Goal: Task Accomplishment & Management: Manage account settings

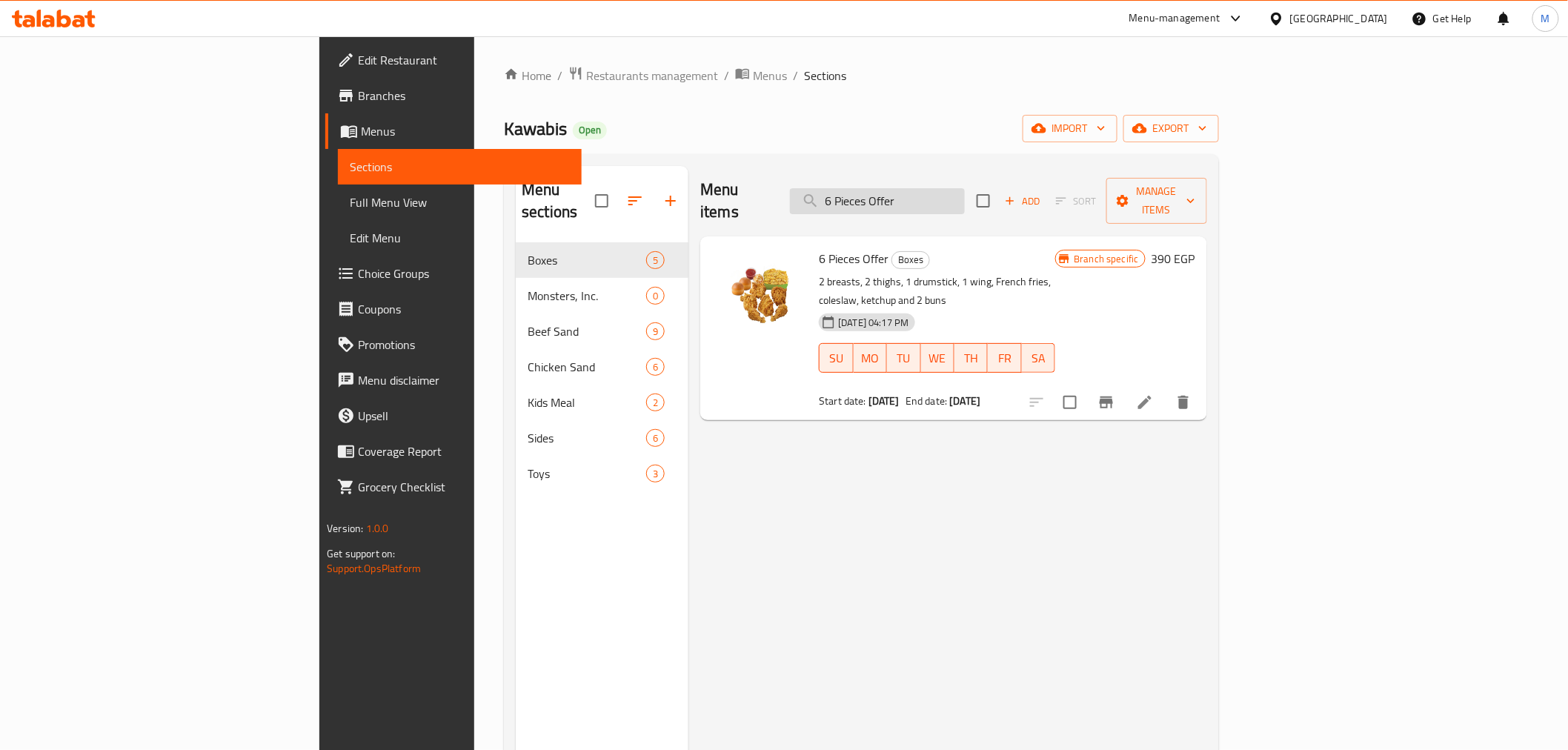
click at [943, 193] on input "6 Pieces Offer" at bounding box center [878, 201] width 175 height 26
paste input "9"
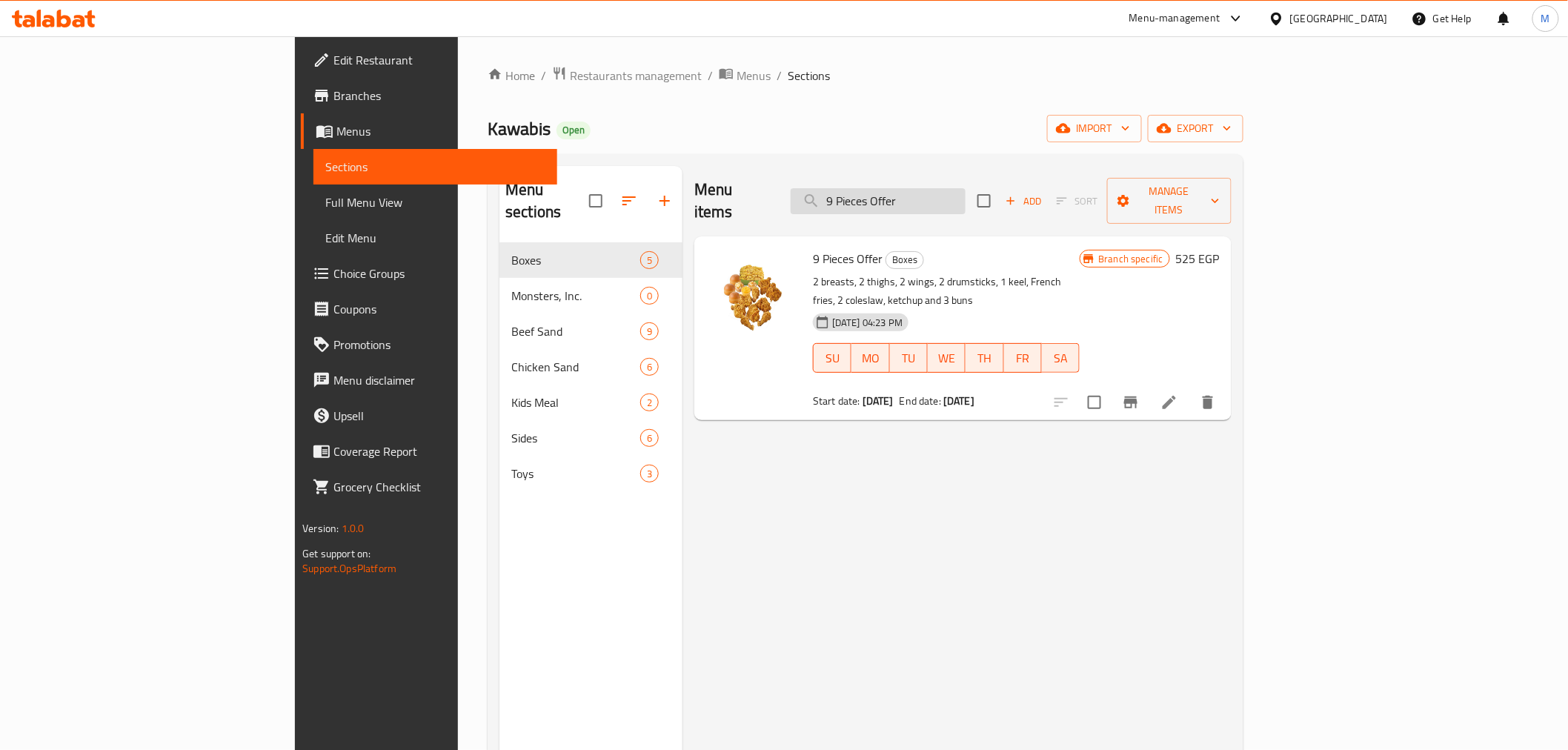
click at [965, 200] on input "9 Pieces Offer" at bounding box center [878, 201] width 175 height 26
paste input "Dinner Meal 3 Pieces"
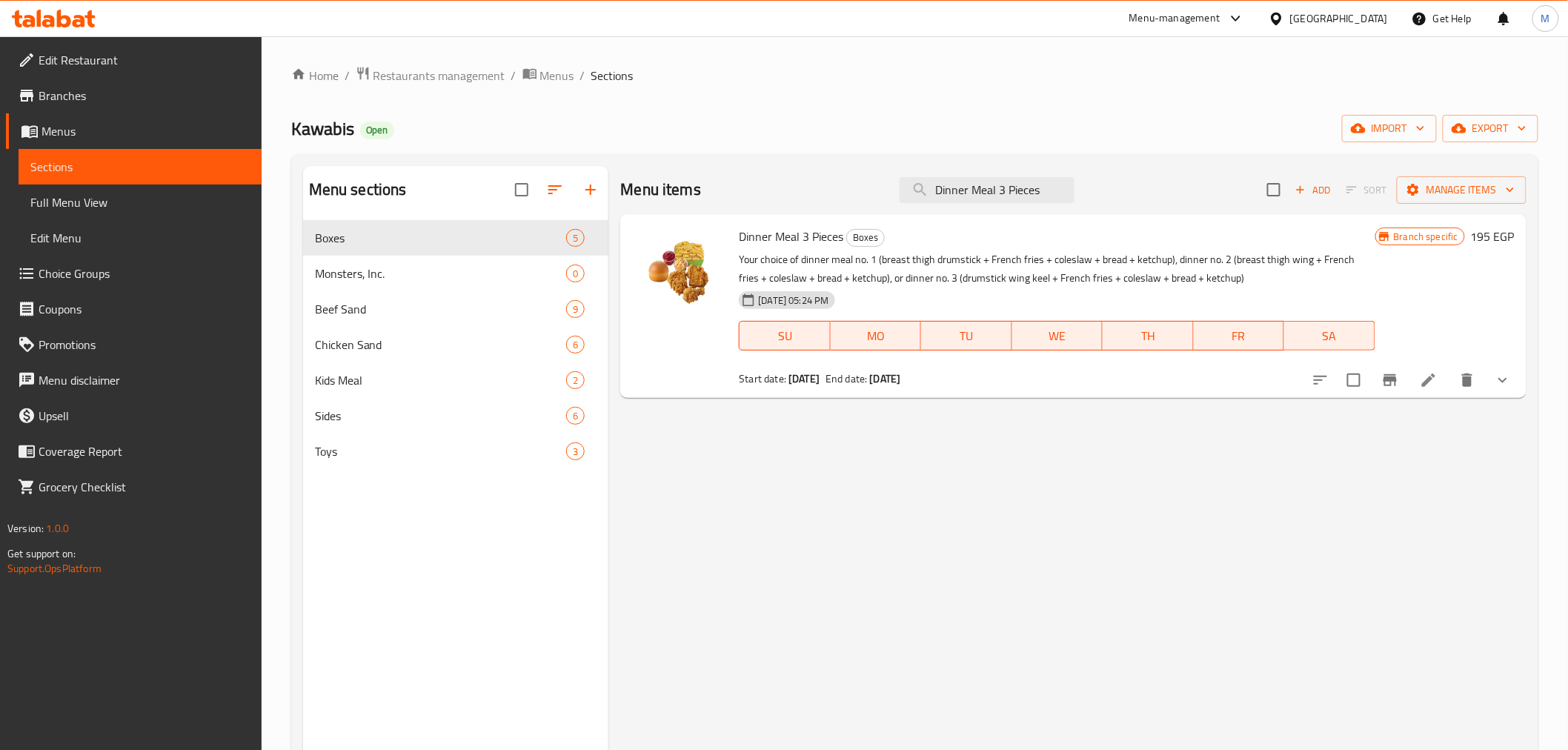
type input "Dinner Meal 3 Pieces"
click at [1428, 382] on icon at bounding box center [1428, 380] width 13 height 13
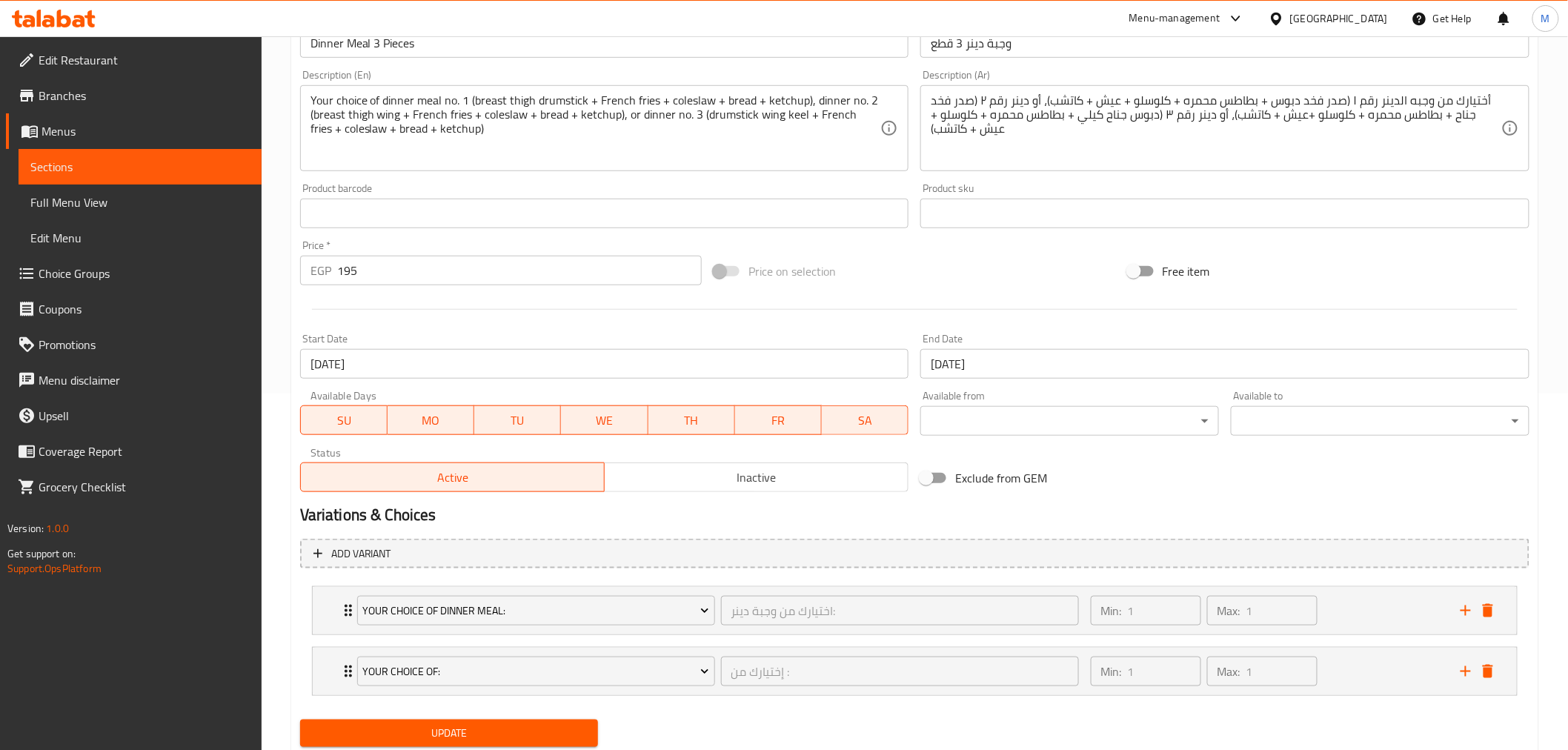
scroll to position [403, 0]
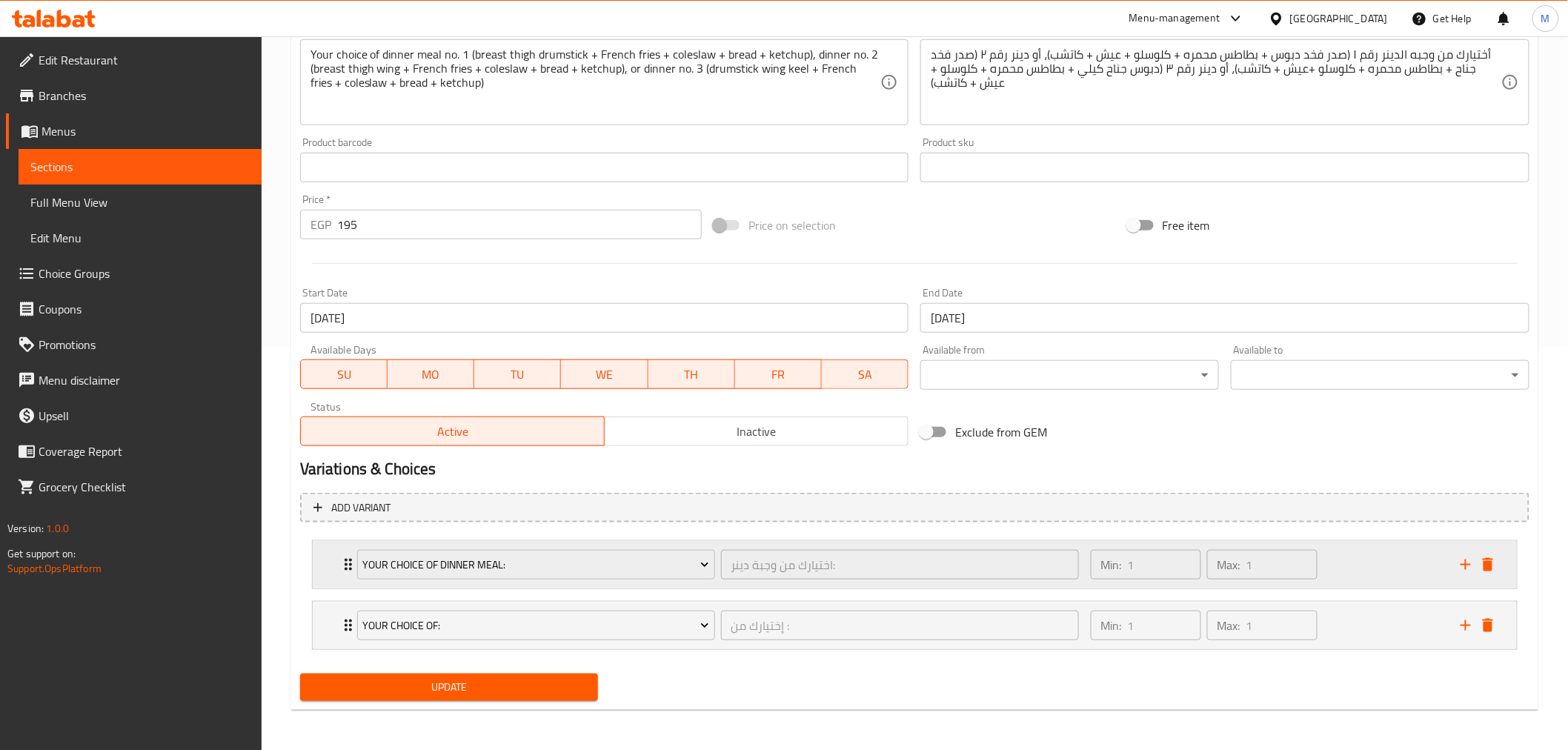
drag, startPoint x: 324, startPoint y: 554, endPoint x: 329, endPoint y: 549, distance: 7.1
click at [324, 557] on div "Your Choice of Dinner Meal: اختيارك من وجبة دينر: ​ Min: 1 ​ Max: 1 ​" at bounding box center [914, 565] width 1204 height 47
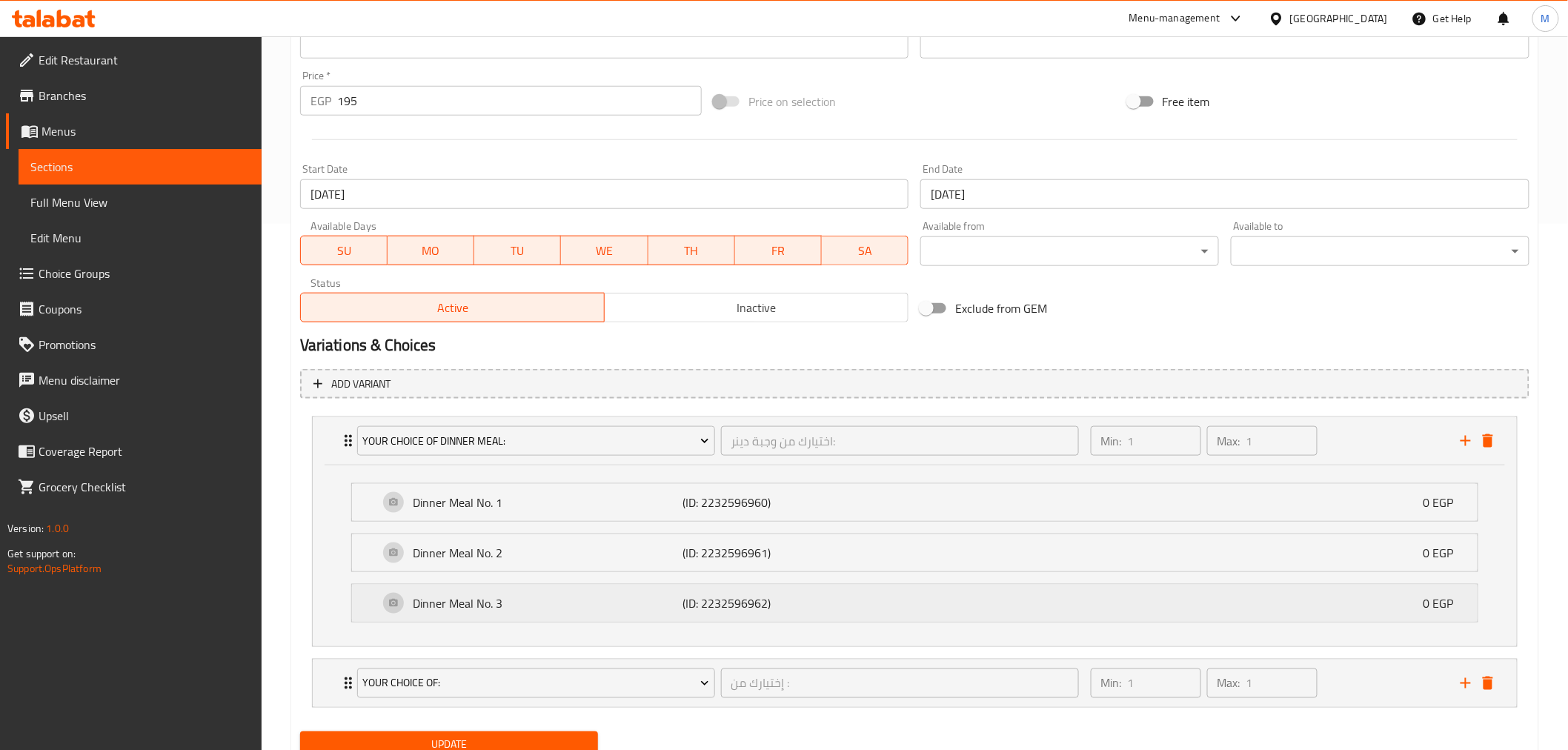
scroll to position [584, 0]
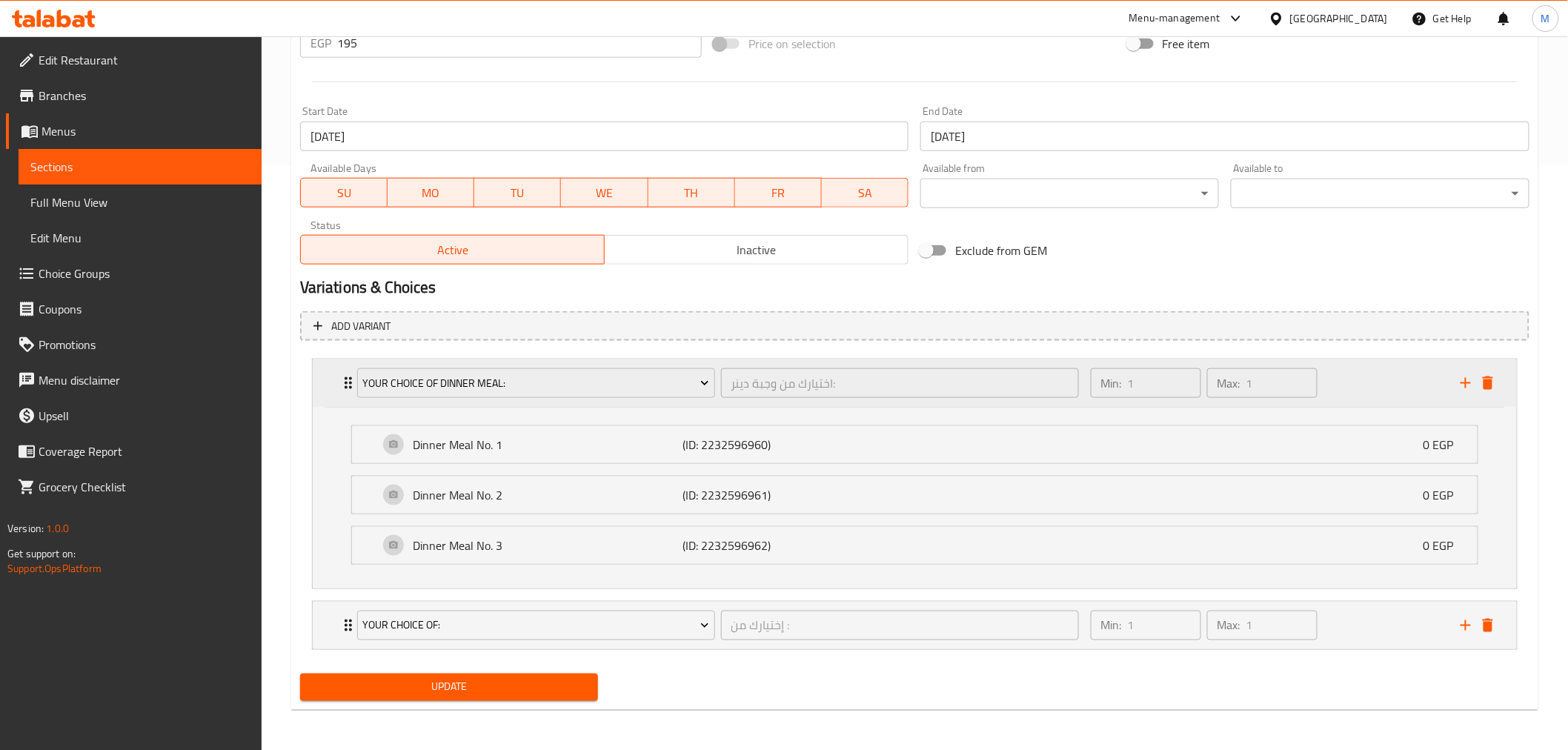
click at [328, 392] on div "Your Choice of Dinner Meal: اختيارك من وجبة دينر: ​ Min: 1 ​ Max: 1 ​" at bounding box center [914, 383] width 1204 height 47
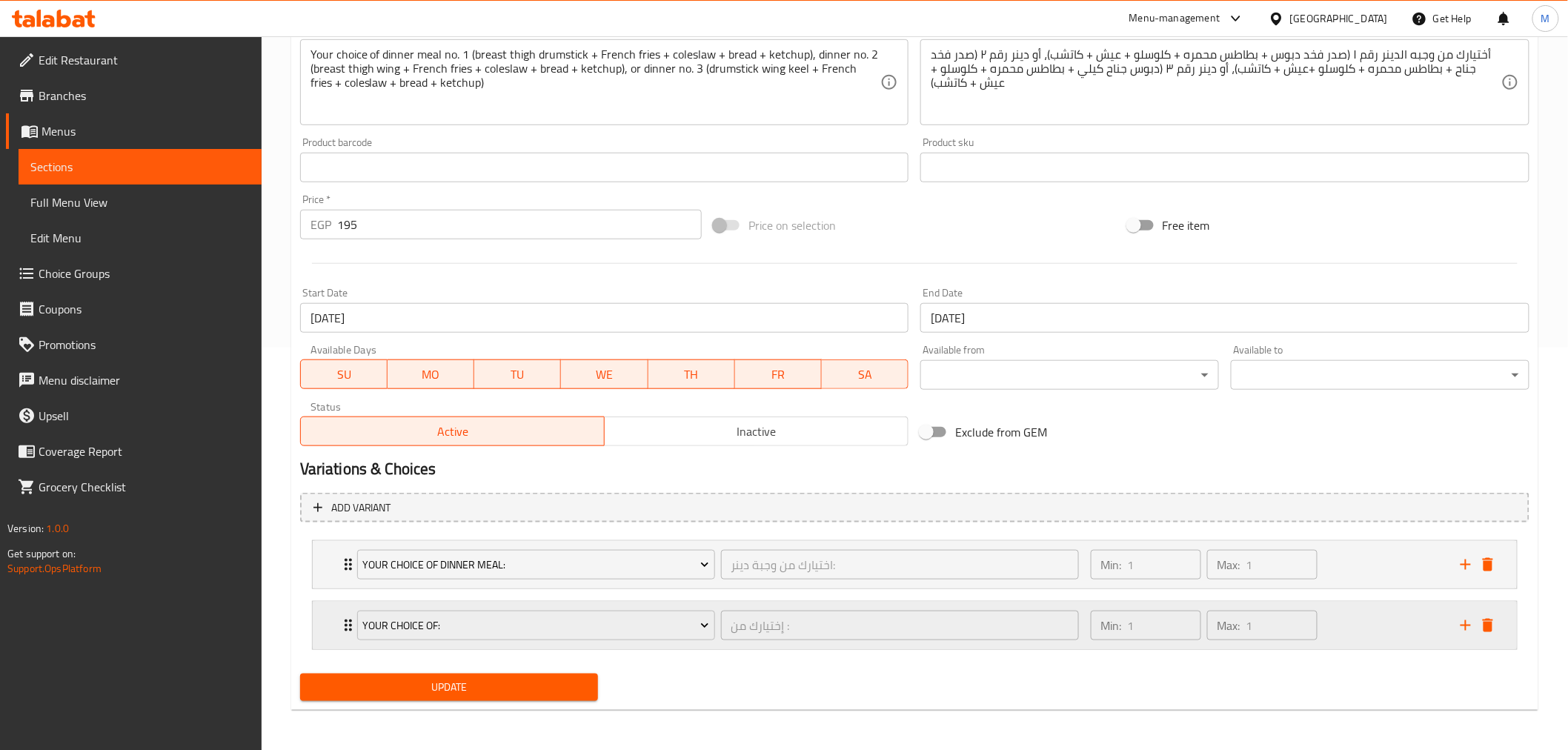
click at [330, 619] on div "Your Choice Of: إختيارك من : ​ Min: 1 ​ Max: 1 ​" at bounding box center [914, 626] width 1204 height 47
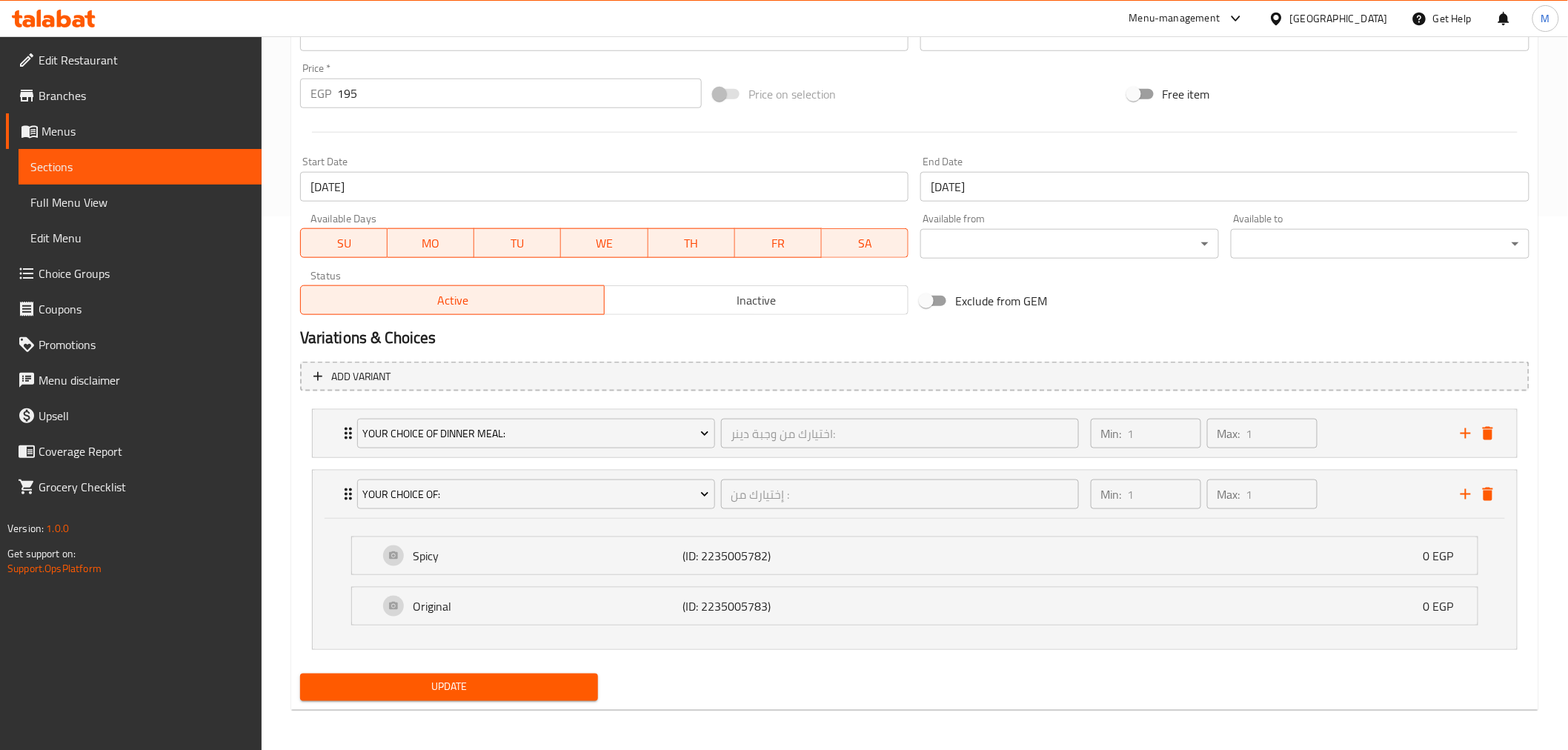
scroll to position [535, 0]
click at [326, 498] on div "Your Choice Of: إختيارك من : ​ Min: 1 ​ Max: 1 ​" at bounding box center [914, 493] width 1204 height 47
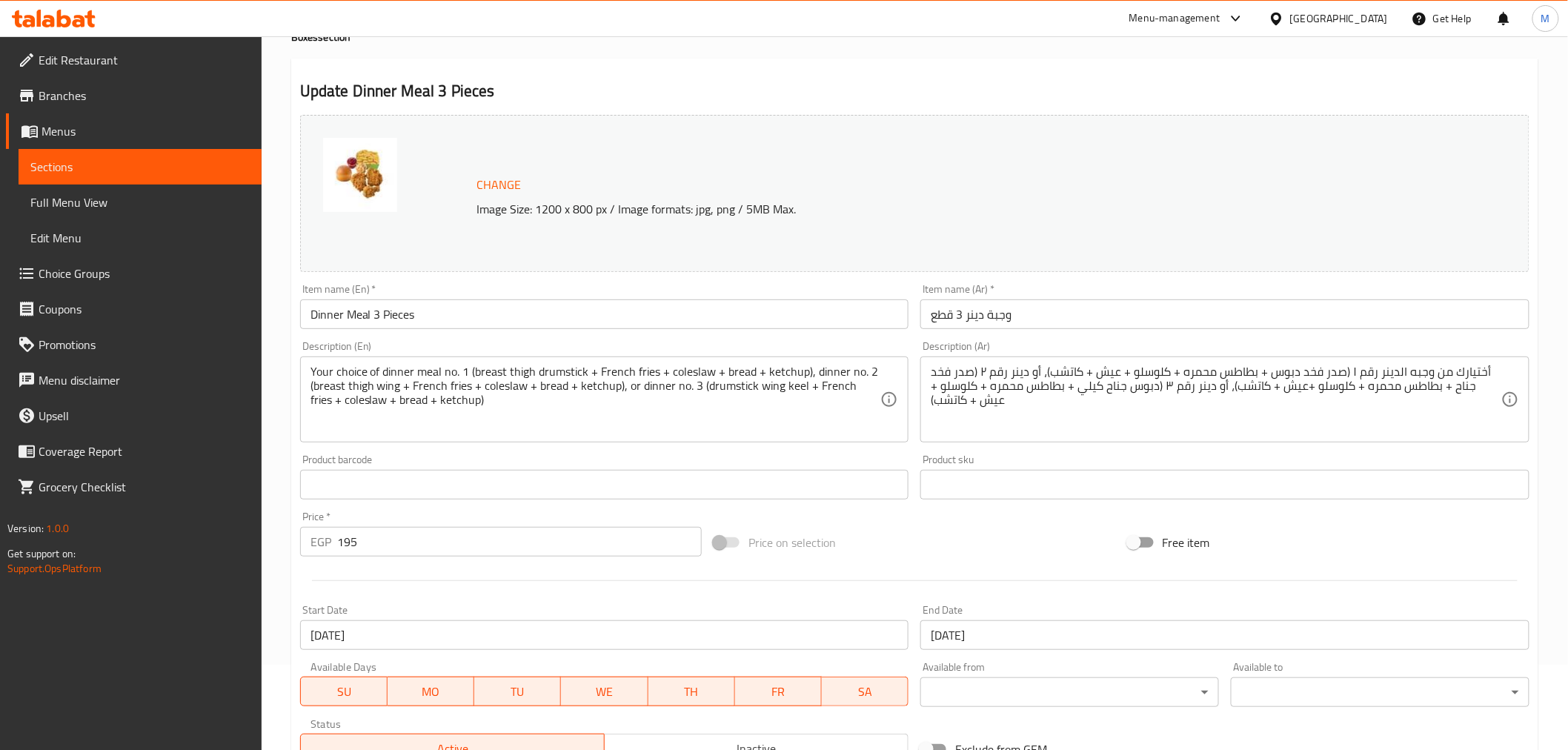
scroll to position [0, 0]
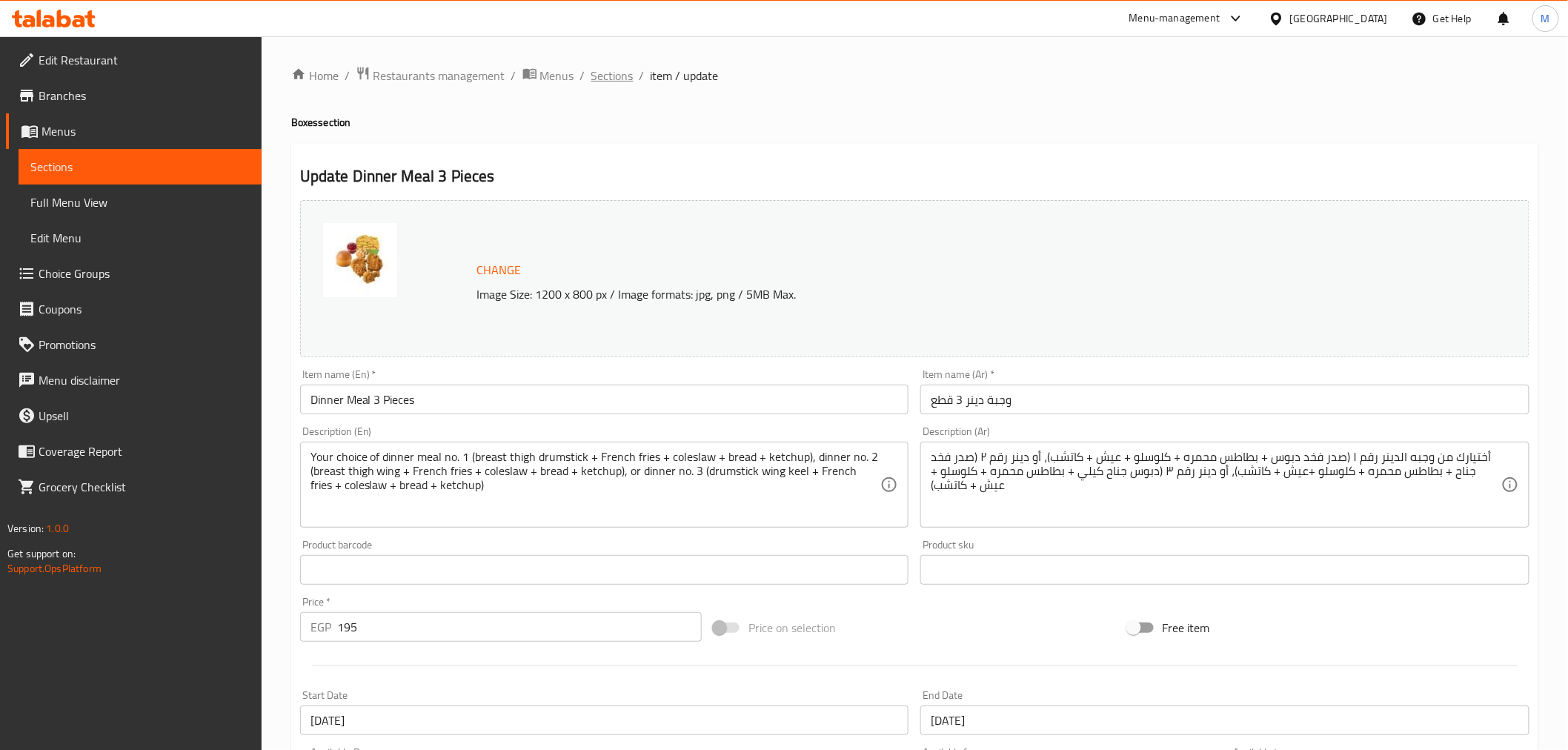
click at [621, 78] on span "Sections" at bounding box center [612, 75] width 42 height 18
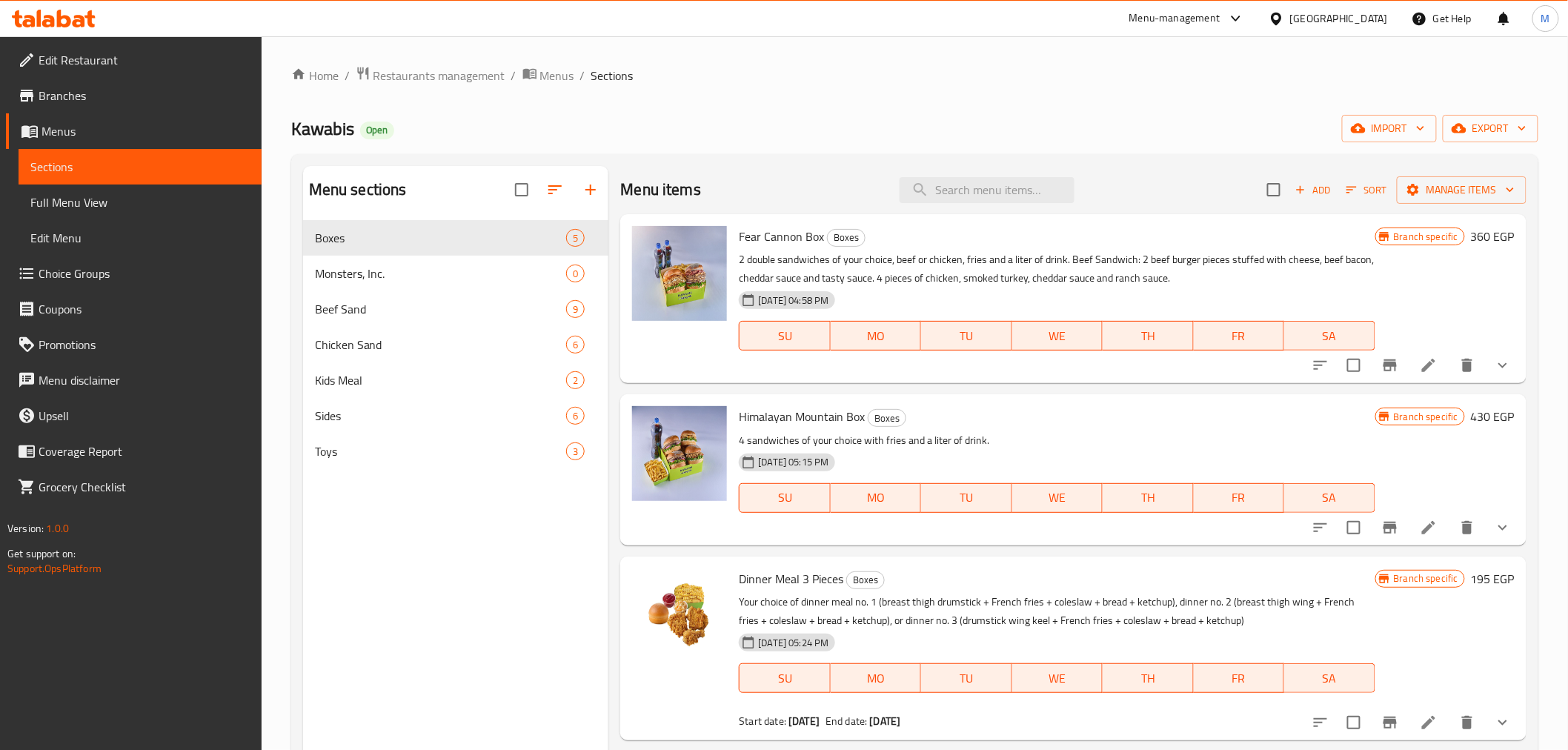
click at [678, 147] on div "Home / Restaurants management / Menus / Sections Kawabis Open import export Men…" at bounding box center [915, 497] width 1247 height 862
click at [779, 151] on div "Home / Restaurants management / Menus / Sections Kawabis Open import export Men…" at bounding box center [915, 497] width 1247 height 862
click at [770, 72] on ol "Home / Restaurants management / Menus / Sections" at bounding box center [915, 75] width 1247 height 19
click at [947, 185] on input "search" at bounding box center [987, 190] width 175 height 26
paste input "Dinner Meal 3 Pieces"
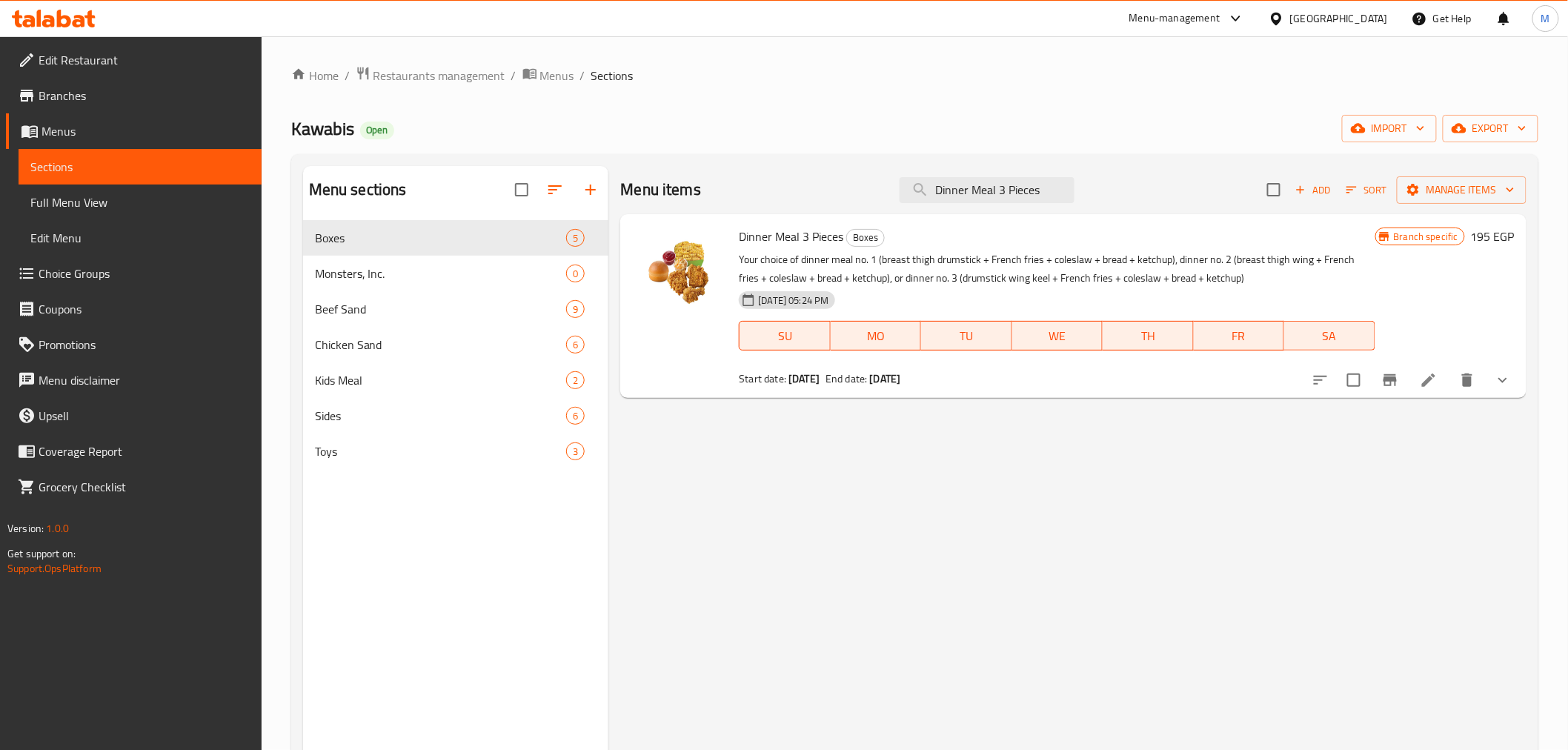
type input "Dinner Meal 3 Pieces"
click at [1417, 376] on li at bounding box center [1429, 380] width 41 height 26
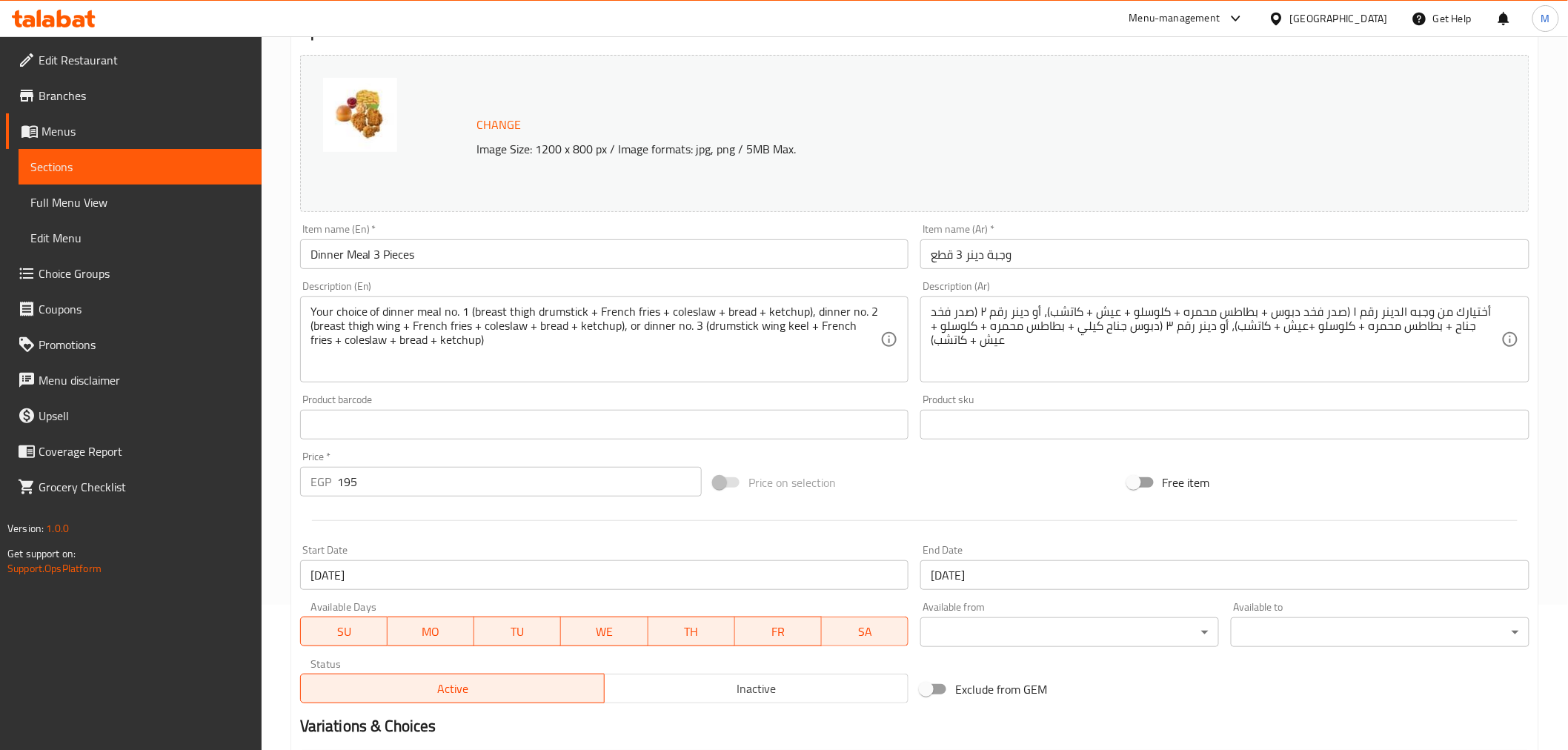
scroll to position [403, 0]
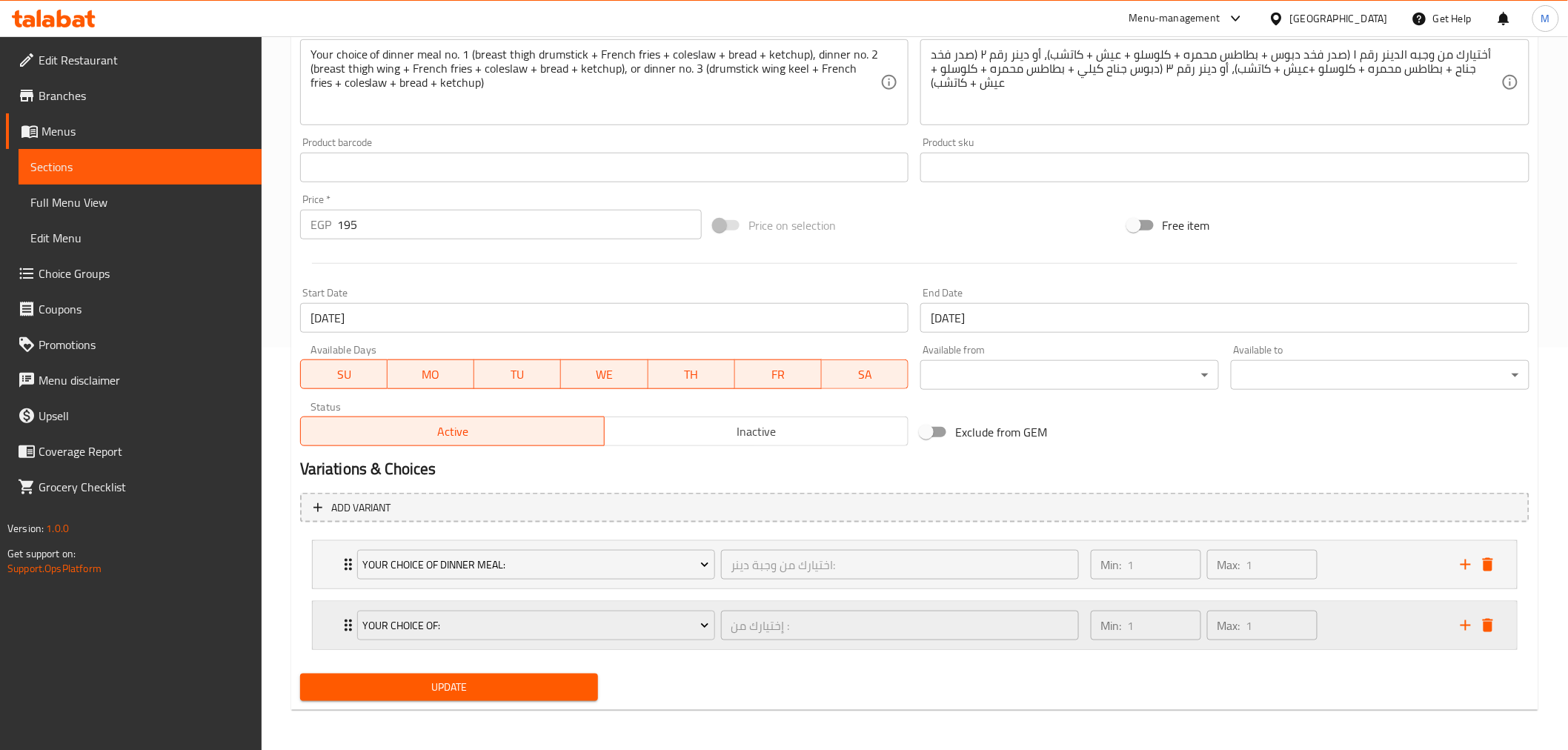
click at [335, 619] on div "Your Choice Of: إختيارك من : ​ Min: 1 ​ Max: 1 ​" at bounding box center [914, 626] width 1204 height 47
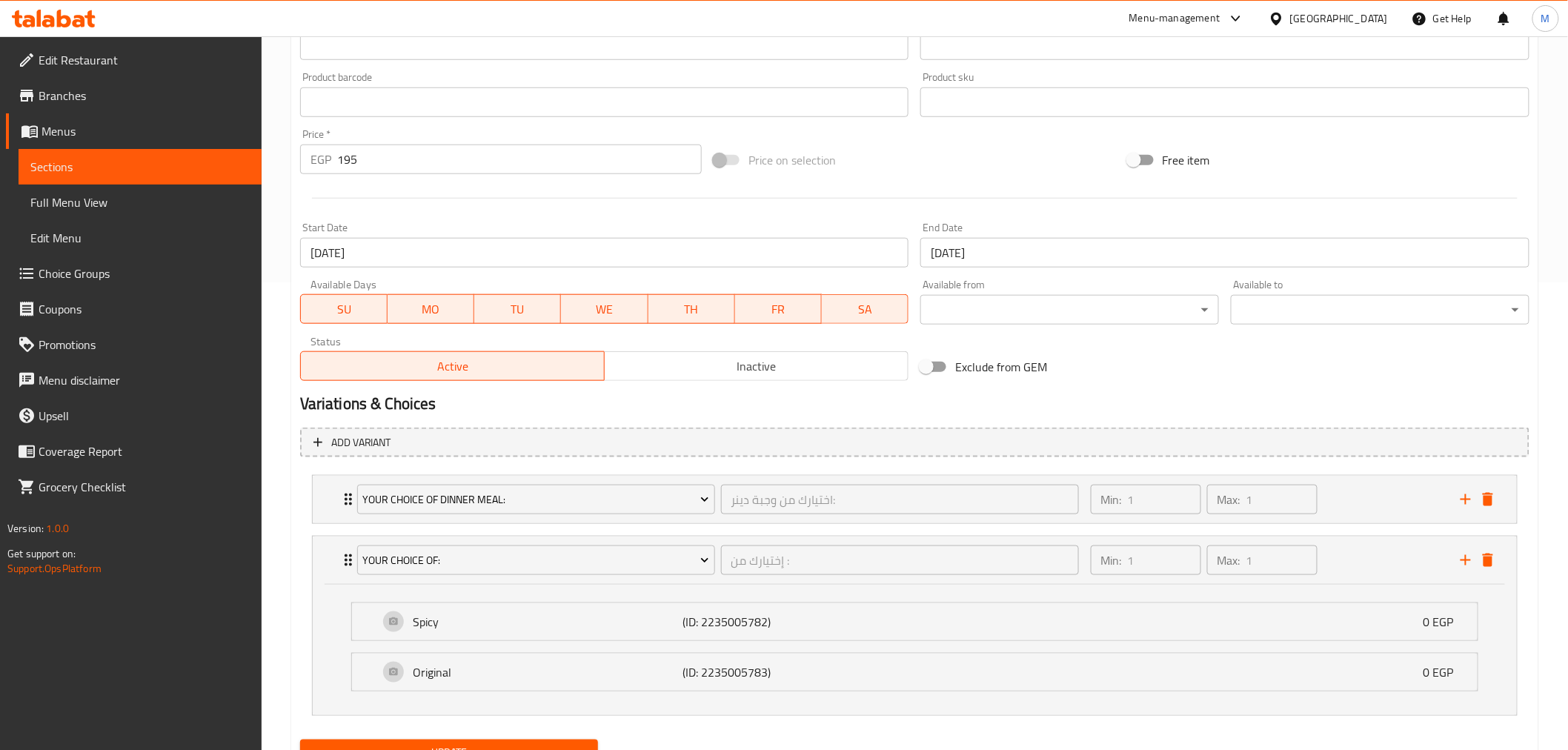
scroll to position [535, 0]
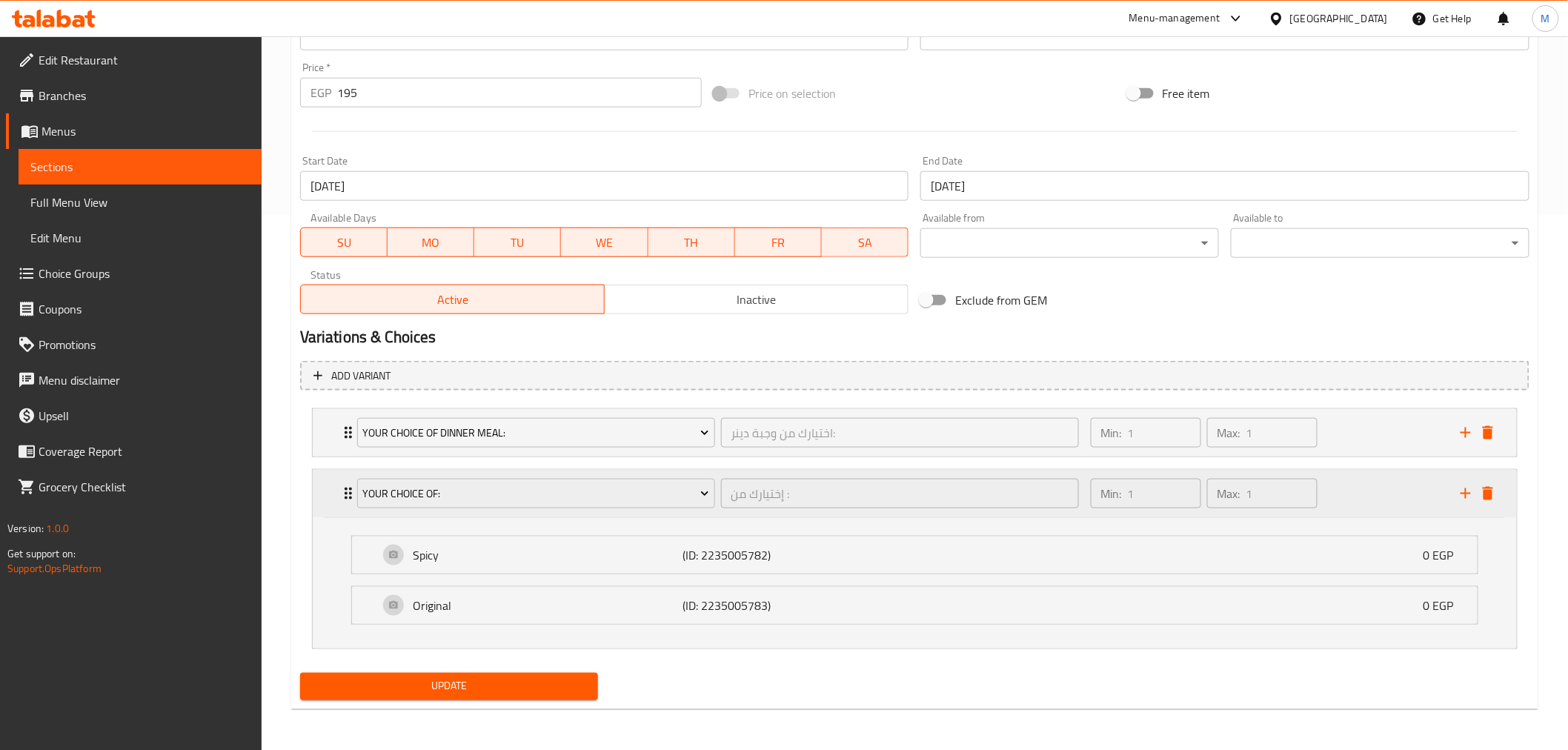
click at [330, 497] on div "Your Choice Of: إختيارك من : ​ Min: 1 ​ Max: 1 ​" at bounding box center [914, 493] width 1204 height 47
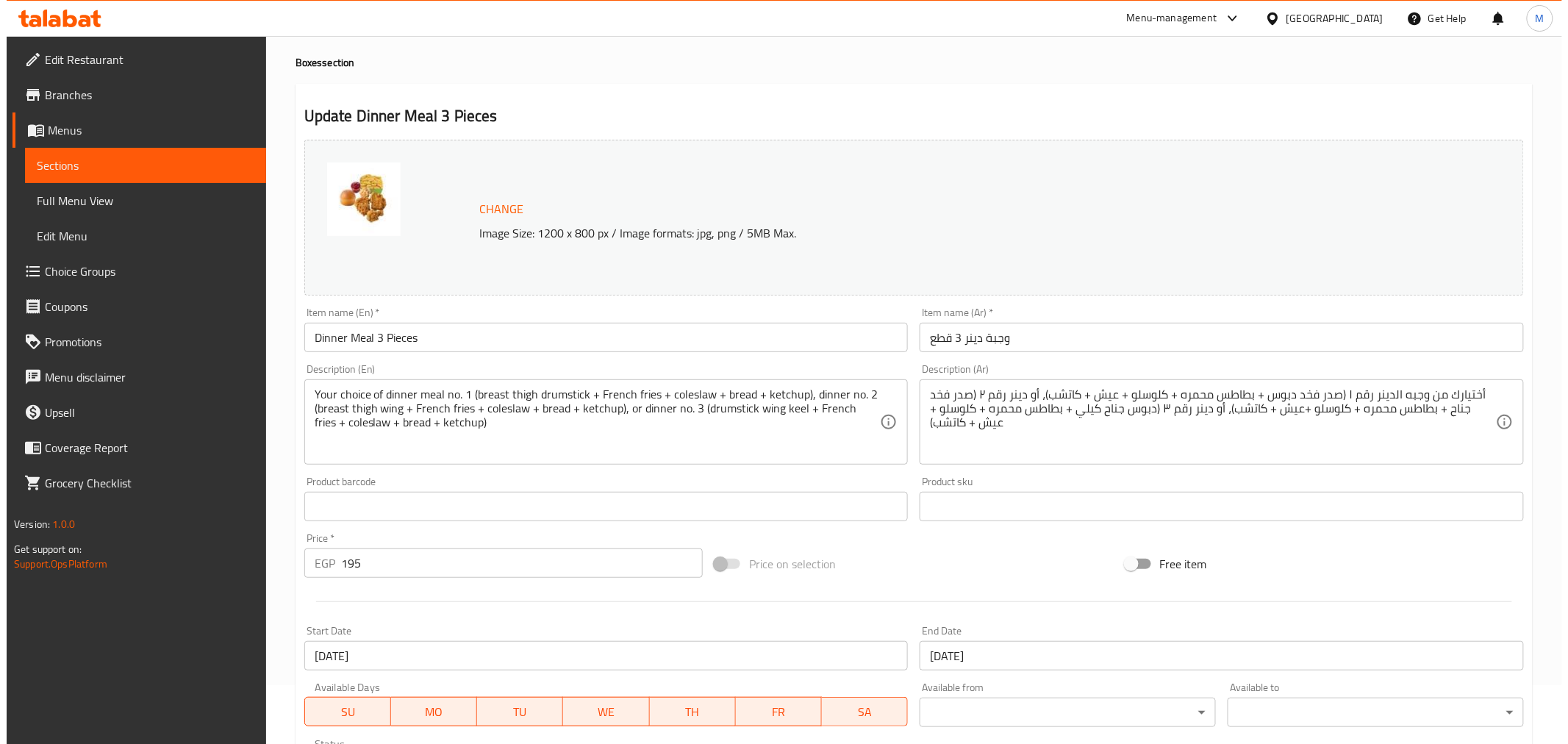
scroll to position [0, 0]
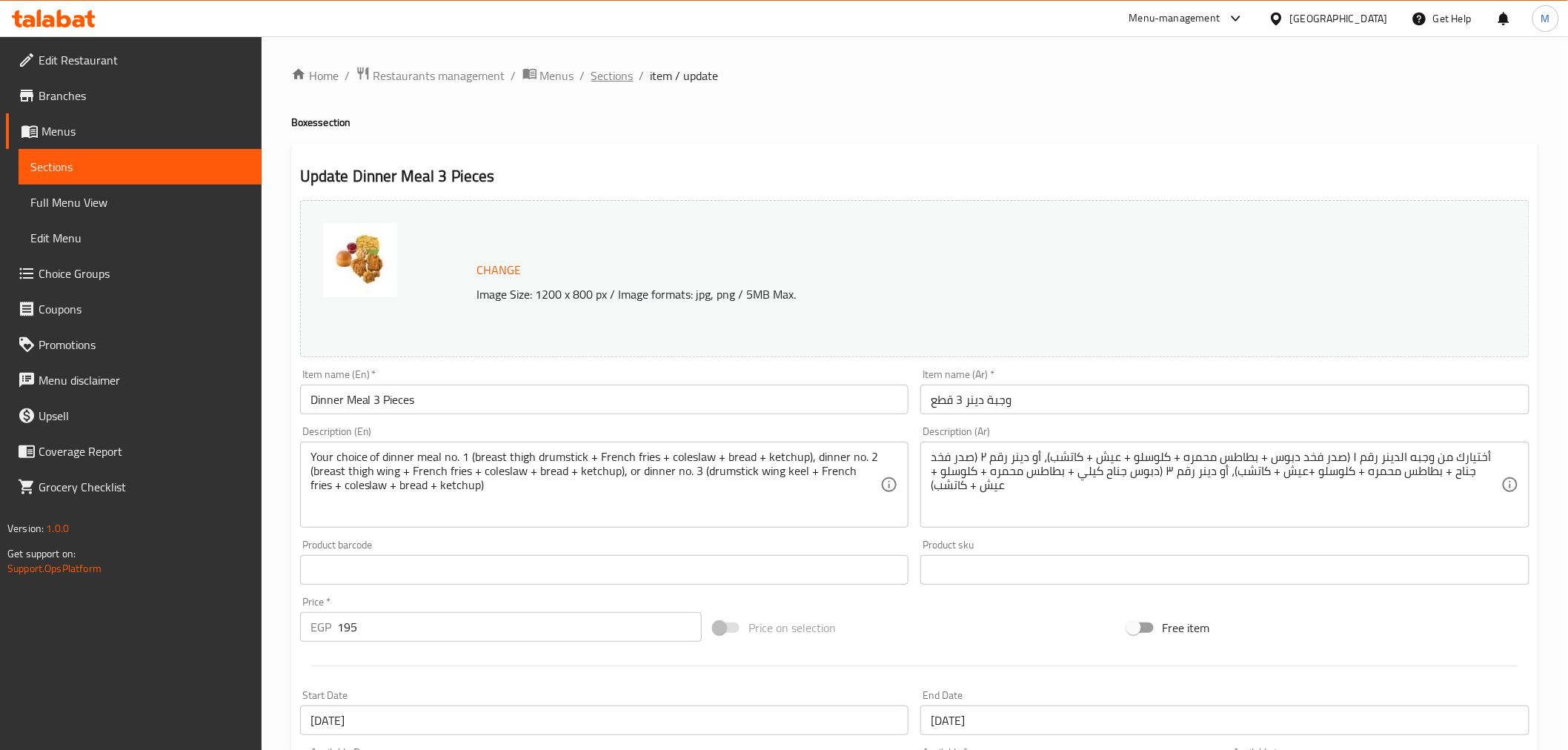
click at [619, 78] on span "Sections" at bounding box center [612, 75] width 42 height 18
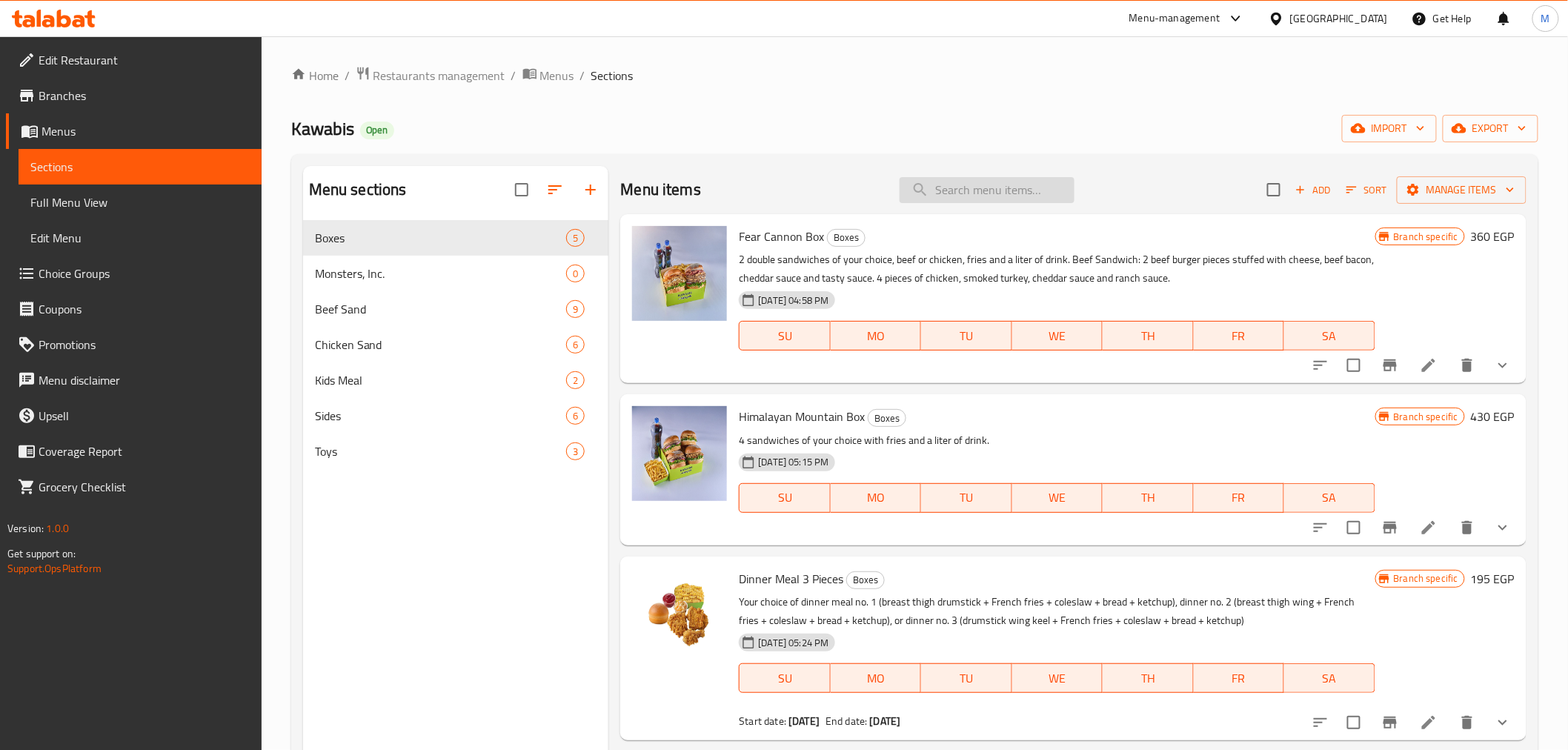
click at [996, 194] on input "search" at bounding box center [987, 190] width 175 height 26
paste input "Dinner Meal 3 Pieces"
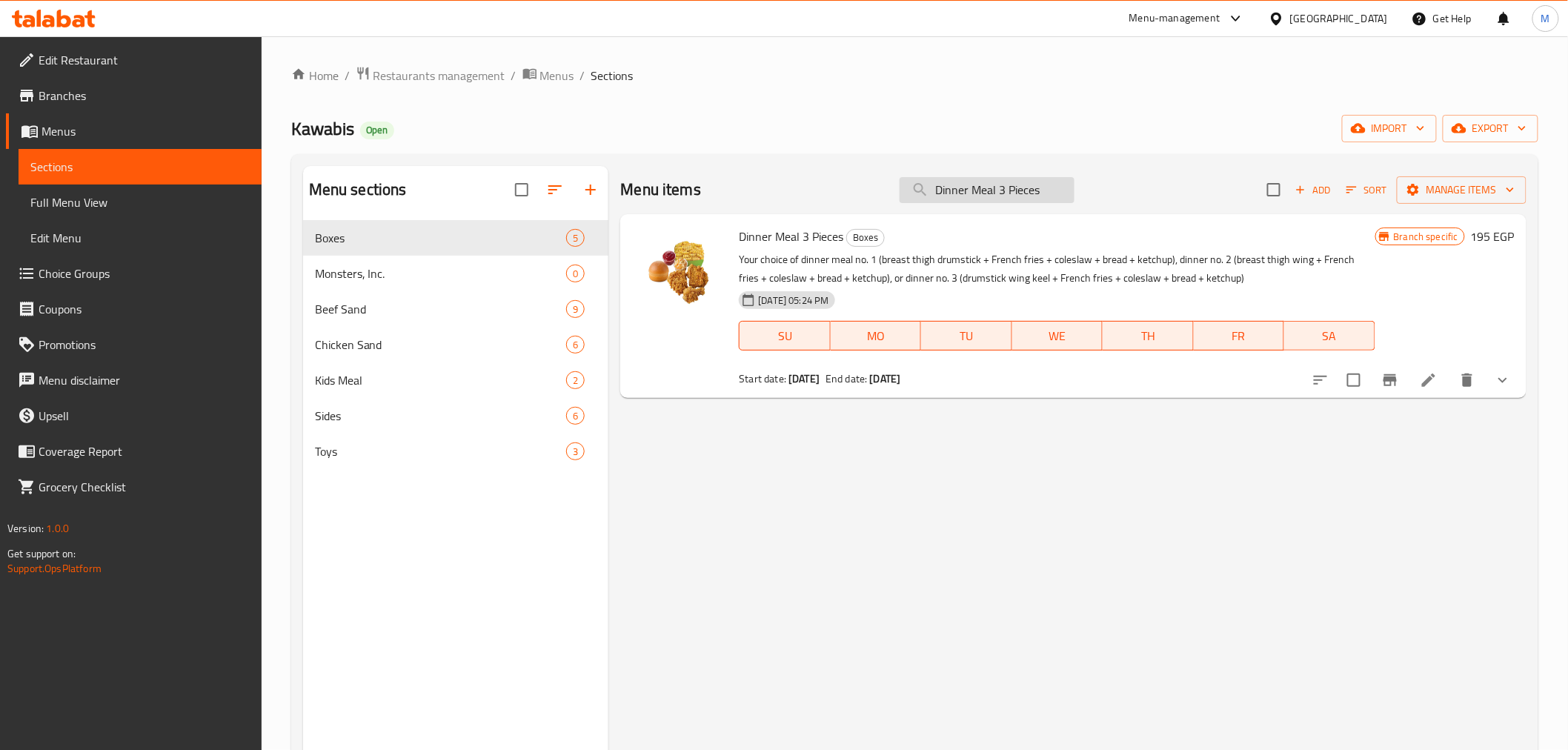
click at [1013, 201] on input "Dinner Meal 3 Pieces" at bounding box center [987, 190] width 175 height 26
paste input "6 Pieces Offer"
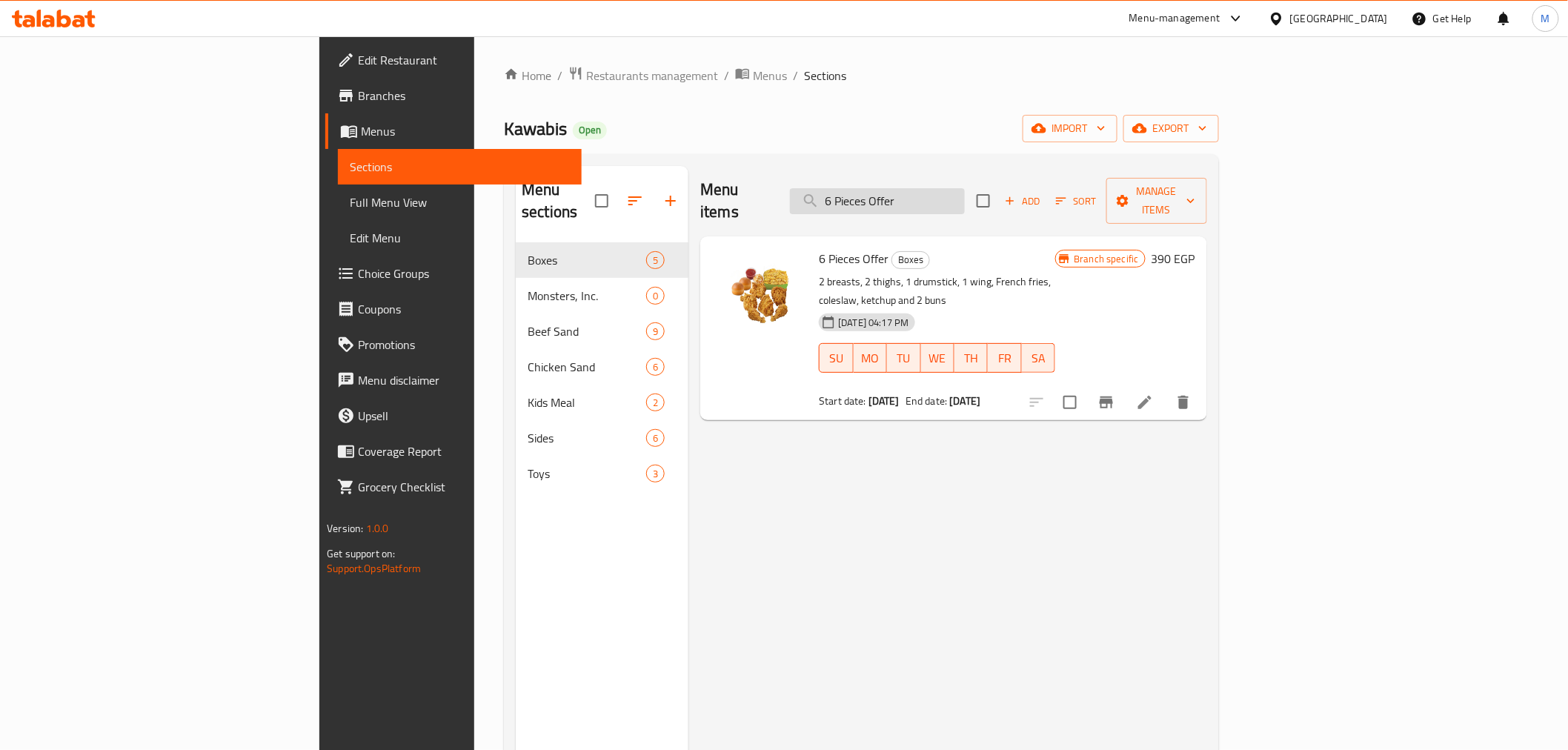
click at [938, 190] on input "6 Pieces Offer" at bounding box center [878, 201] width 175 height 26
paste input "9"
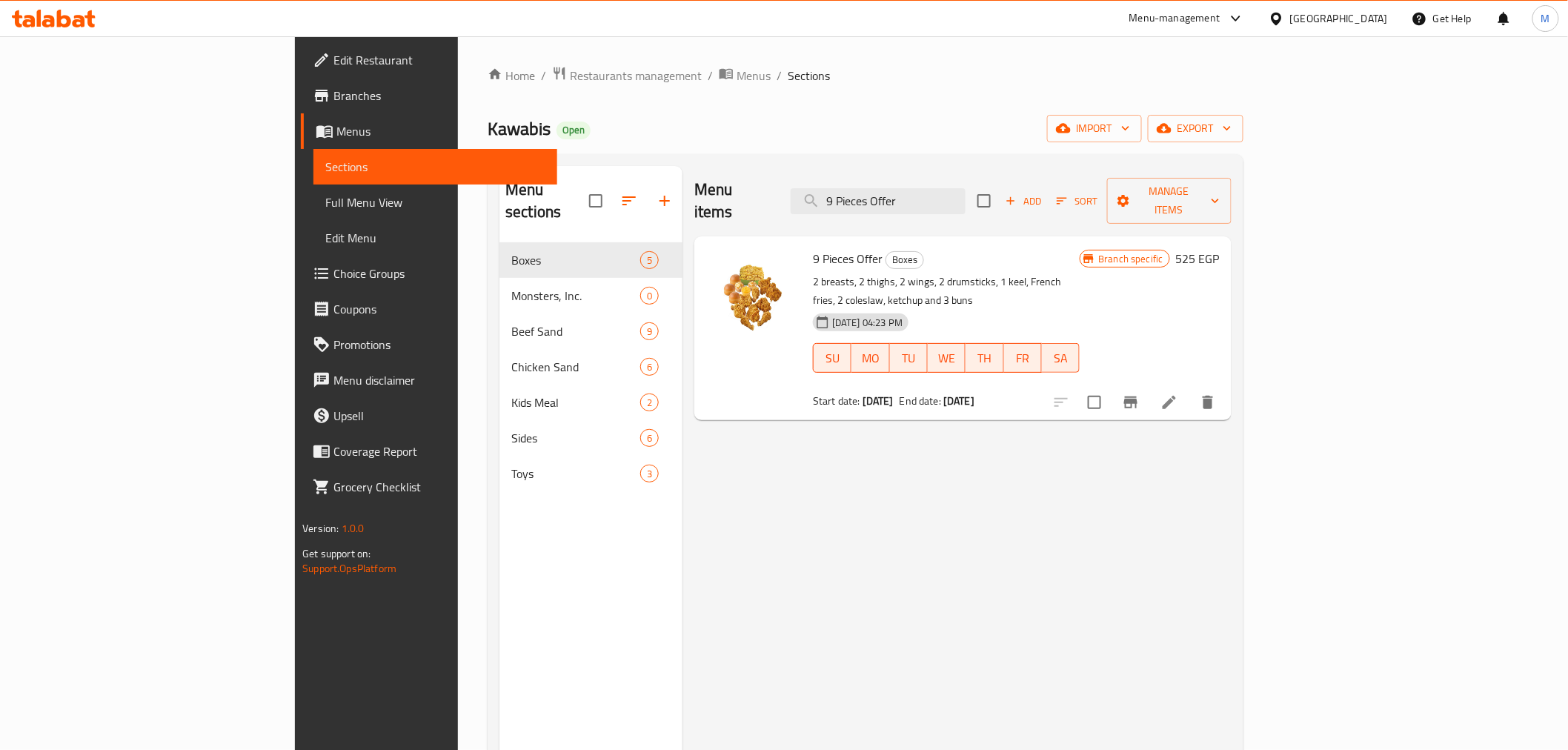
type input "9 Pieces Offer"
click at [1231, 124] on span "export" at bounding box center [1196, 129] width 71 height 19
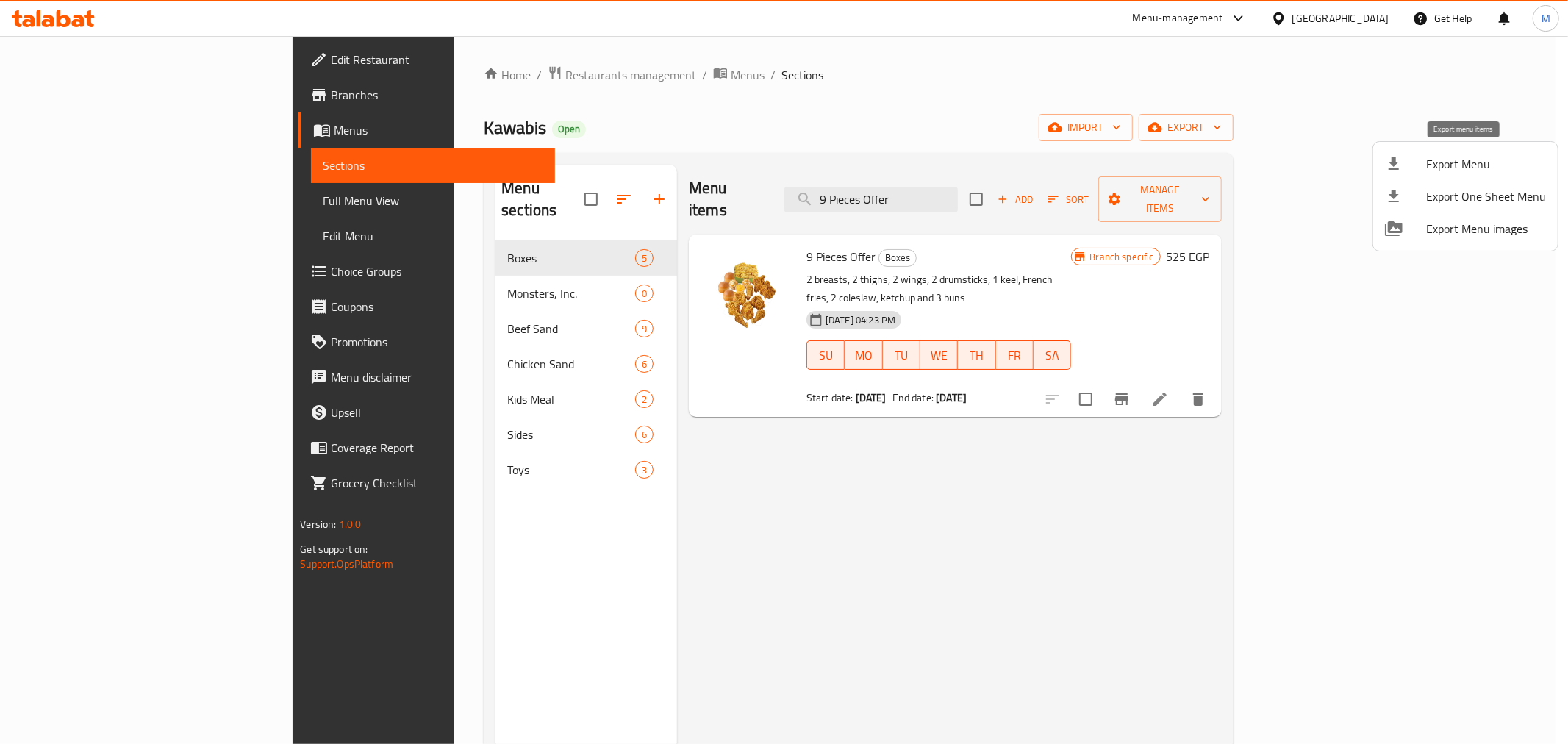
click at [1451, 163] on span "Export Menu" at bounding box center [1486, 163] width 119 height 18
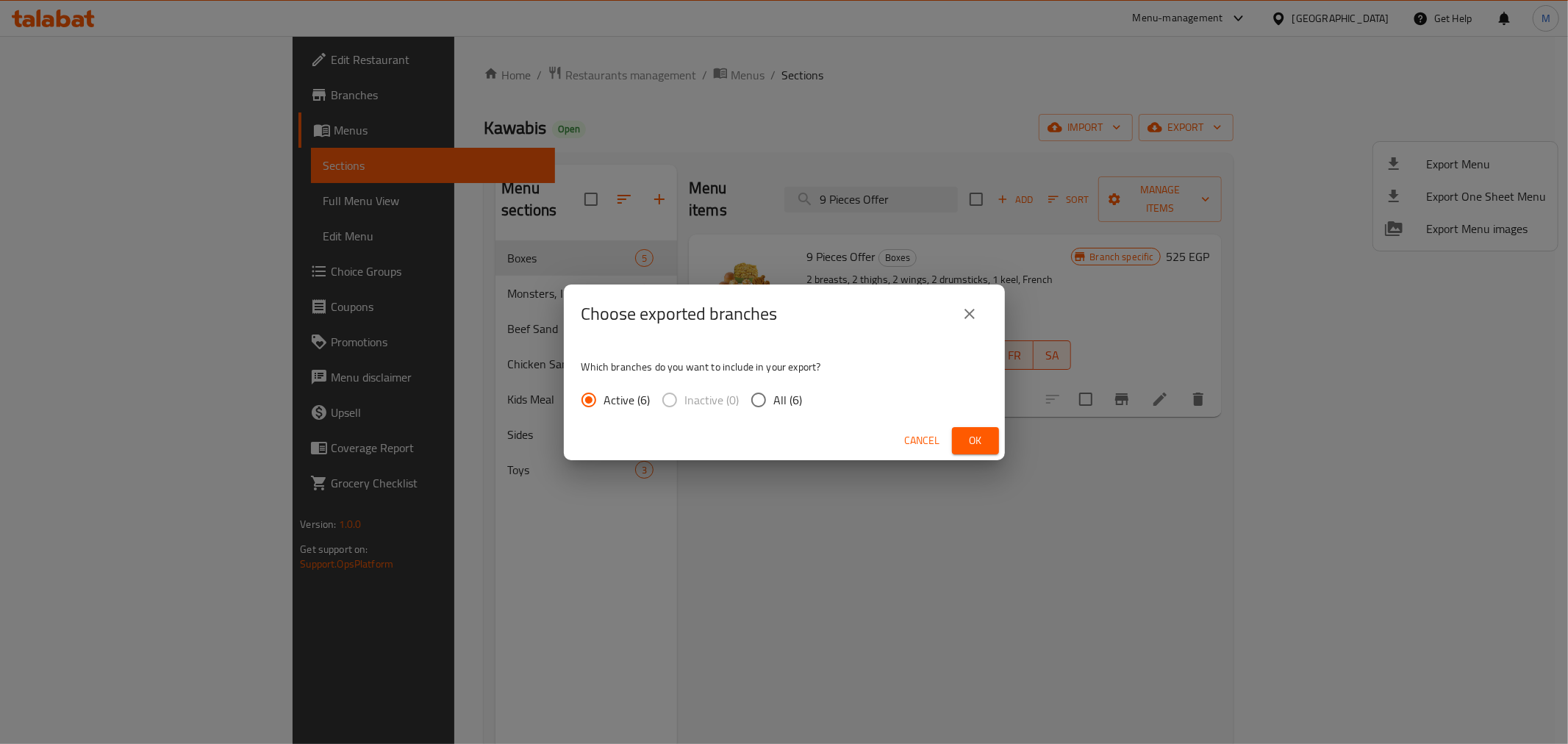
click at [798, 404] on span "All (6)" at bounding box center [788, 400] width 29 height 18
click at [774, 404] on input "All (6)" at bounding box center [758, 400] width 31 height 31
radio input "true"
click at [921, 438] on span "Cancel" at bounding box center [923, 441] width 35 height 19
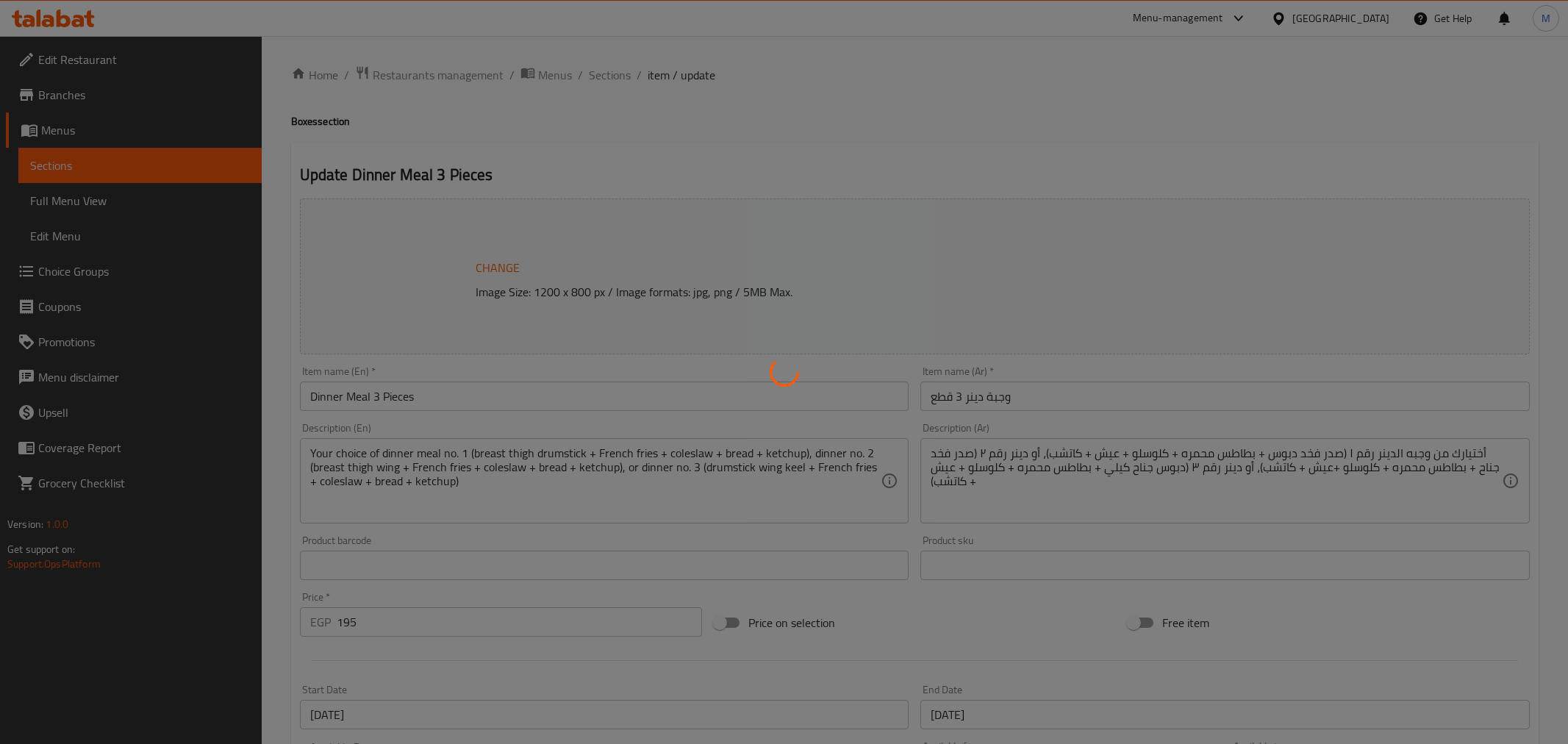
type input "اختيارك من وجبة دينر:"
type input "1"
type input "إختيارك من :"
type input "1"
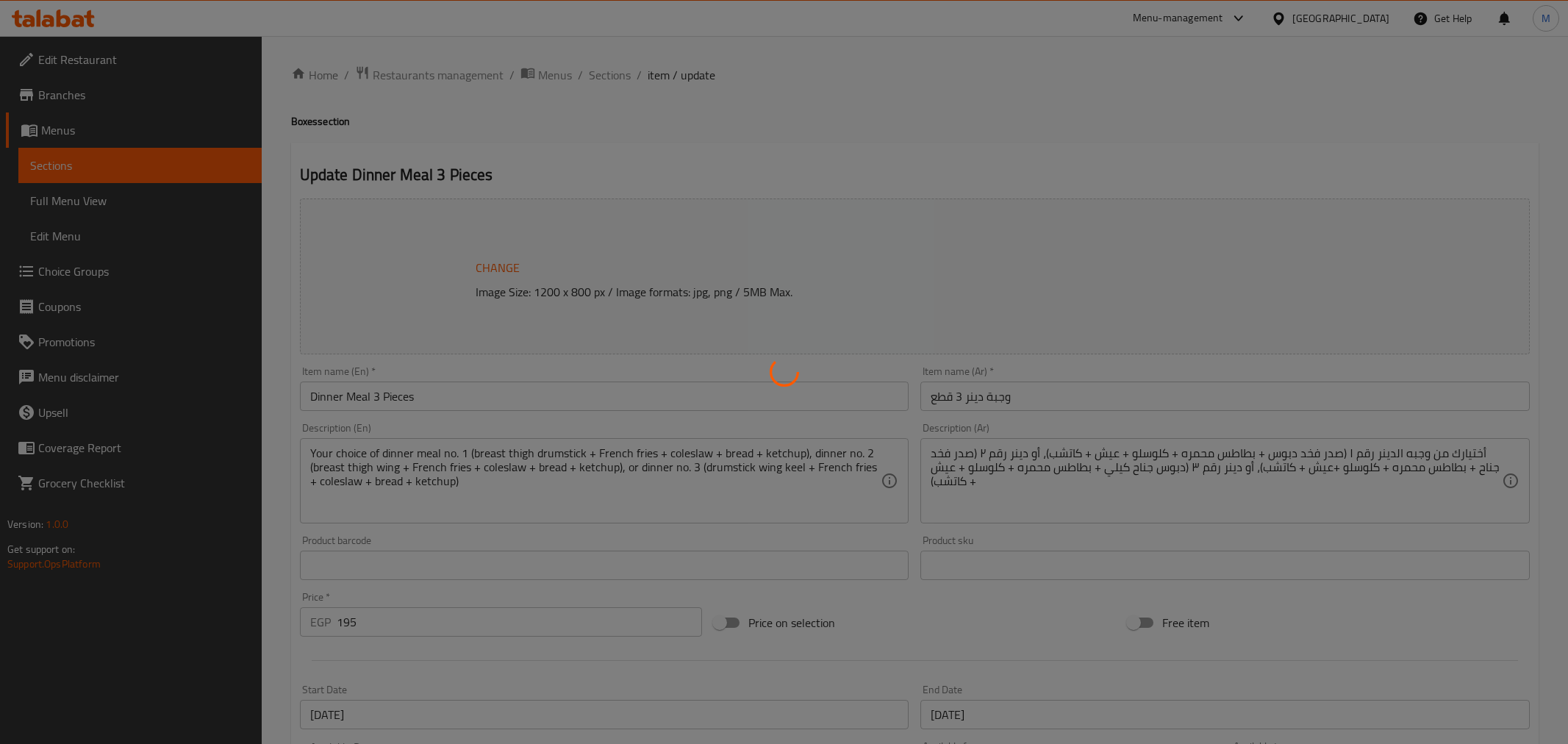
type input "1"
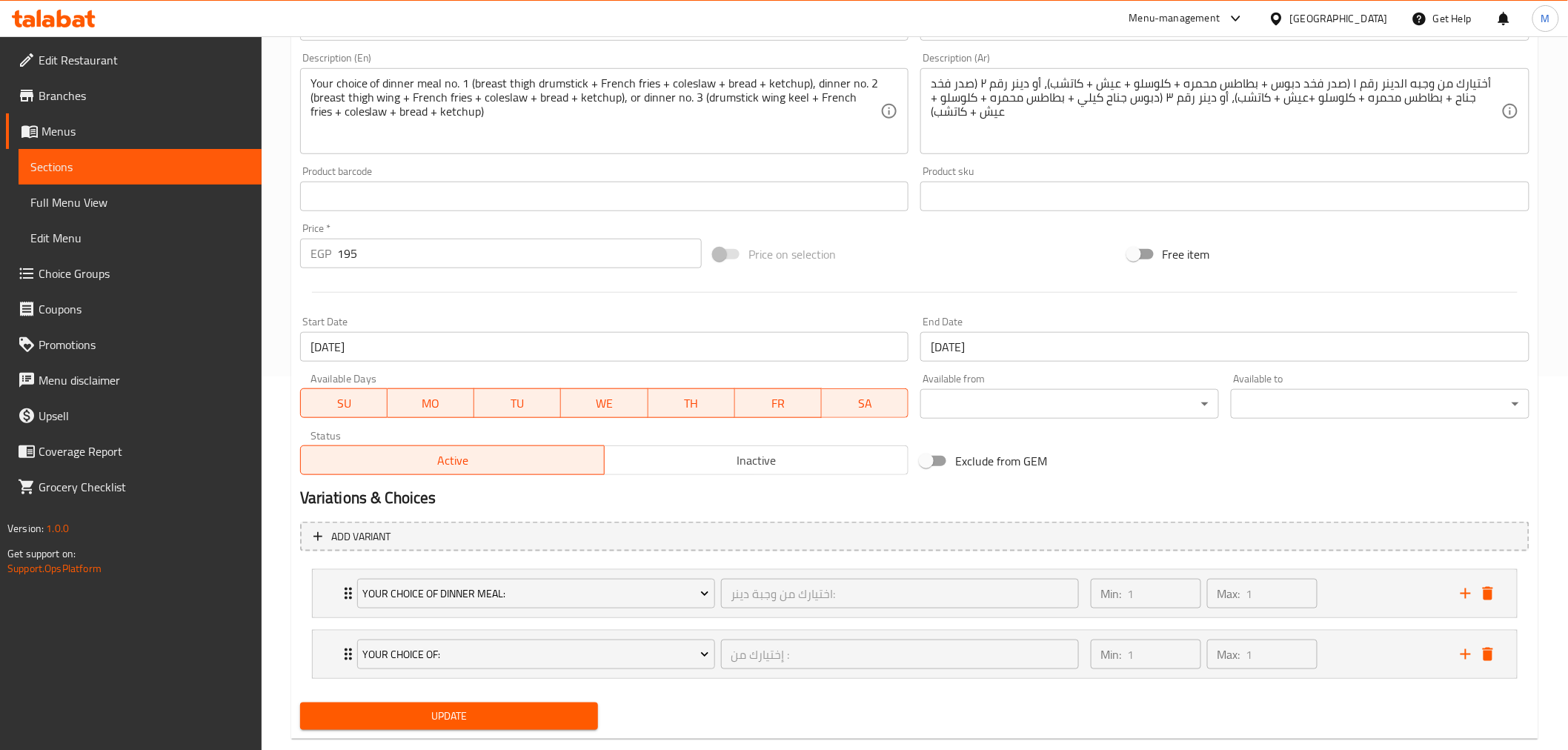
scroll to position [403, 0]
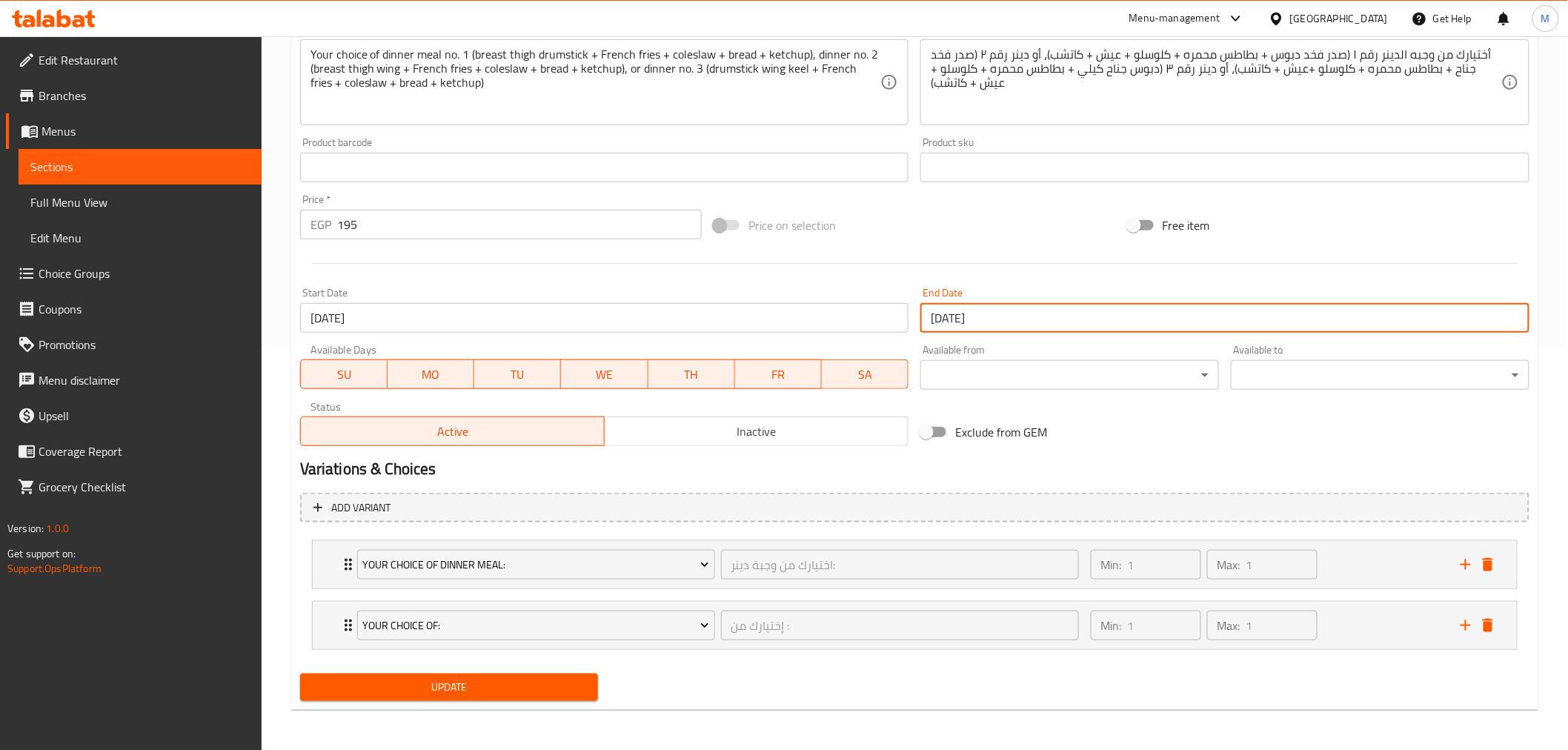
drag, startPoint x: 944, startPoint y: 319, endPoint x: 929, endPoint y: 319, distance: 15.0
click at [929, 319] on input "[DATE]" at bounding box center [1224, 318] width 609 height 30
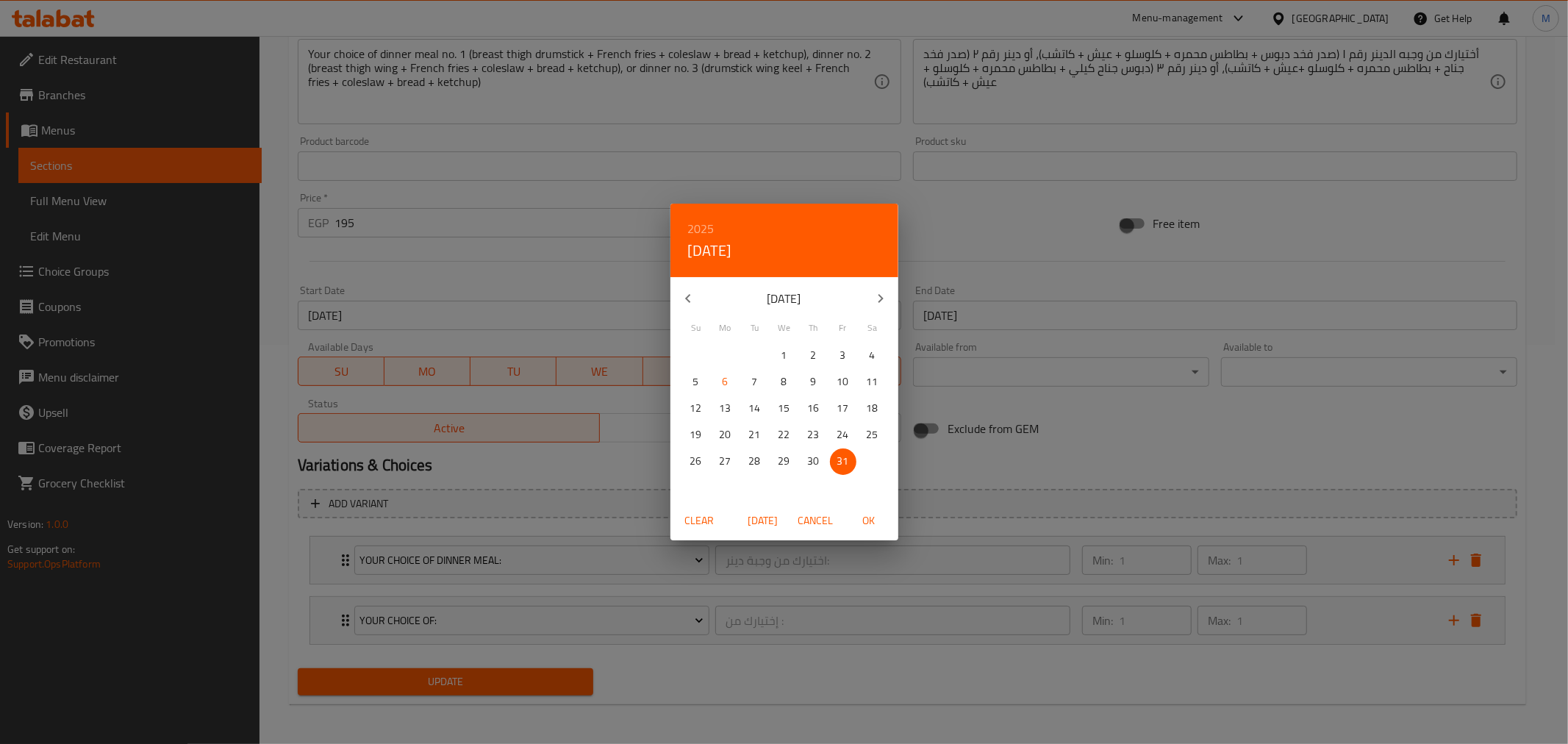
click at [873, 294] on icon "button" at bounding box center [880, 298] width 18 height 18
click at [707, 491] on span "30" at bounding box center [696, 488] width 26 height 19
click at [868, 519] on span "OK" at bounding box center [869, 521] width 35 height 19
type input "[DATE]"
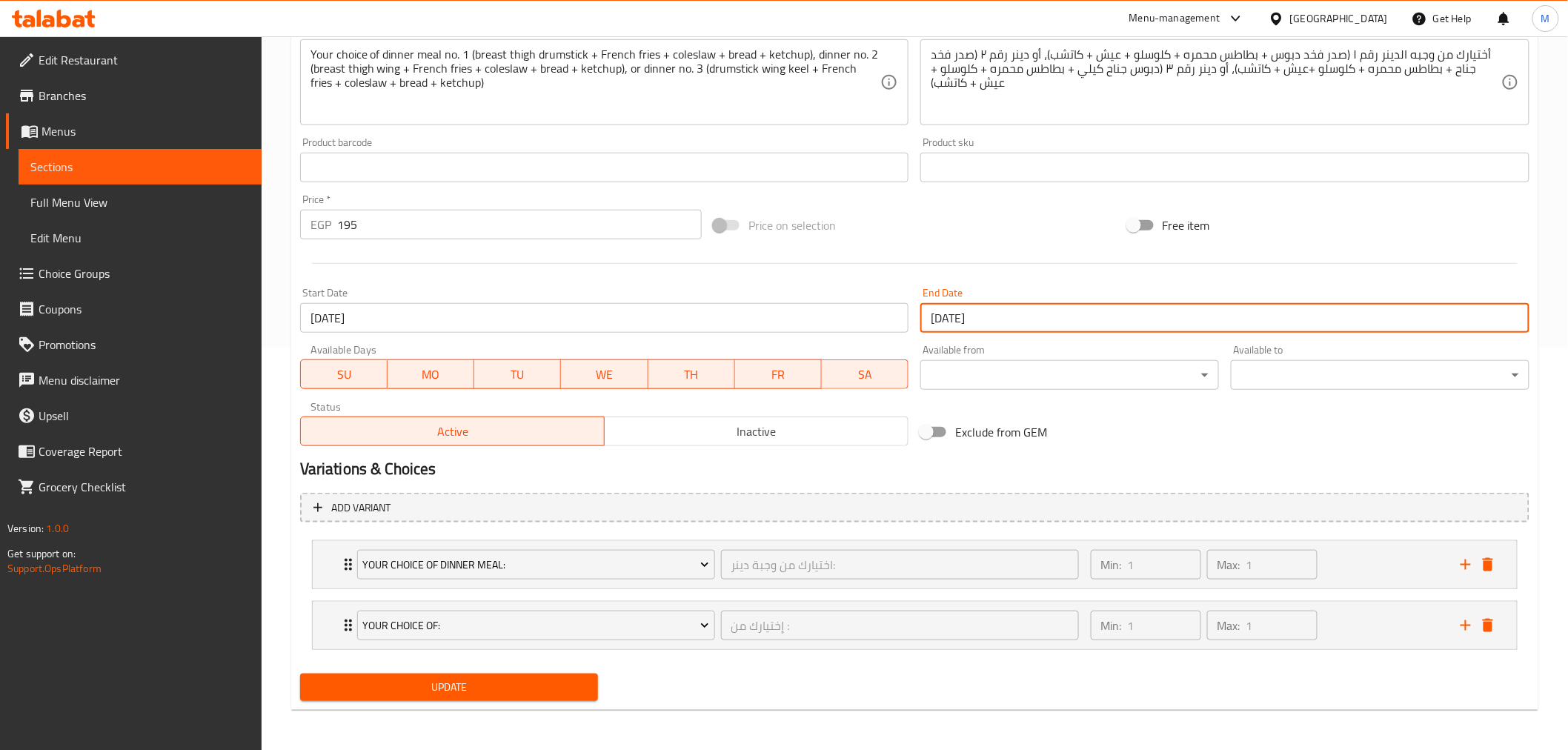
click at [468, 686] on span "Update" at bounding box center [450, 688] width 275 height 19
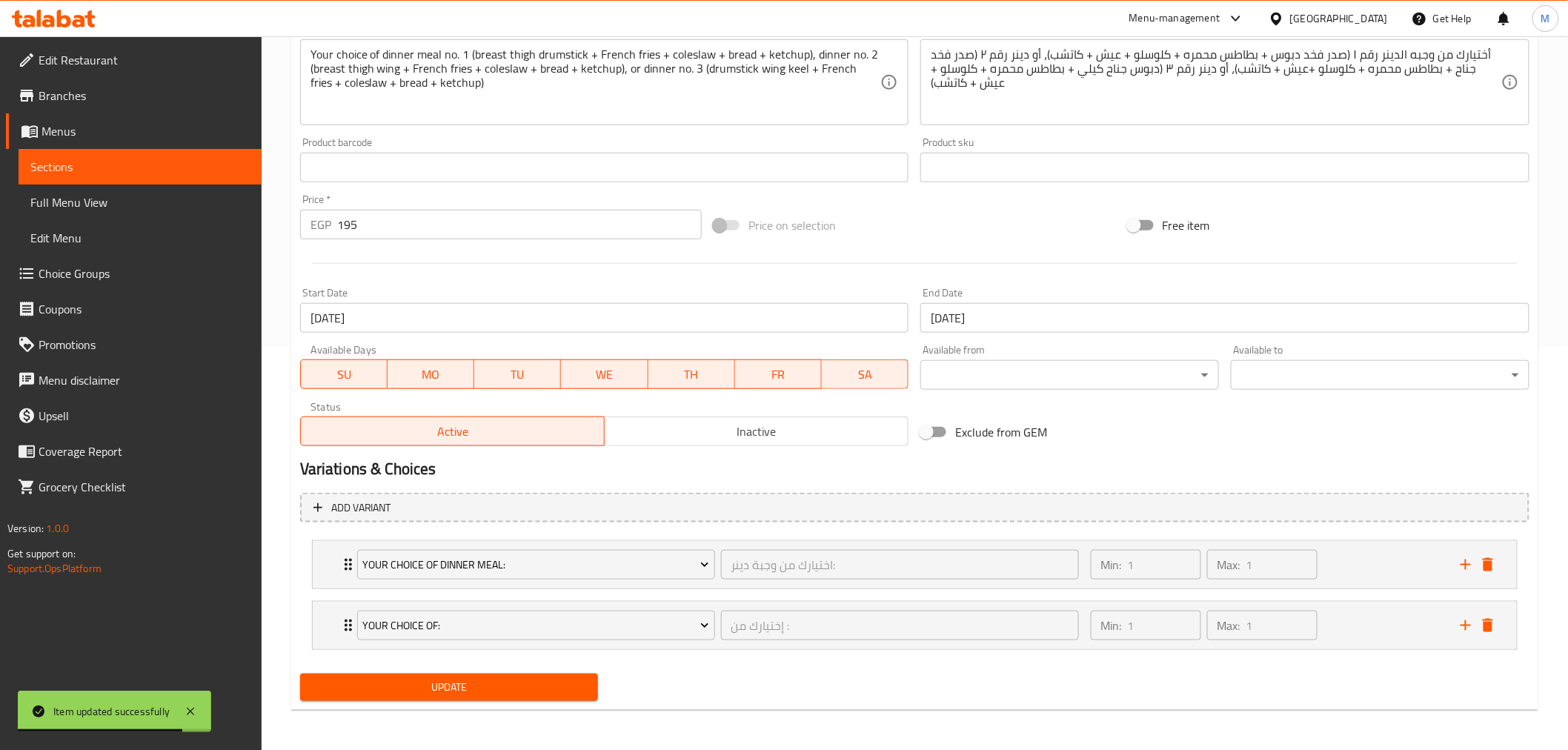
click at [893, 221] on div "Price on selection" at bounding box center [914, 225] width 414 height 40
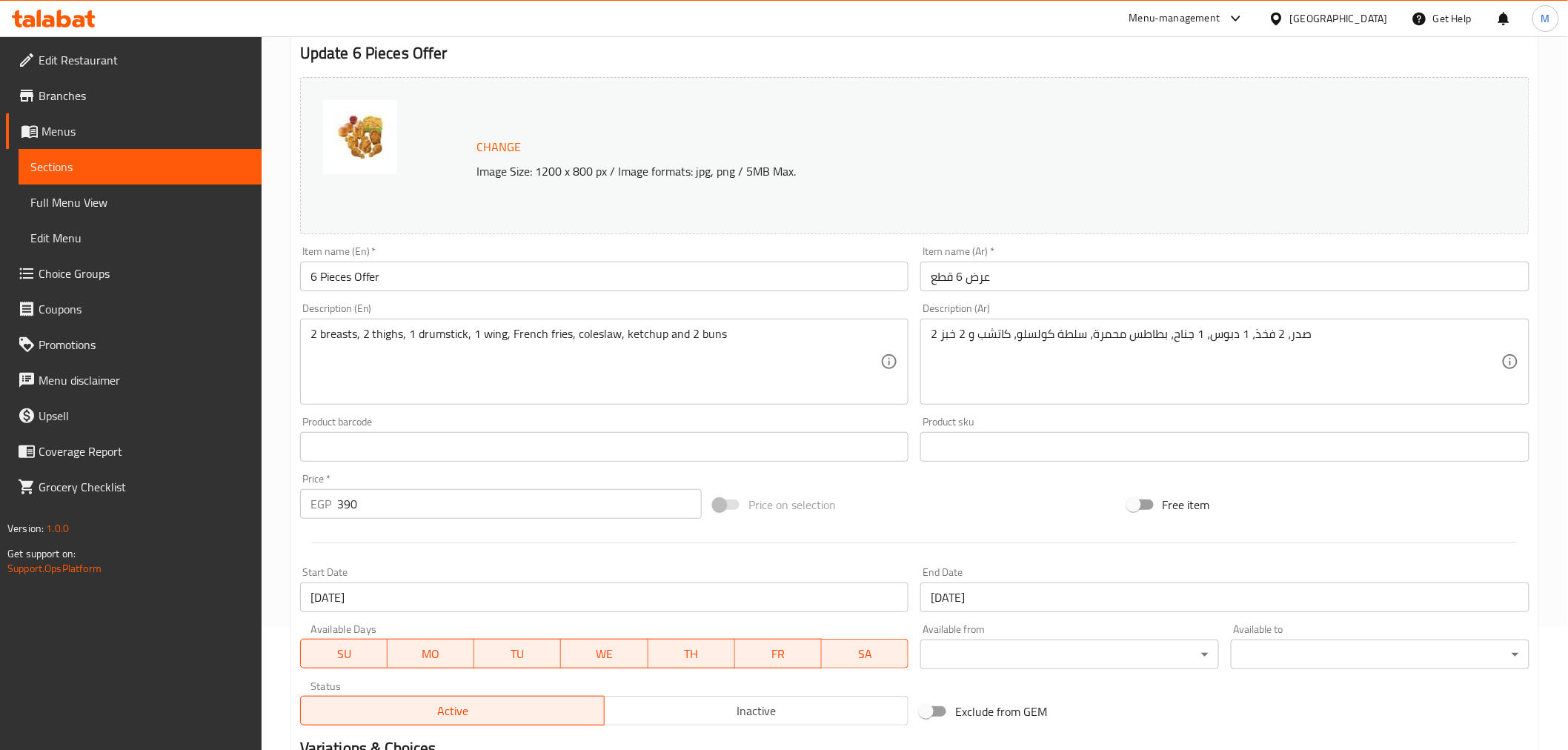
scroll to position [316, 0]
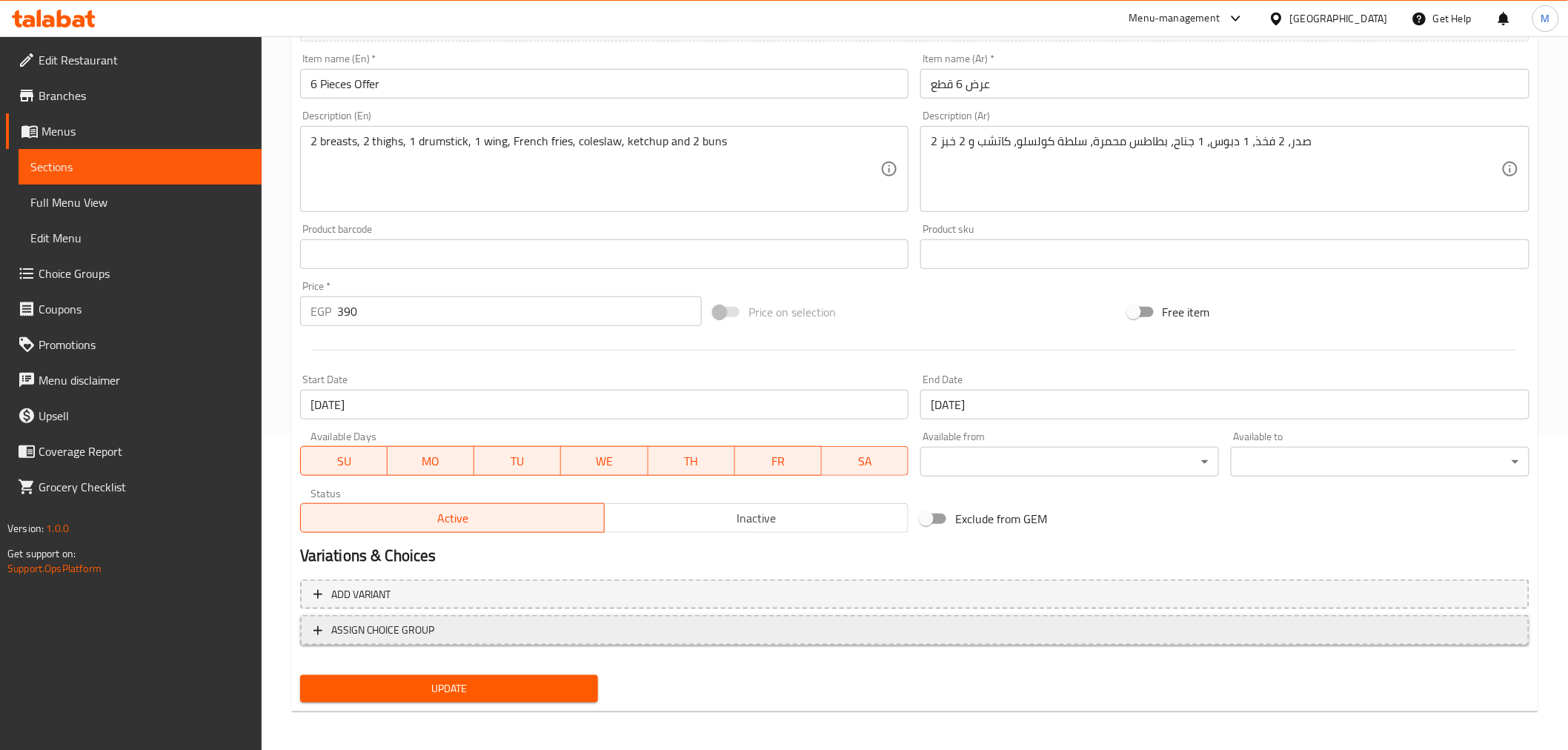
click at [402, 630] on span "ASSIGN CHOICE GROUP" at bounding box center [383, 630] width 103 height 19
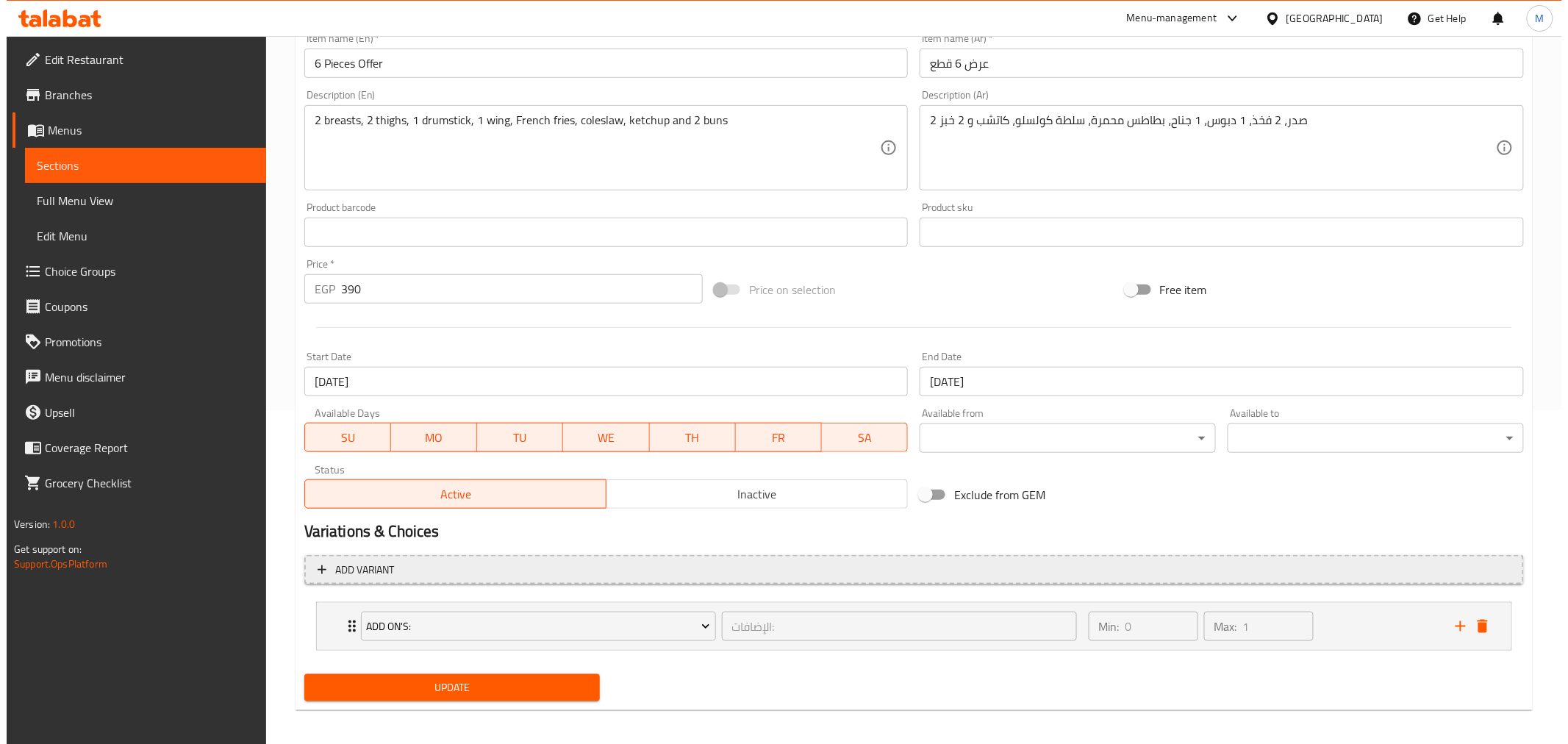
scroll to position [339, 0]
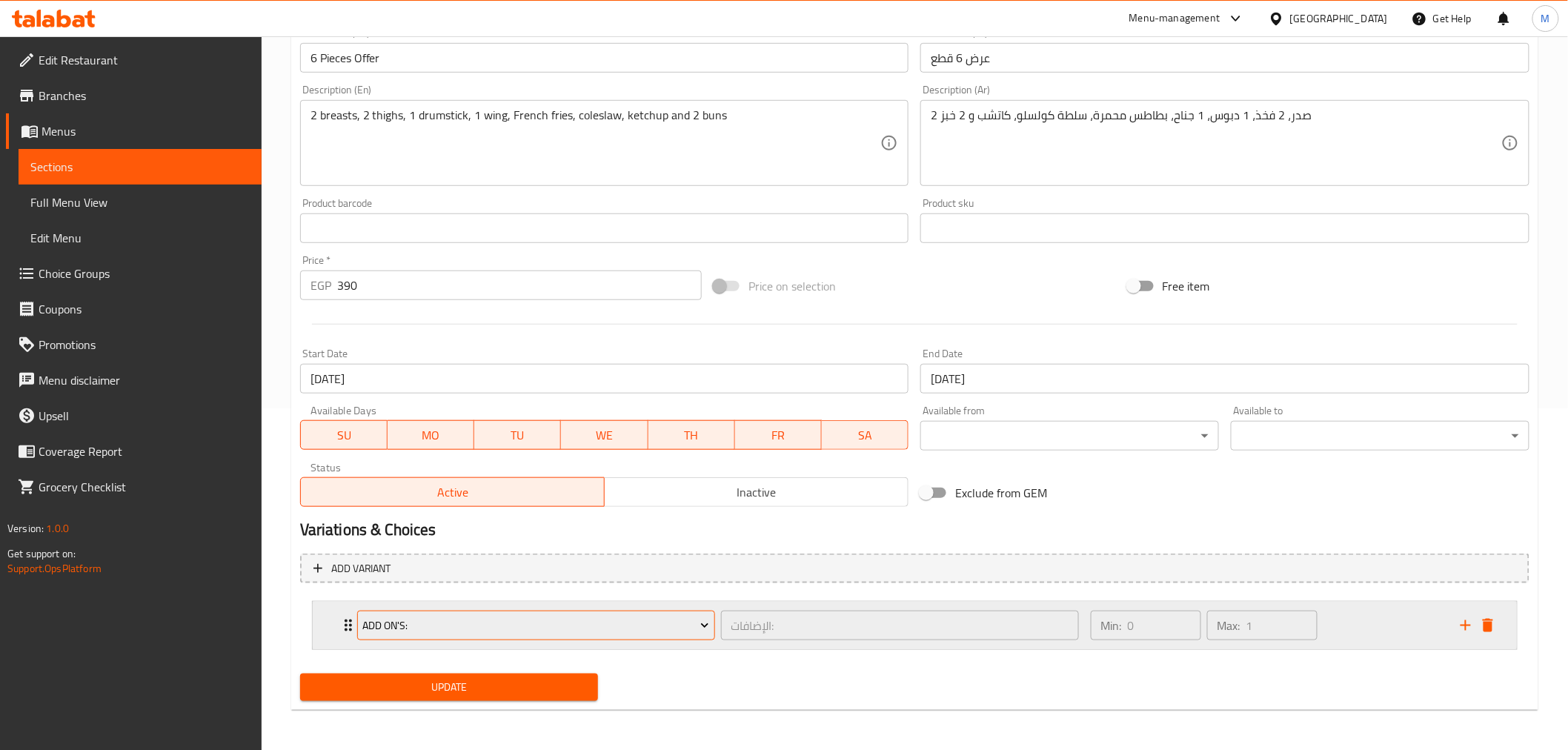
click at [693, 627] on span "Add On's:" at bounding box center [535, 626] width 347 height 19
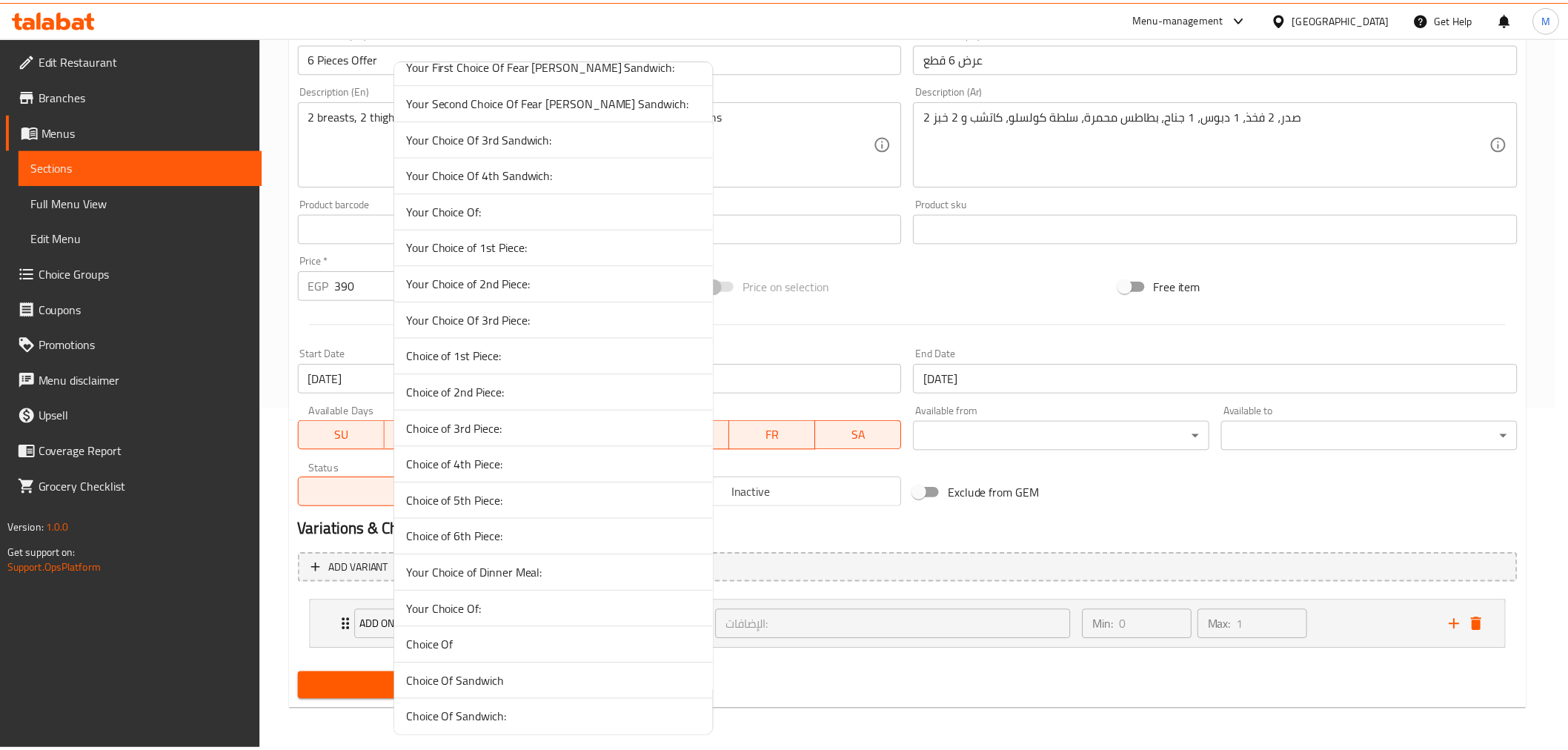
scroll to position [134, 0]
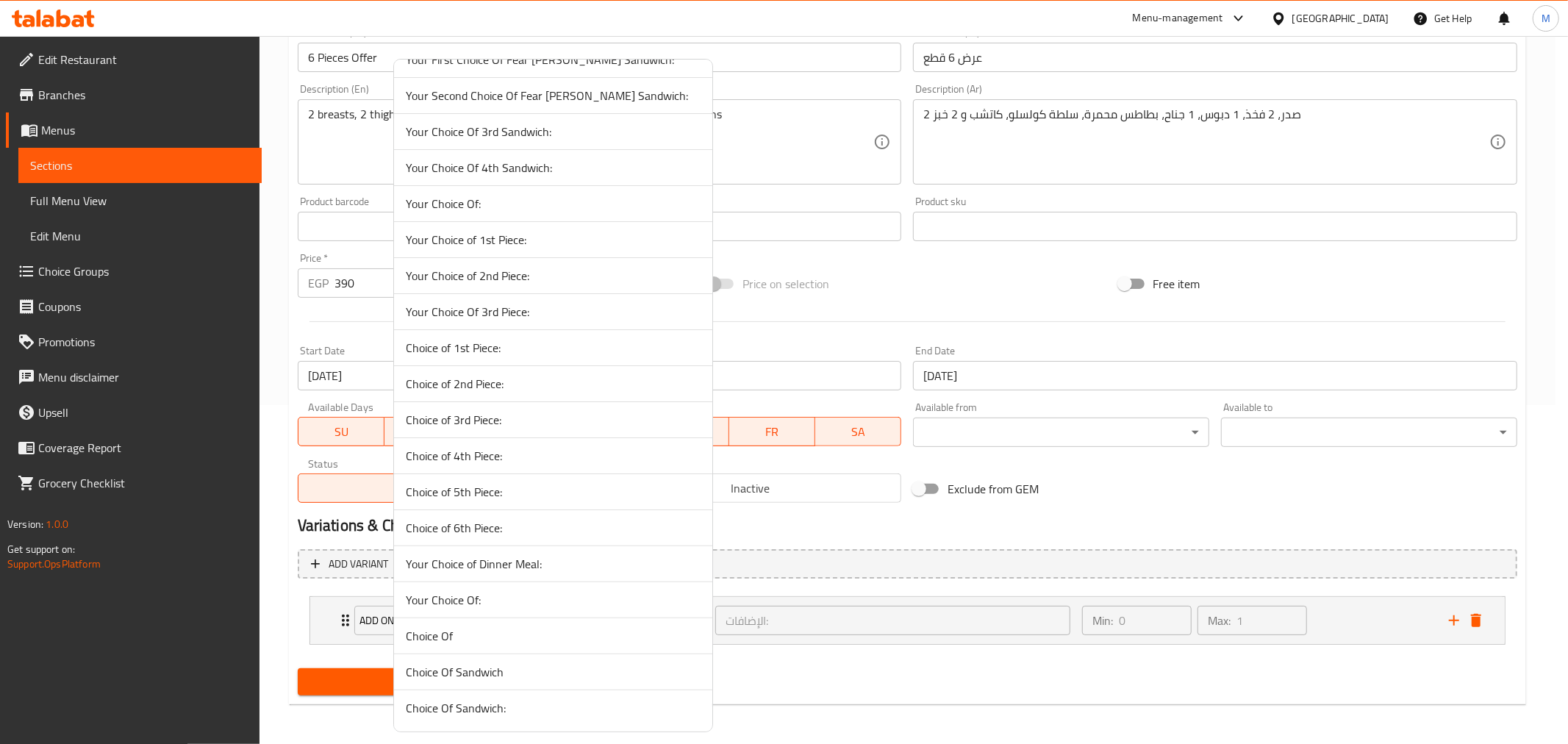
click at [503, 635] on span "Choice Of" at bounding box center [553, 636] width 295 height 18
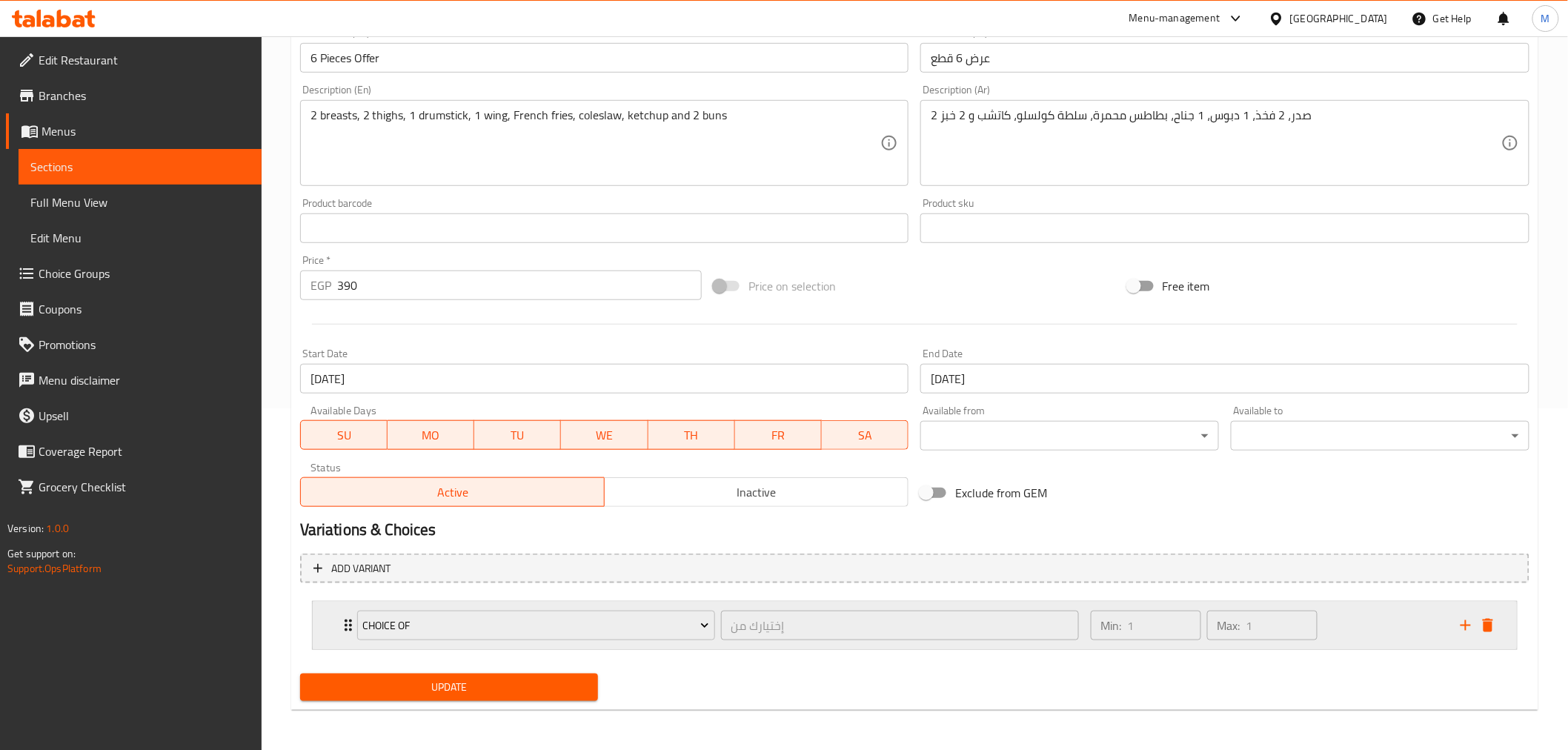
click at [328, 627] on div "Choice Of إختيارك من ​ Min: 1 ​ Max: 1 ​" at bounding box center [914, 626] width 1204 height 47
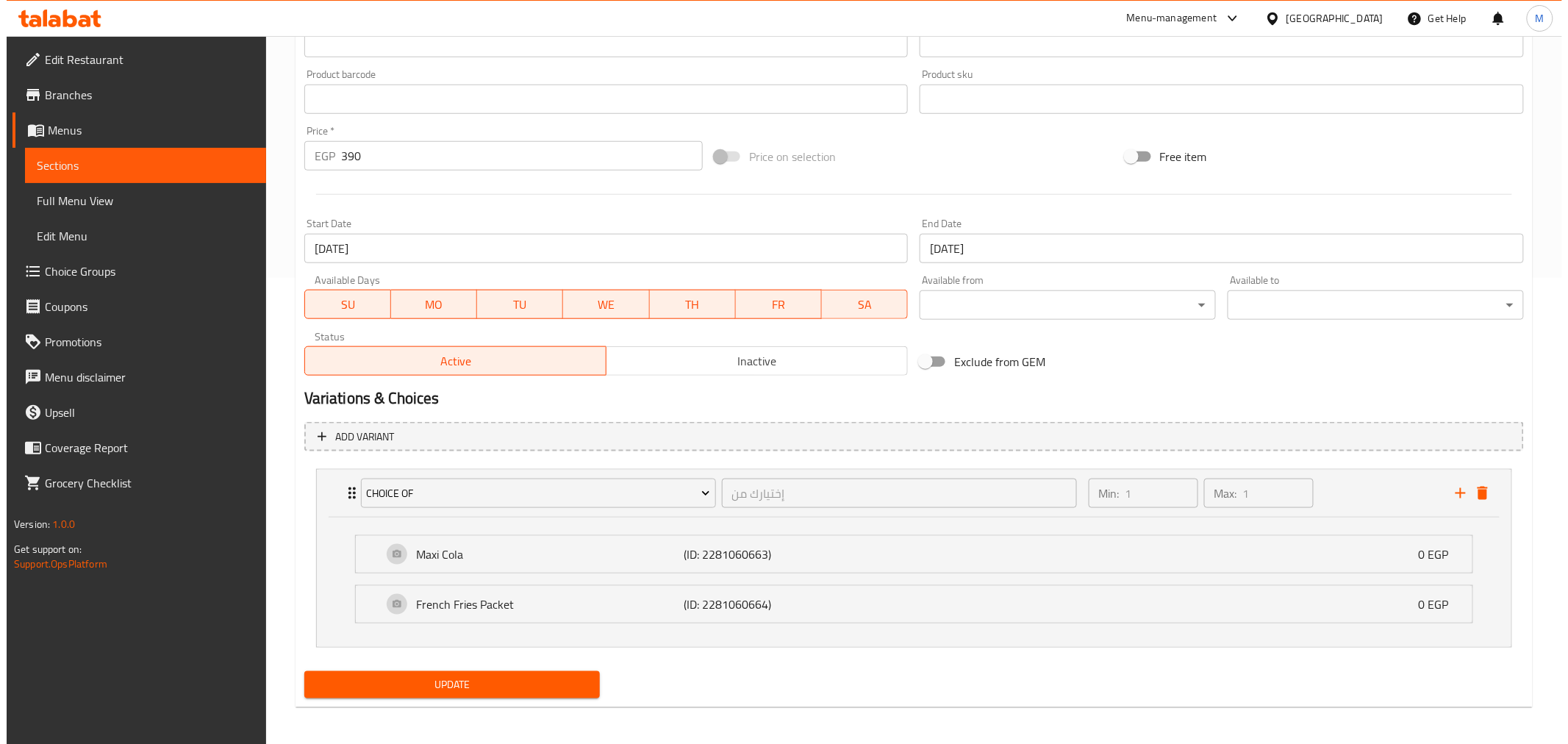
scroll to position [470, 0]
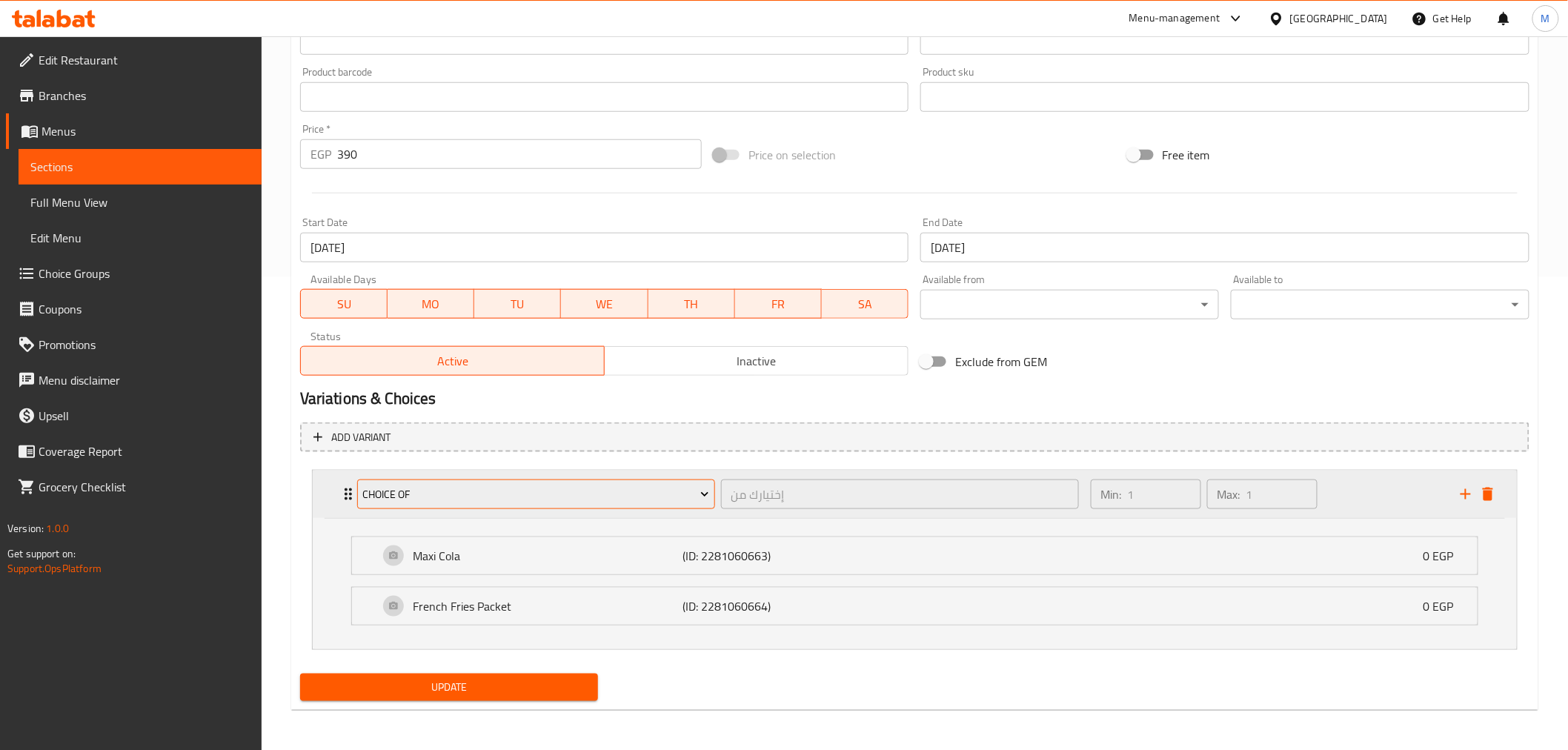
click at [641, 504] on button "Choice Of" at bounding box center [536, 495] width 357 height 30
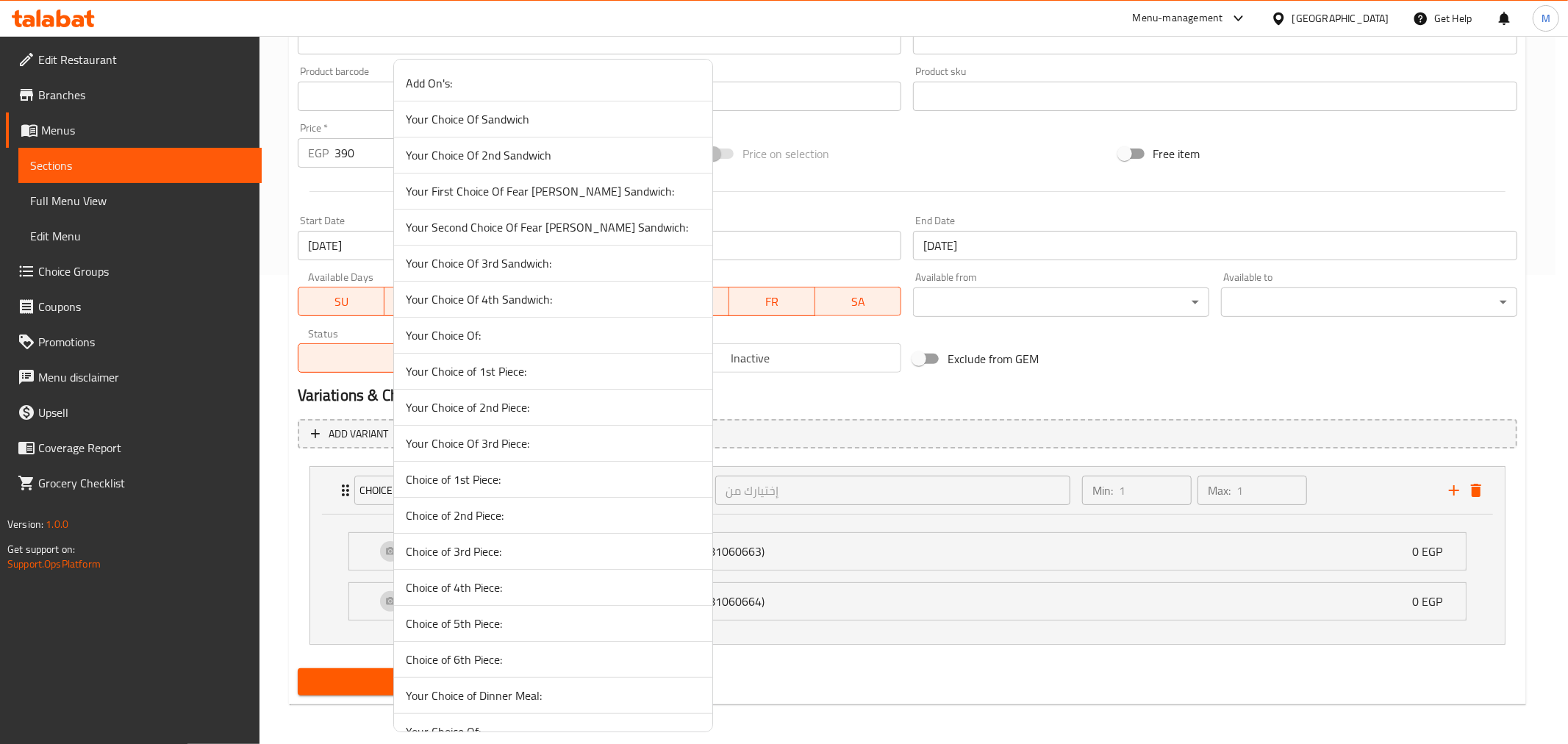
scroll to position [133, 0]
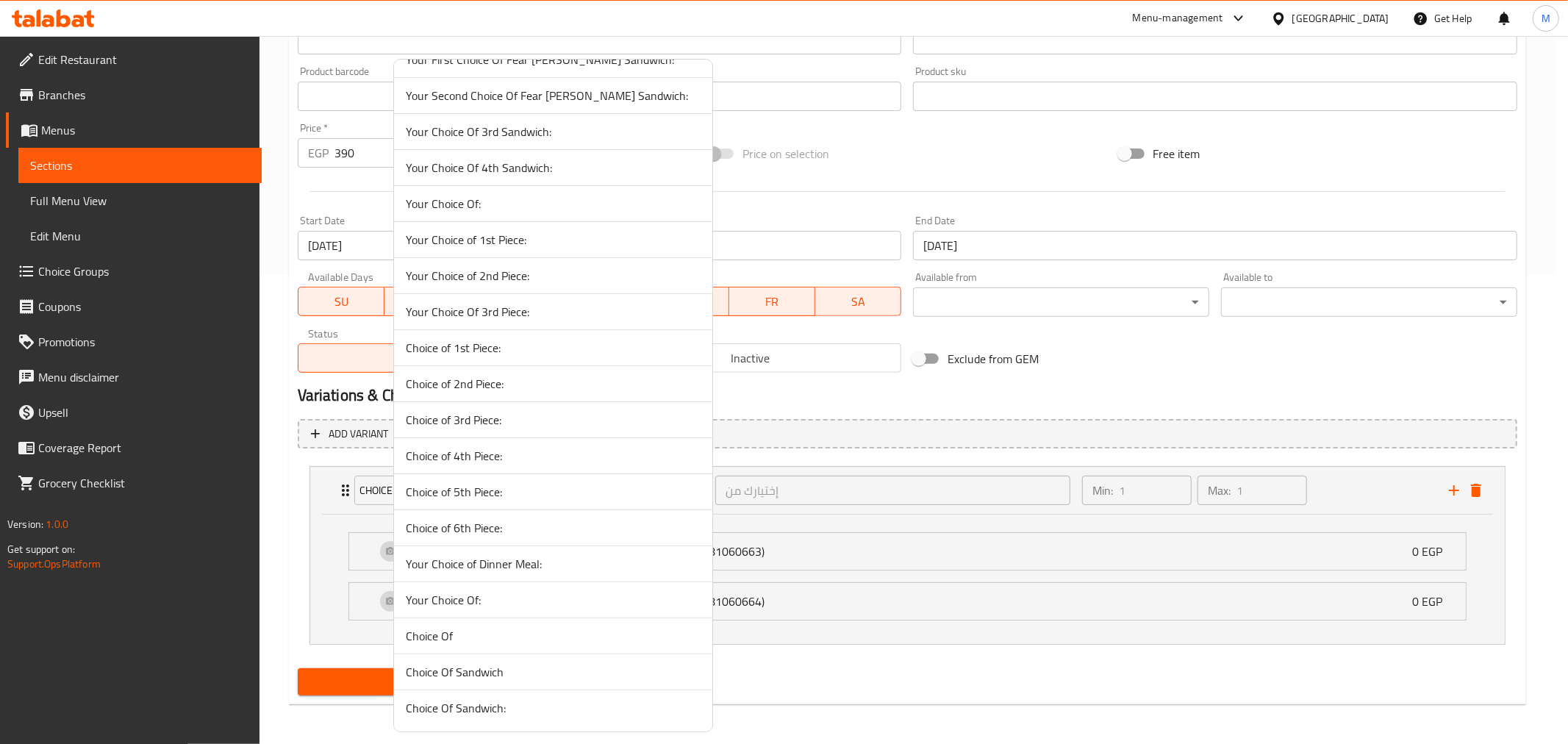
click at [495, 604] on span "Your Choice Of:" at bounding box center [553, 599] width 295 height 18
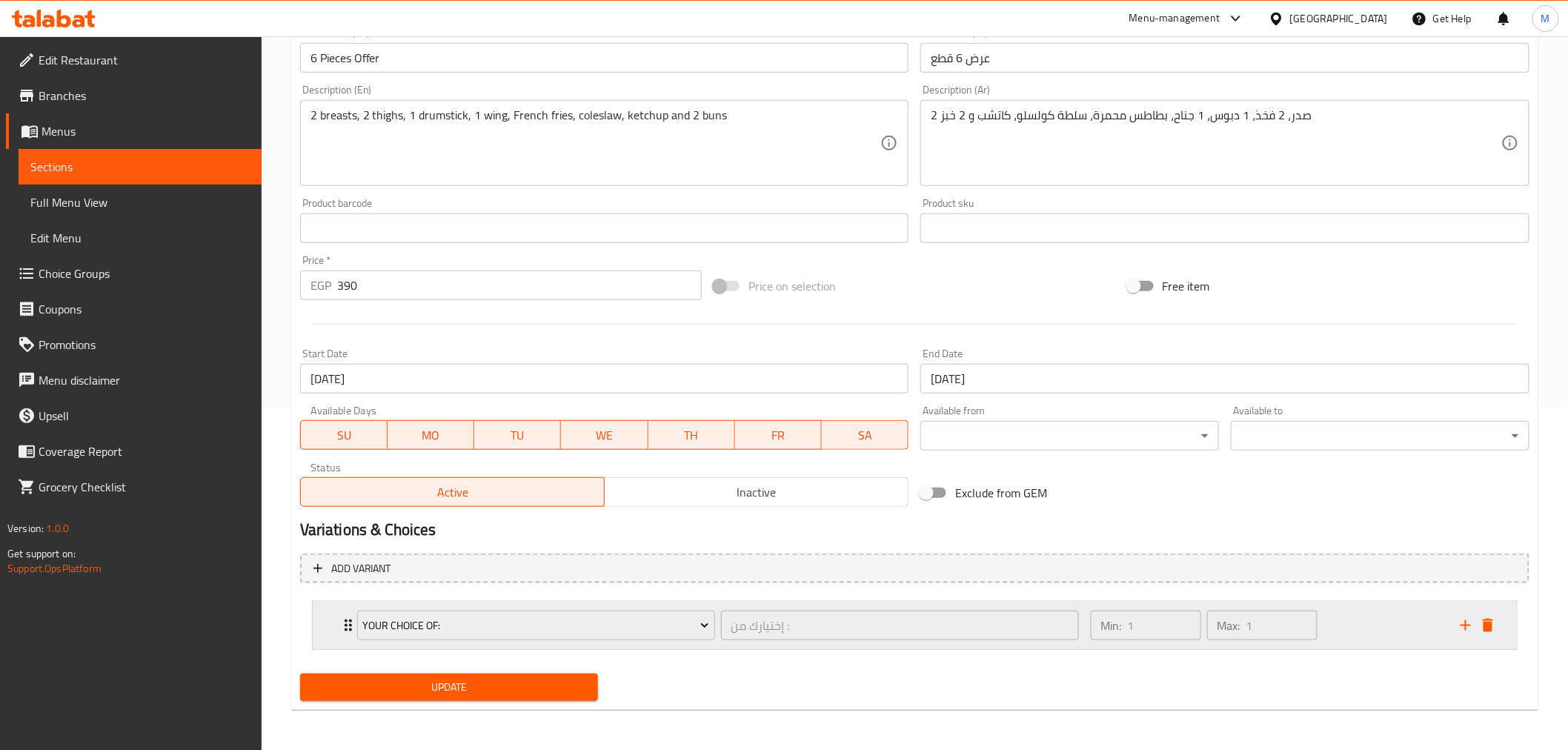
click at [319, 620] on div "Your Choice Of: إختيارك من : ​ Min: 1 ​ Max: 1 ​" at bounding box center [914, 626] width 1204 height 47
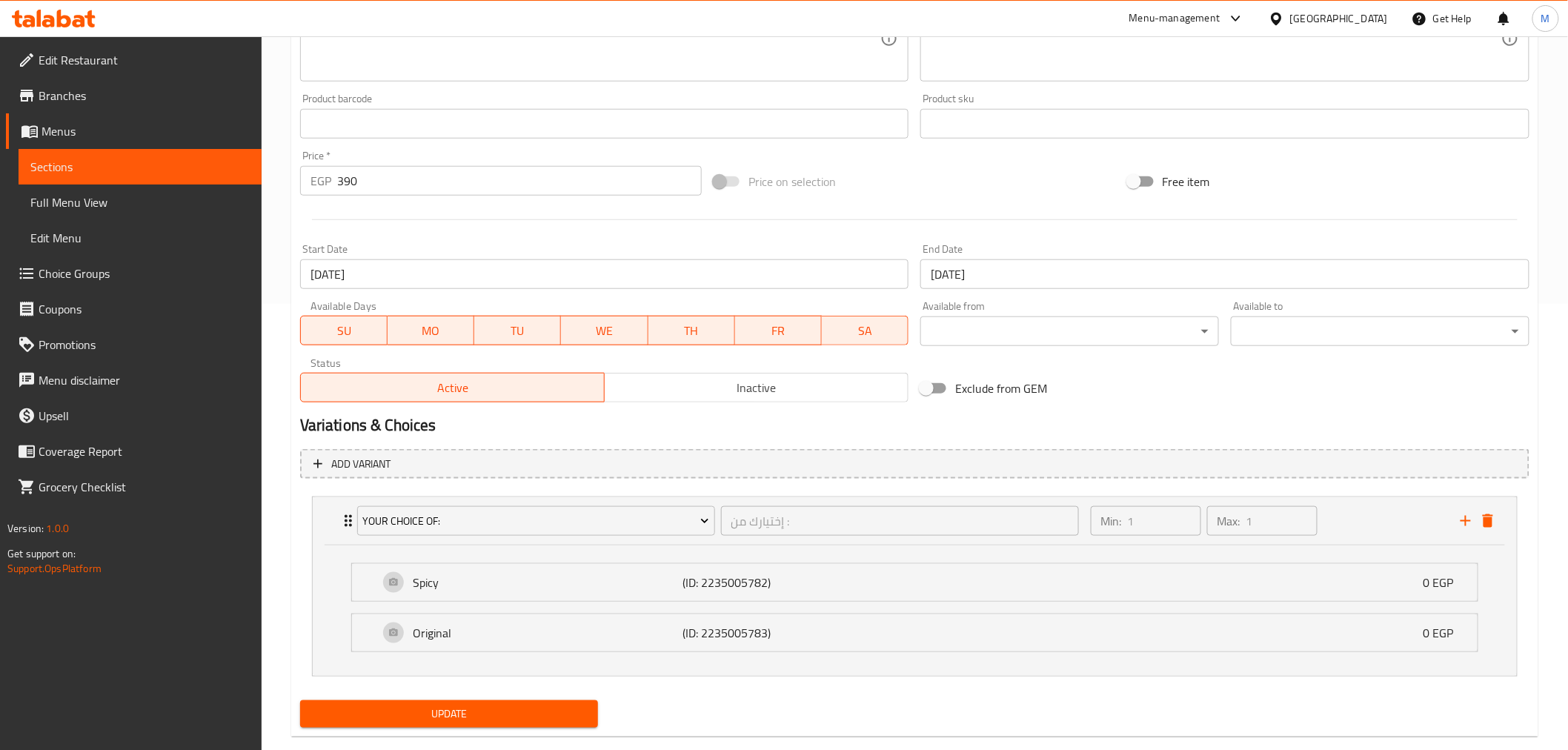
scroll to position [473, 0]
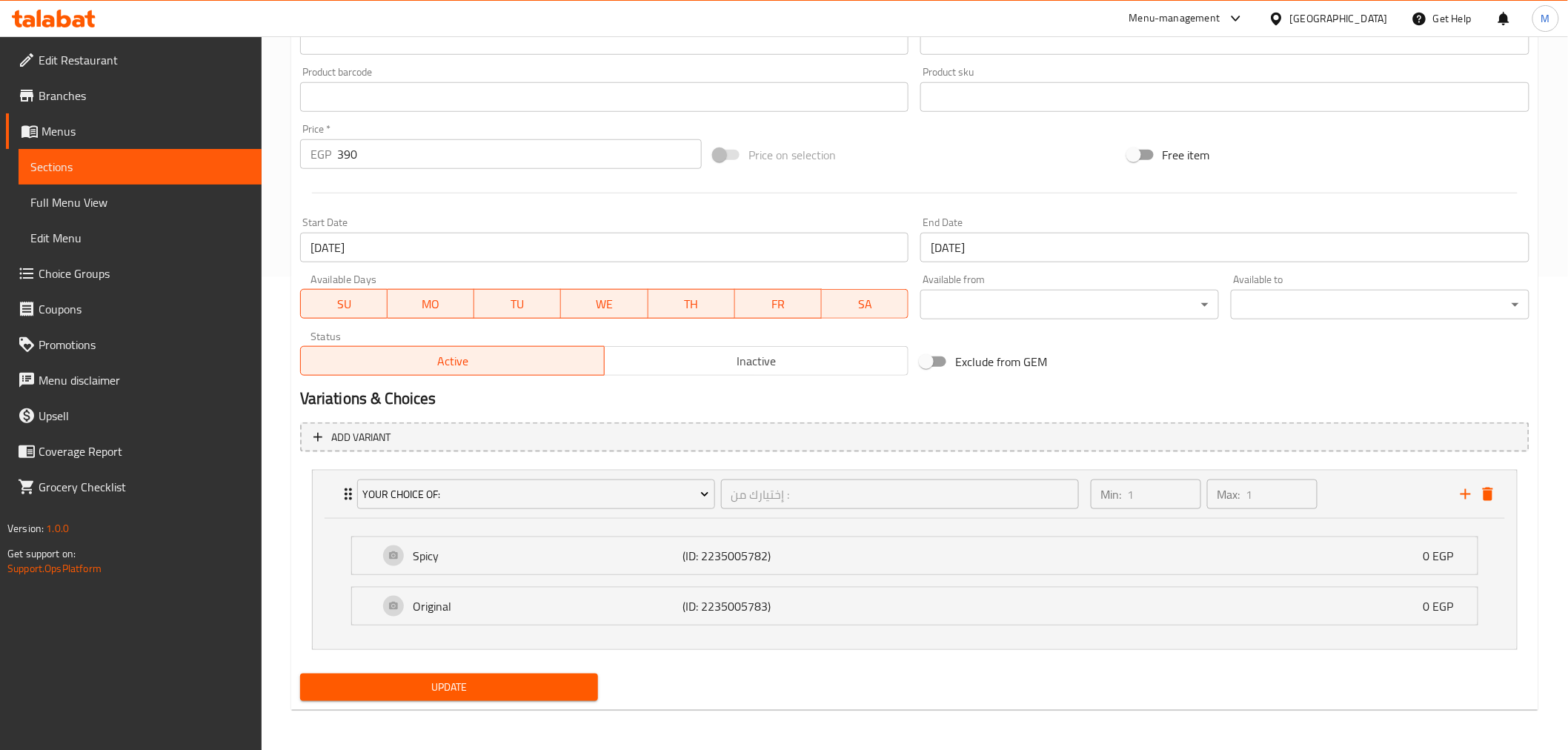
click at [1005, 243] on input "[DATE]" at bounding box center [1224, 247] width 609 height 30
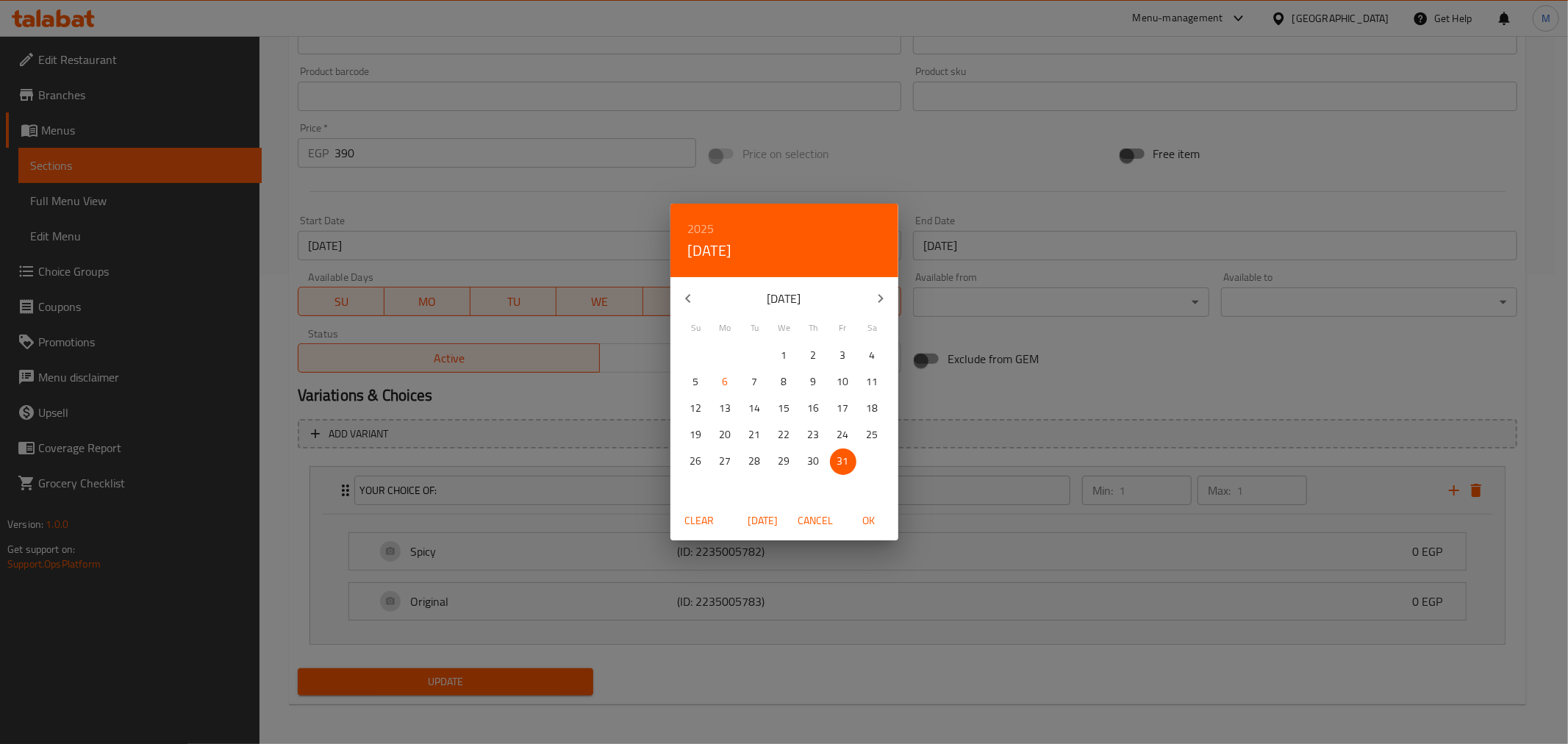
click at [880, 296] on icon "button" at bounding box center [880, 298] width 6 height 8
click at [698, 482] on p "30" at bounding box center [696, 488] width 12 height 19
click at [872, 523] on span "OK" at bounding box center [869, 521] width 35 height 19
type input "30-11-2025"
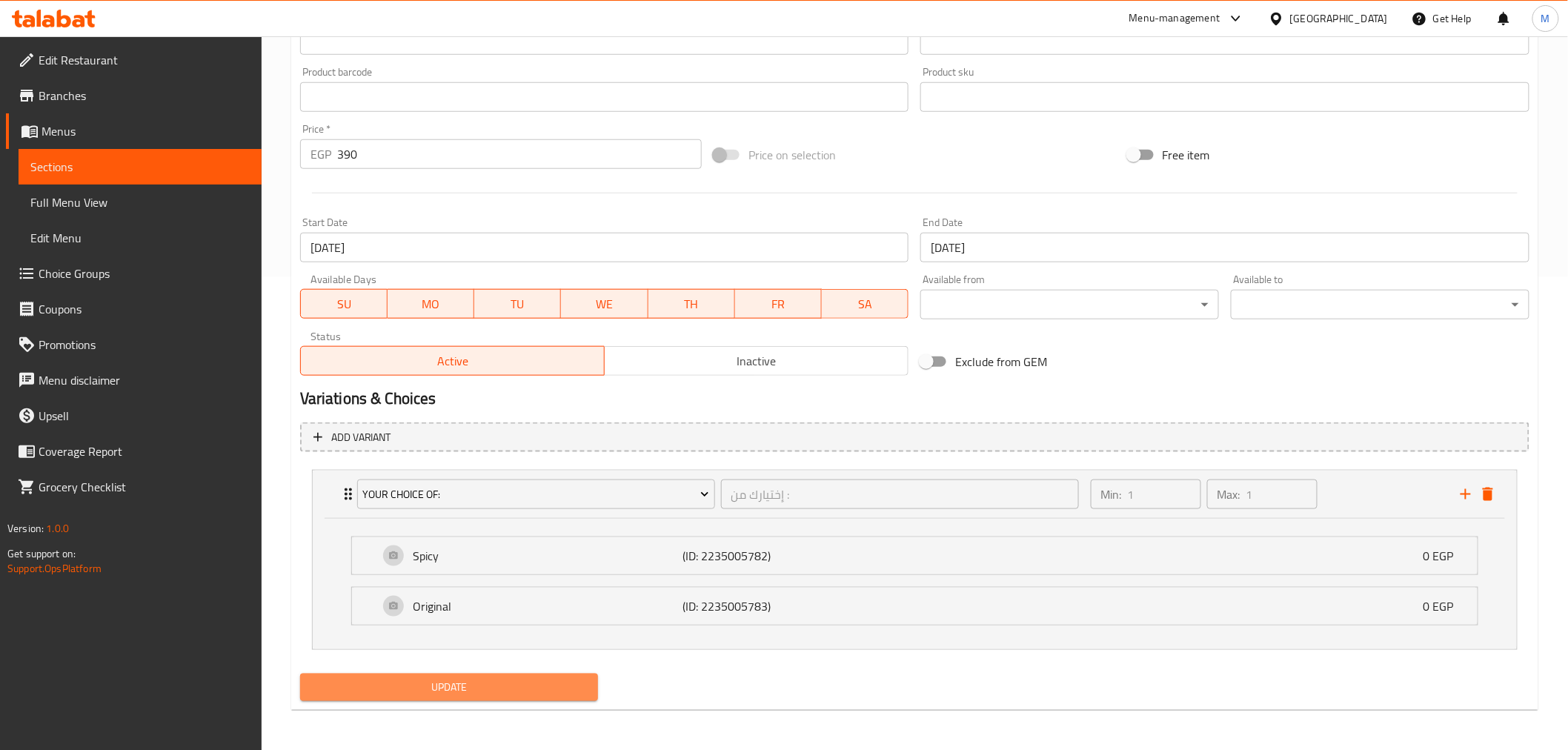
click at [476, 685] on span "Update" at bounding box center [450, 688] width 275 height 19
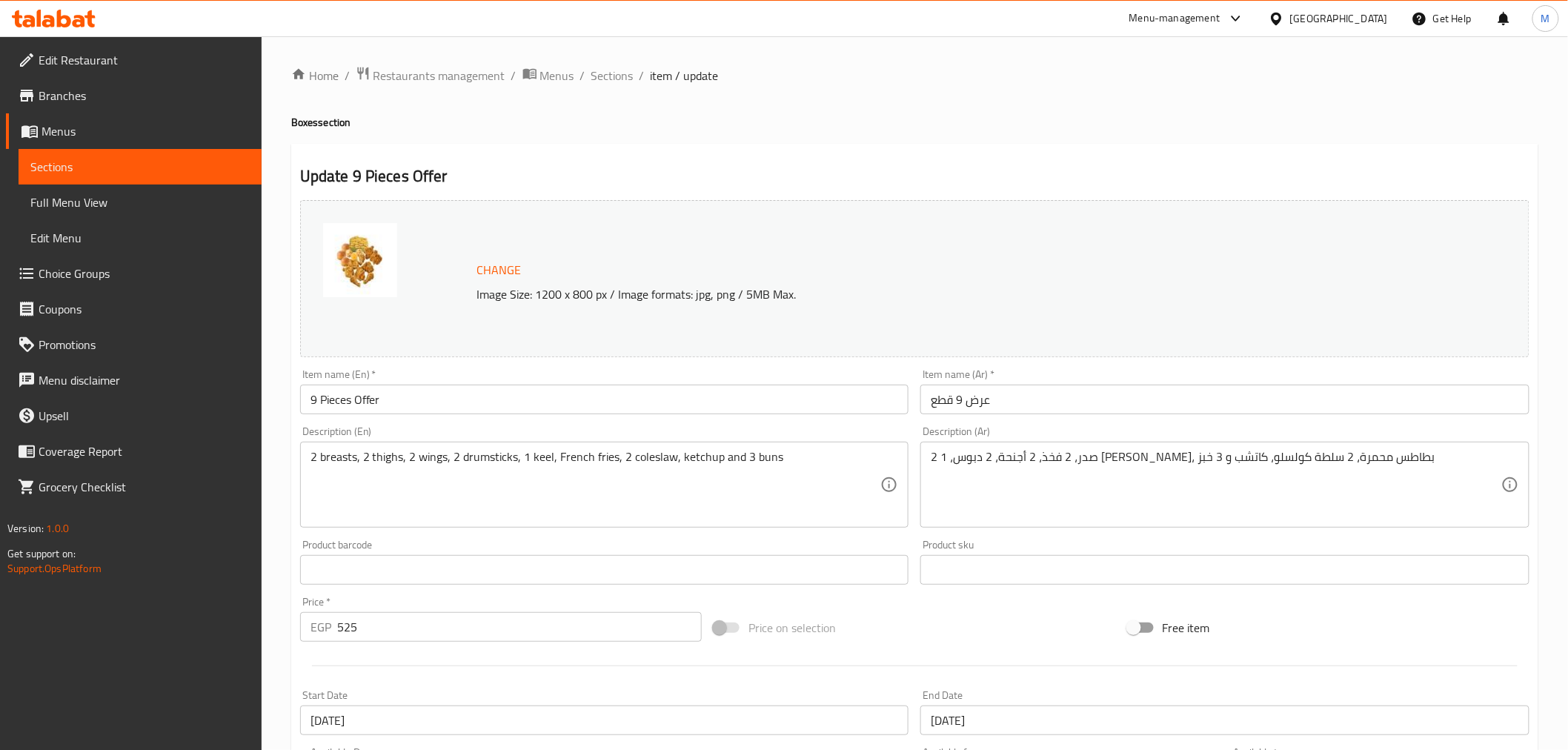
scroll to position [316, 0]
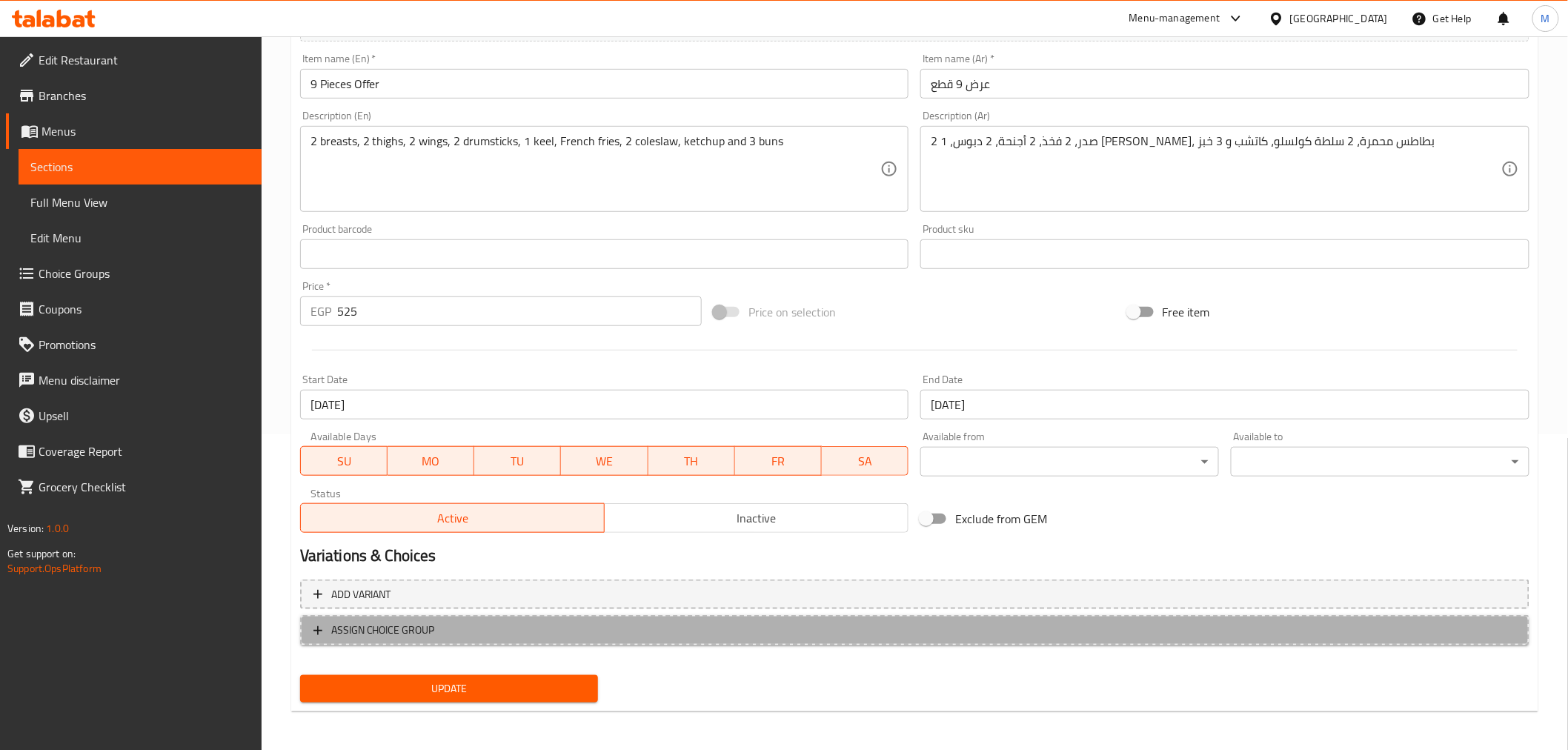
click at [341, 626] on span "ASSIGN CHOICE GROUP" at bounding box center [383, 630] width 103 height 19
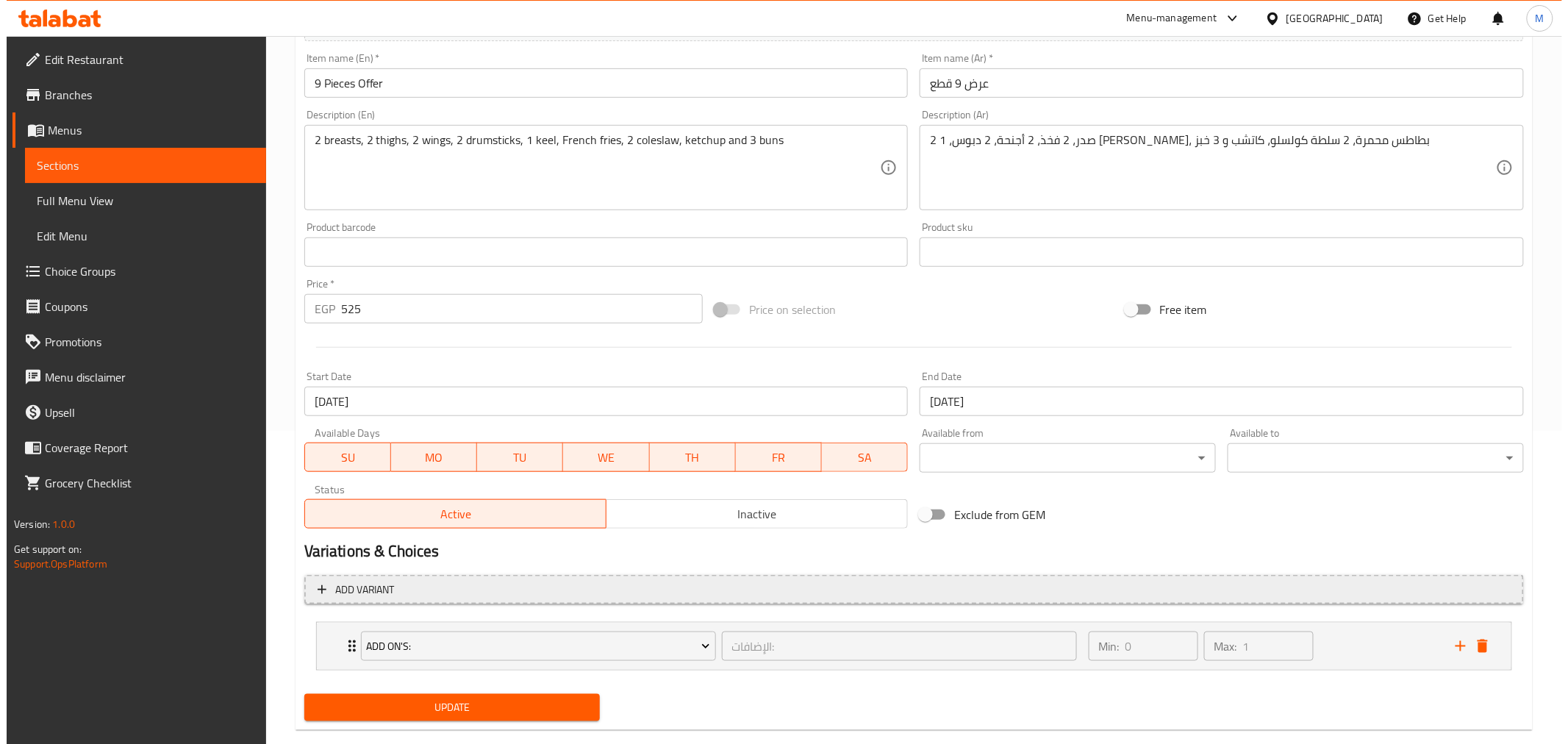
scroll to position [339, 0]
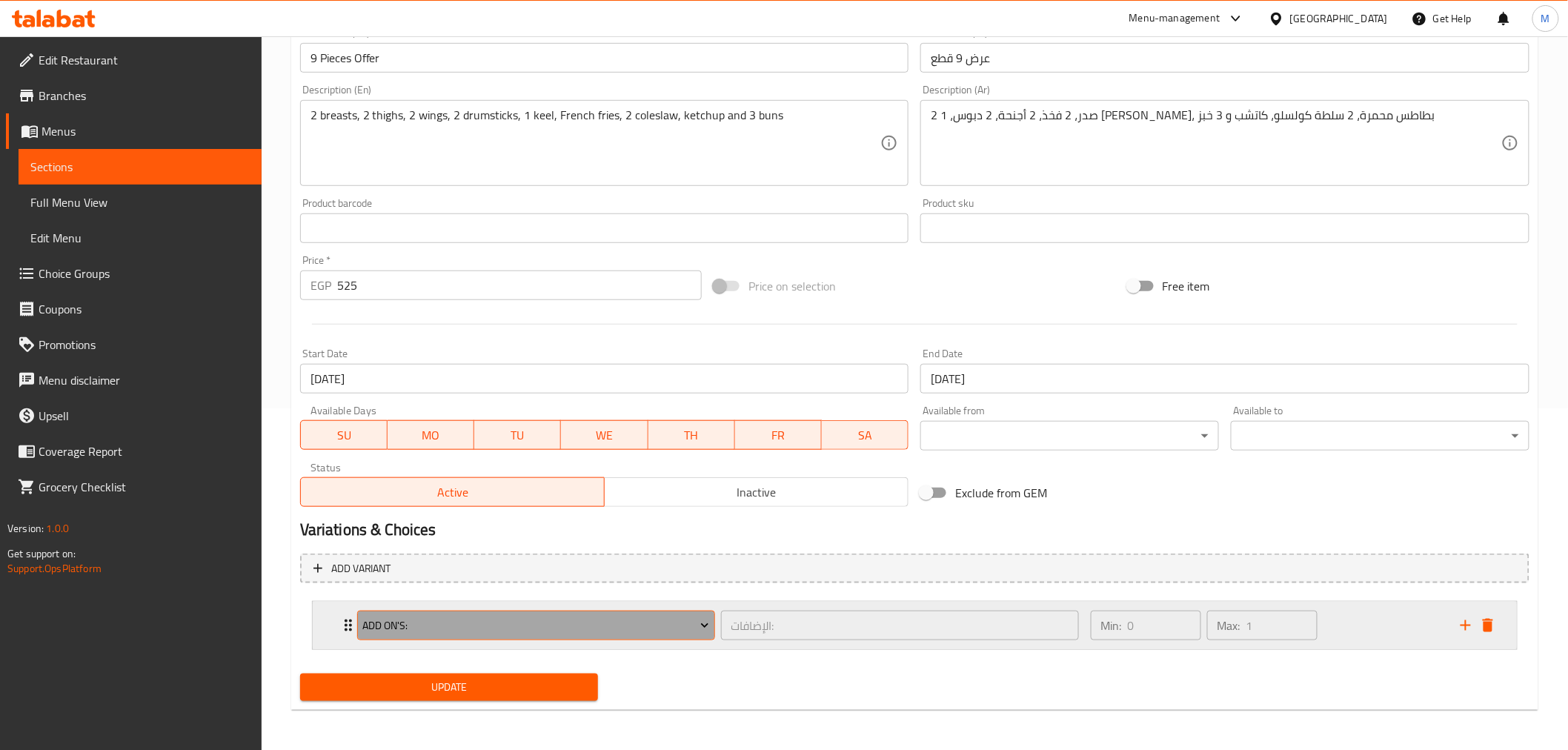
click at [431, 626] on span "Add On's:" at bounding box center [535, 626] width 347 height 19
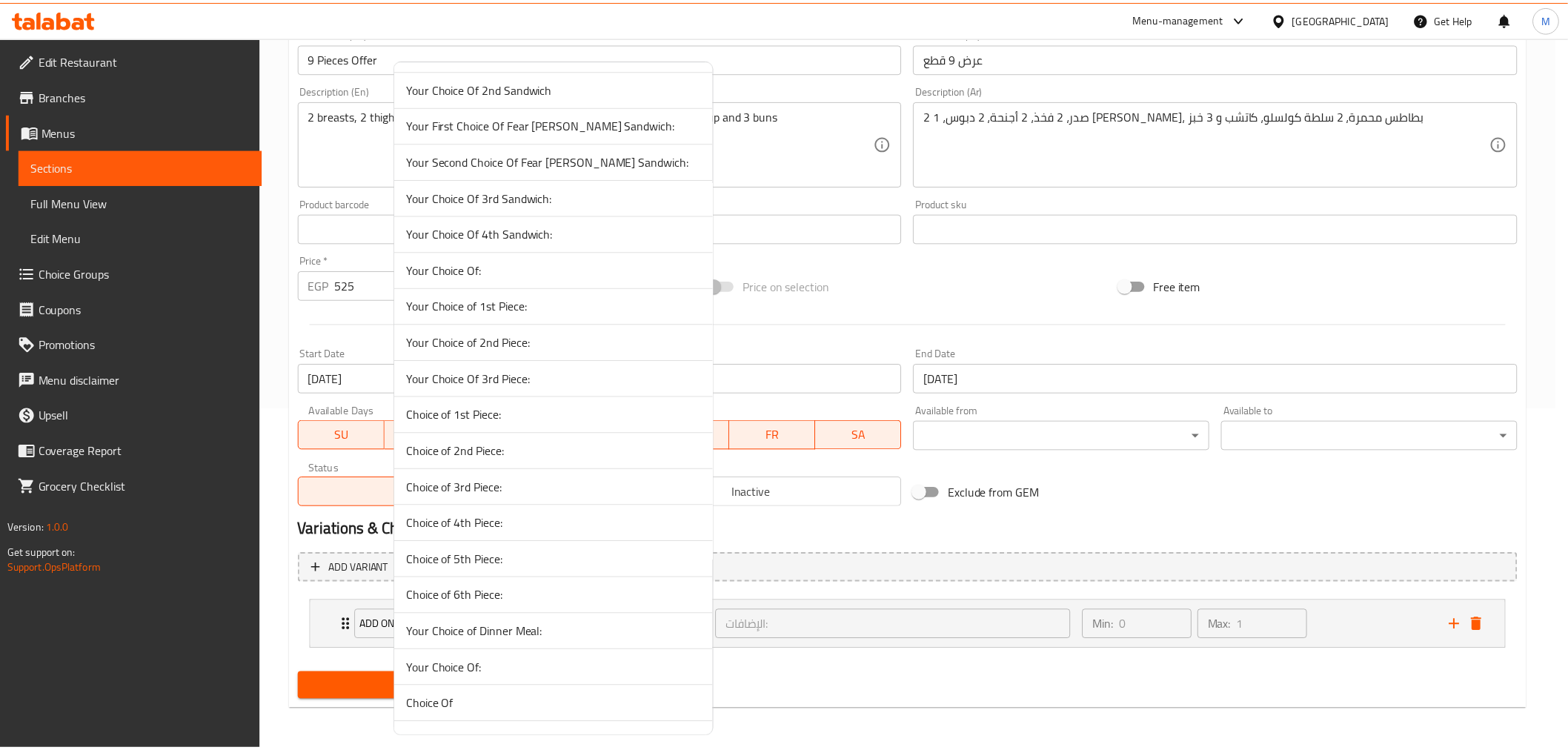
scroll to position [134, 0]
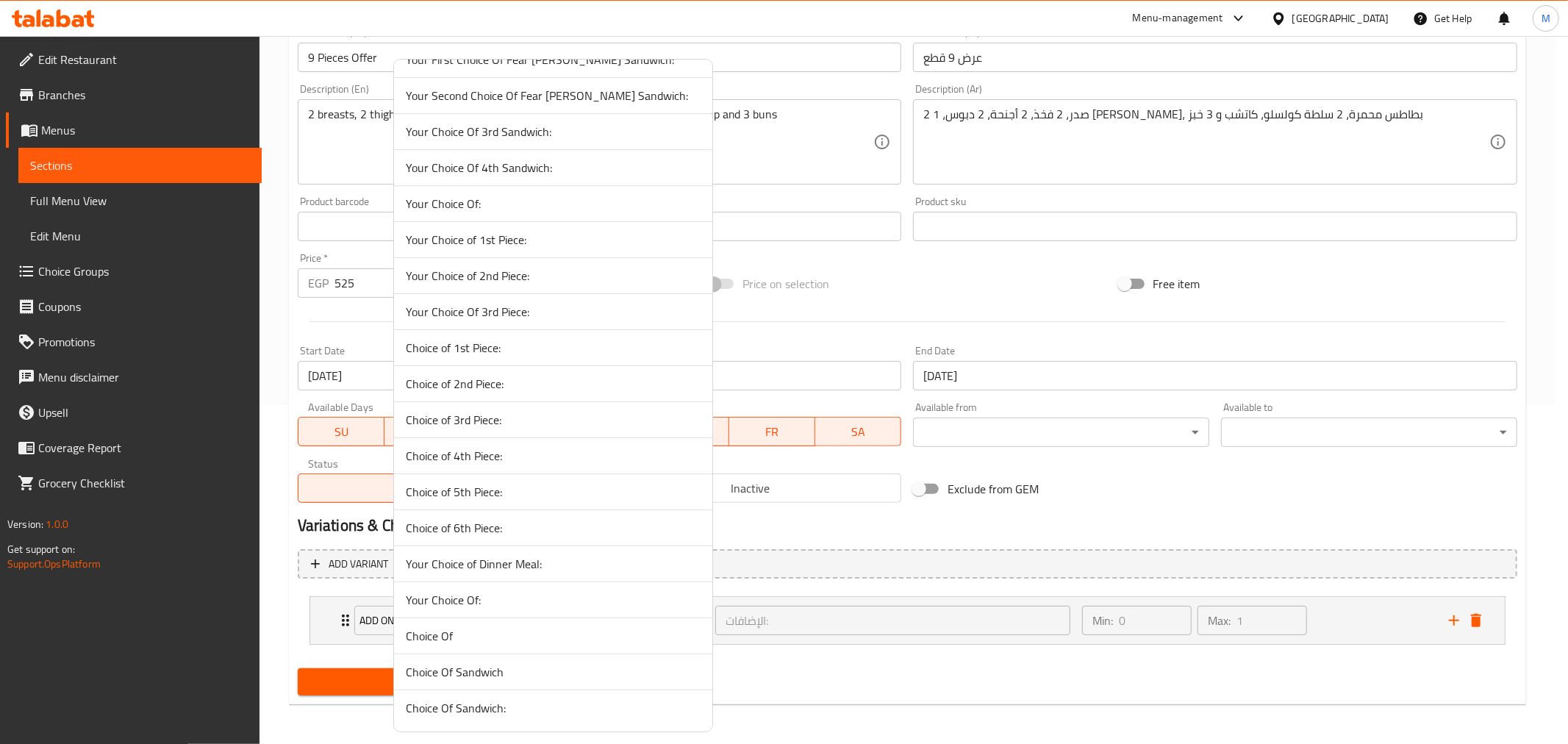
click at [489, 598] on span "Your Choice Of:" at bounding box center [553, 599] width 295 height 18
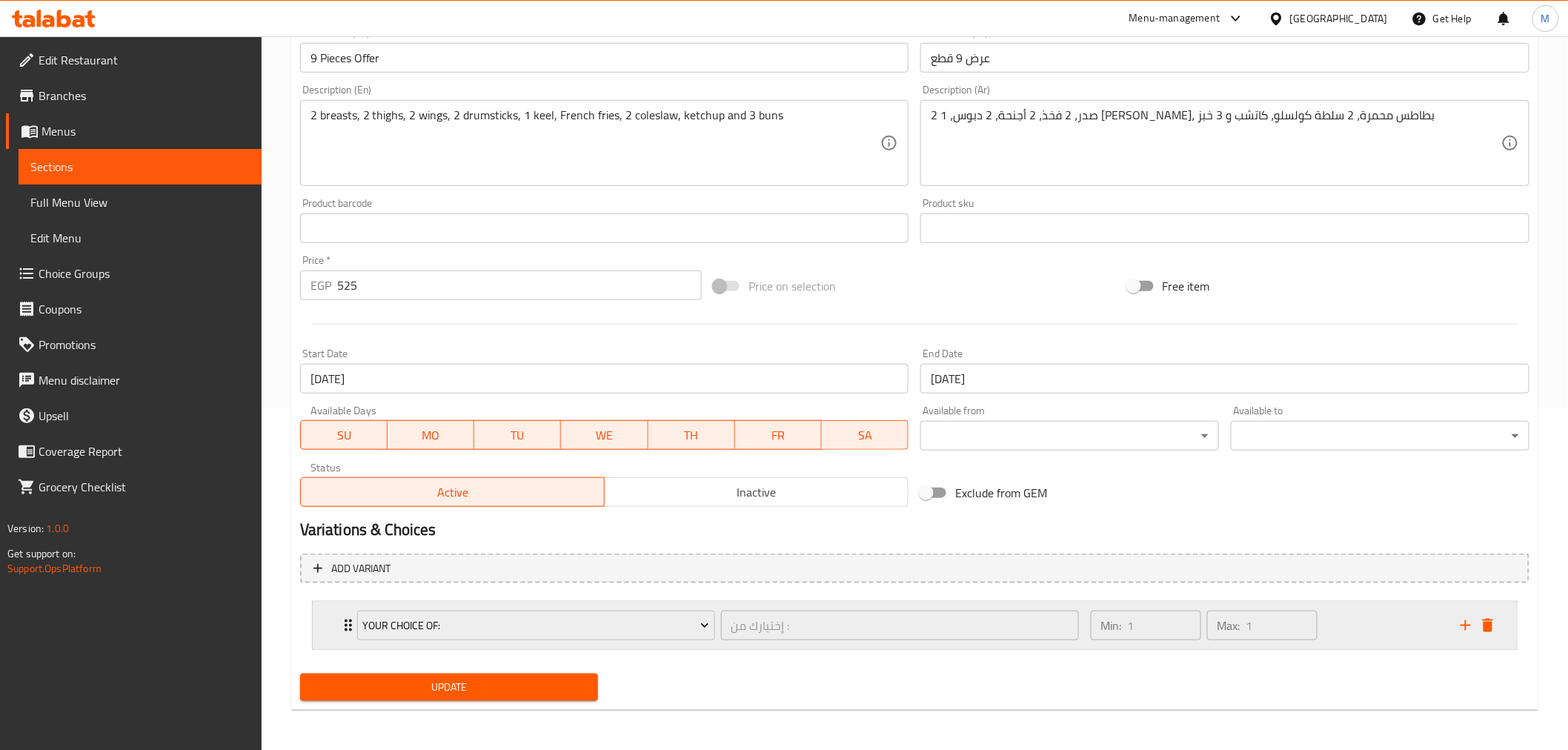
click at [333, 629] on div "Your Choice Of: إختيارك من : ​ Min: 1 ​ Max: 1 ​" at bounding box center [914, 626] width 1204 height 47
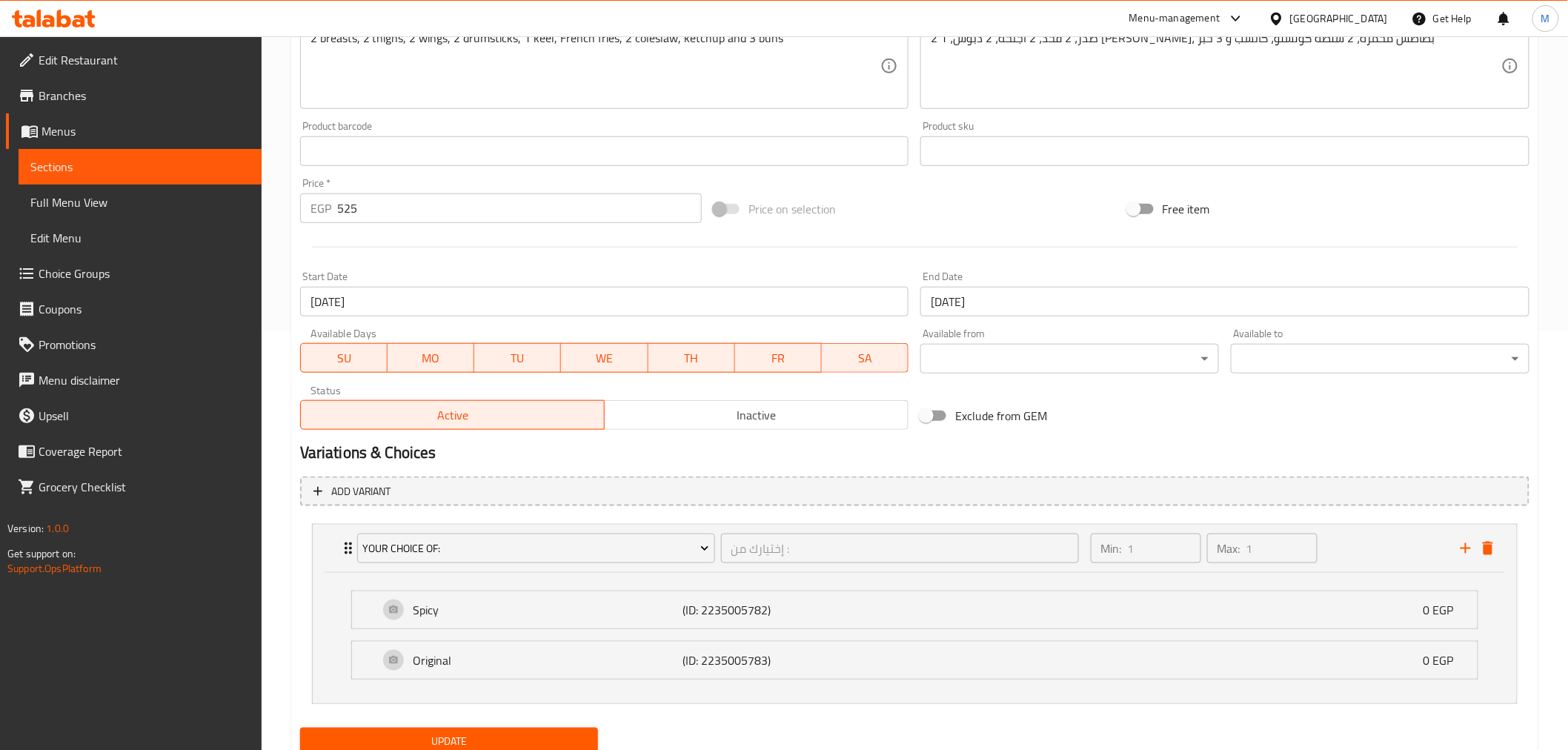
scroll to position [473, 0]
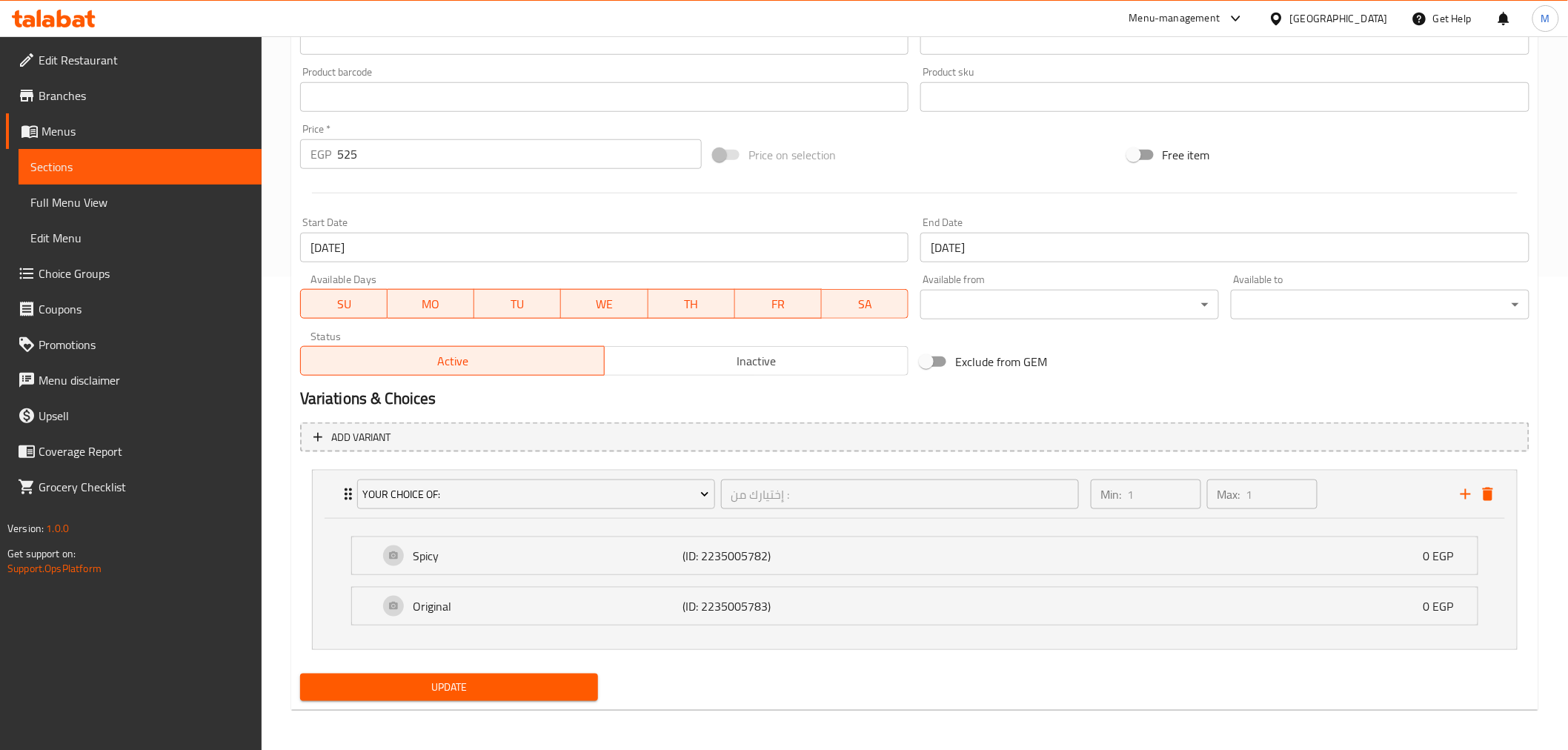
click at [520, 675] on button "Update" at bounding box center [449, 687] width 298 height 27
click at [1489, 487] on icon "delete" at bounding box center [1487, 494] width 10 height 13
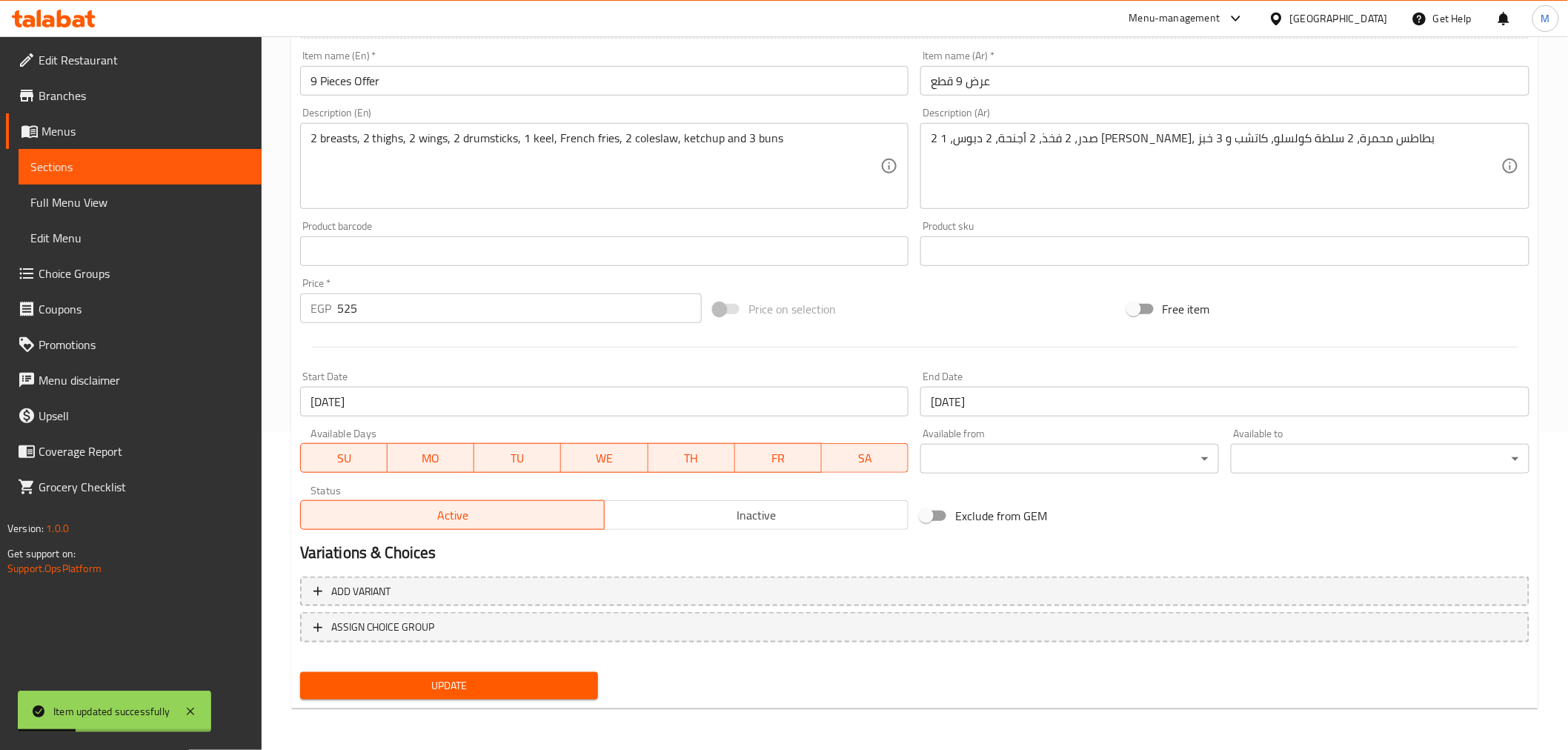
scroll to position [316, 0]
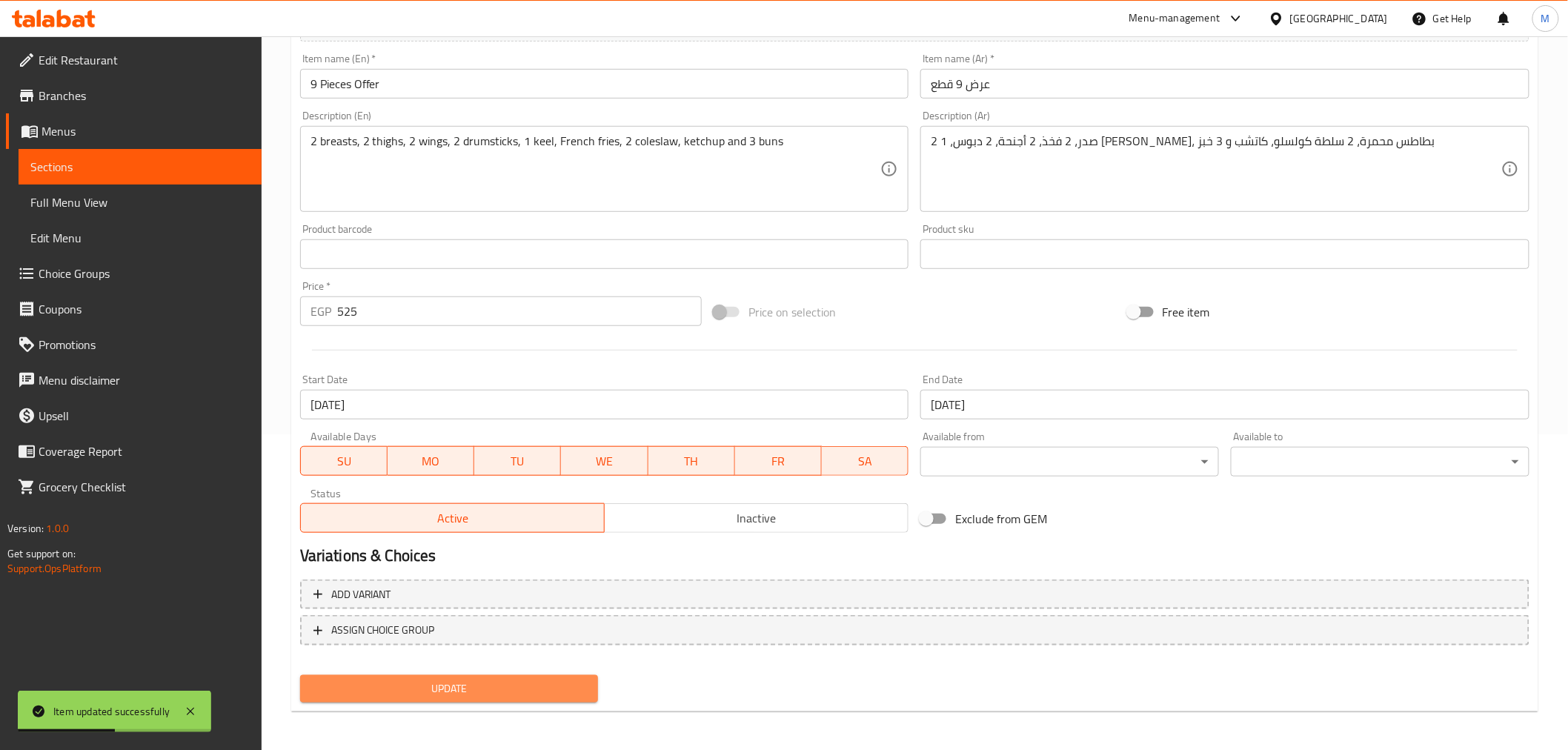
click at [476, 686] on span "Update" at bounding box center [450, 689] width 275 height 19
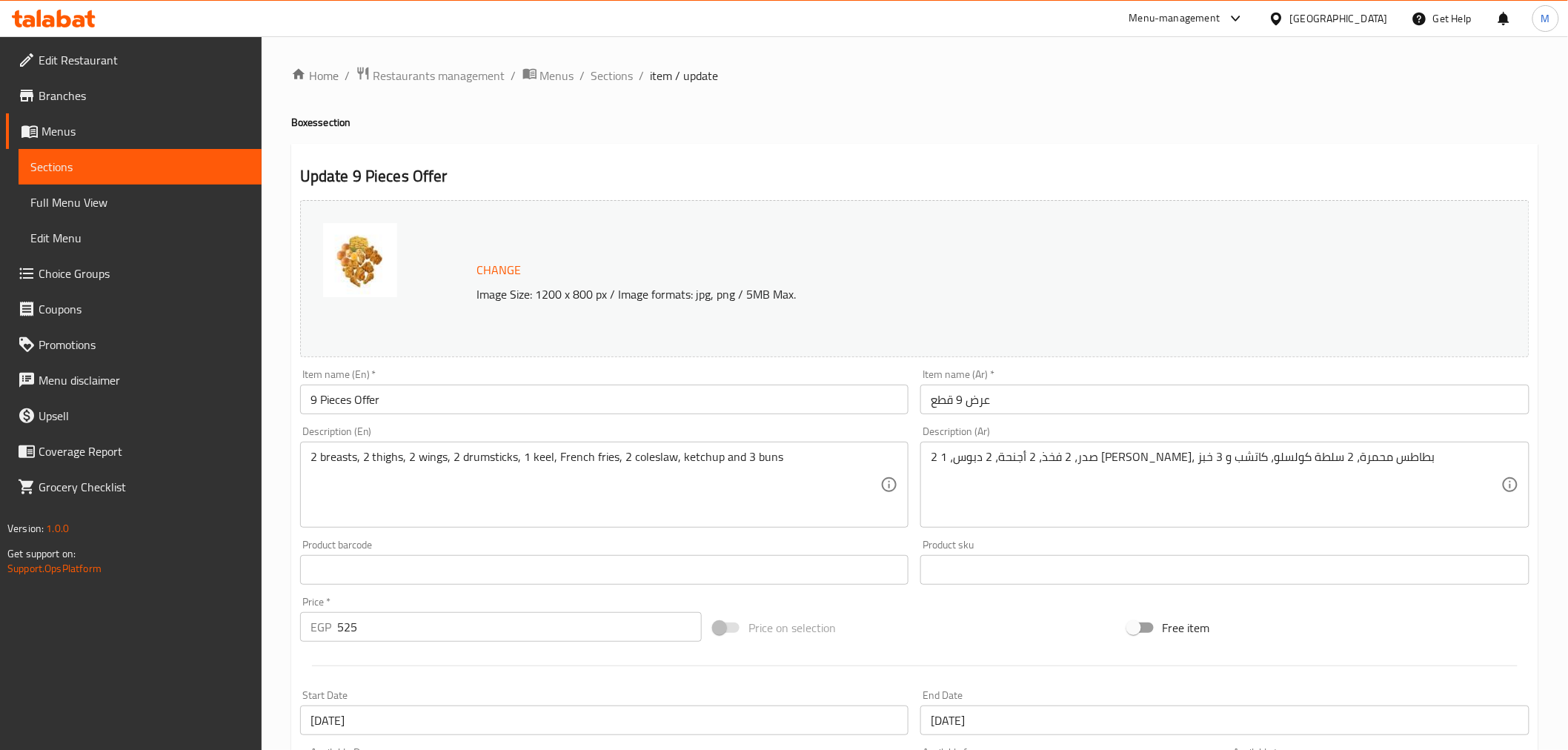
scroll to position [342, 0]
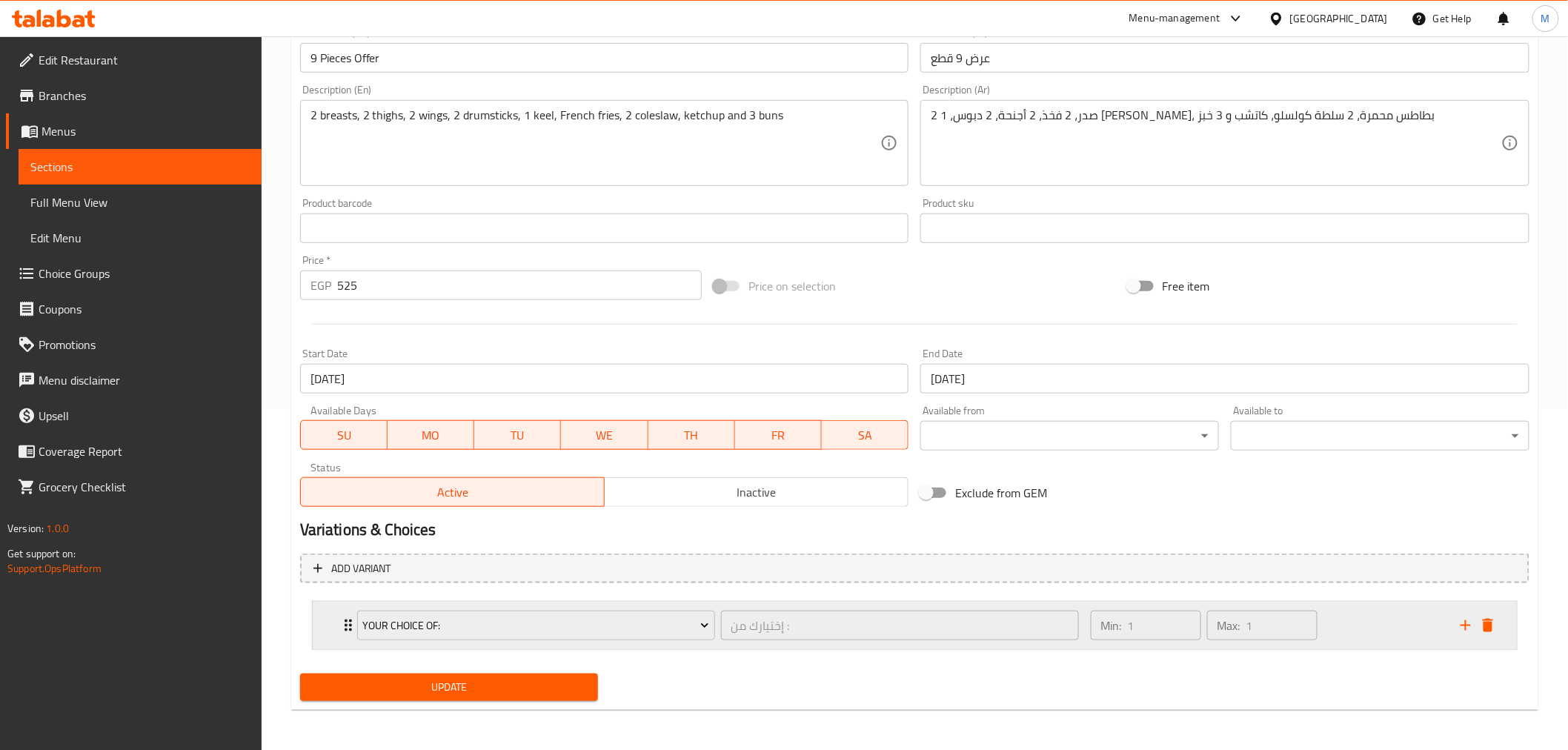
click at [322, 623] on div "Your Choice Of: إختيارك من : ​ Min: 1 ​ Max: 1 ​" at bounding box center [914, 626] width 1204 height 47
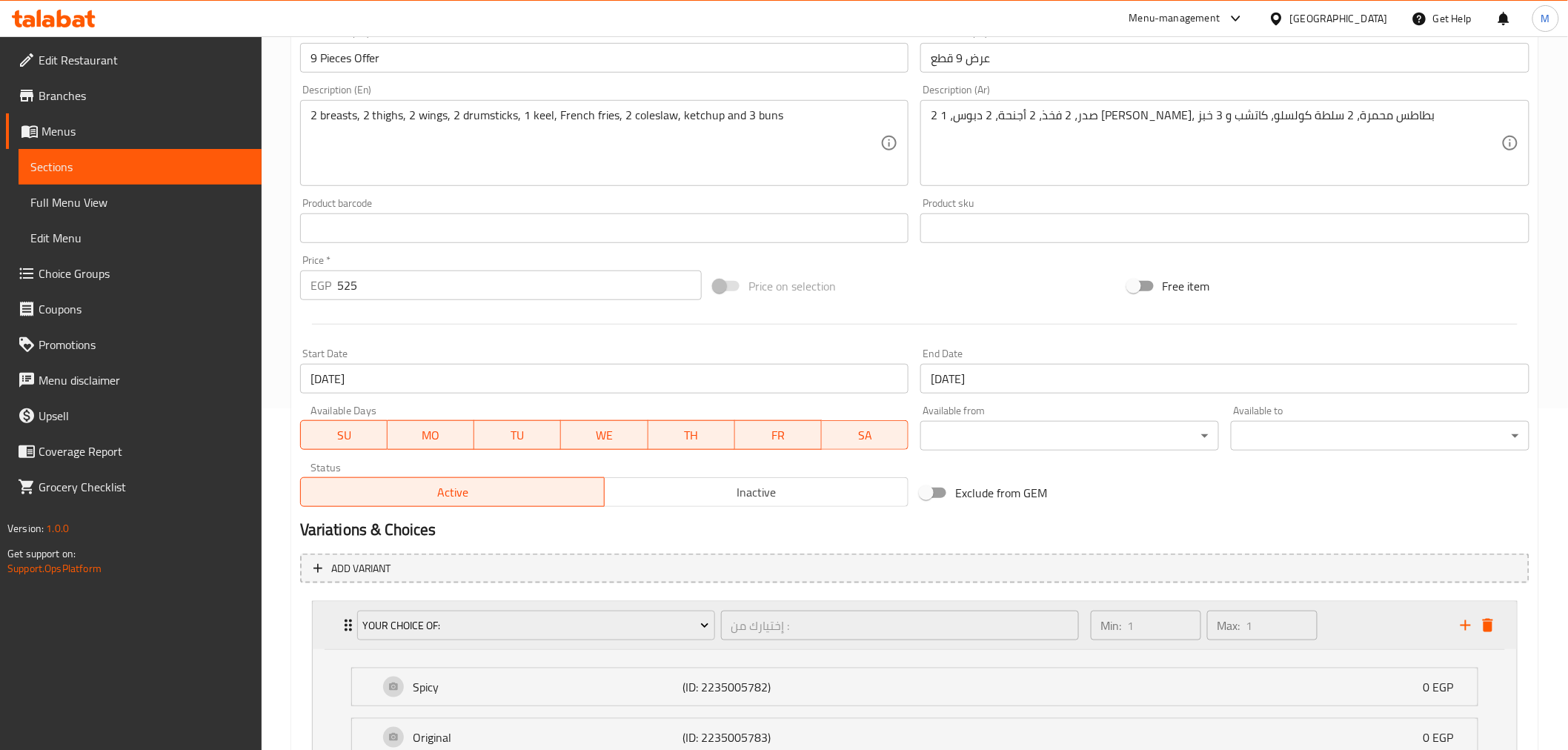
click at [322, 623] on div "Your Choice Of: إختيارك من : ​ Min: 1 ​ Max: 1 ​" at bounding box center [914, 626] width 1204 height 47
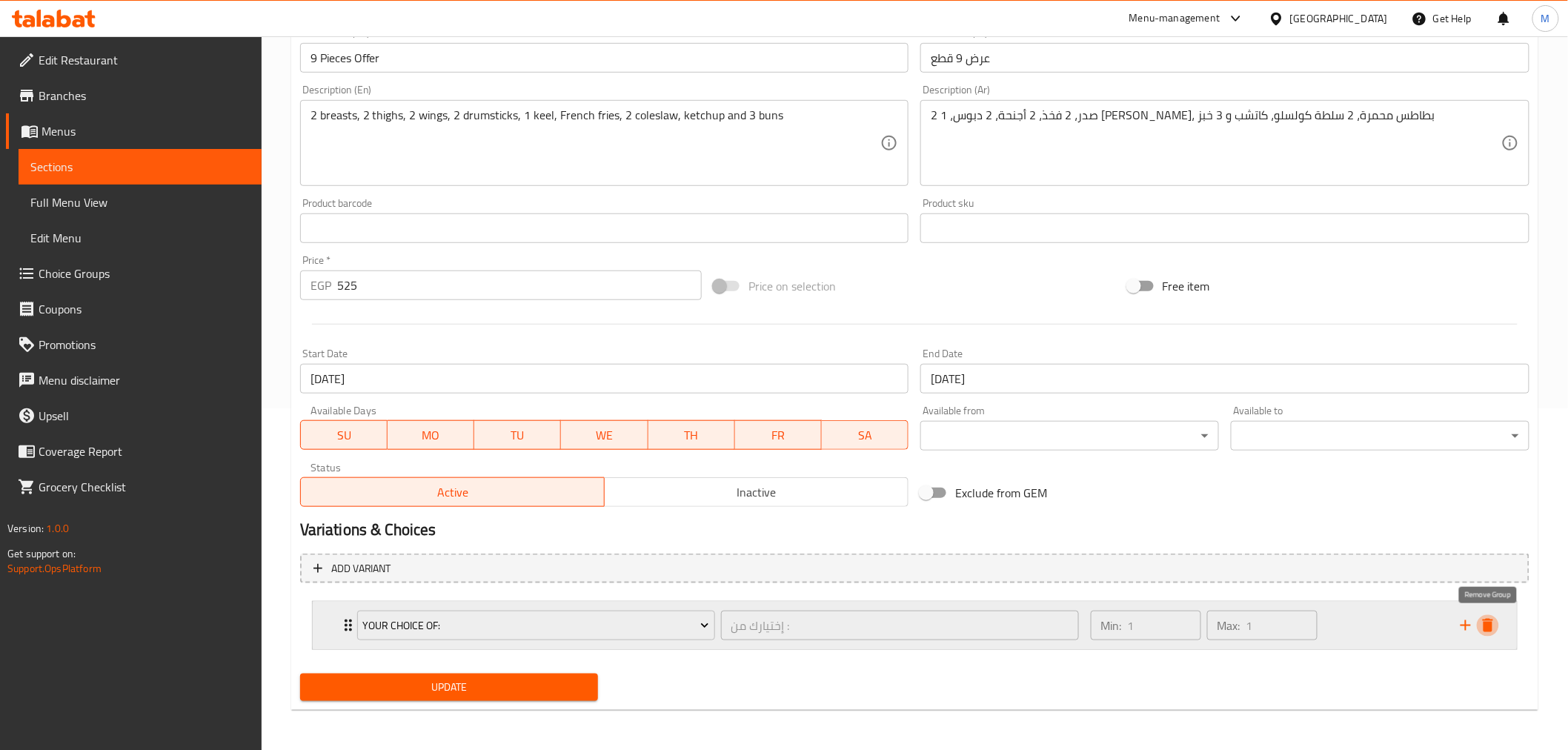
click at [1484, 620] on icon "delete" at bounding box center [1487, 626] width 10 height 13
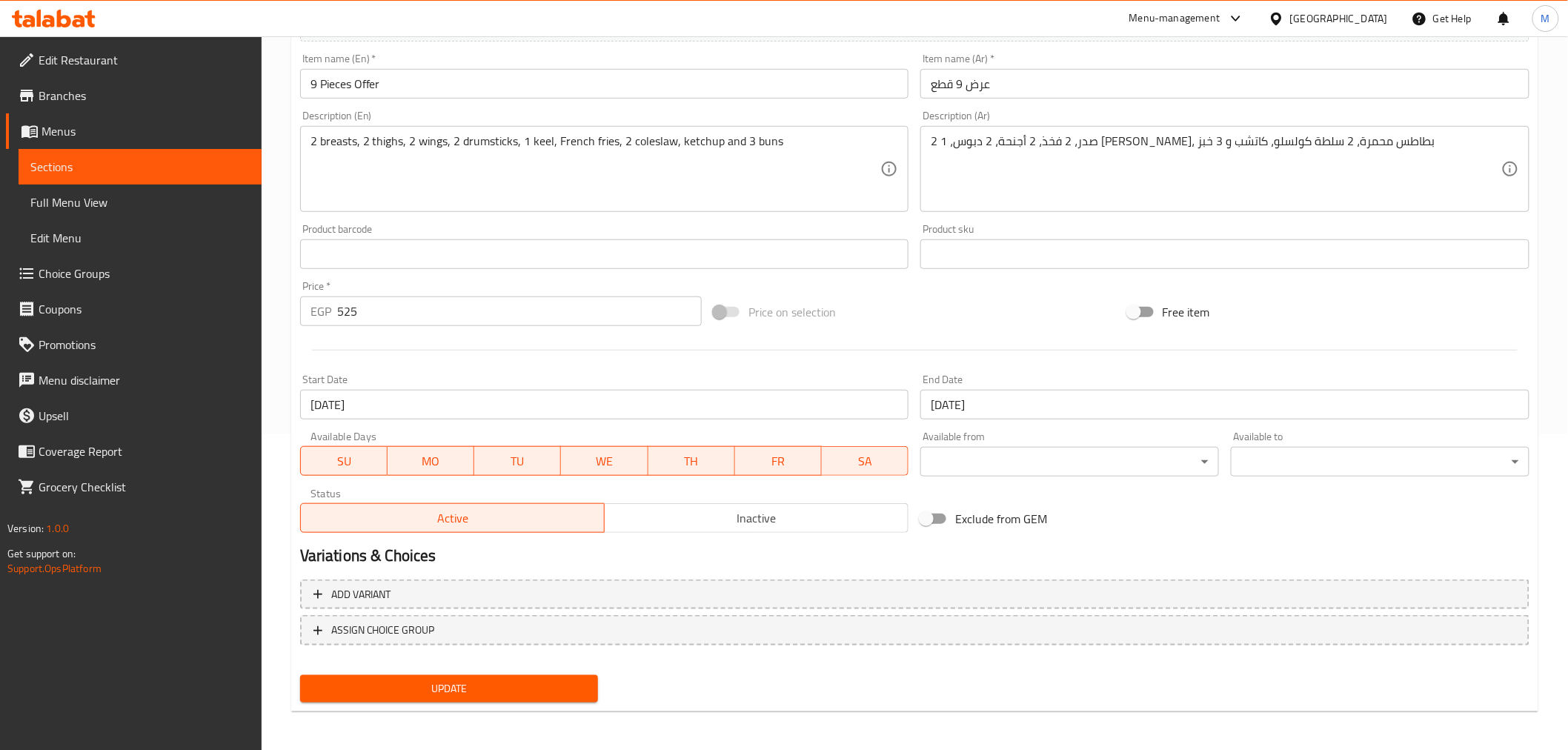
click at [579, 686] on span "Update" at bounding box center [450, 689] width 275 height 19
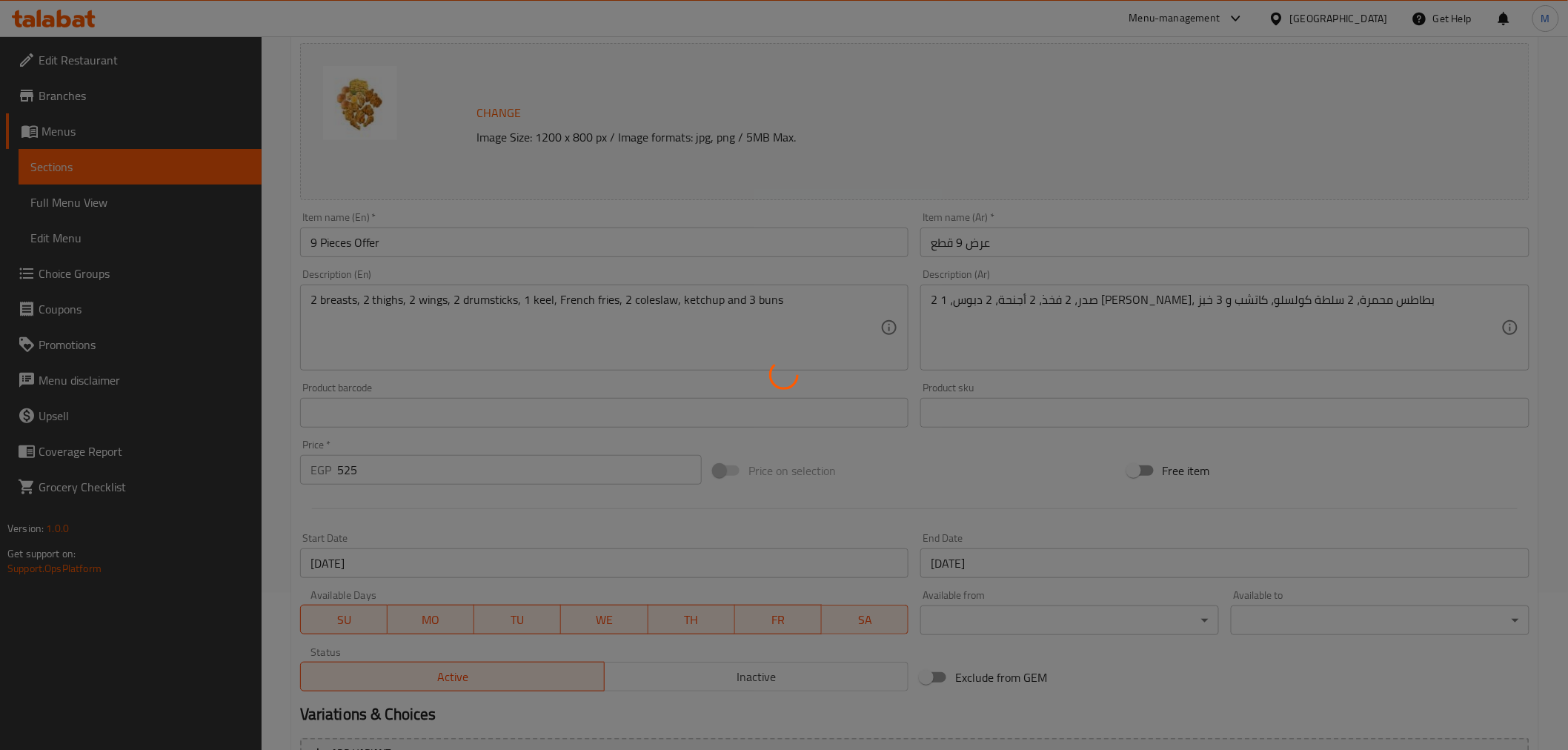
scroll to position [0, 0]
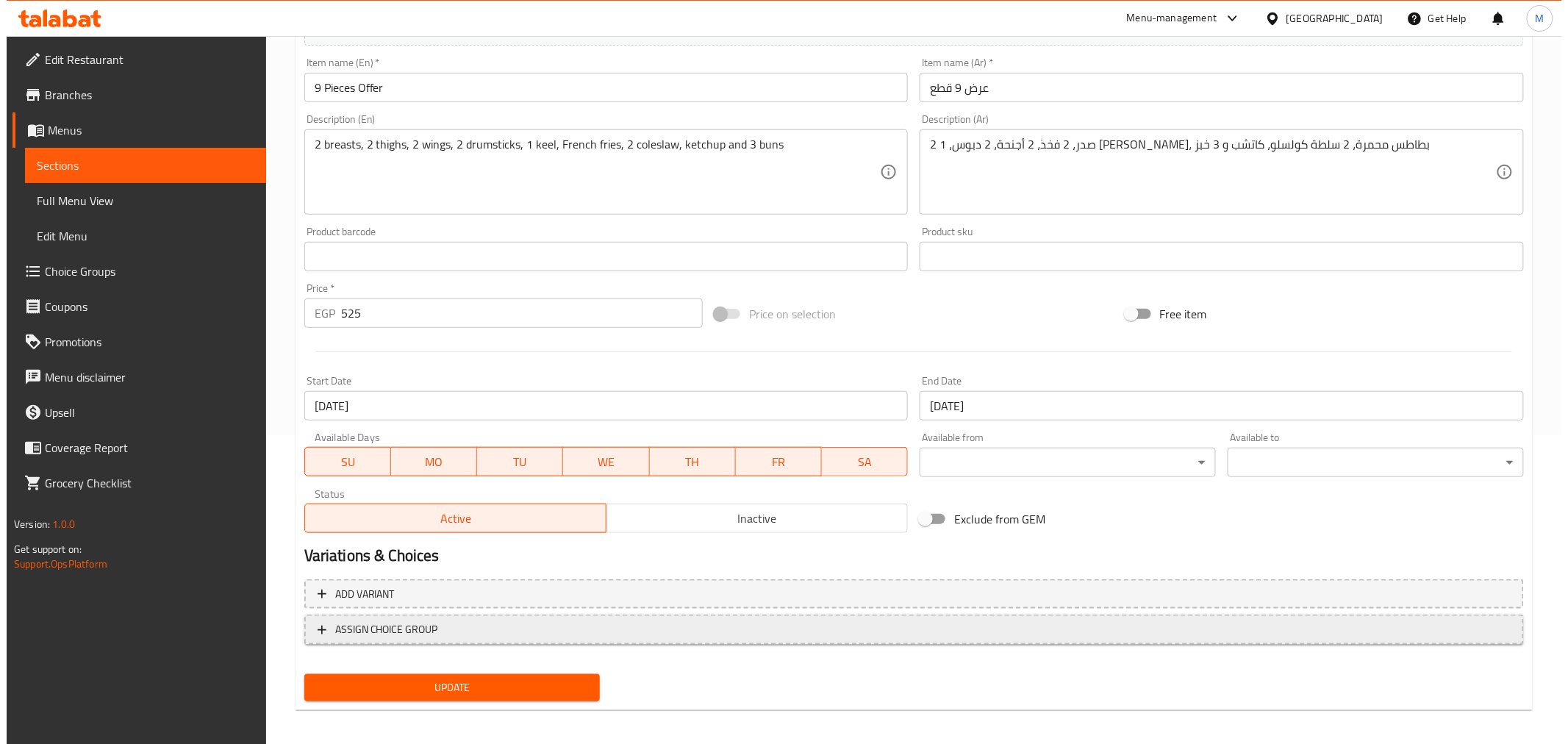
scroll to position [314, 0]
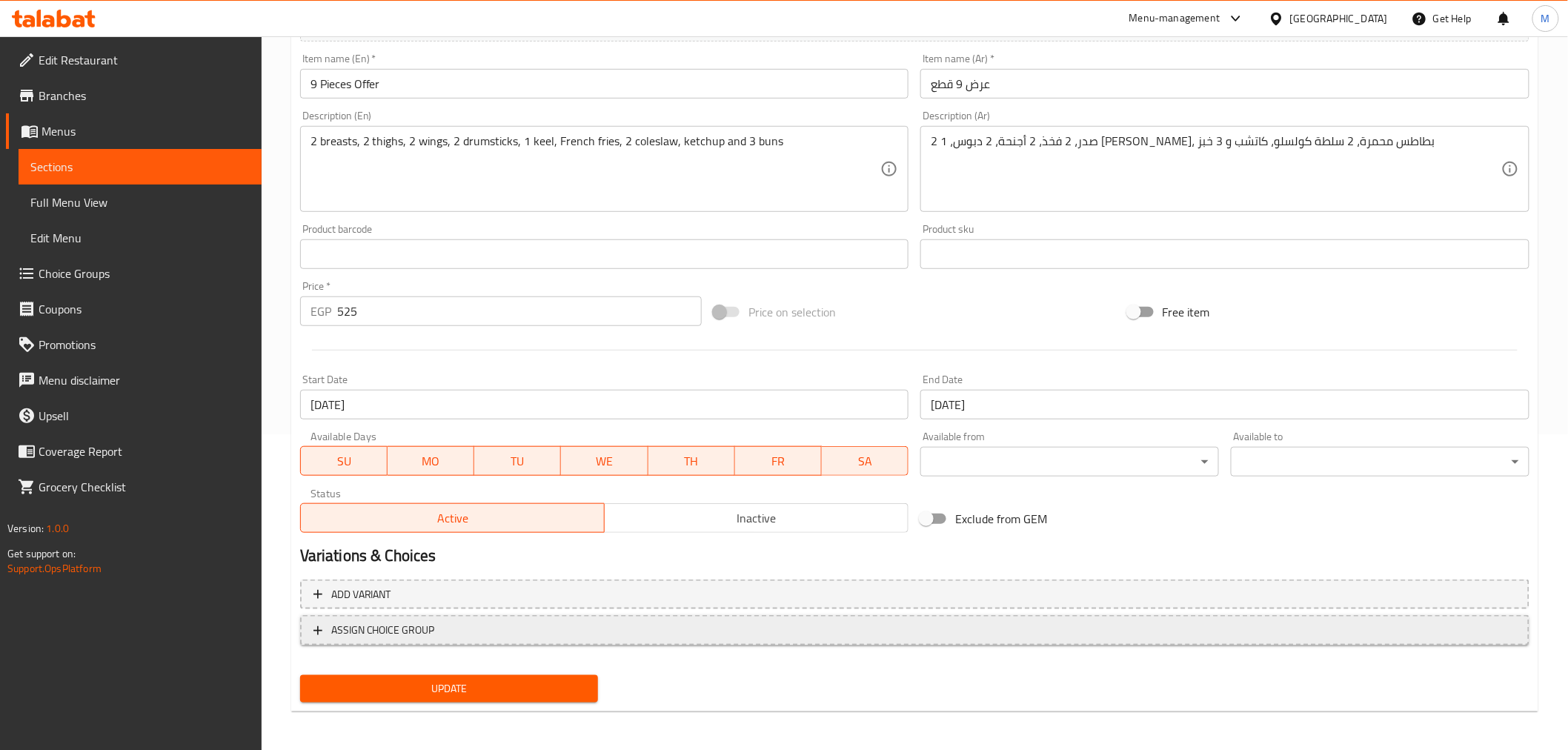
click at [420, 627] on span "ASSIGN CHOICE GROUP" at bounding box center [383, 630] width 103 height 19
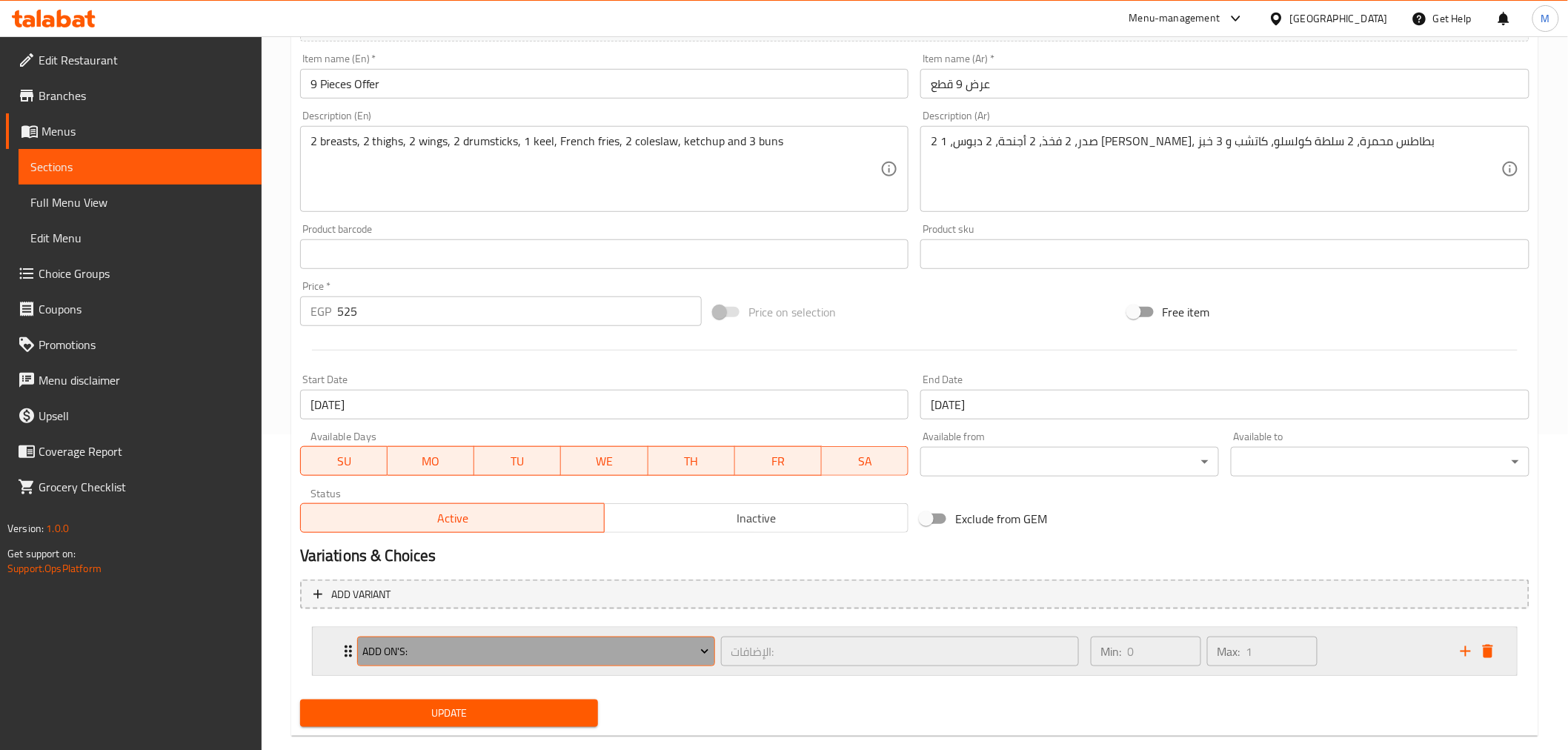
click at [702, 649] on icon "Expand" at bounding box center [705, 651] width 15 height 15
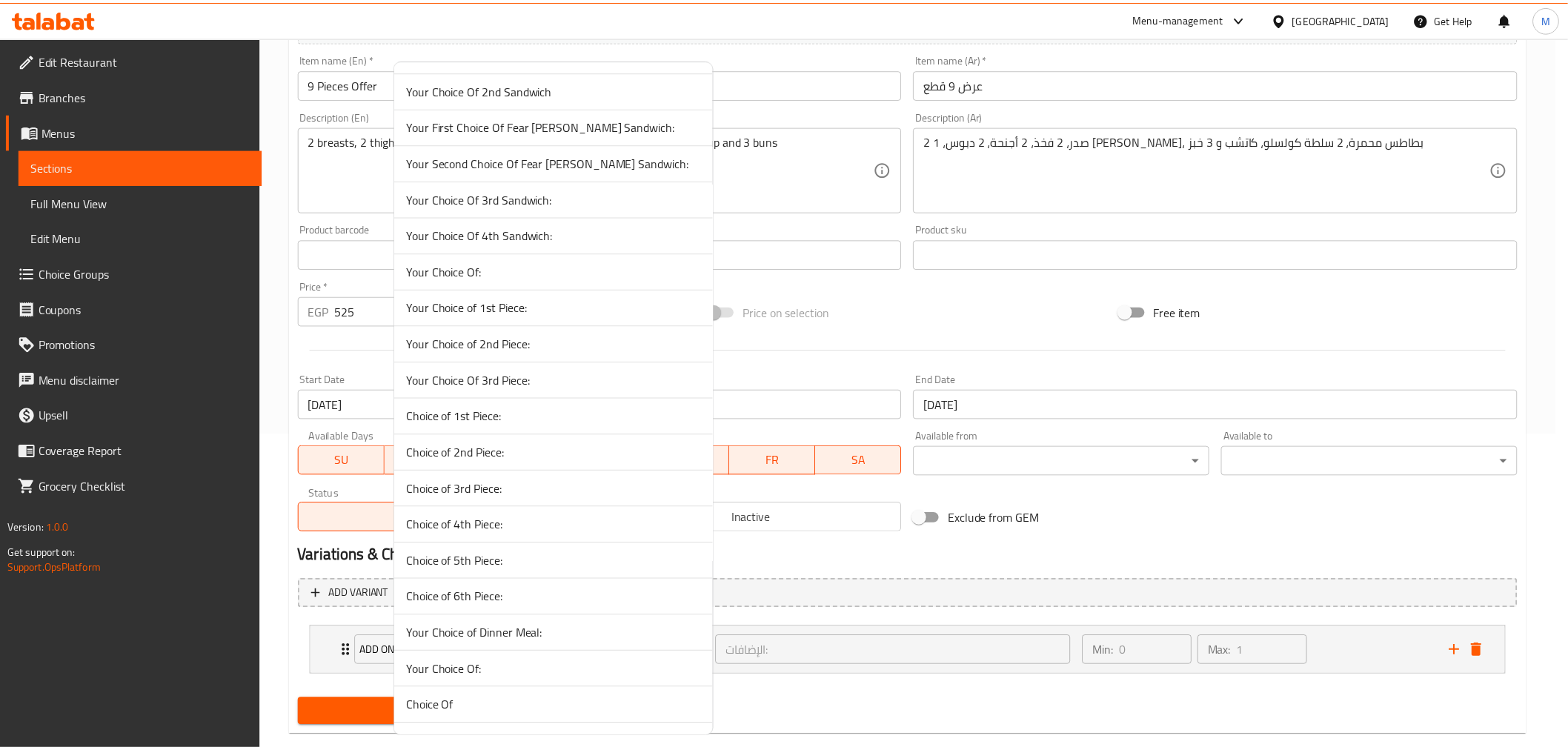
scroll to position [134, 0]
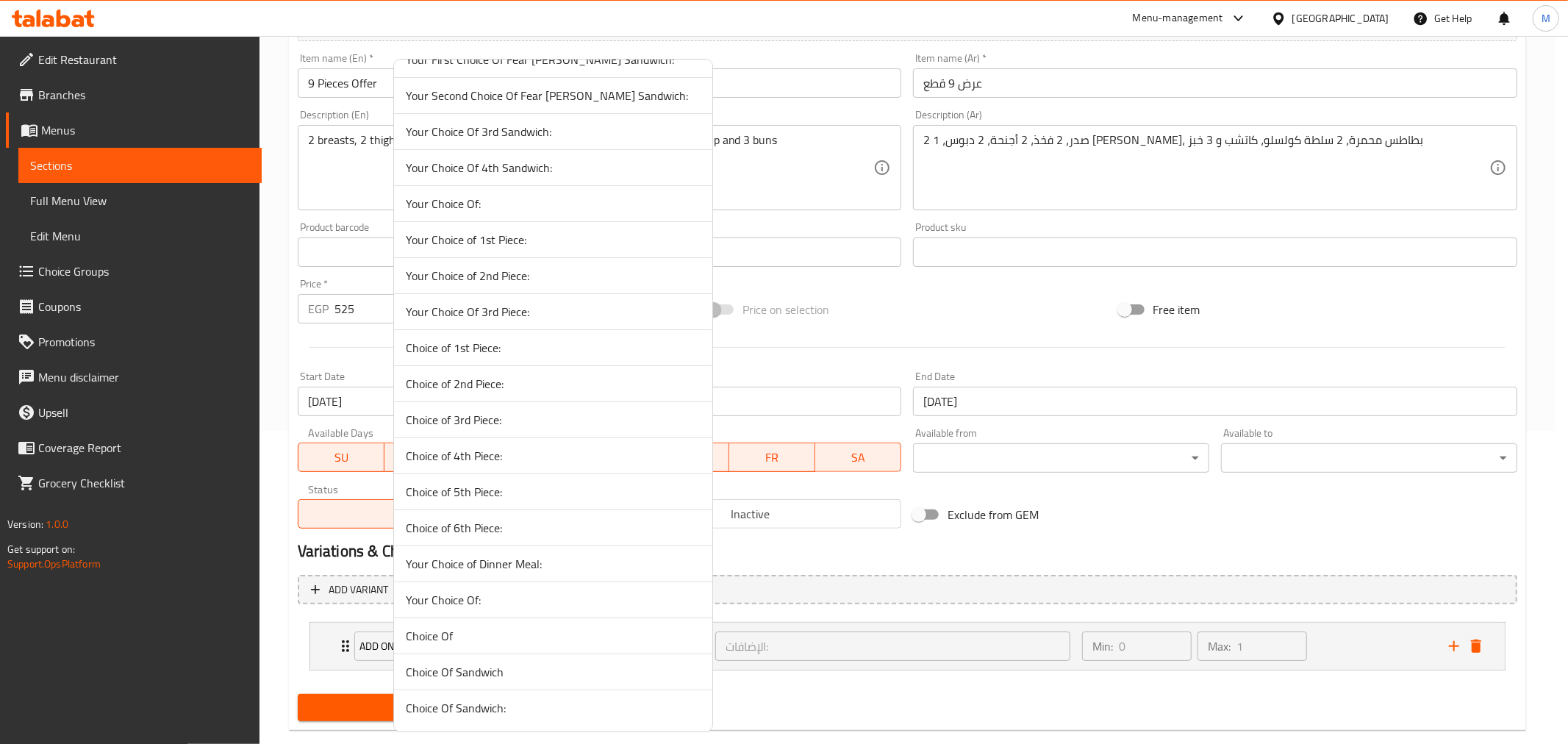
click at [471, 604] on span "Your Choice Of:" at bounding box center [553, 599] width 295 height 18
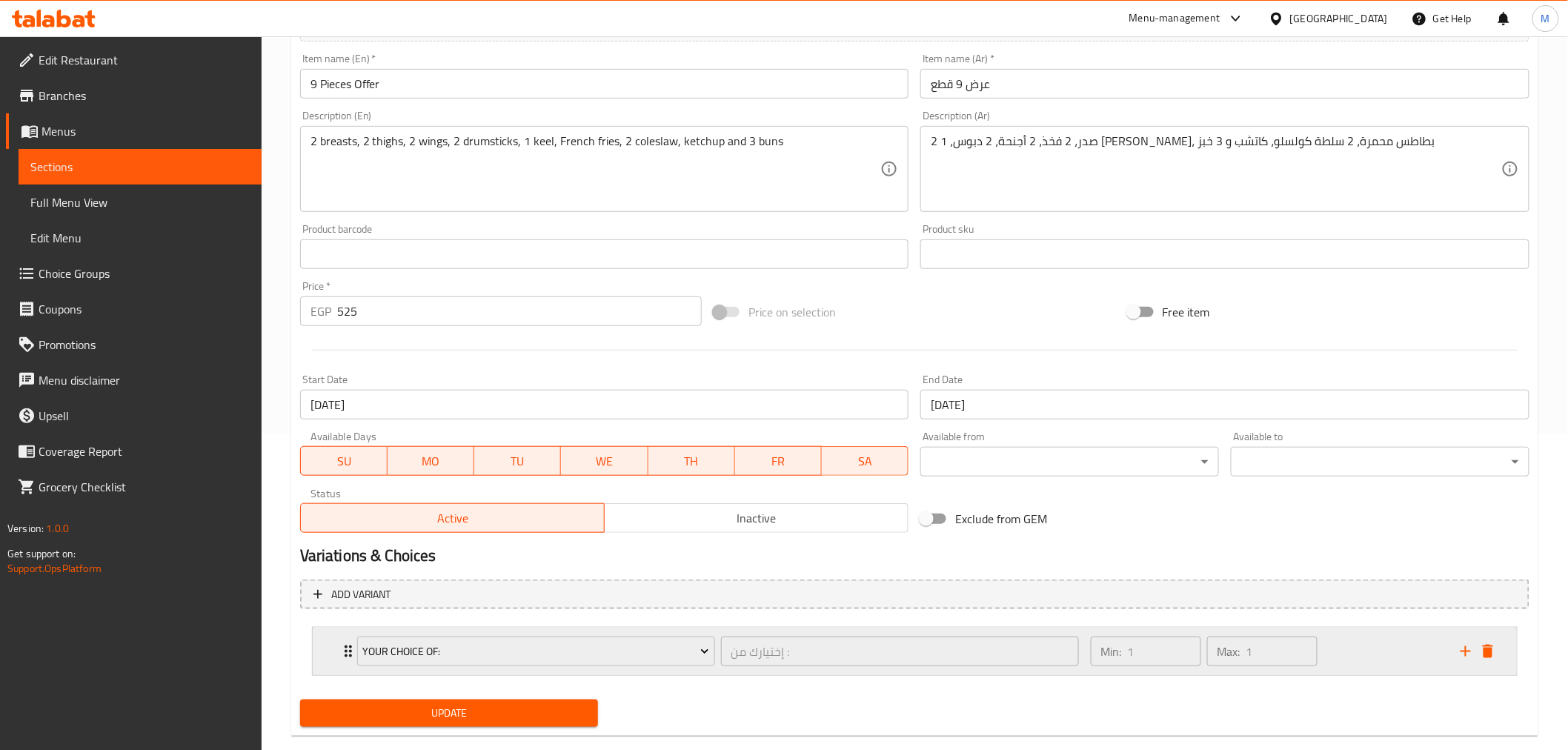
click at [330, 644] on div "Your Choice Of: إختيارك من : ​ Min: 1 ​ Max: 1 ​" at bounding box center [914, 651] width 1204 height 47
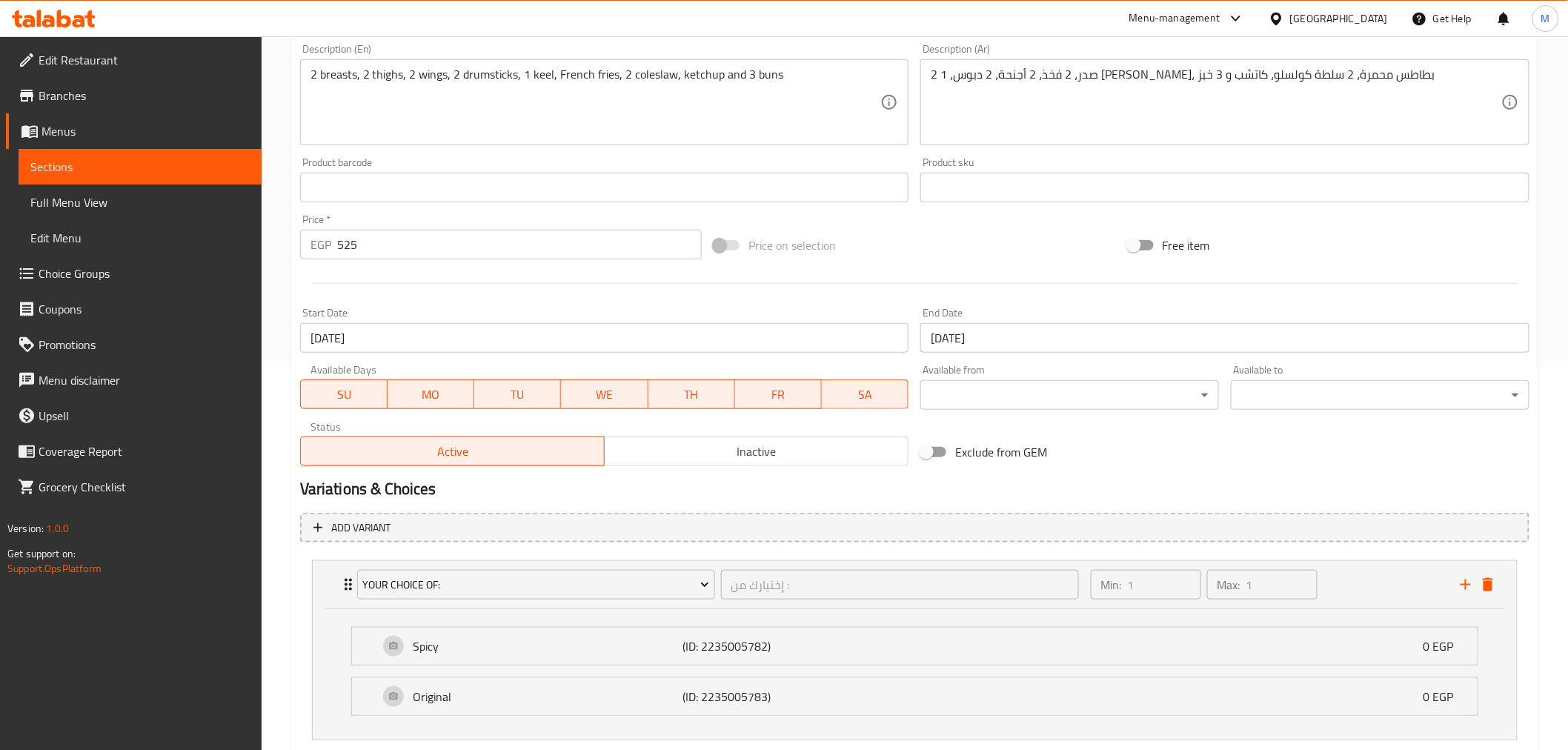
scroll to position [473, 0]
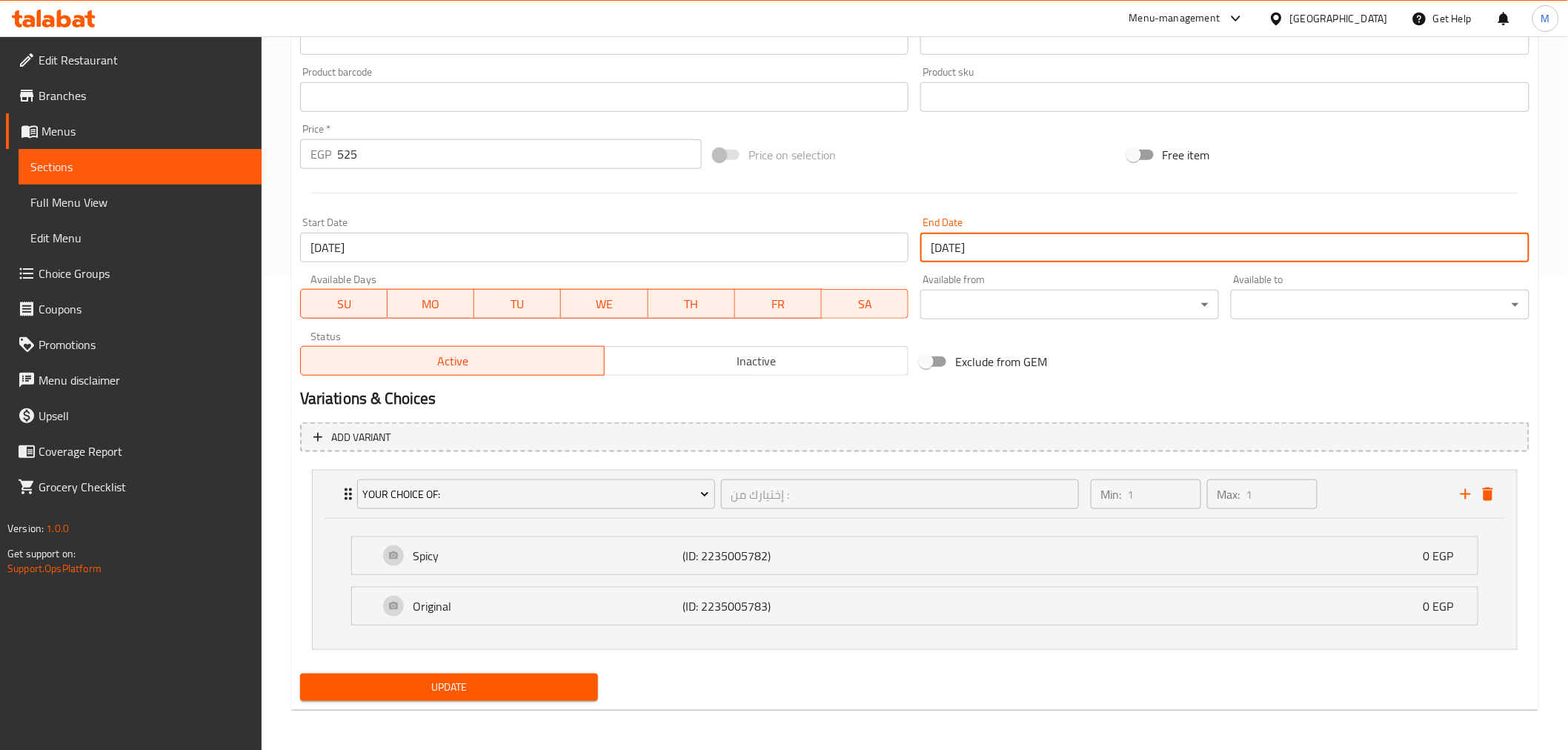
click at [936, 250] on input "31-10-2025" at bounding box center [1224, 247] width 609 height 30
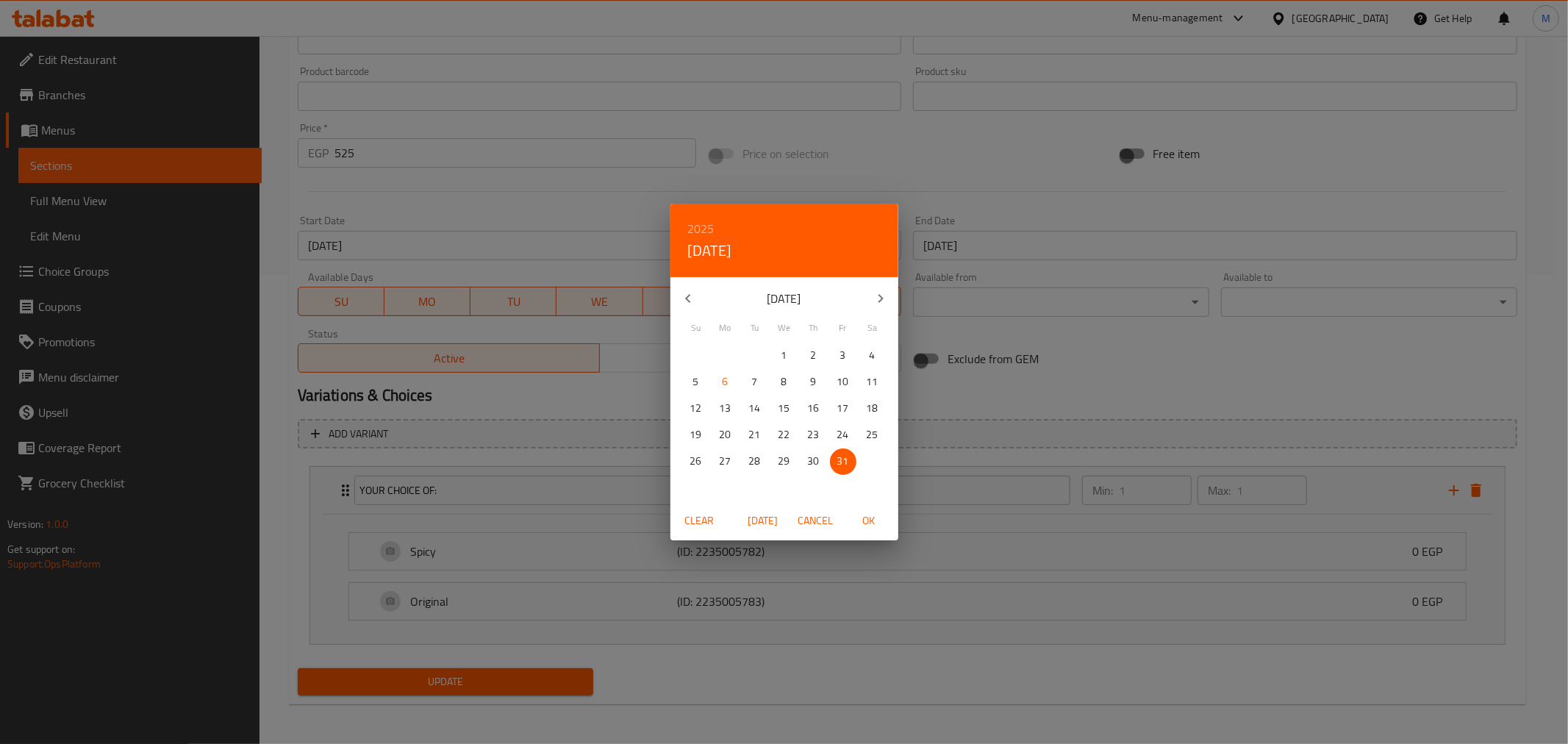
click at [878, 287] on button "button" at bounding box center [881, 299] width 35 height 35
click at [701, 486] on p "30" at bounding box center [696, 488] width 12 height 19
click at [873, 526] on span "OK" at bounding box center [869, 521] width 35 height 19
type input "[DATE]"
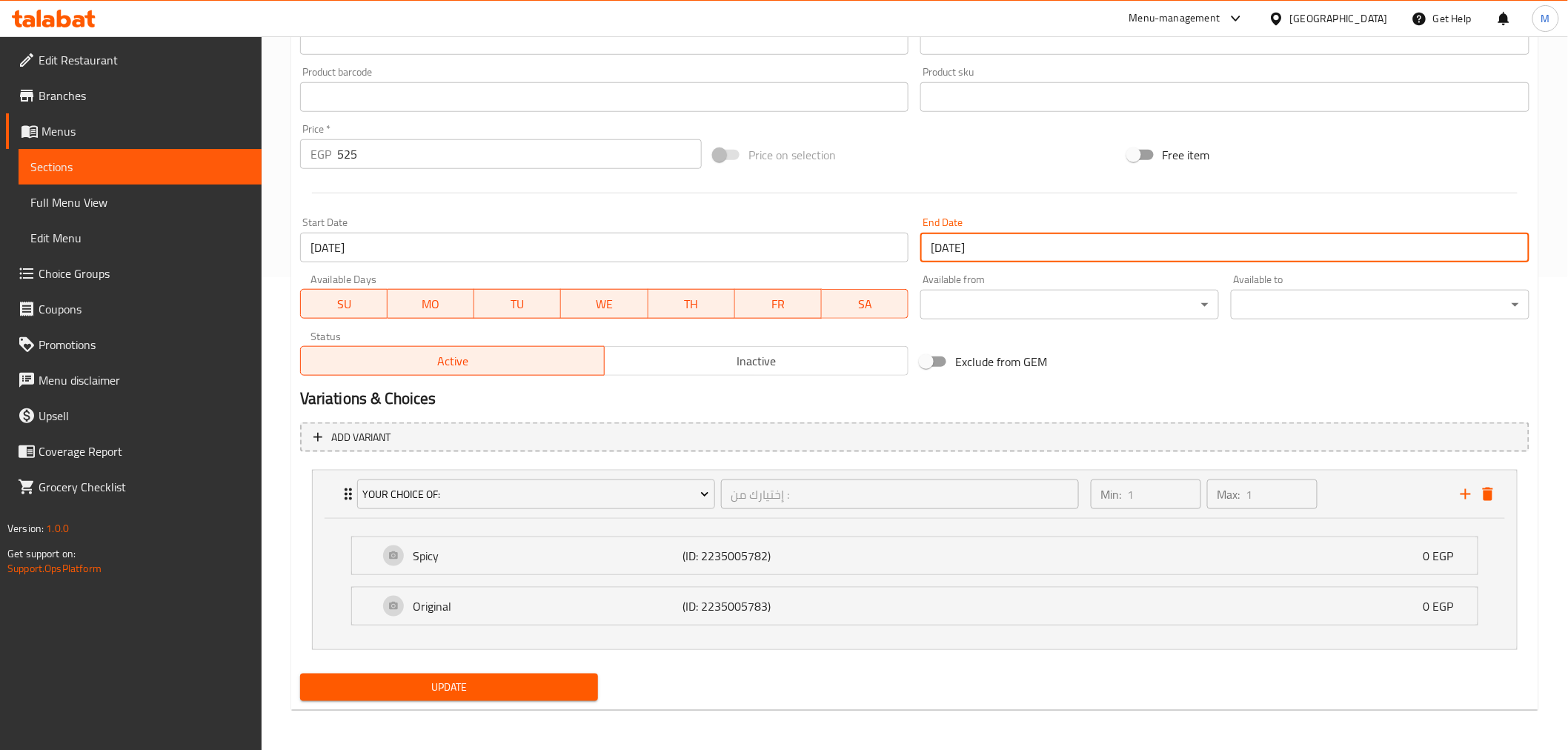
click at [500, 683] on span "Update" at bounding box center [450, 688] width 275 height 19
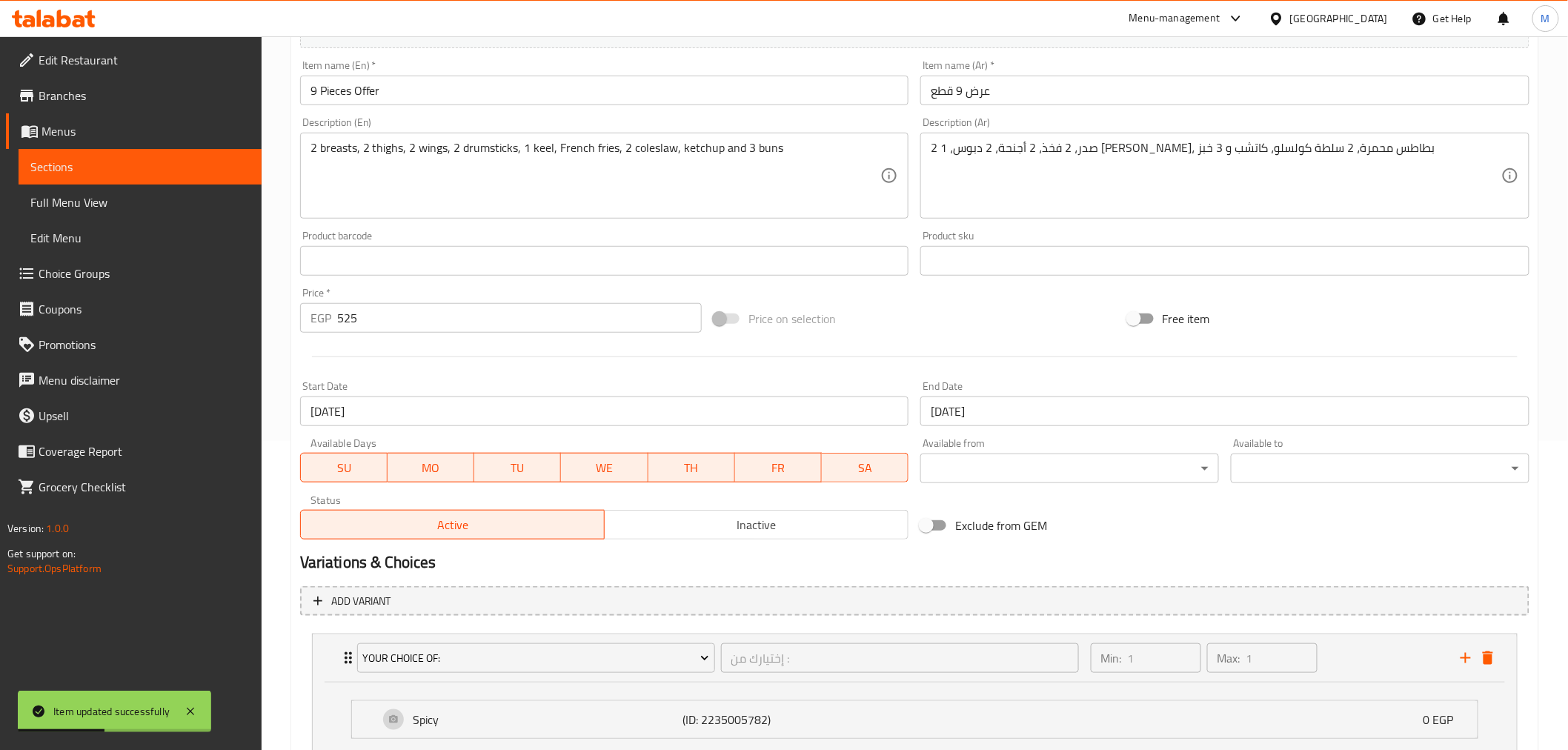
scroll to position [309, 0]
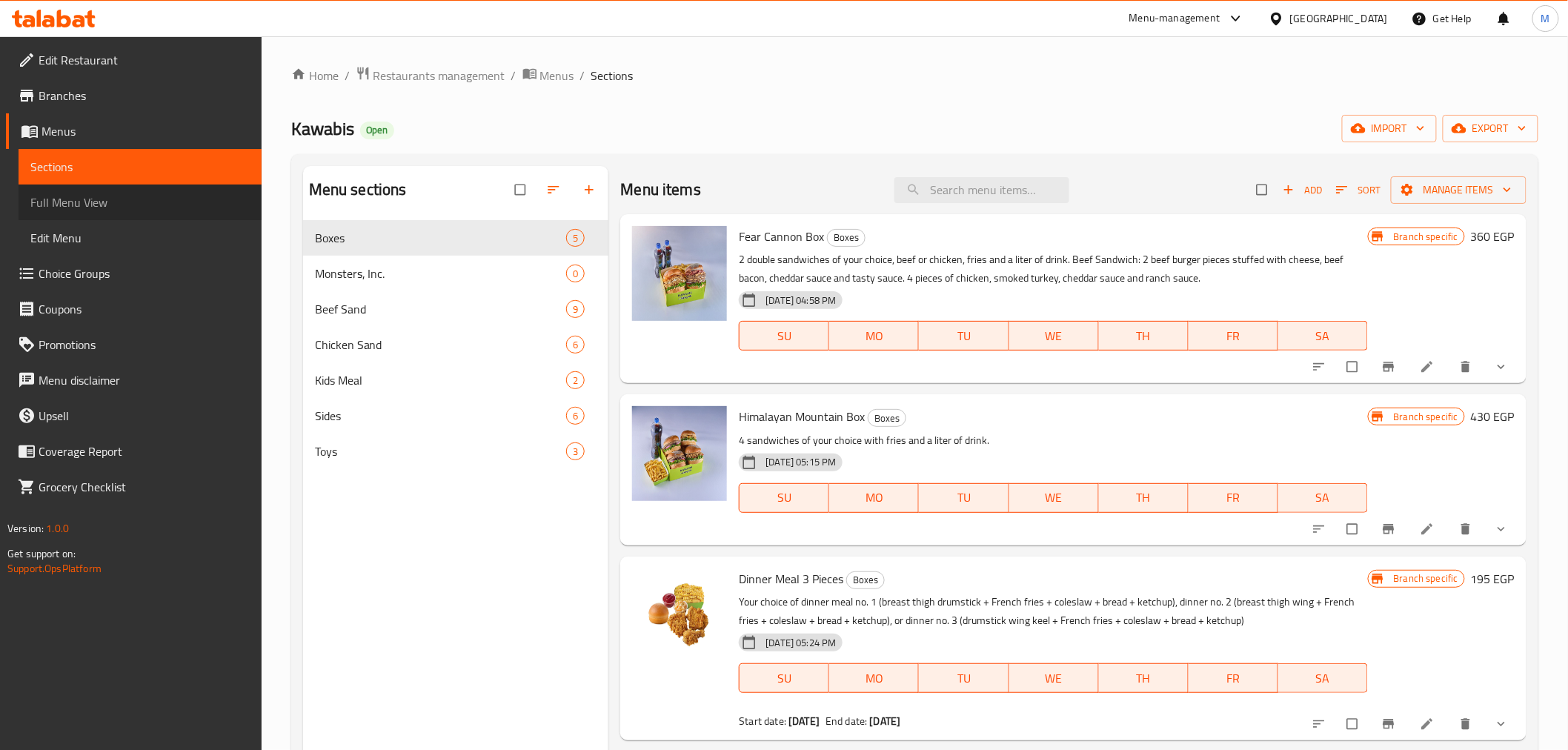
click at [114, 205] on span "Full Menu View" at bounding box center [139, 202] width 219 height 18
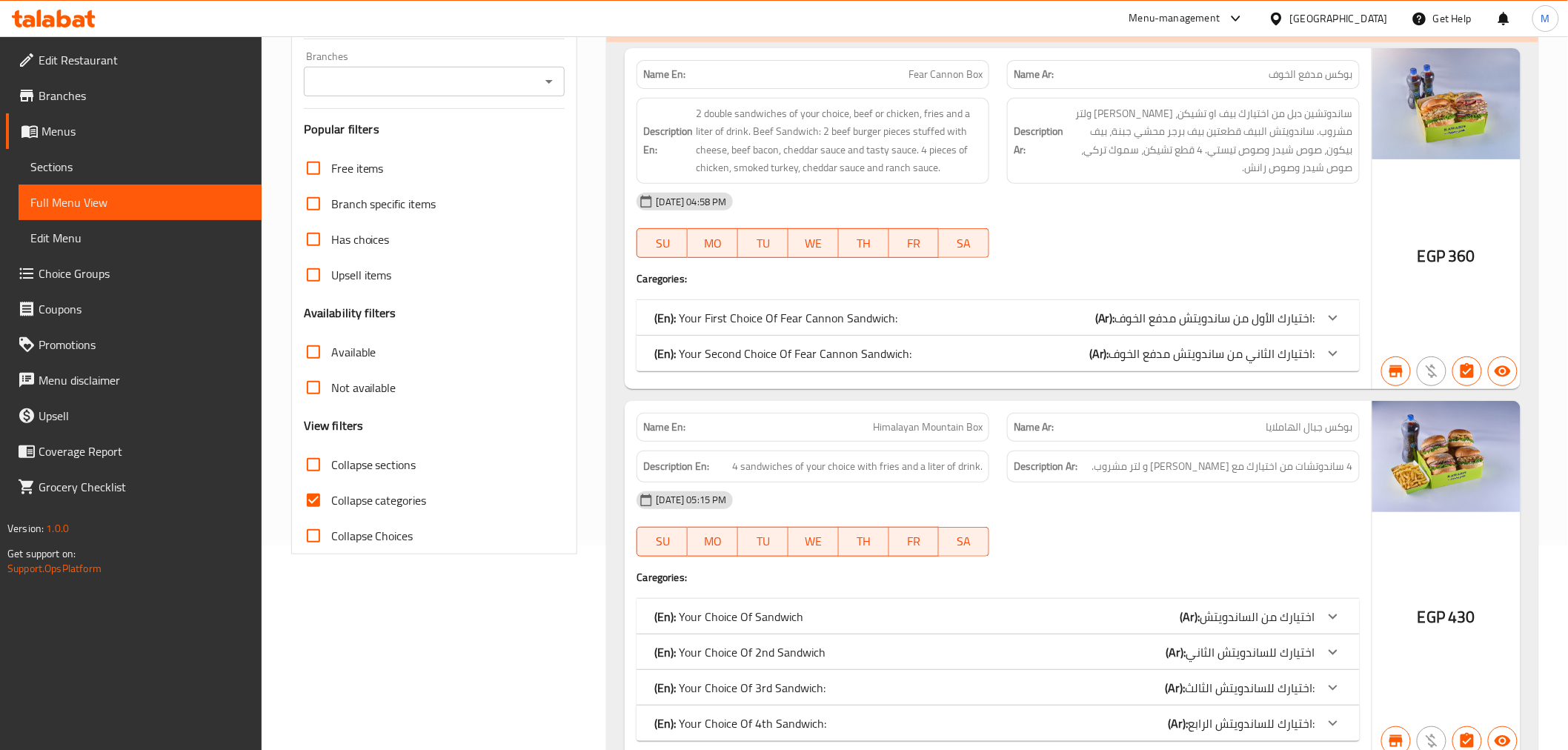
scroll to position [329, 0]
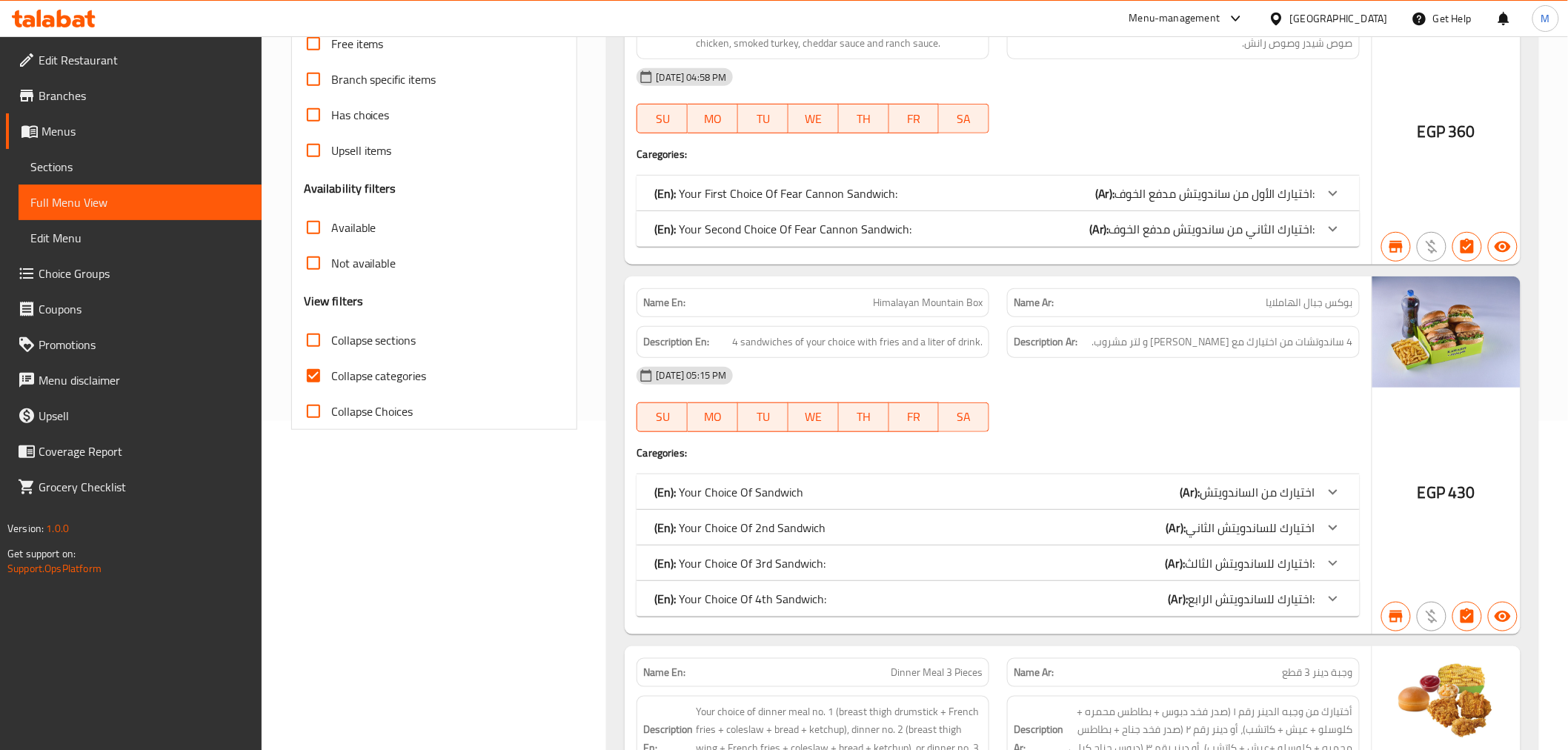
click at [383, 369] on span "Collapse categories" at bounding box center [379, 375] width 96 height 18
click at [331, 369] on input "Collapse categories" at bounding box center [313, 375] width 36 height 36
checkbox input "false"
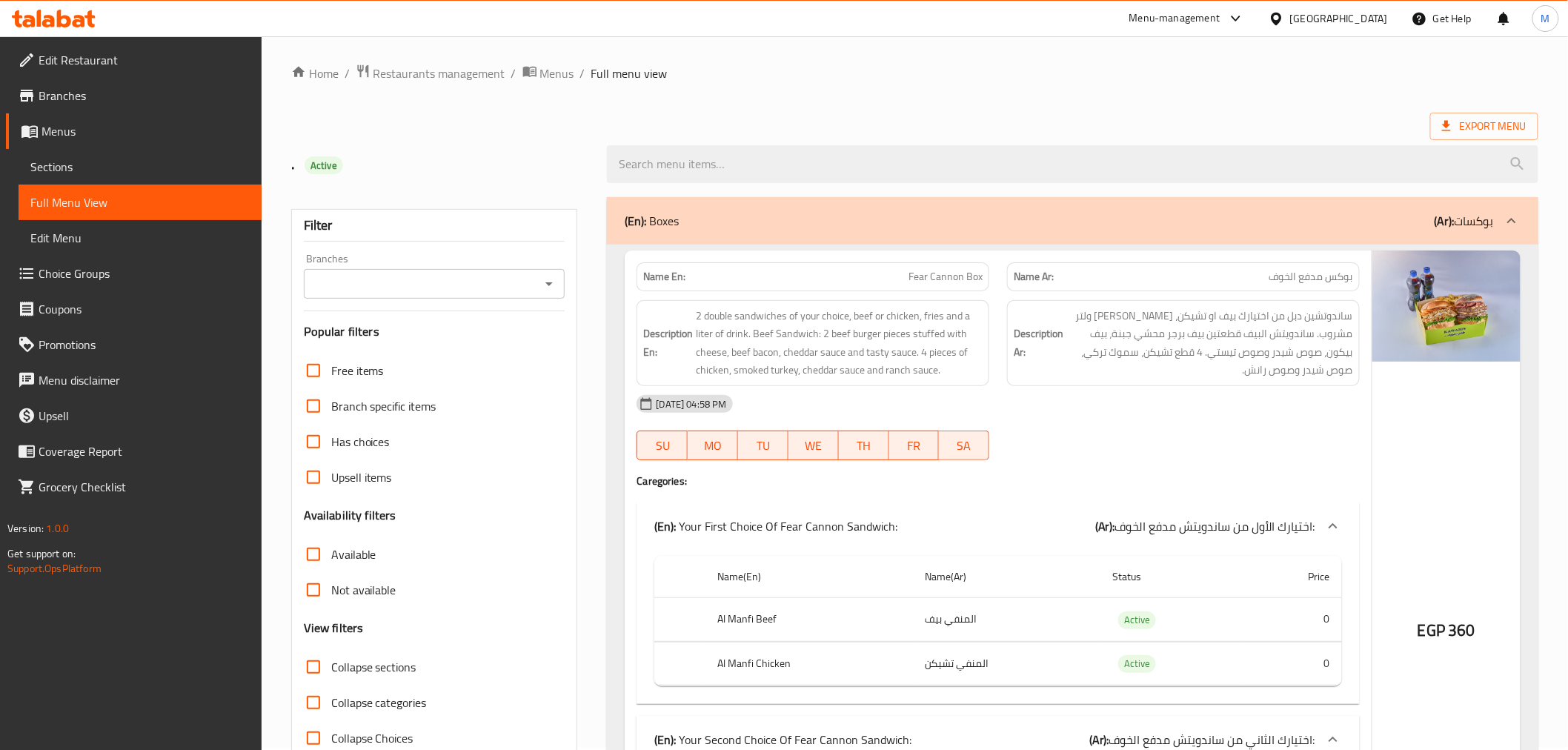
scroll to position [0, 0]
click at [1487, 128] on span "Export Menu" at bounding box center [1484, 129] width 85 height 19
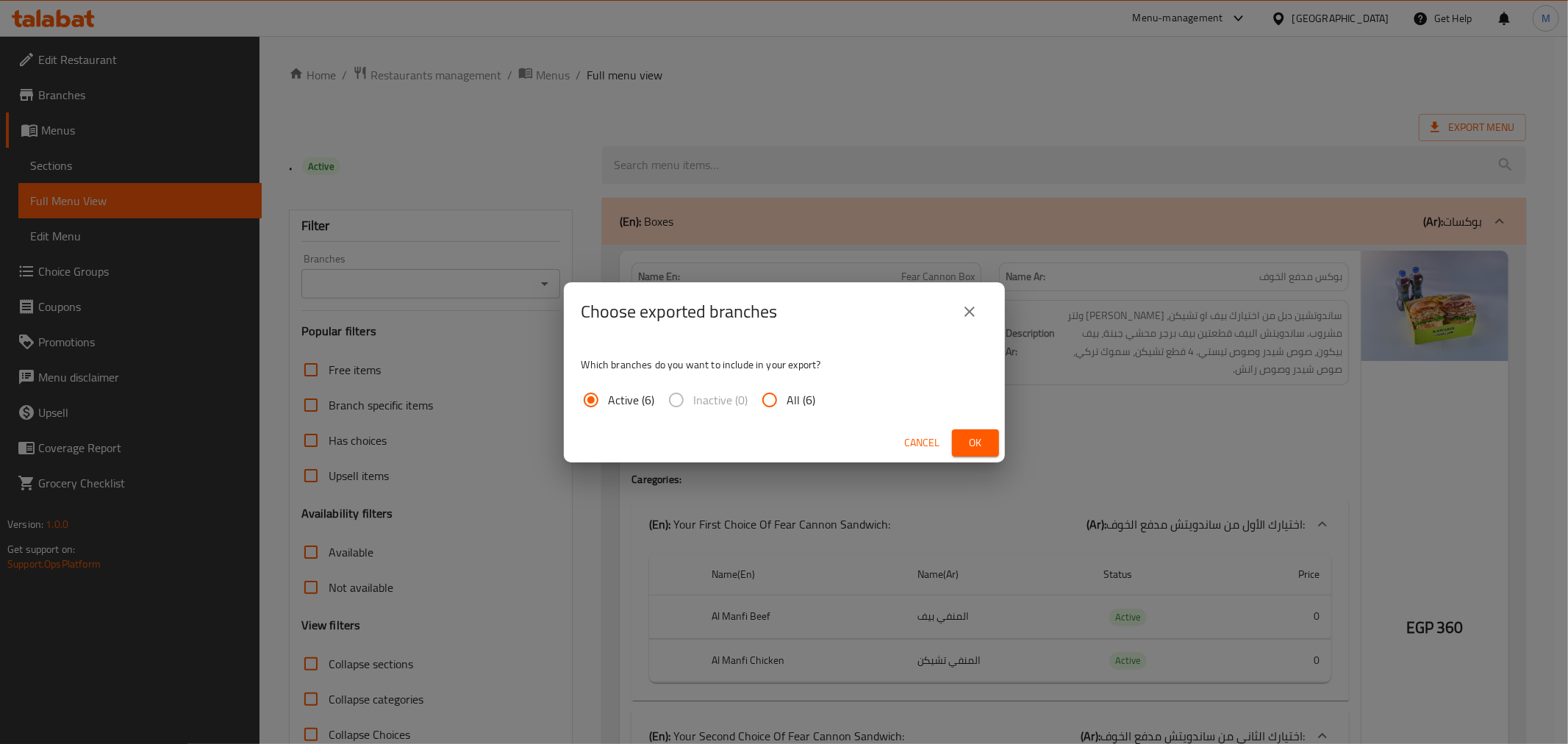
click at [815, 400] on div "Active (6) Inactive (0) All (6)" at bounding box center [705, 400] width 246 height 35
click at [805, 400] on span "All (6)" at bounding box center [802, 400] width 29 height 18
click at [788, 400] on input "All (6)" at bounding box center [770, 400] width 35 height 35
radio input "true"
click at [971, 444] on span "Ok" at bounding box center [975, 443] width 23 height 19
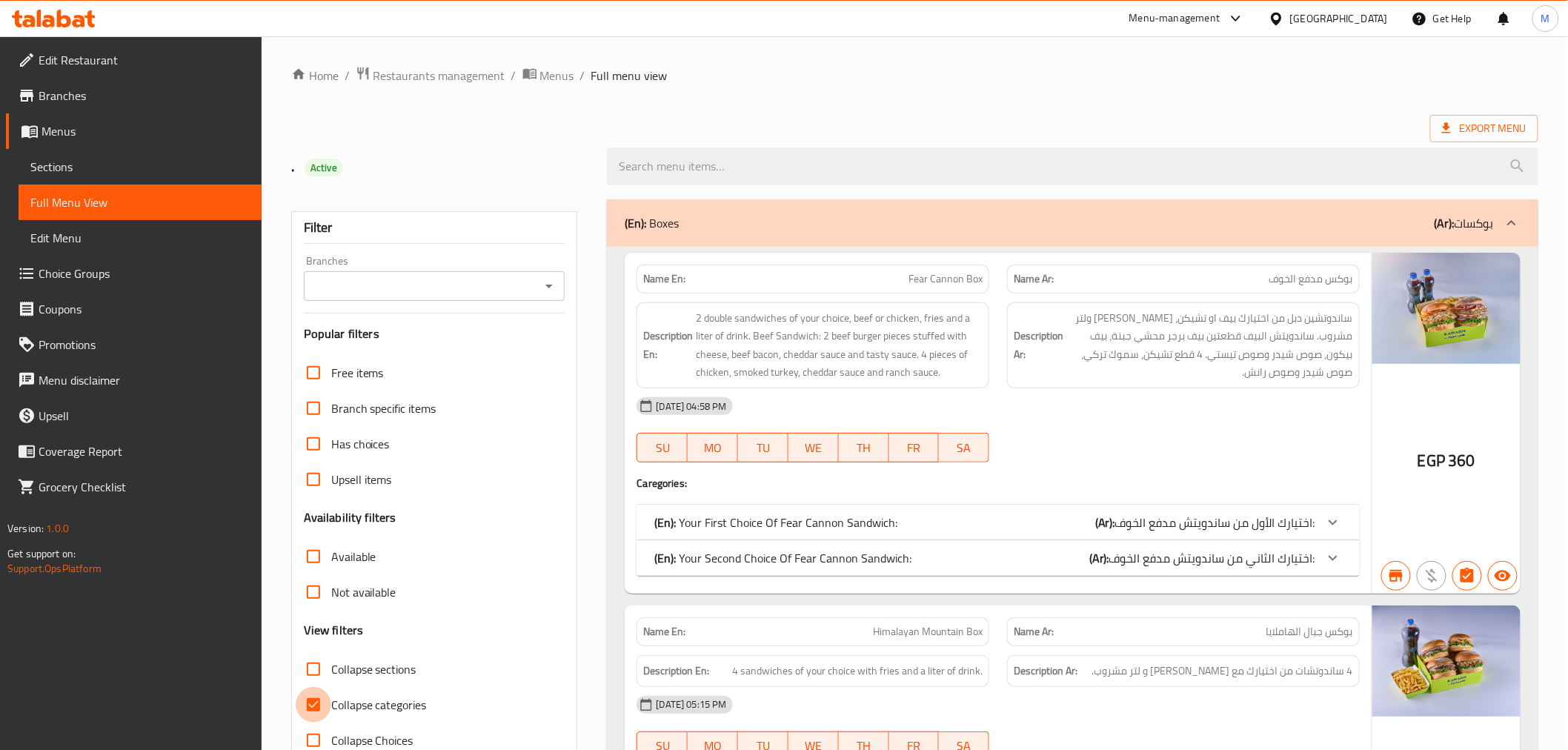
click at [313, 705] on input "Collapse categories" at bounding box center [313, 705] width 36 height 36
checkbox input "false"
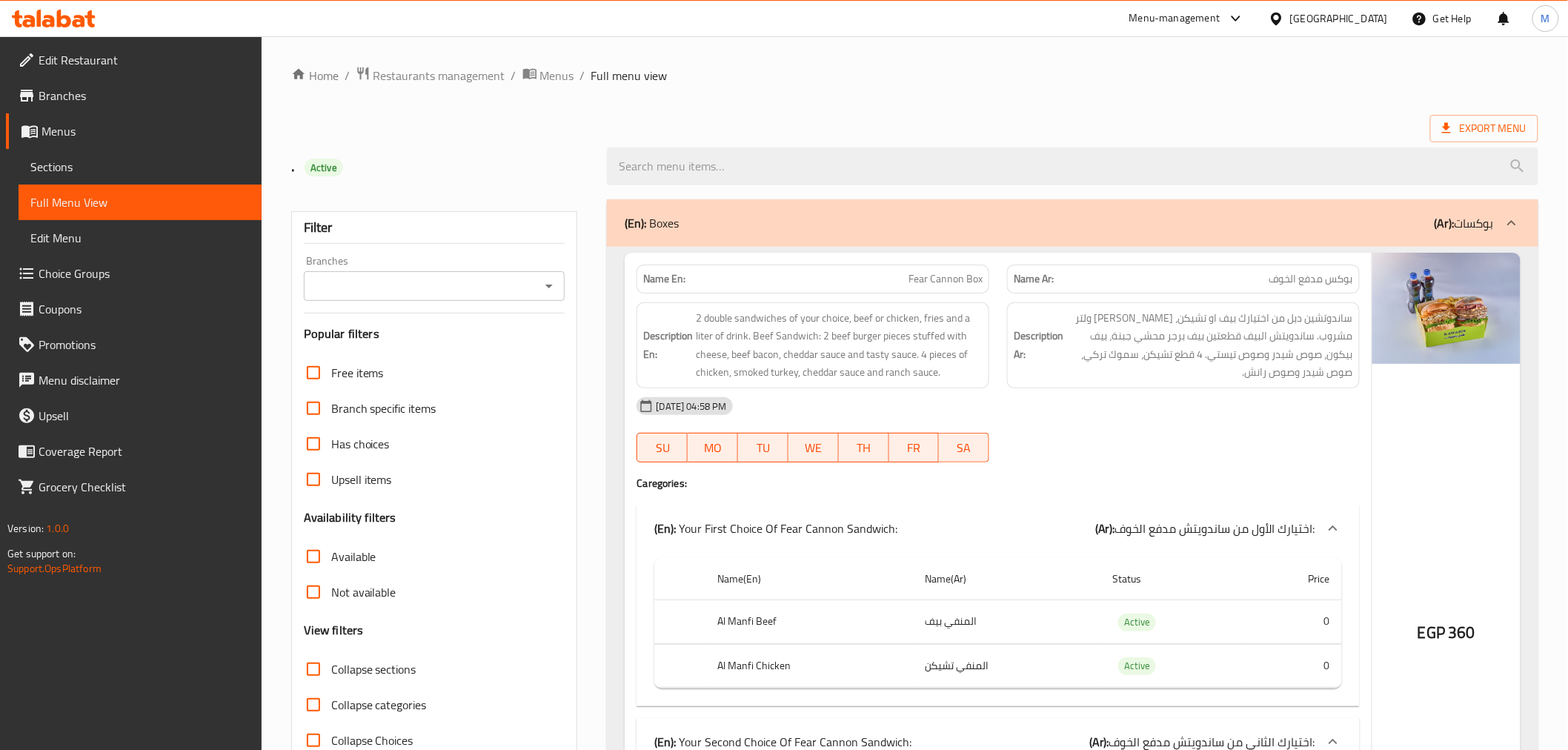
click at [89, 102] on span "Branches" at bounding box center [144, 95] width 211 height 18
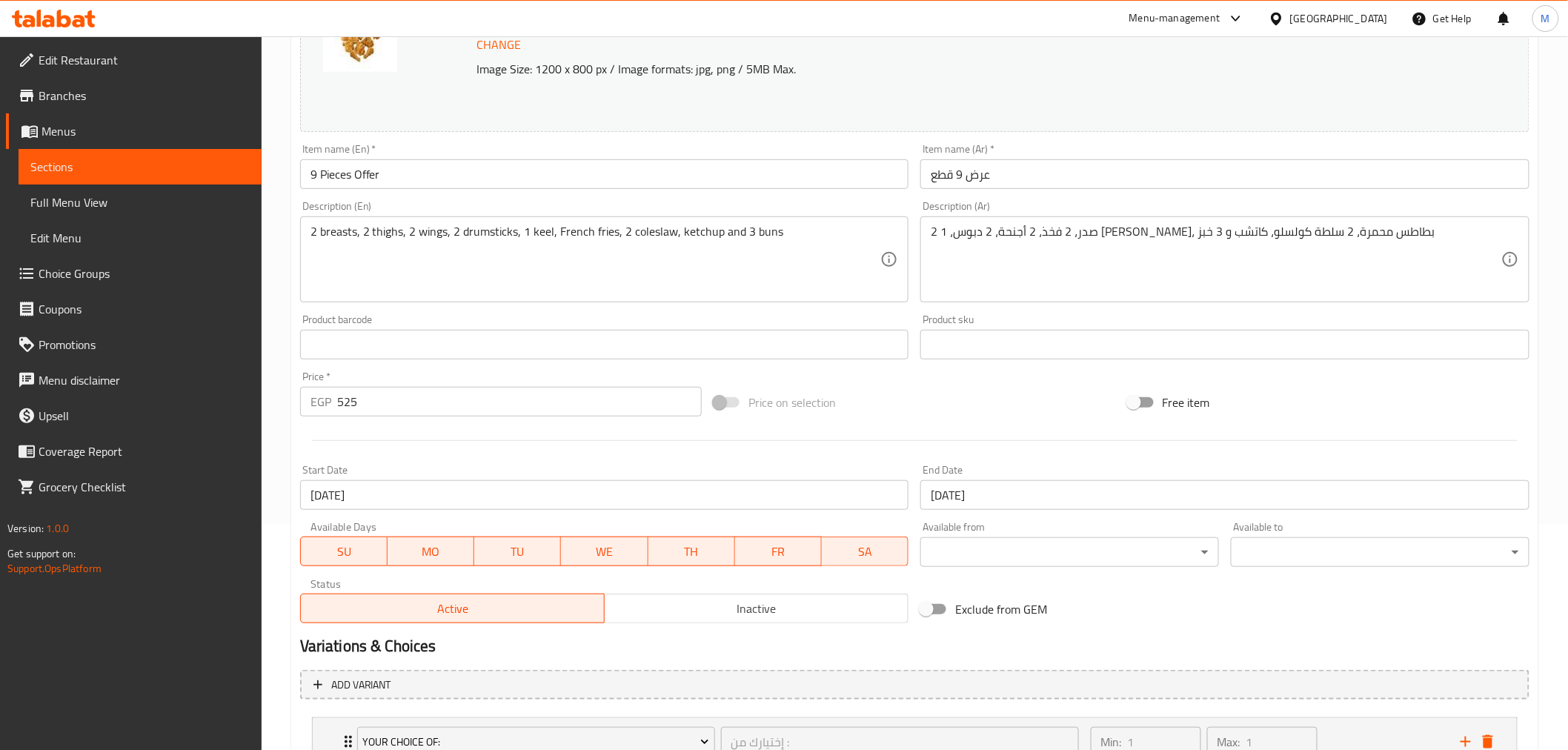
scroll to position [342, 0]
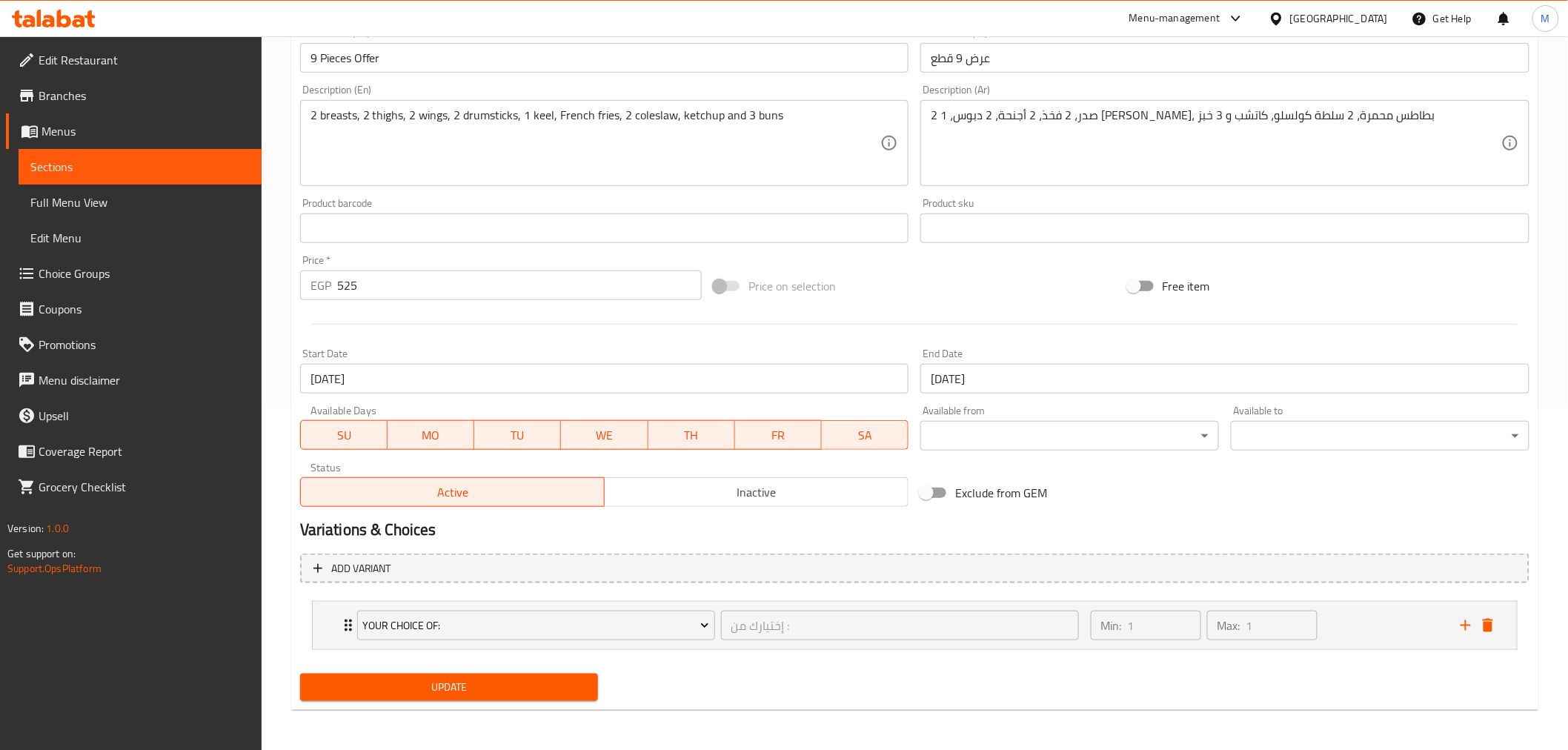
click at [728, 492] on span "Inactive" at bounding box center [756, 492] width 292 height 22
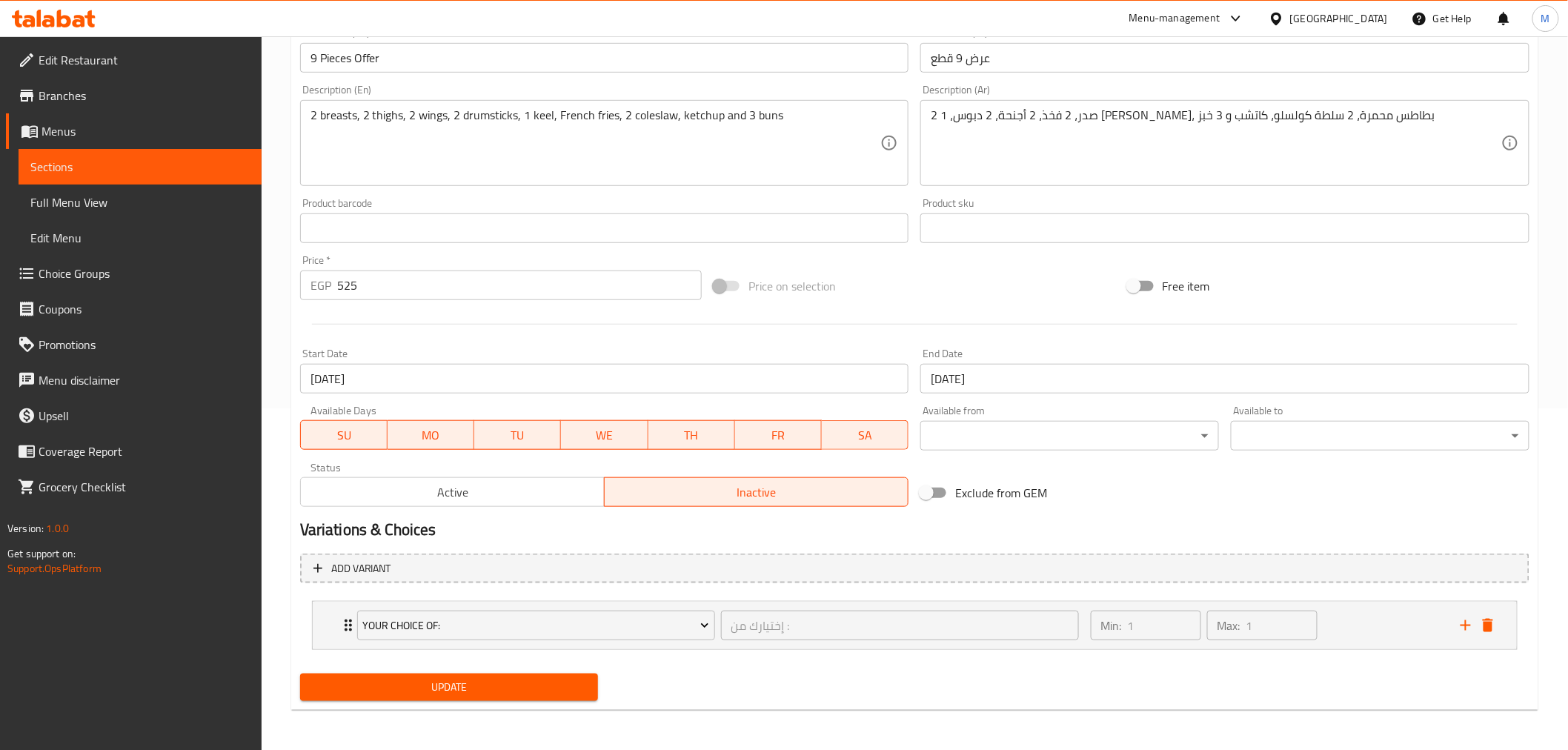
click at [479, 682] on span "Update" at bounding box center [450, 688] width 275 height 19
click at [424, 687] on span "Update" at bounding box center [450, 688] width 275 height 19
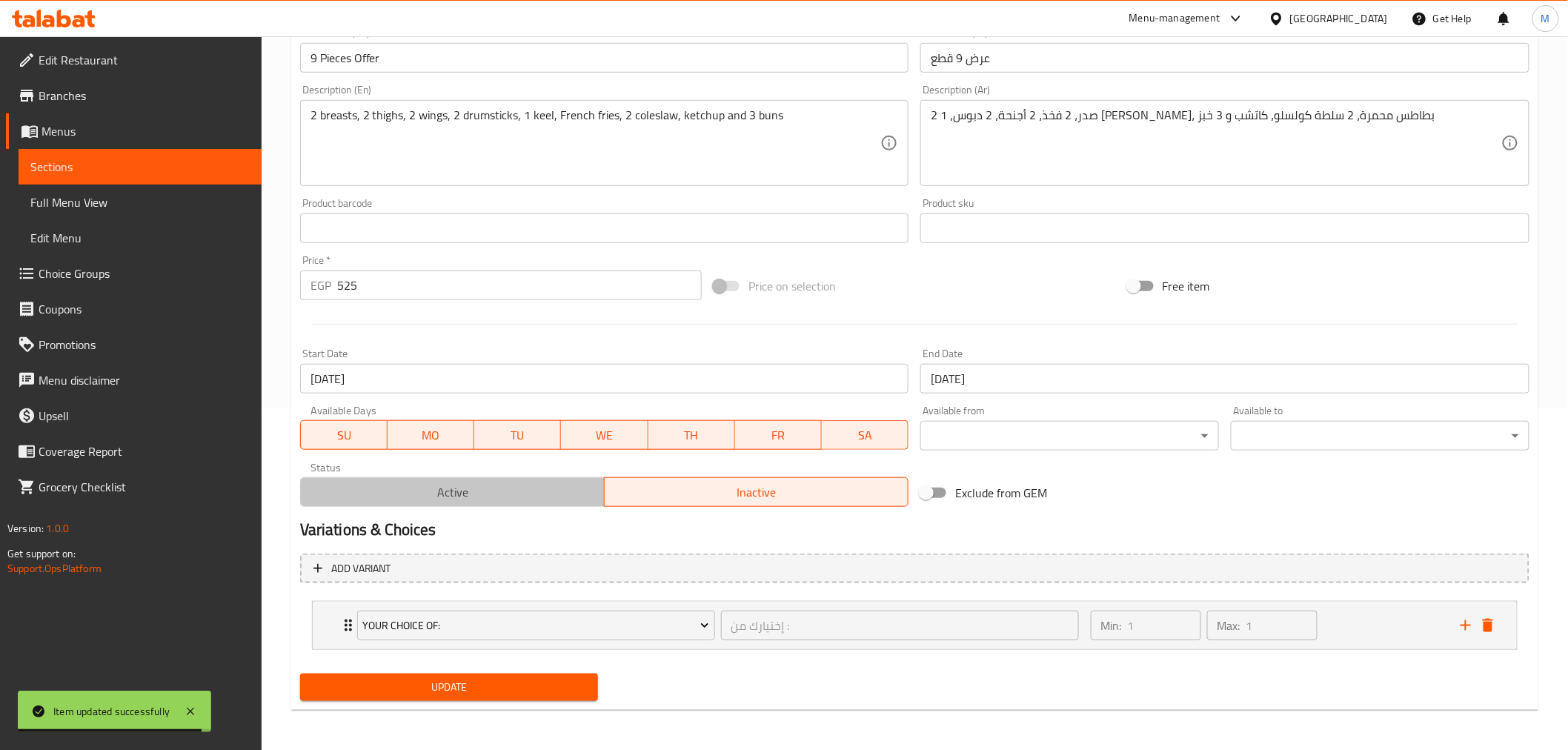
click at [510, 484] on span "Active" at bounding box center [452, 492] width 292 height 22
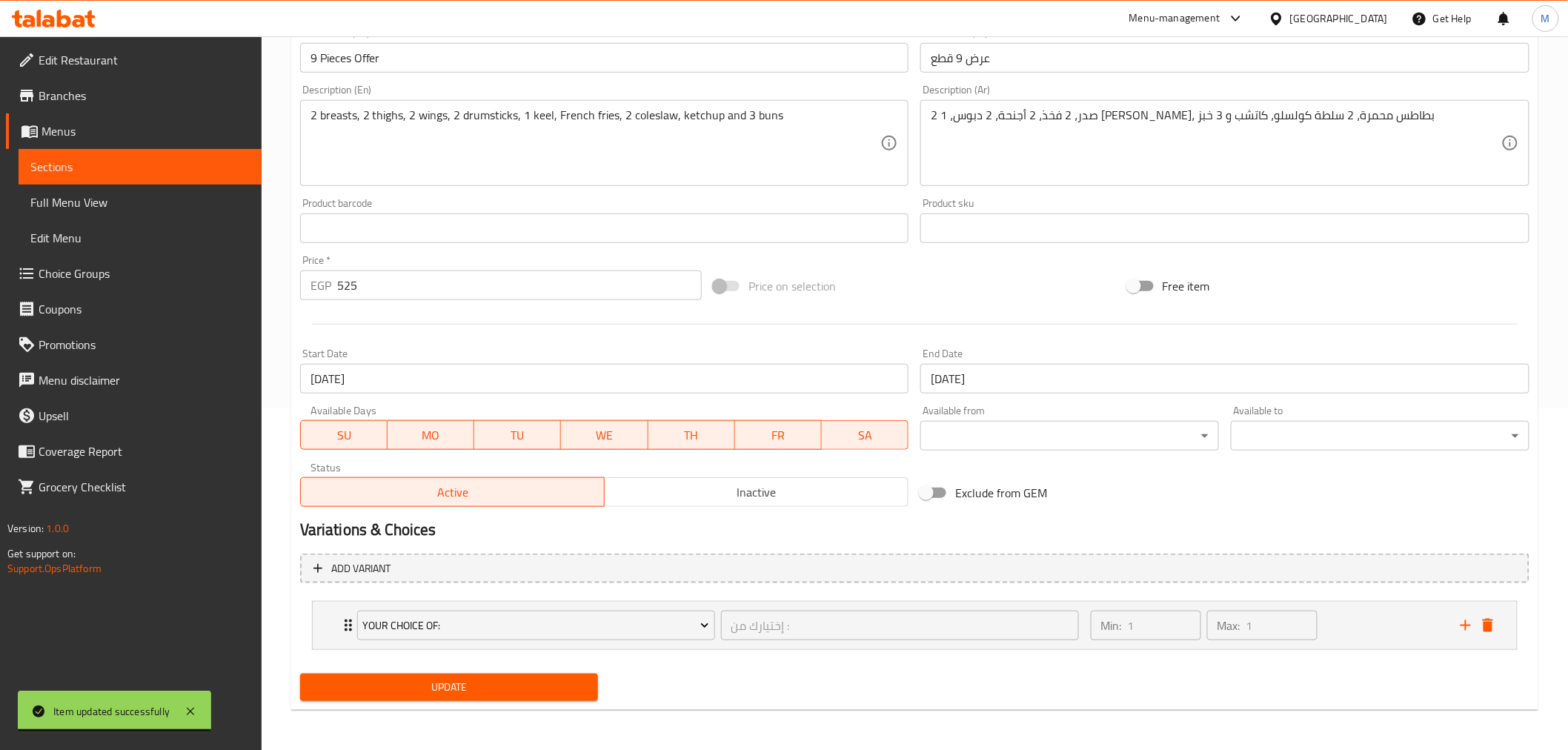
click at [533, 691] on span "Update" at bounding box center [450, 688] width 275 height 19
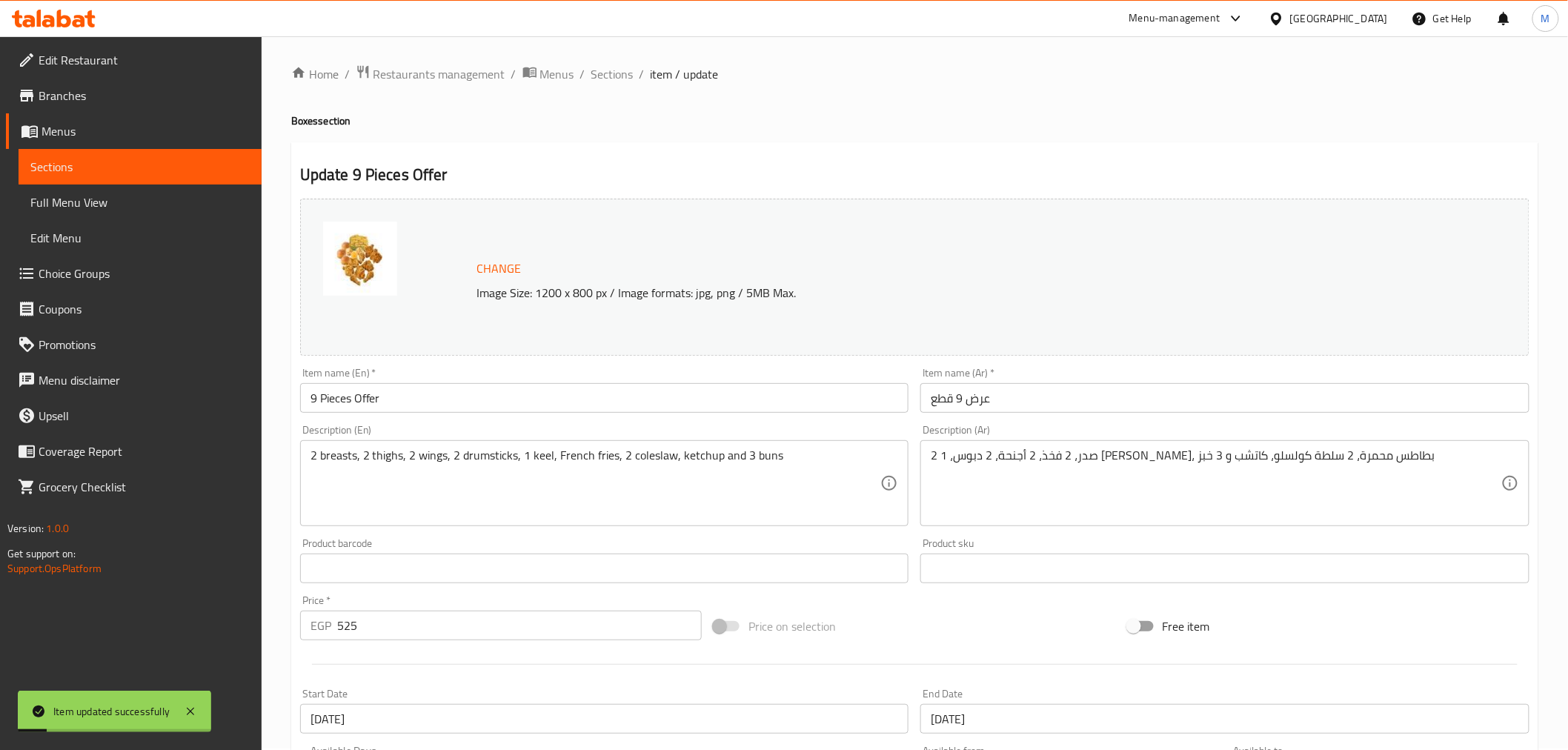
scroll to position [0, 0]
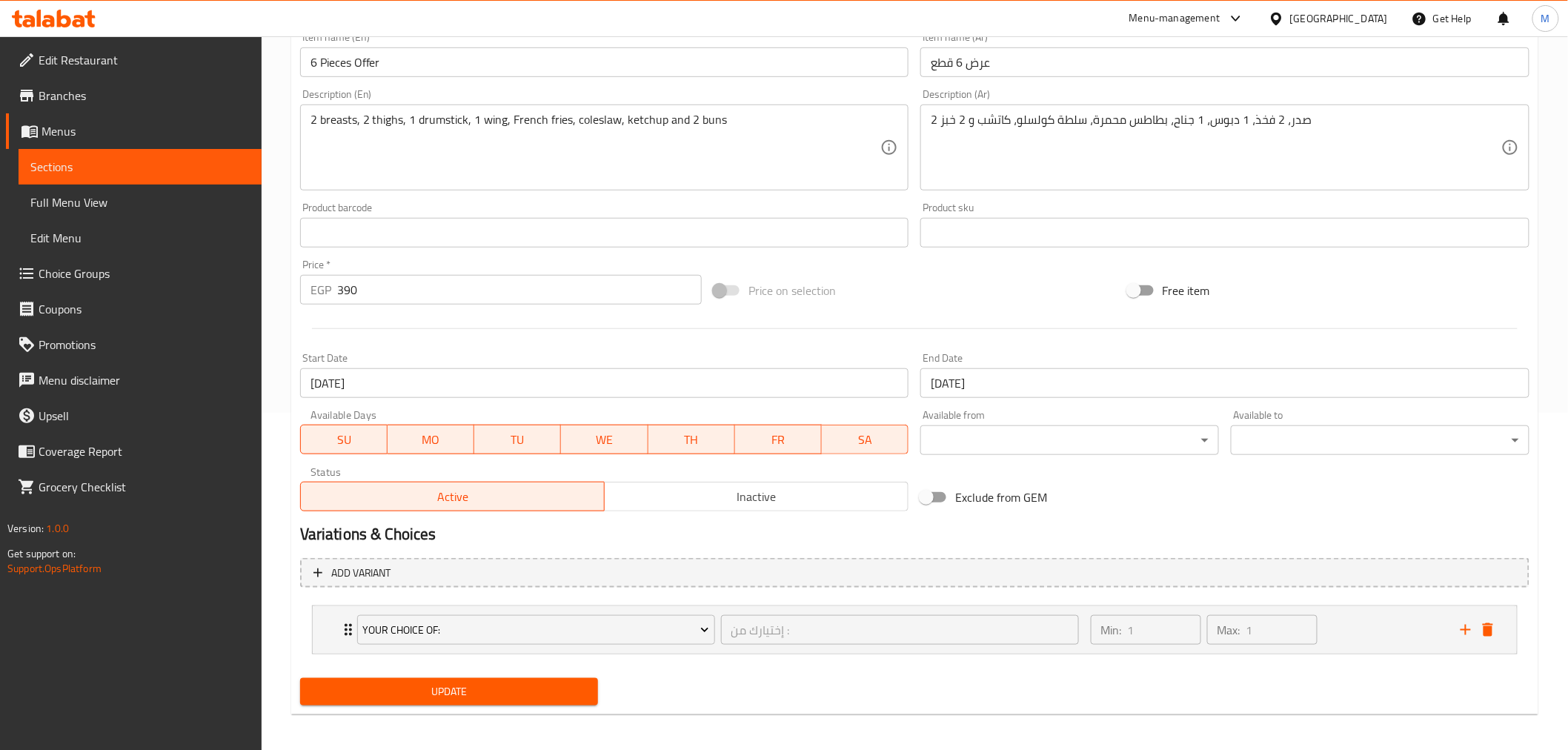
scroll to position [342, 0]
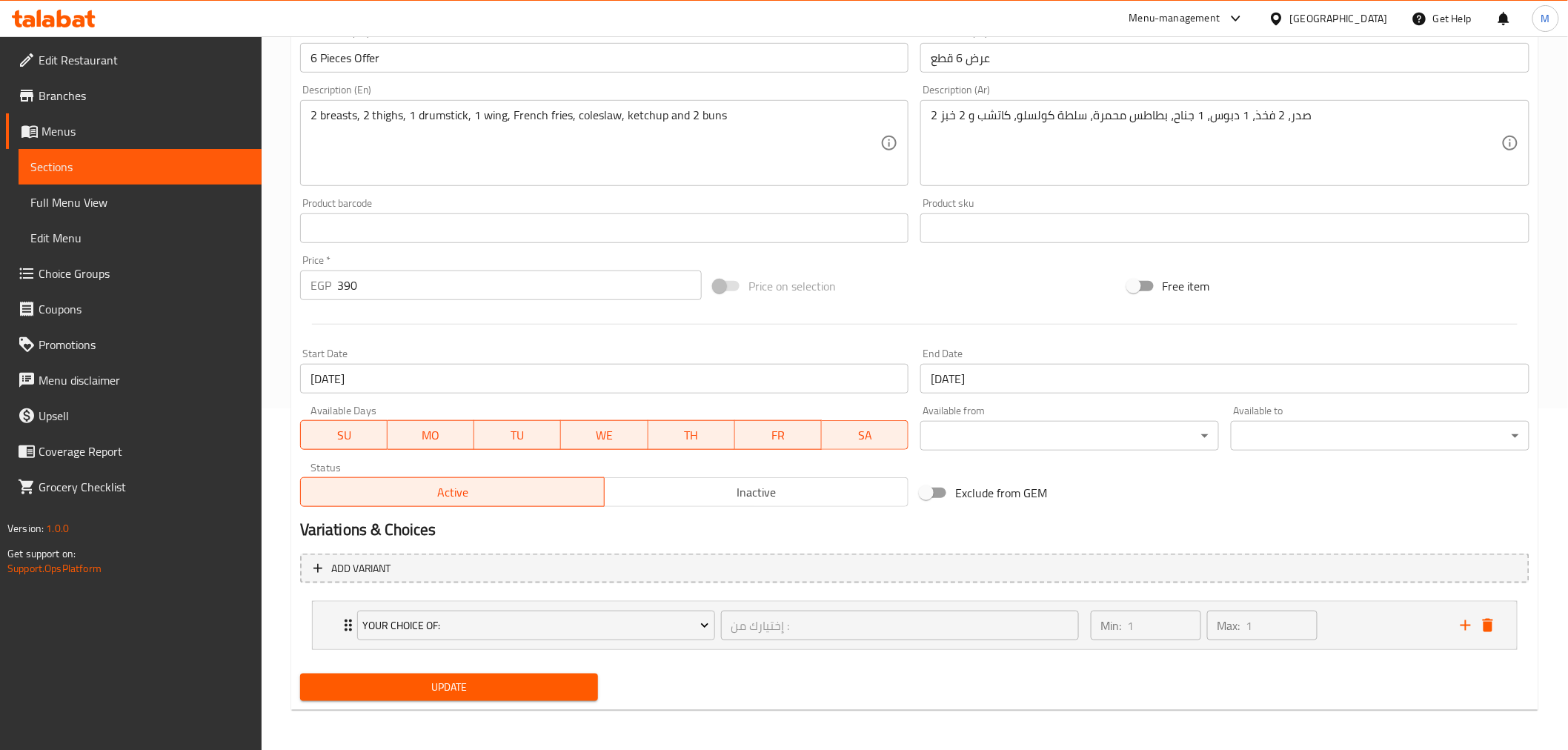
click at [761, 501] on span "Inactive" at bounding box center [756, 492] width 292 height 22
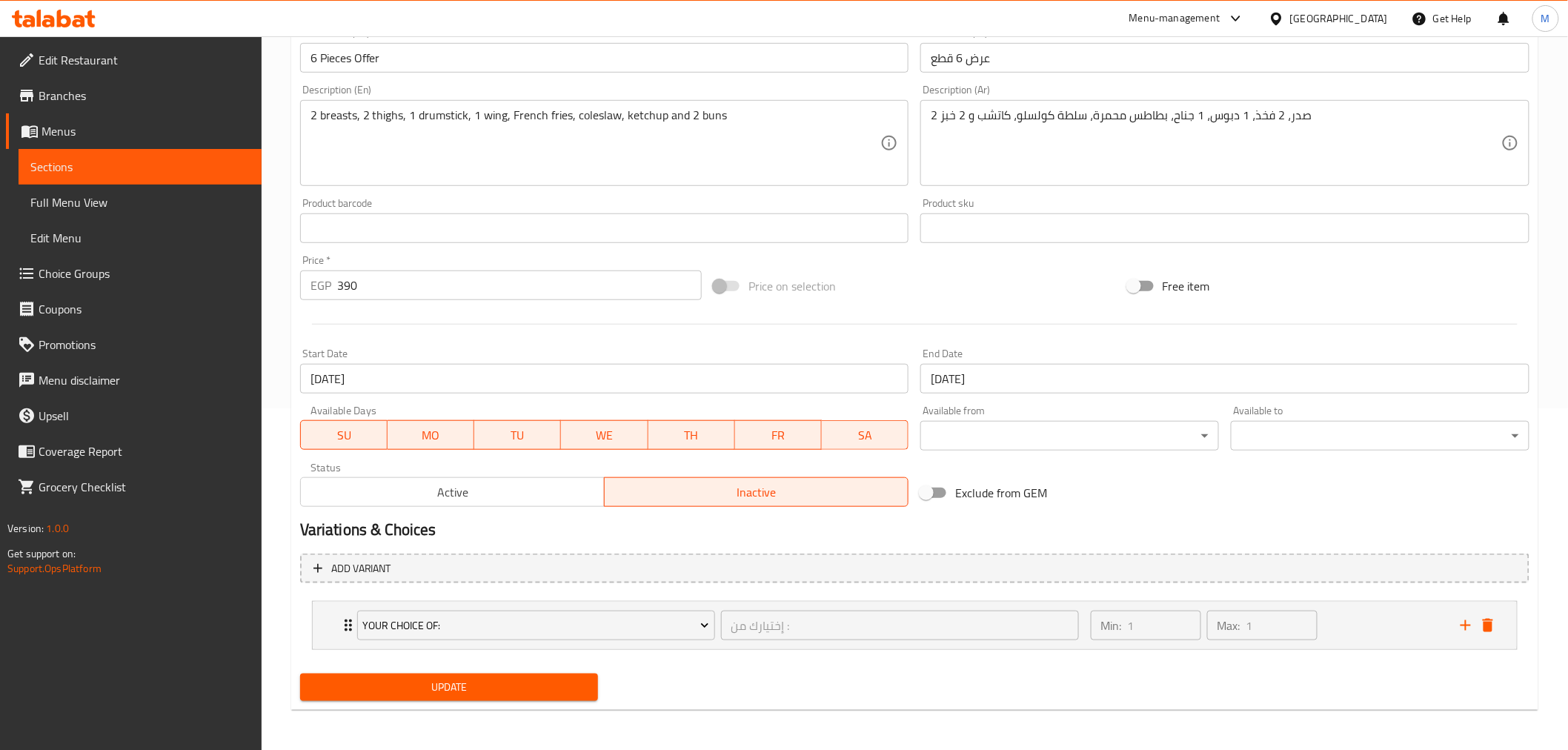
click at [495, 682] on span "Update" at bounding box center [450, 688] width 275 height 19
click at [551, 678] on span "Update" at bounding box center [450, 688] width 275 height 19
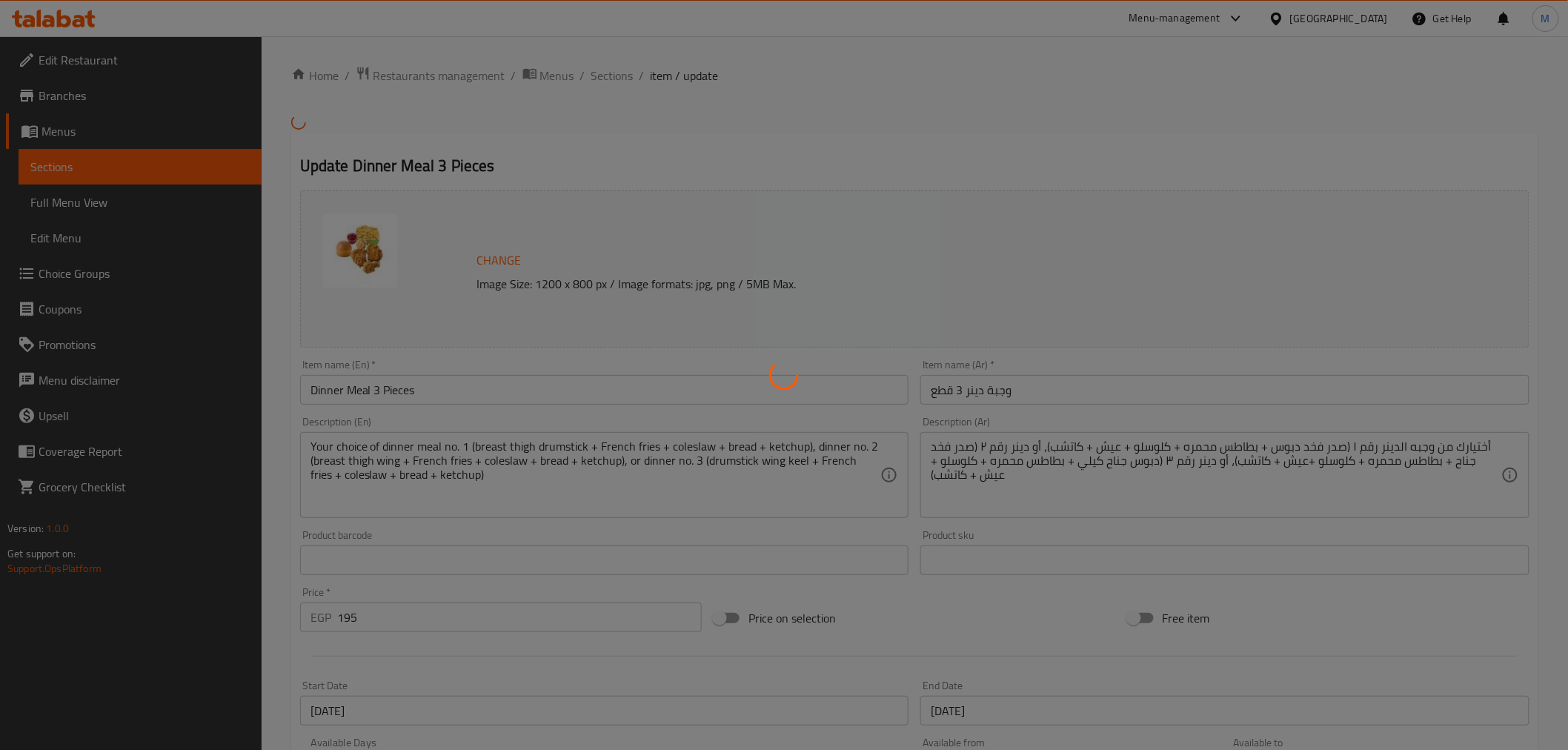
type input "اختيارك من وجبة دينر:"
type input "1"
type input "إختيارك من :"
type input "1"
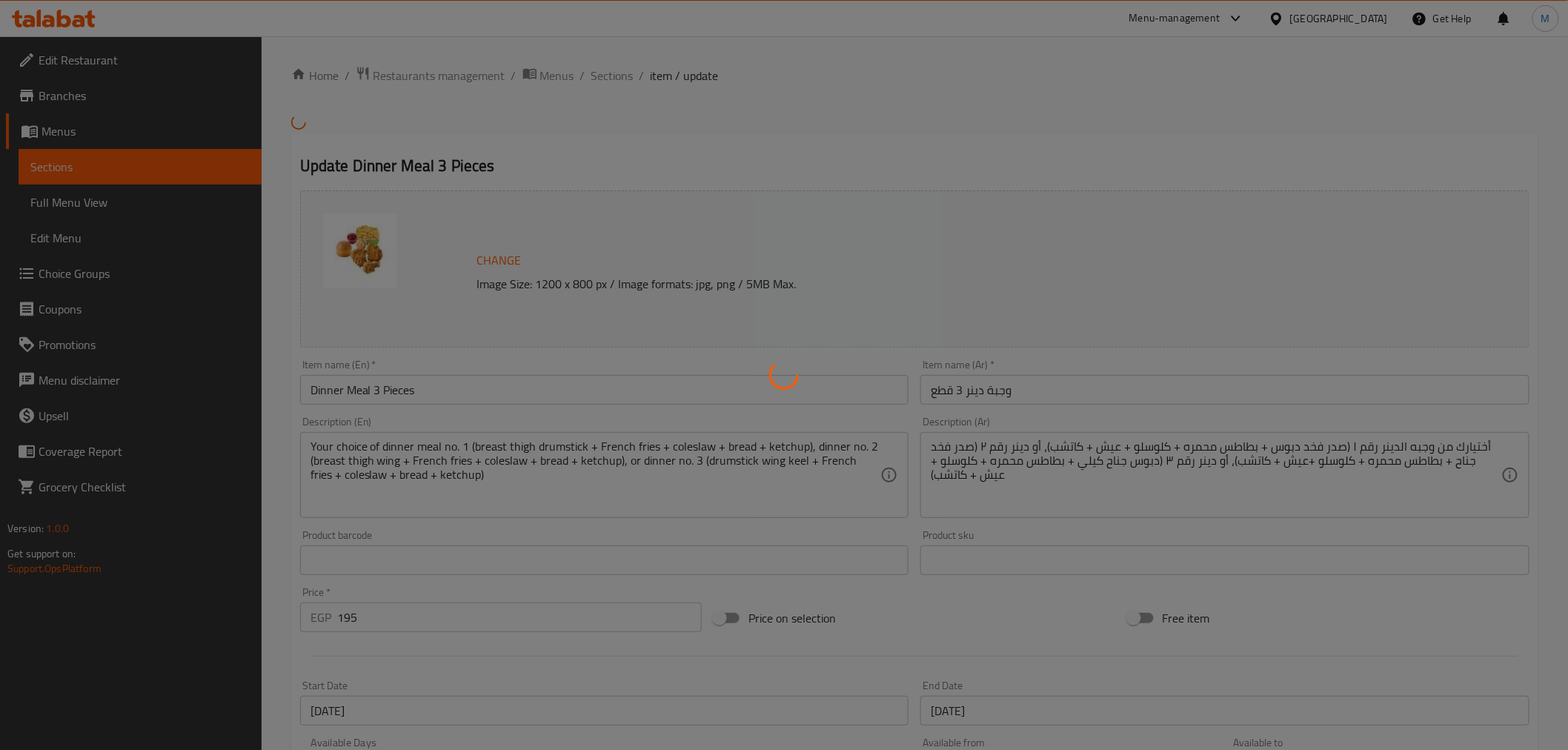
type input "1"
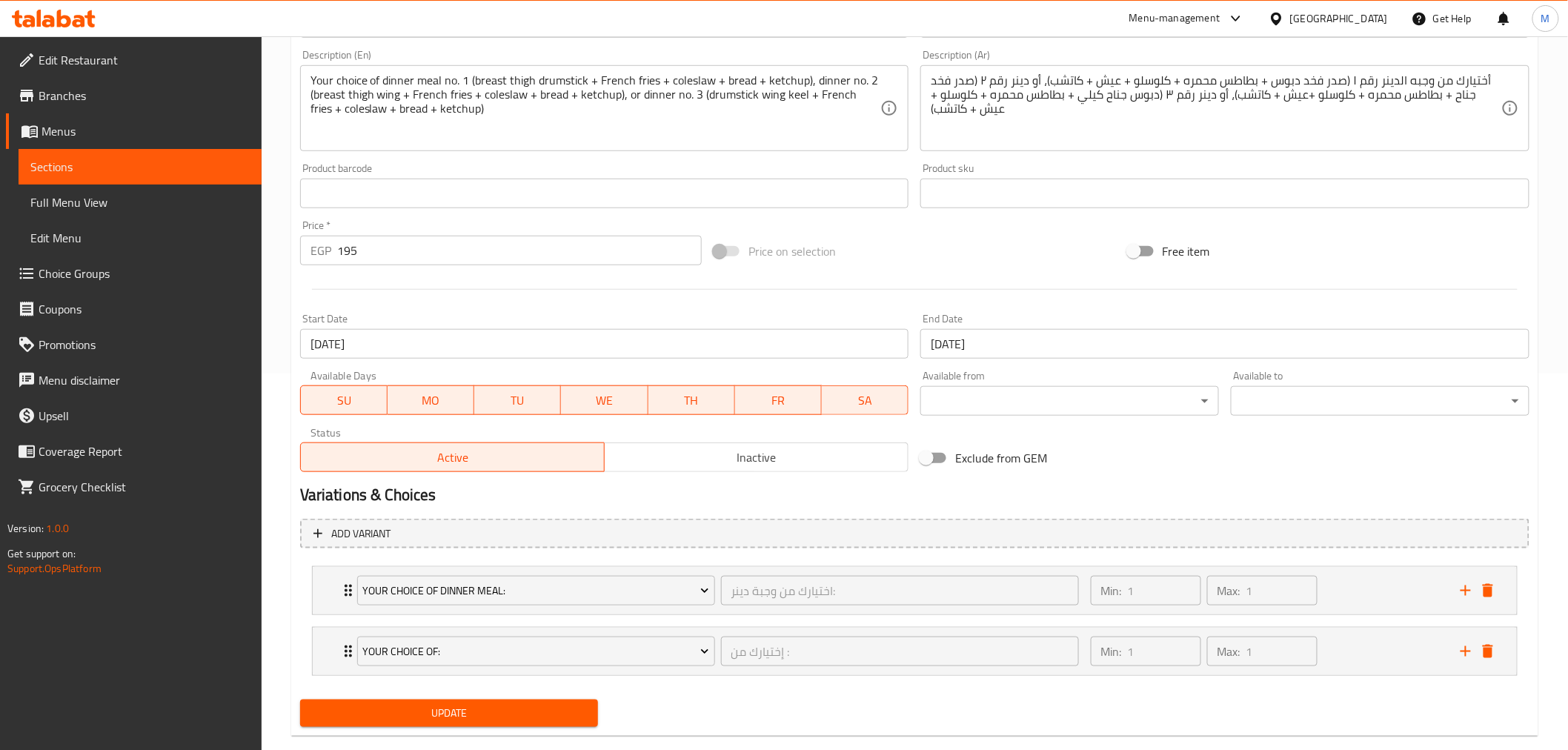
scroll to position [403, 0]
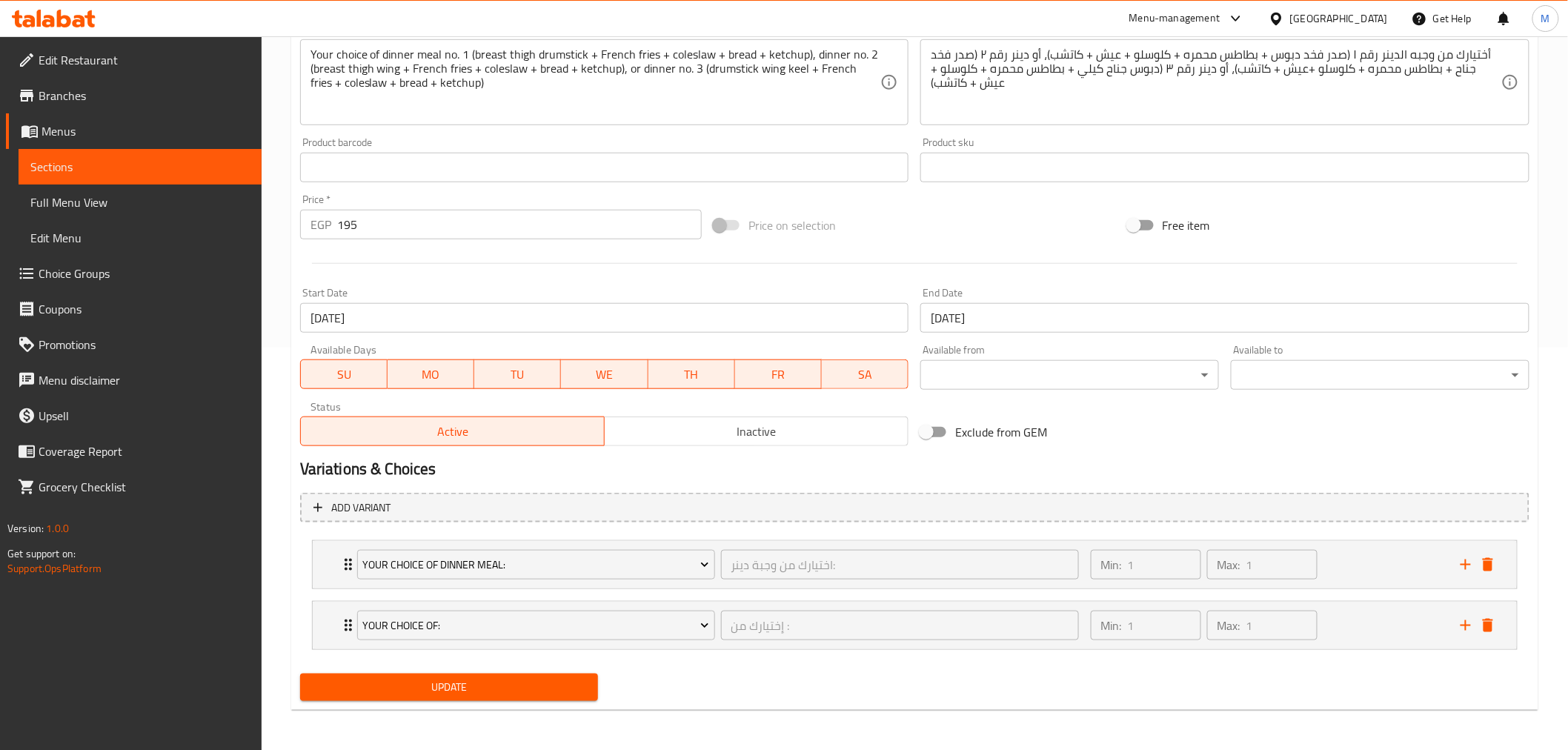
click at [1138, 456] on div "Variations & Choices" at bounding box center [914, 469] width 1241 height 34
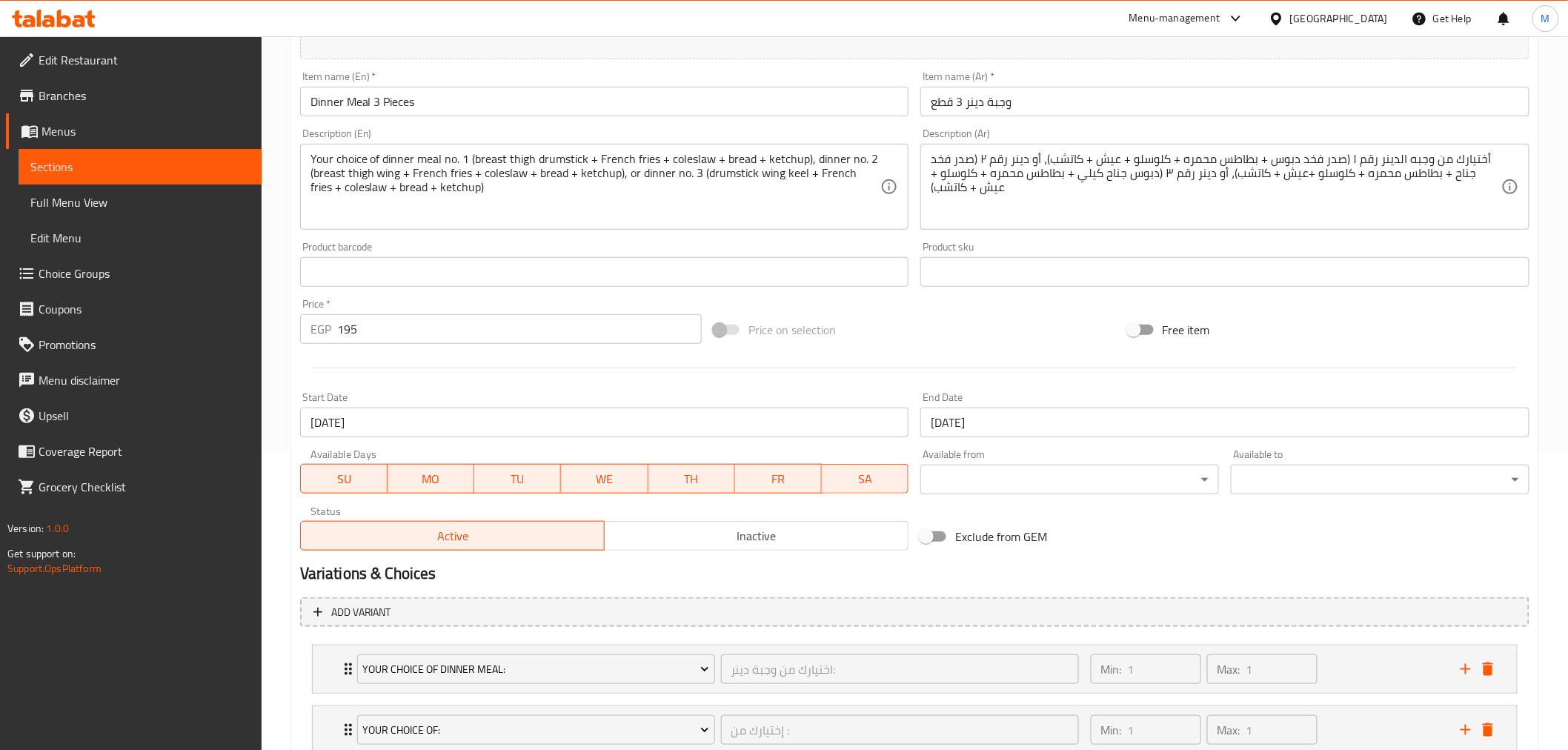
scroll to position [238, 0]
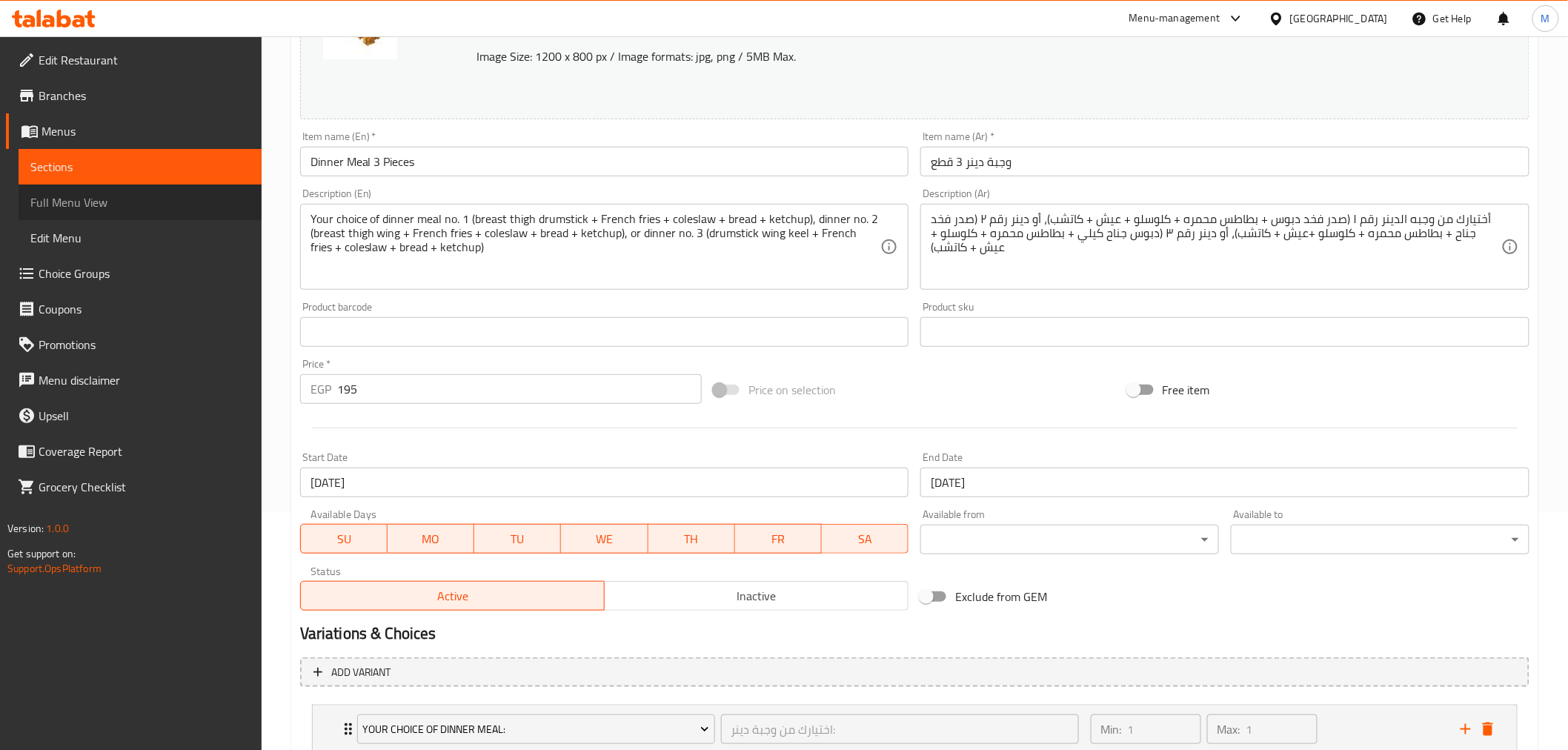
click at [123, 199] on span "Full Menu View" at bounding box center [139, 202] width 219 height 18
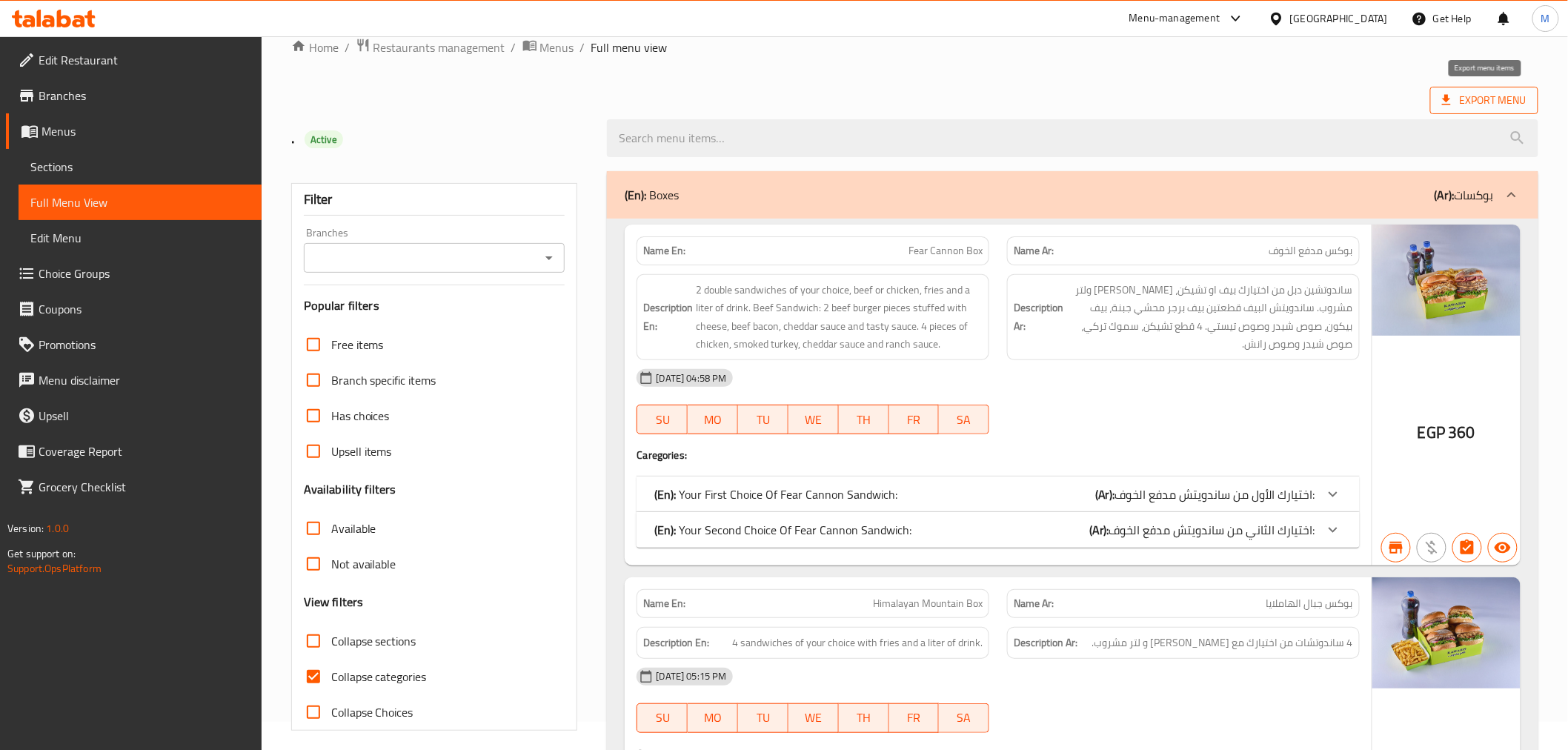
click at [1498, 101] on span "Export Menu" at bounding box center [1484, 101] width 85 height 19
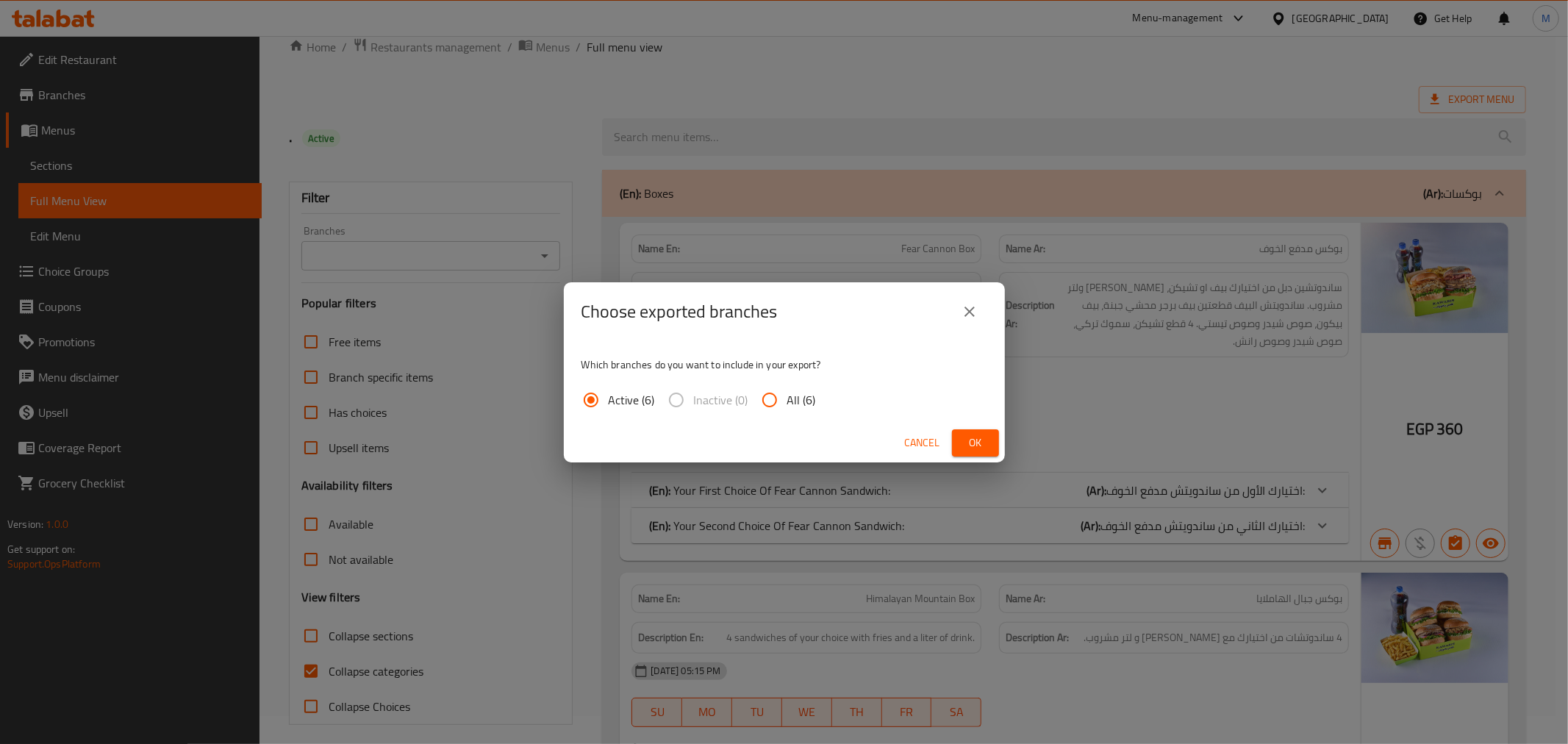
click at [806, 396] on span "All (6)" at bounding box center [802, 400] width 29 height 18
click at [788, 396] on input "All (6)" at bounding box center [770, 400] width 35 height 35
radio input "true"
click at [968, 436] on span "Ok" at bounding box center [975, 443] width 23 height 19
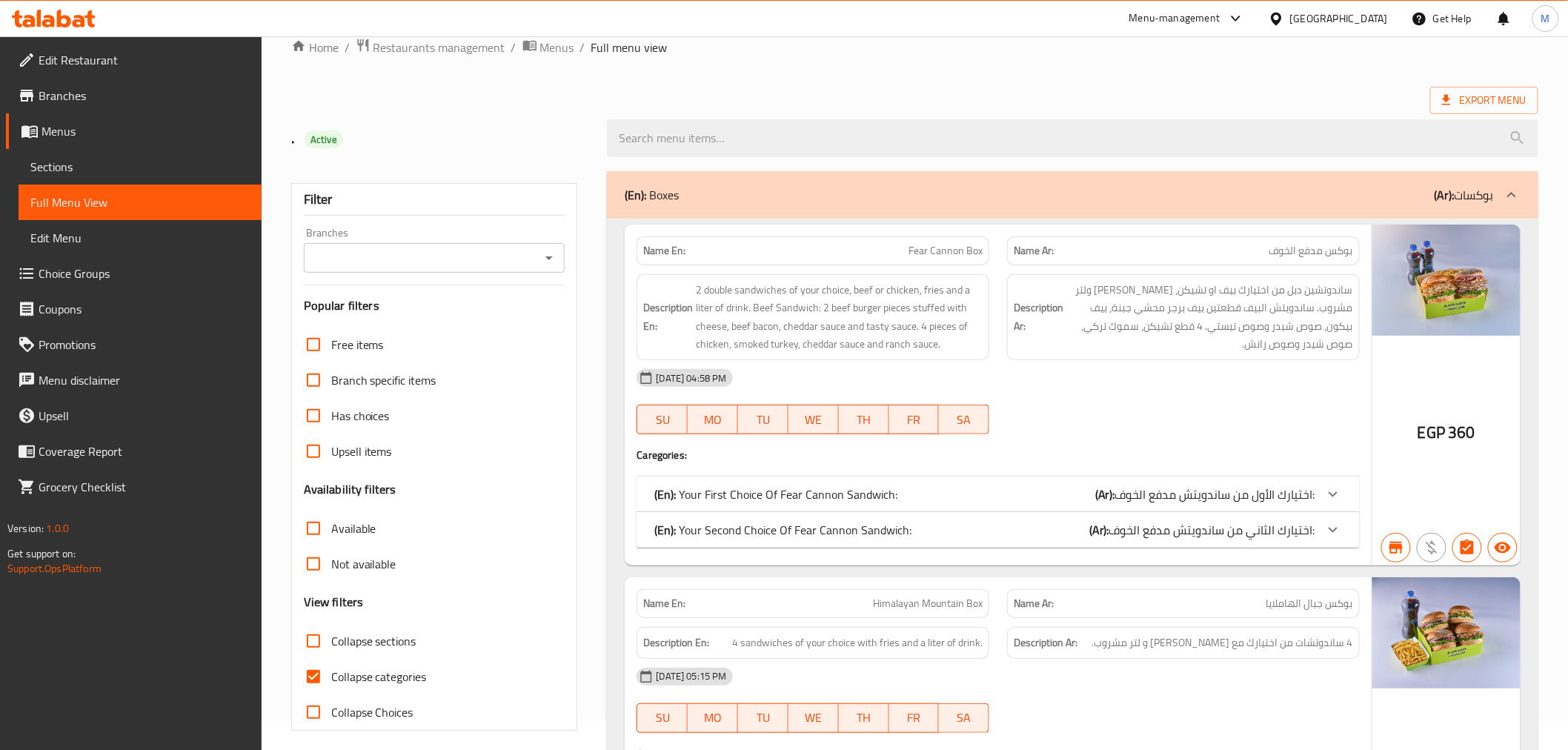
click at [766, 54] on ol "Home / Restaurants management / Menus / Full menu view" at bounding box center [915, 47] width 1247 height 19
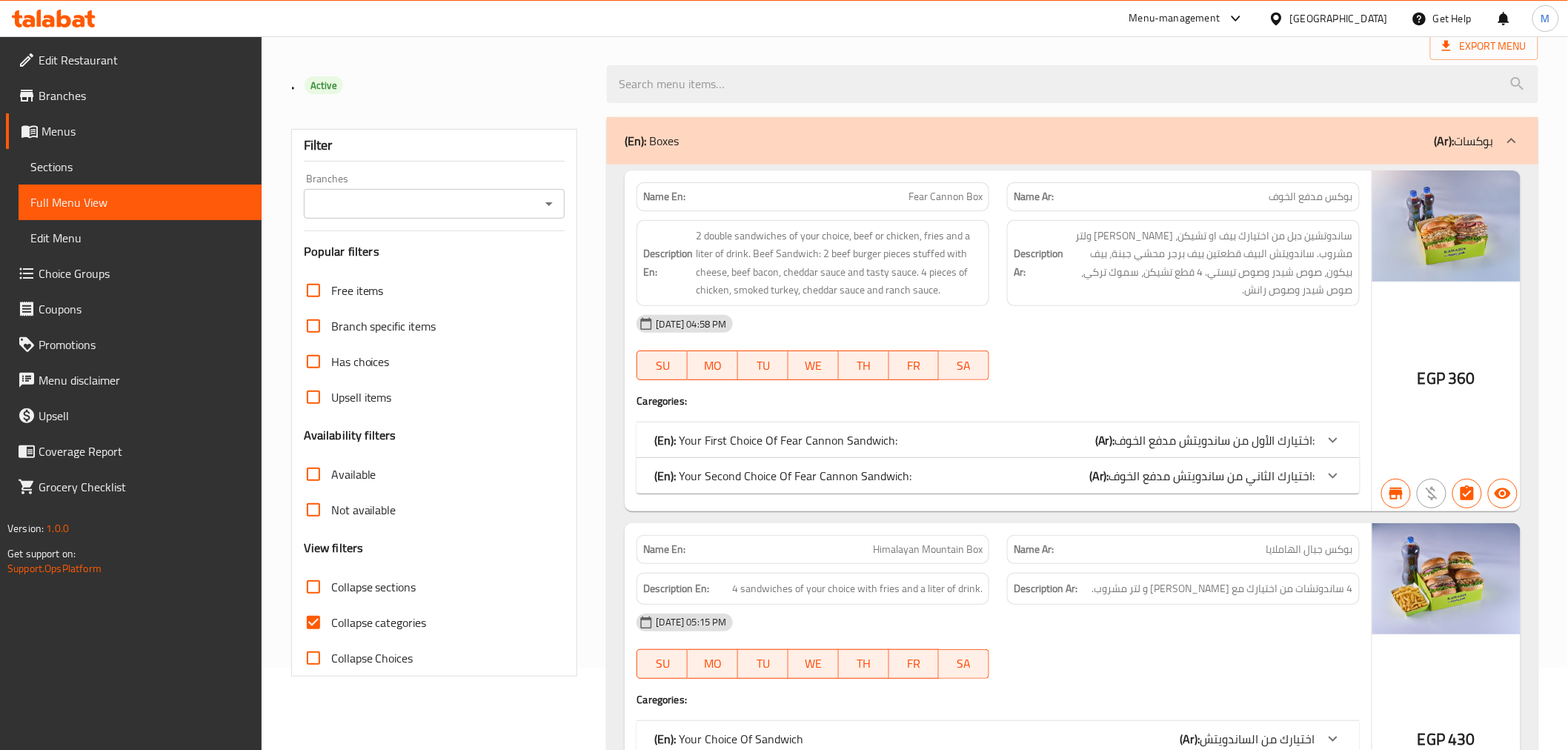
scroll to position [111, 0]
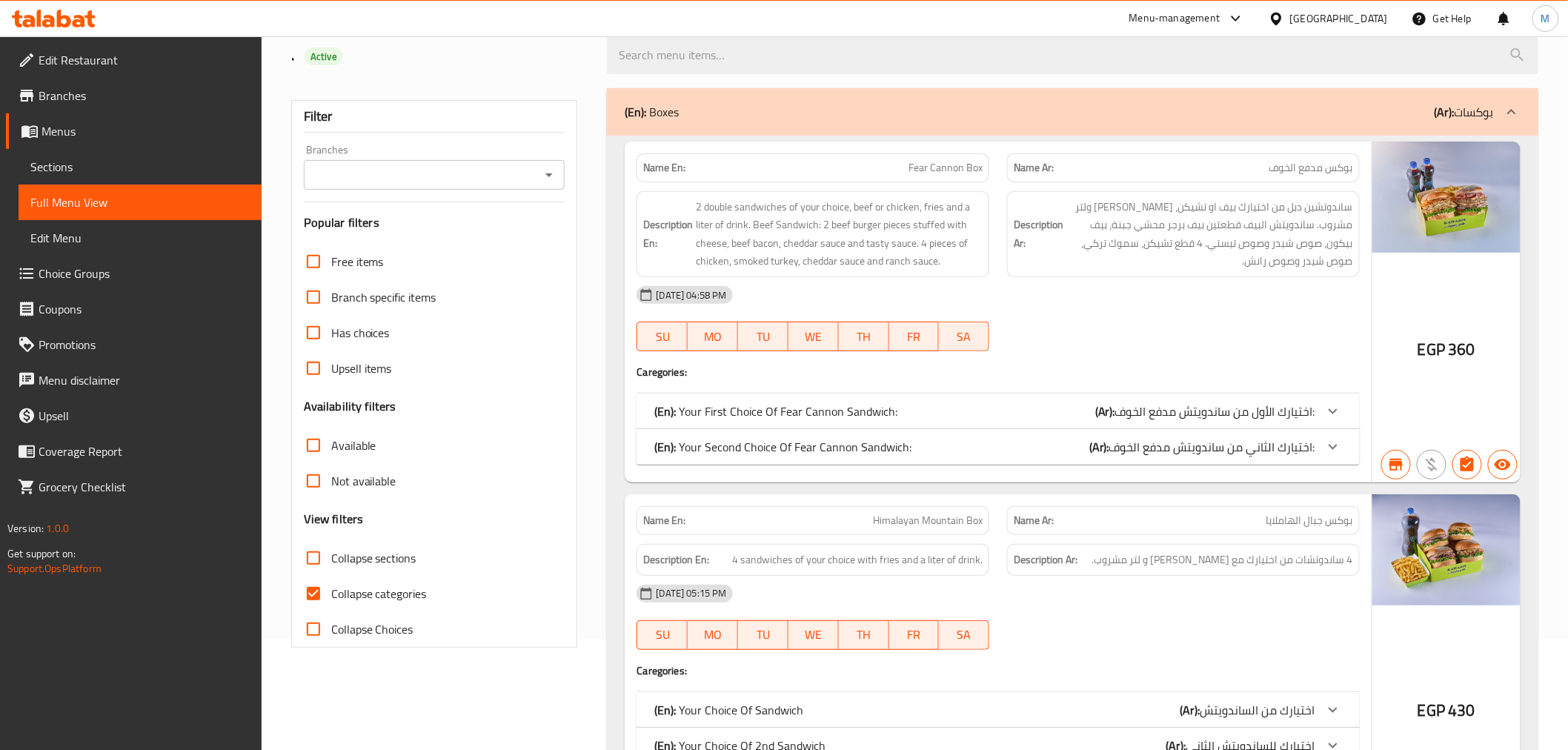
click at [312, 593] on input "Collapse categories" at bounding box center [313, 594] width 36 height 36
checkbox input "false"
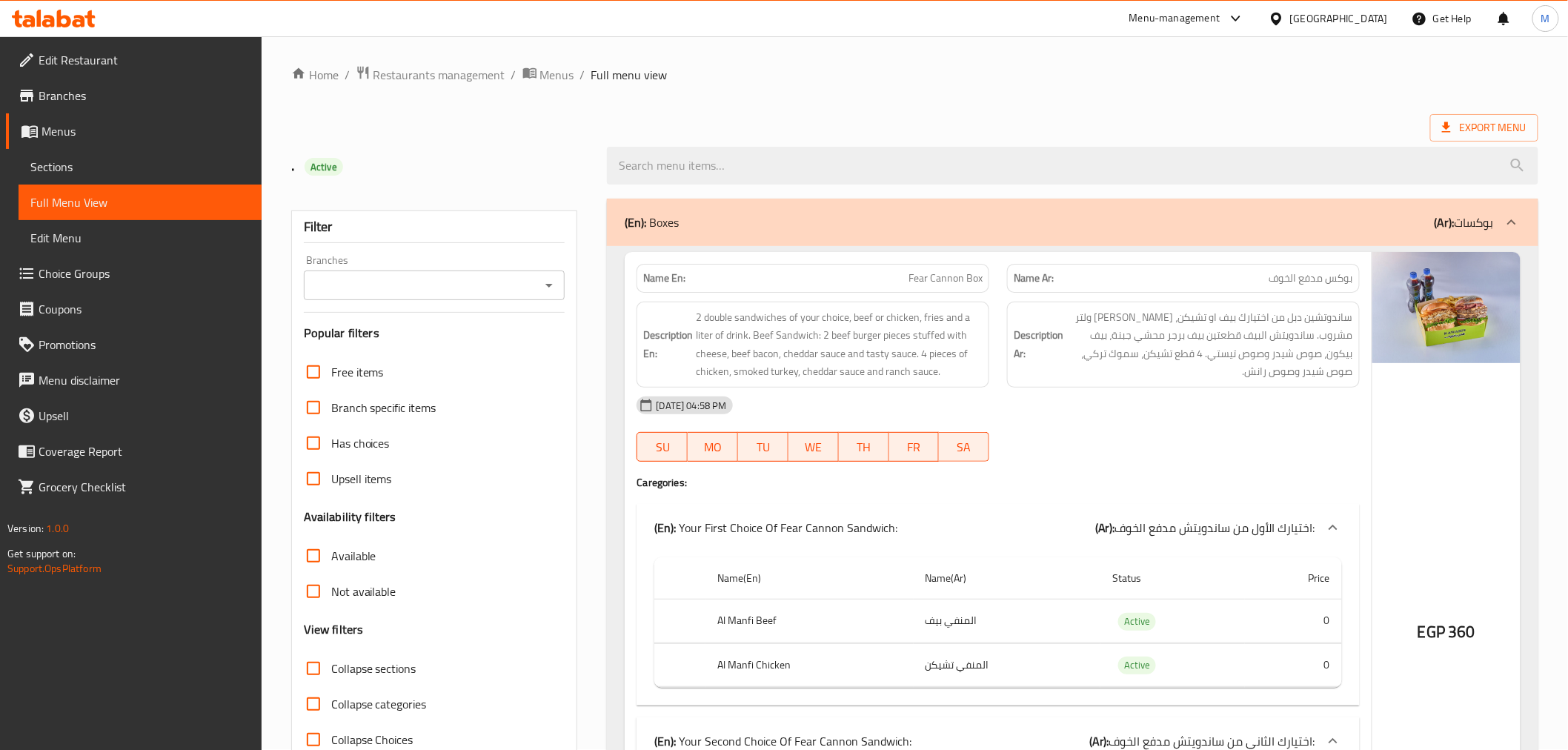
scroll to position [0, 0]
click at [75, 152] on link "Sections" at bounding box center [140, 167] width 243 height 36
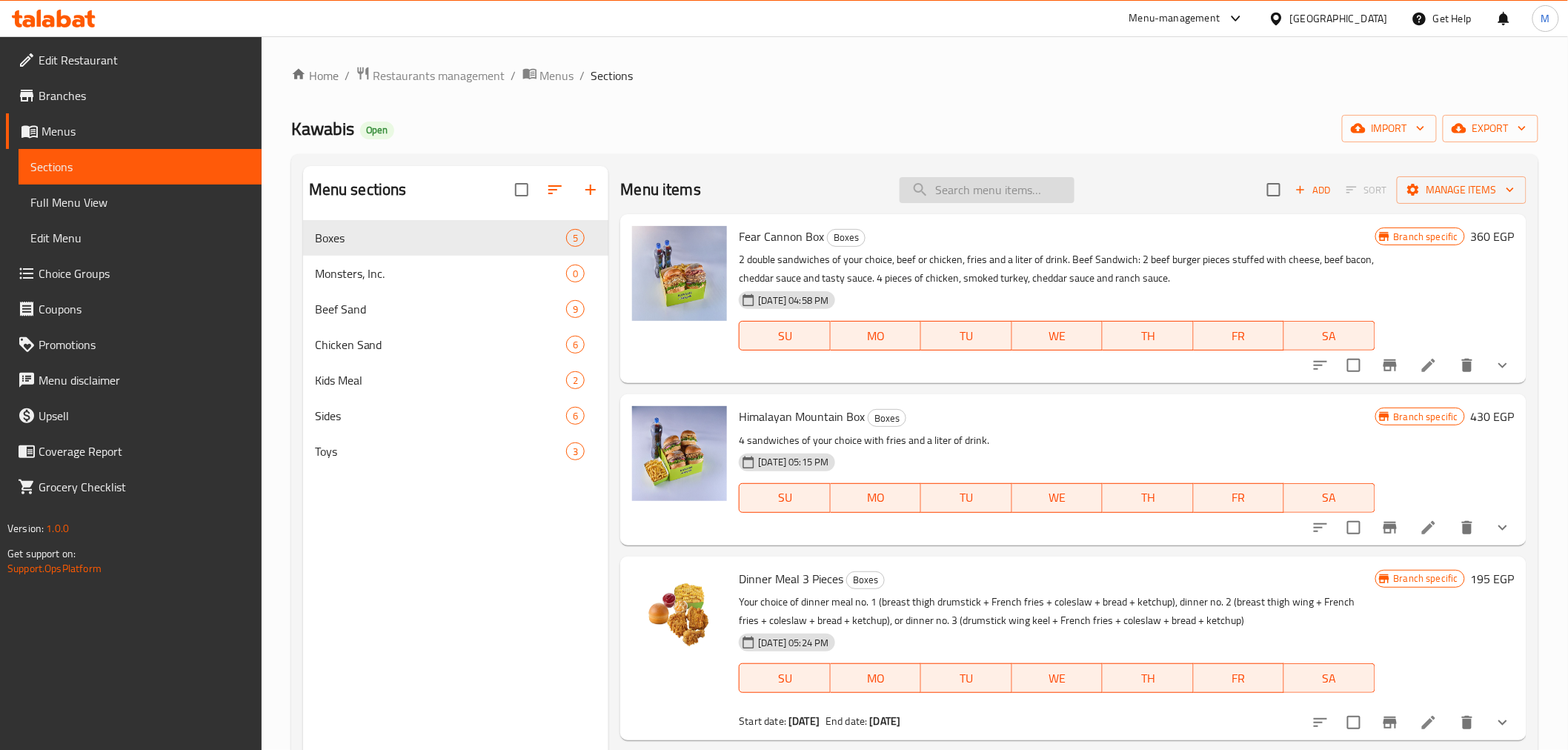
click at [966, 188] on input "search" at bounding box center [987, 190] width 175 height 26
paste input "Dinner Meal 3 Pieces"
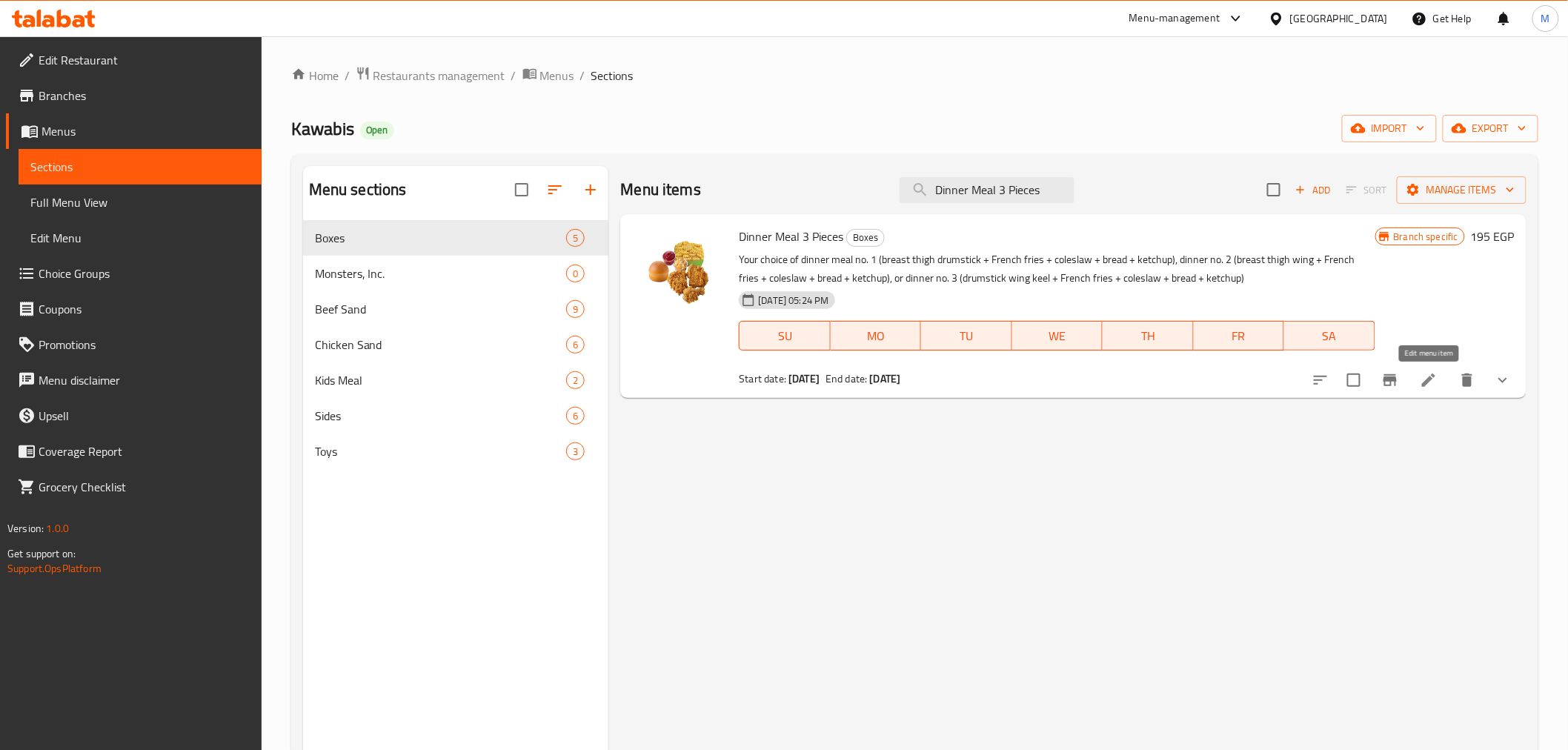
type input "Dinner Meal 3 Pieces"
click at [1422, 384] on icon at bounding box center [1428, 380] width 13 height 13
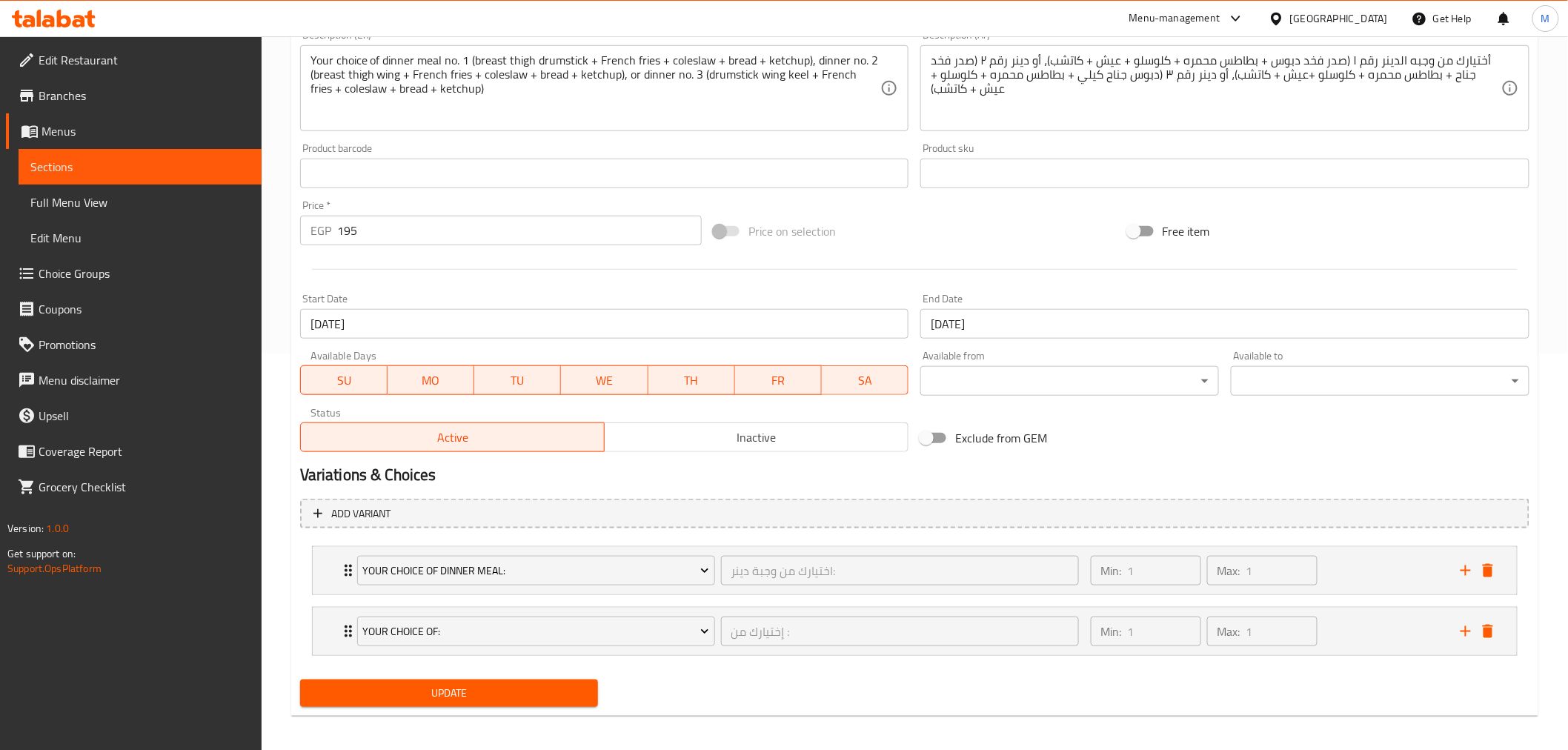
scroll to position [403, 0]
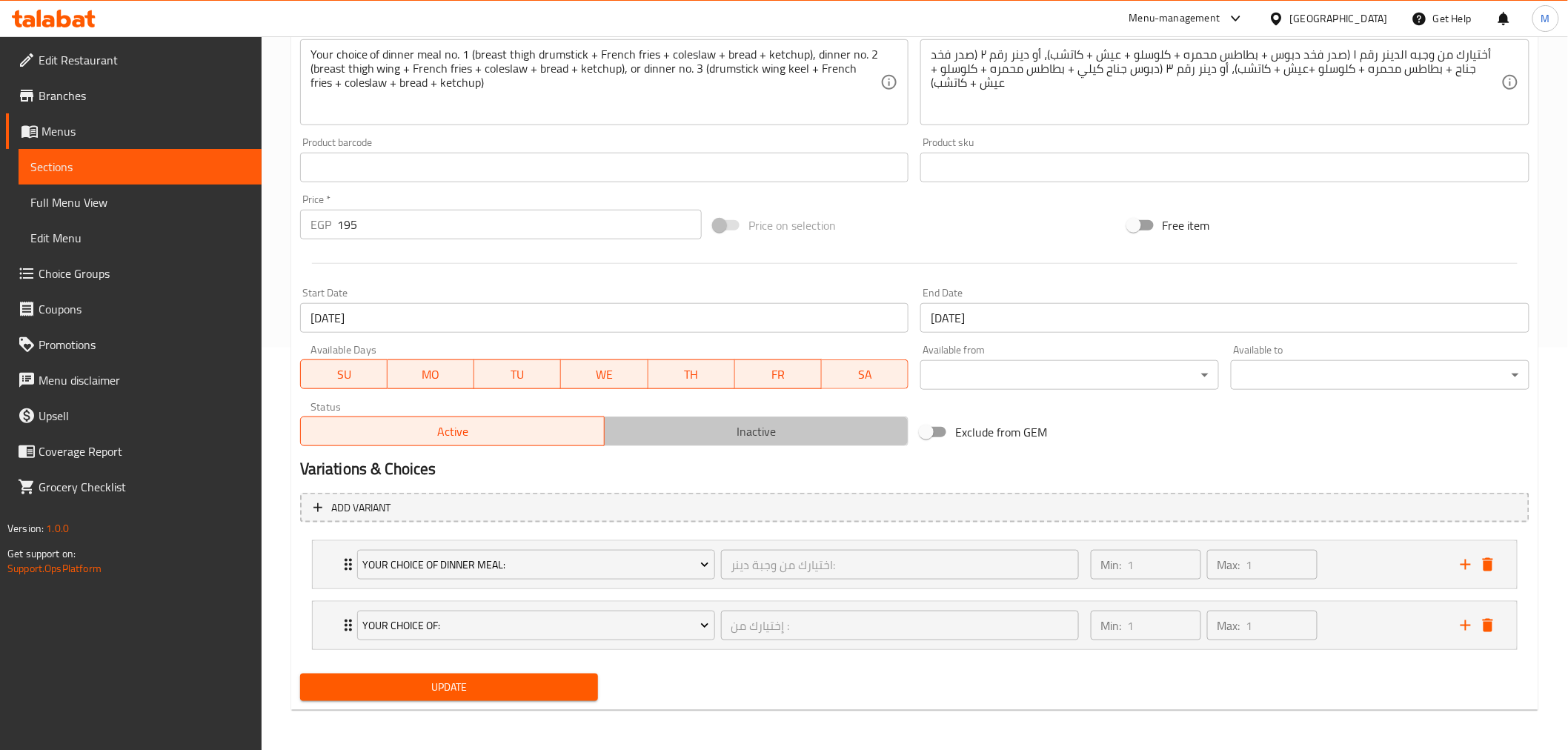
click at [744, 434] on span "Inactive" at bounding box center [756, 431] width 292 height 22
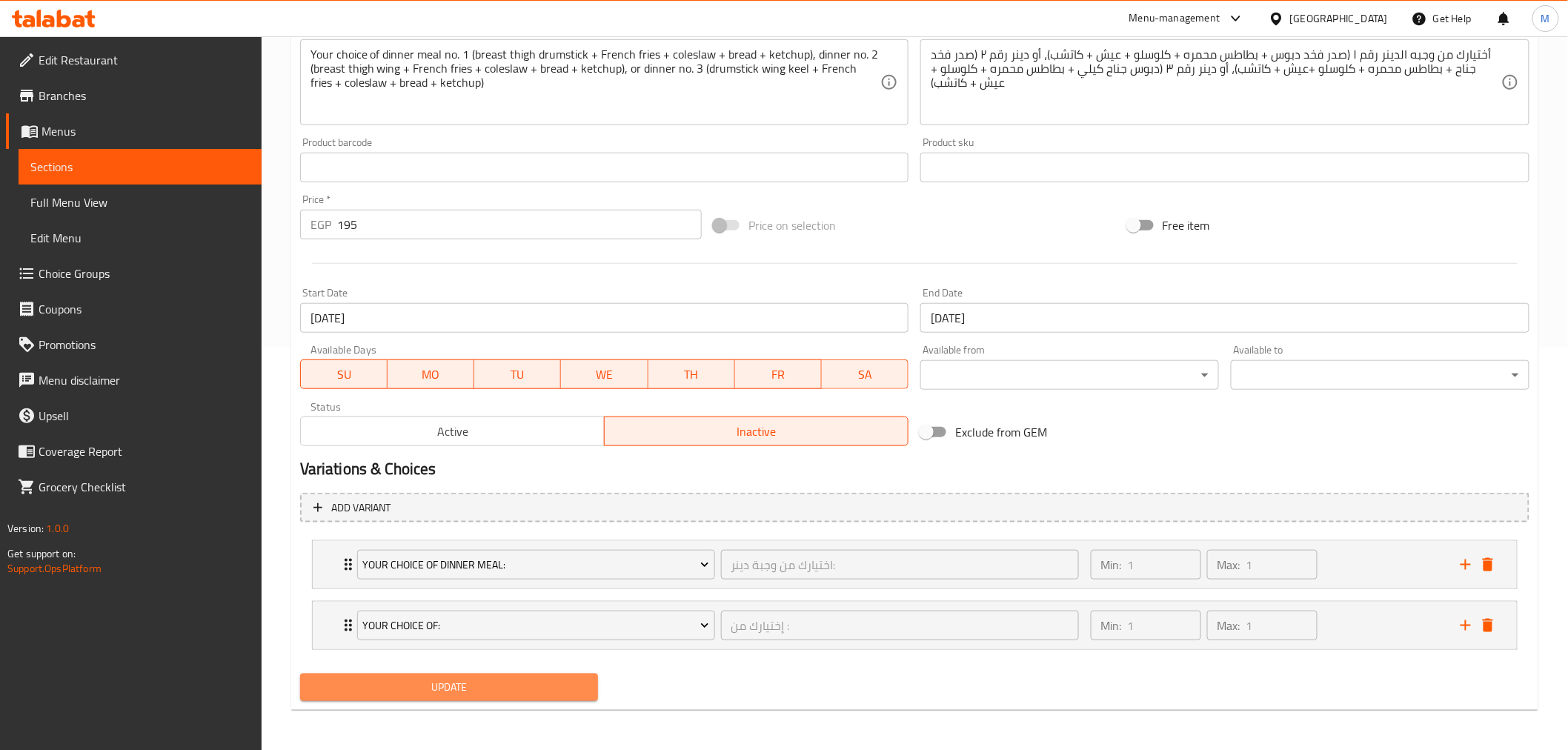
click at [508, 694] on span "Update" at bounding box center [450, 688] width 275 height 19
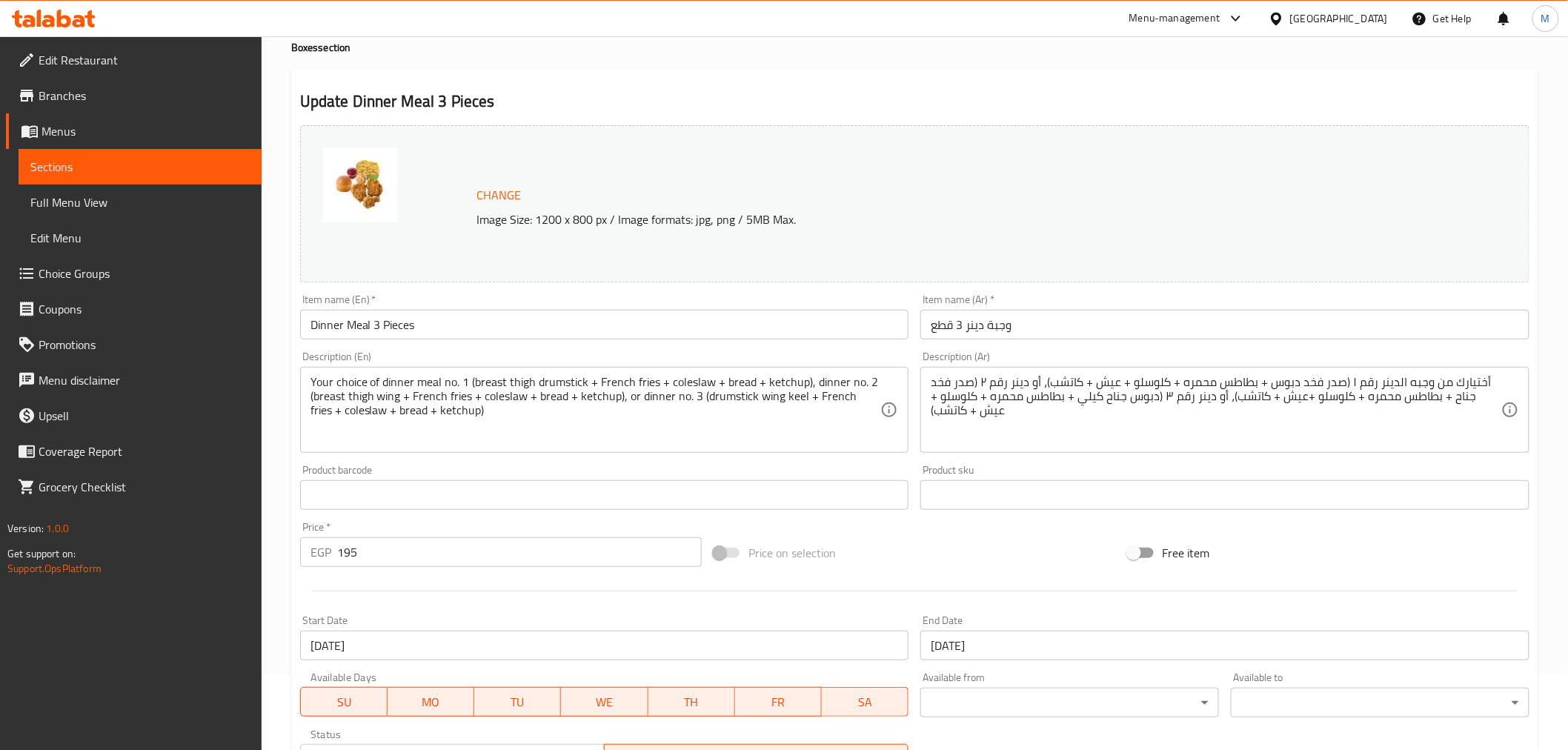
scroll to position [72, 0]
click at [760, 94] on h2 "Update Dinner Meal 3 Pieces" at bounding box center [914, 104] width 1229 height 23
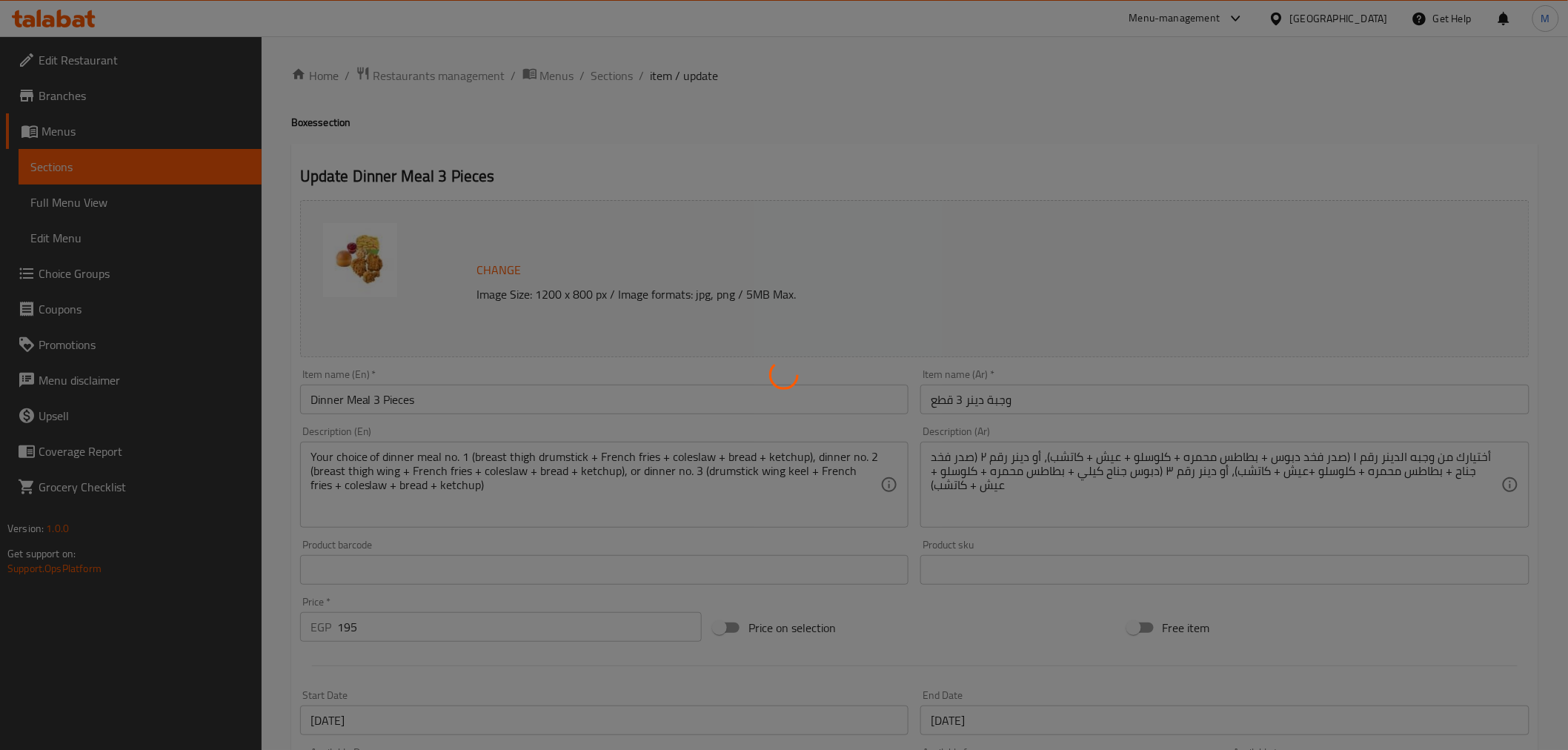
type input "اختيارك من وجبة دينر:"
type input "1"
type input "إختيارك من :"
type input "1"
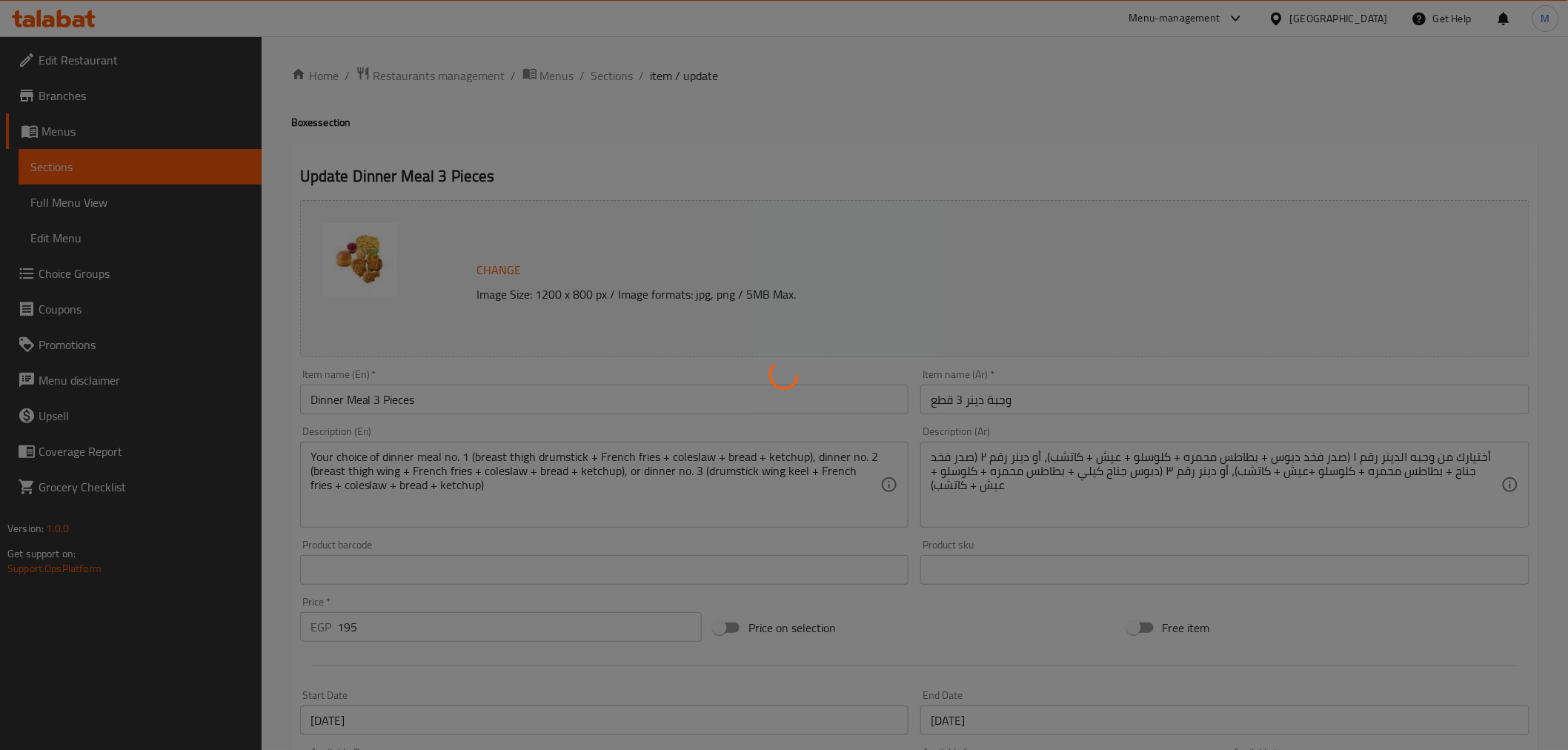
type input "1"
type input "اختيارك من وجبة دينر:"
type input "1"
type input "إختيارك من :"
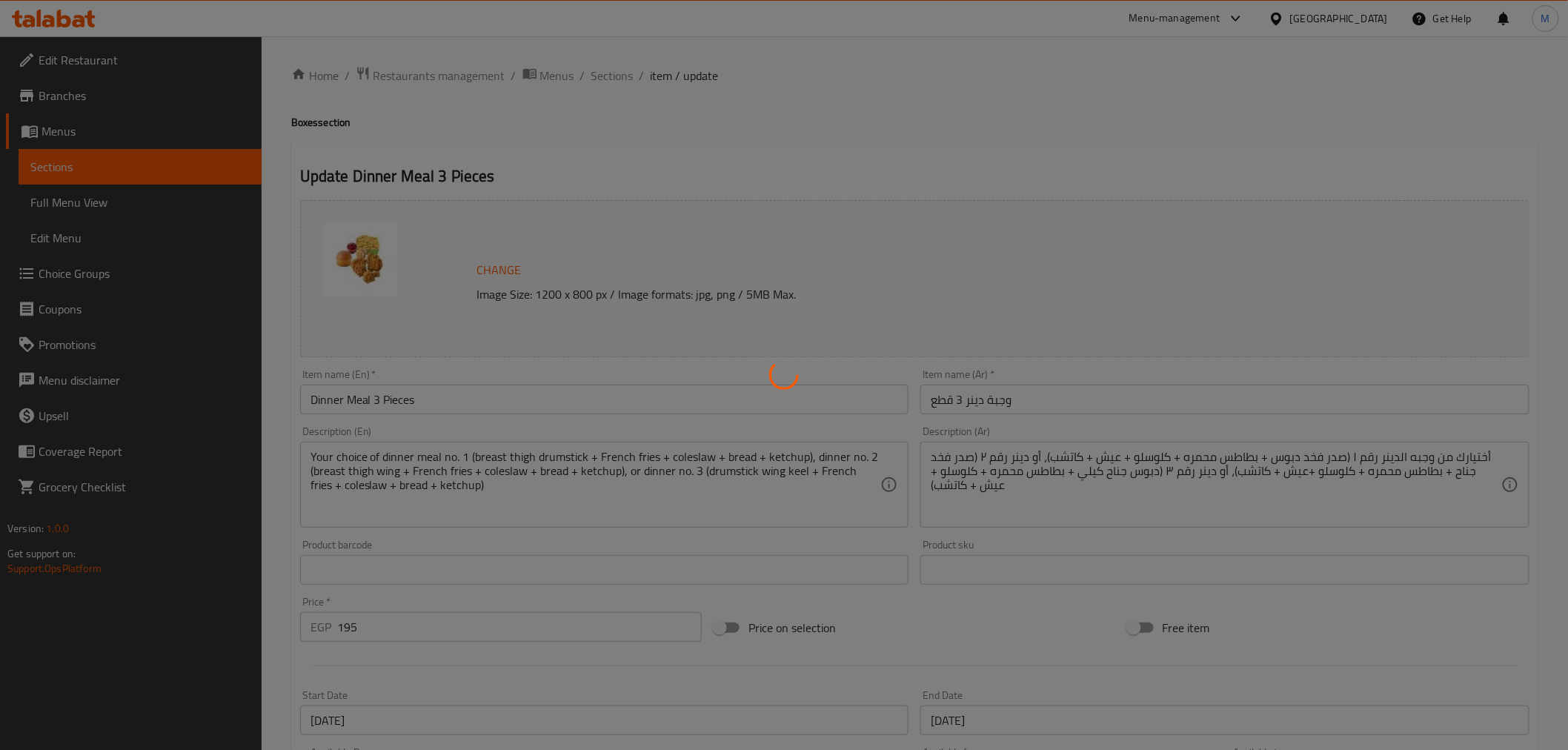
type input "1"
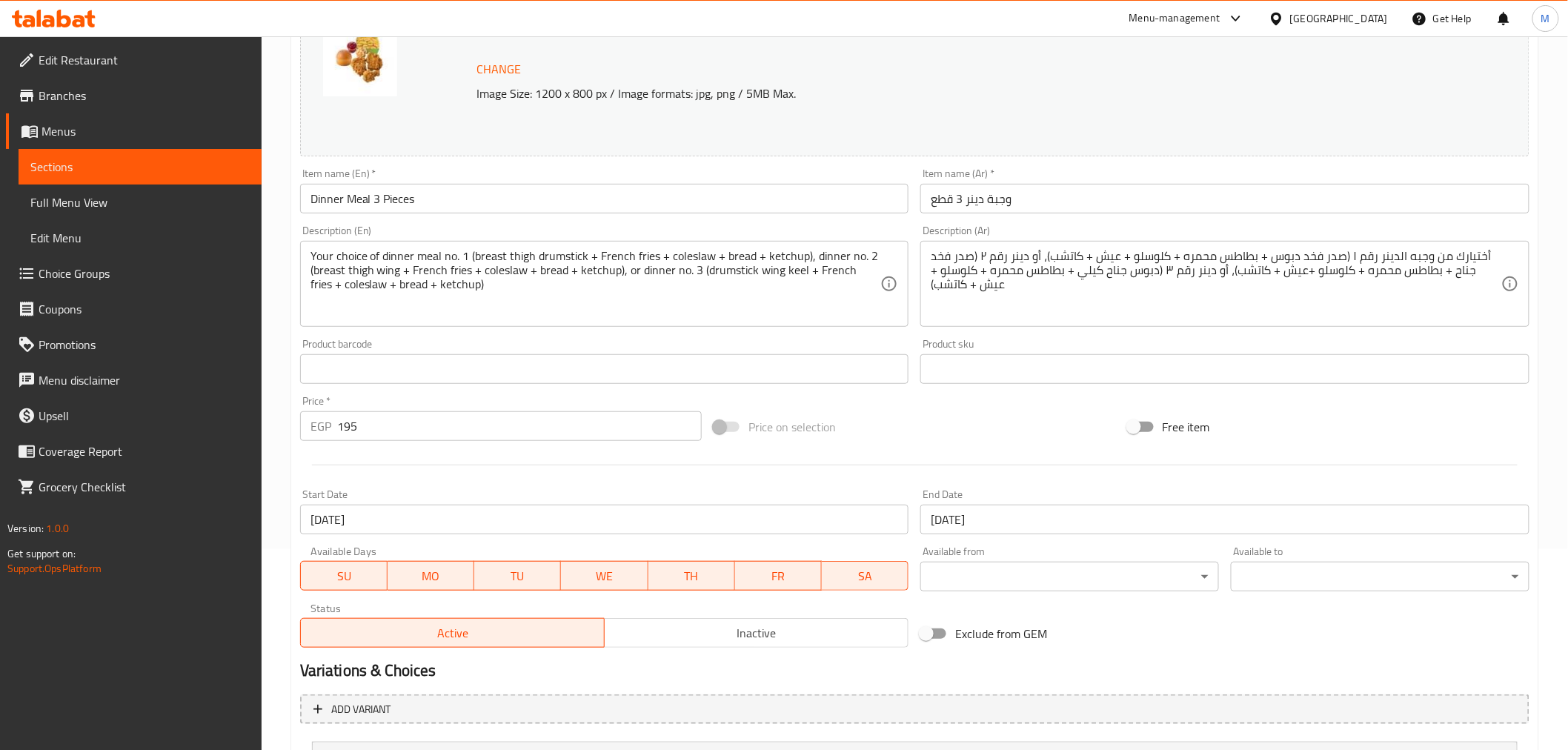
scroll to position [82, 0]
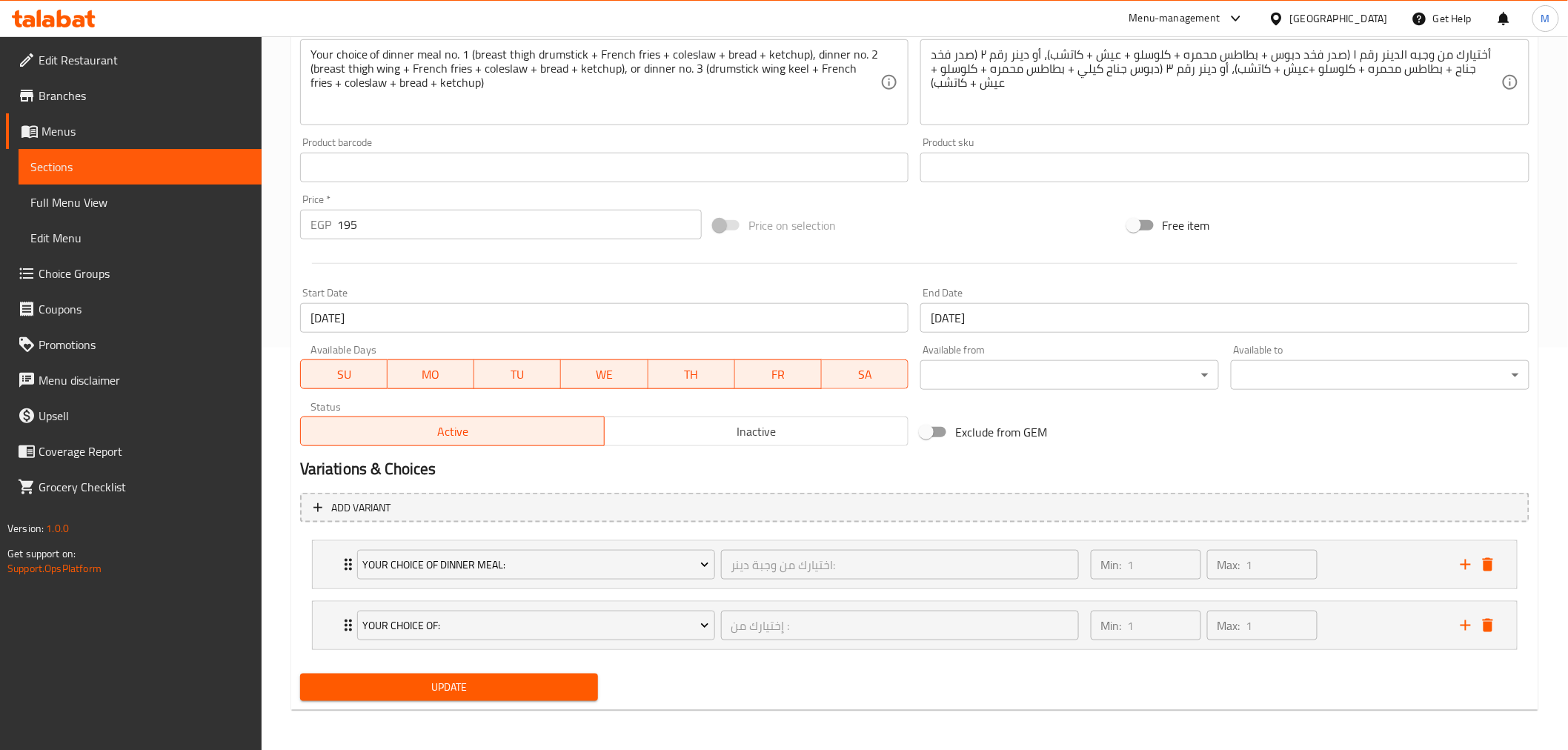
click at [751, 426] on span "Inactive" at bounding box center [756, 431] width 292 height 22
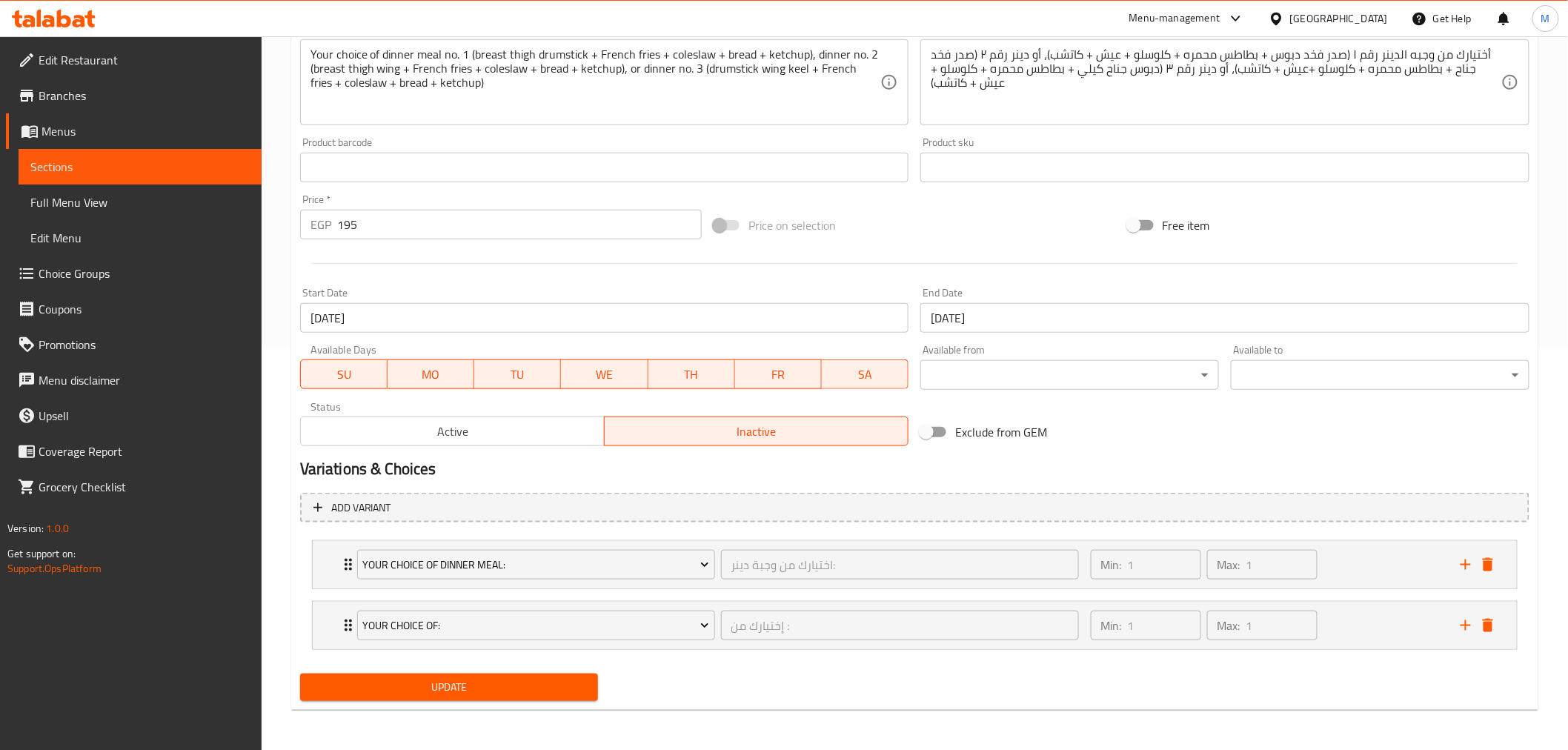
click at [483, 676] on button "Update" at bounding box center [449, 687] width 298 height 27
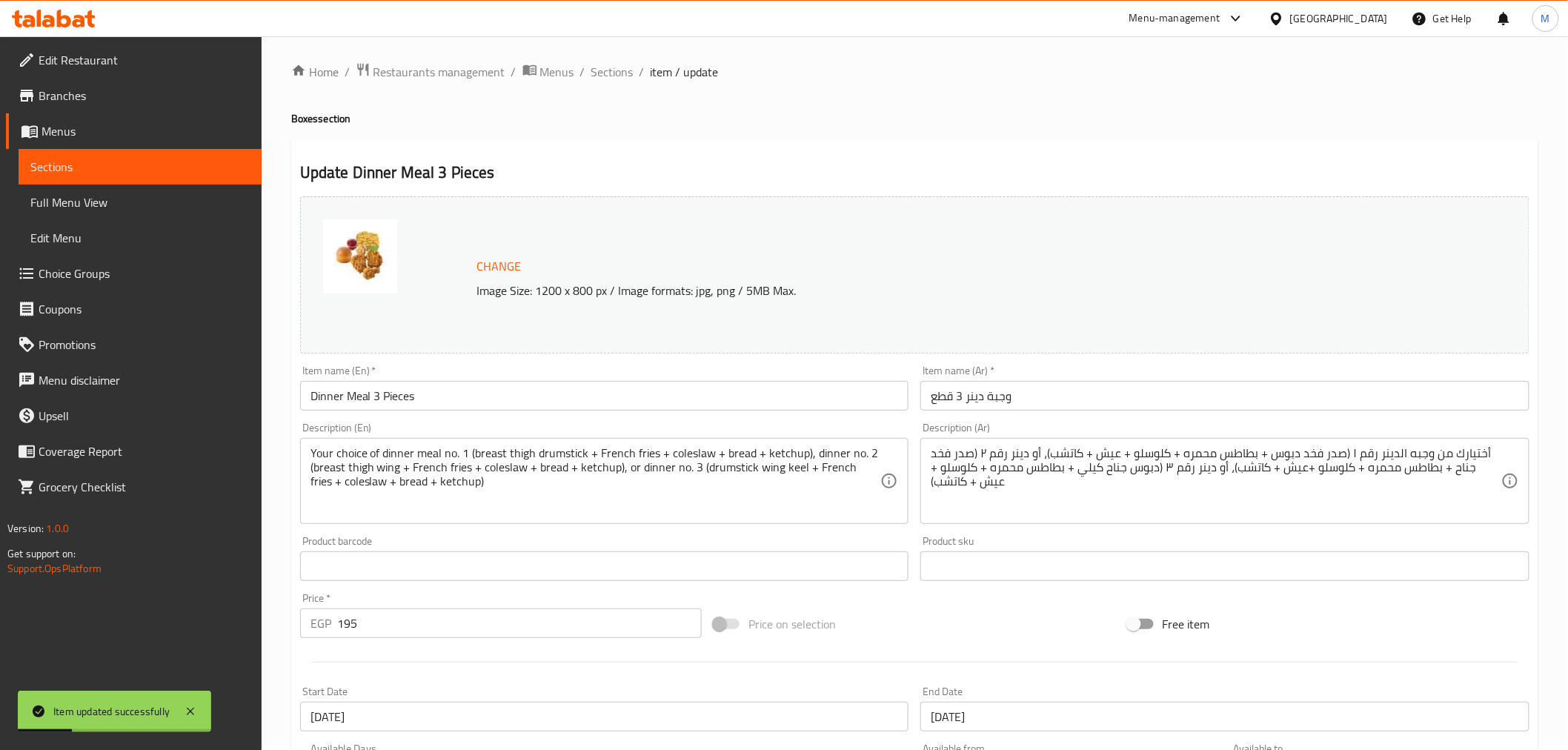
scroll to position [0, 0]
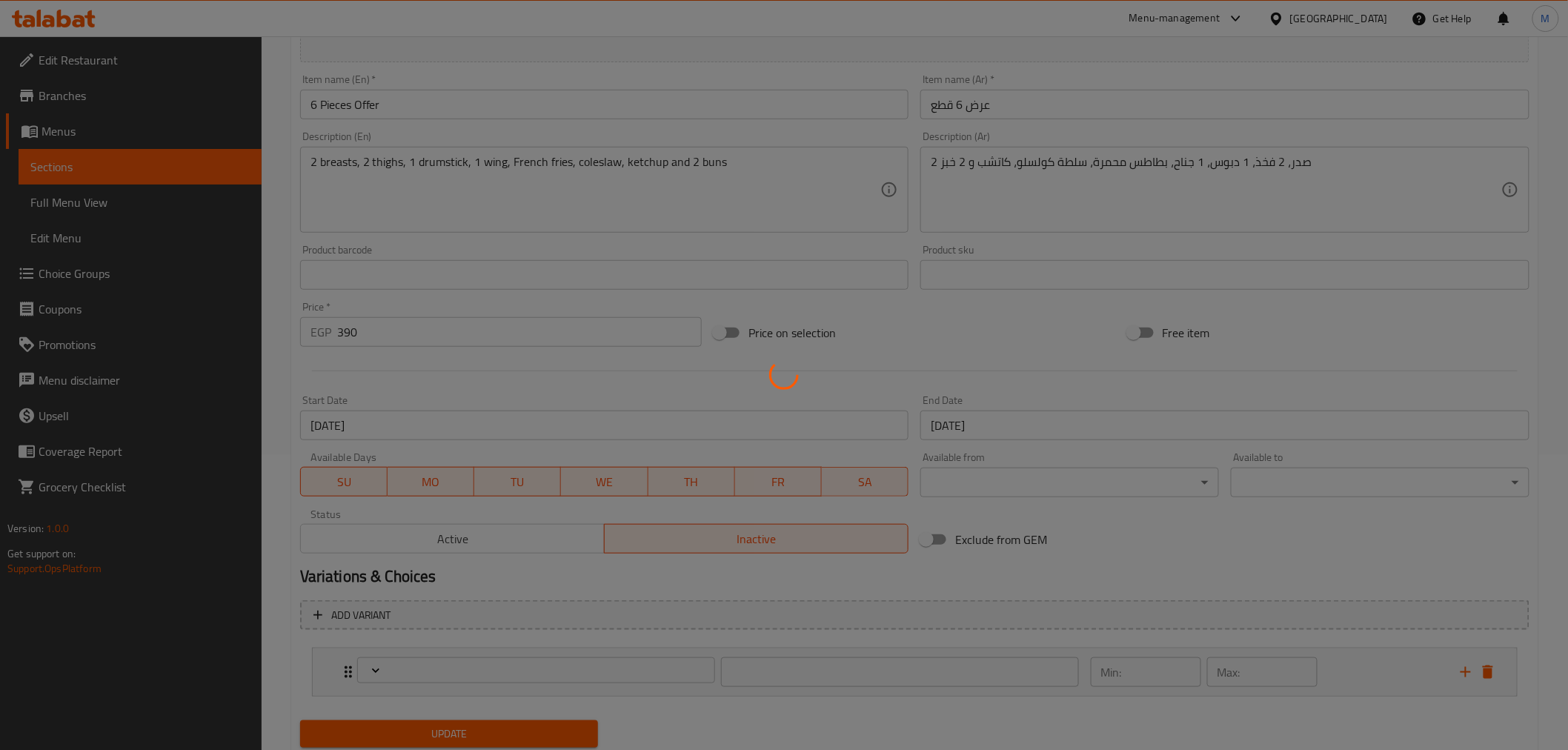
type input "إختيارك من :"
type input "1"
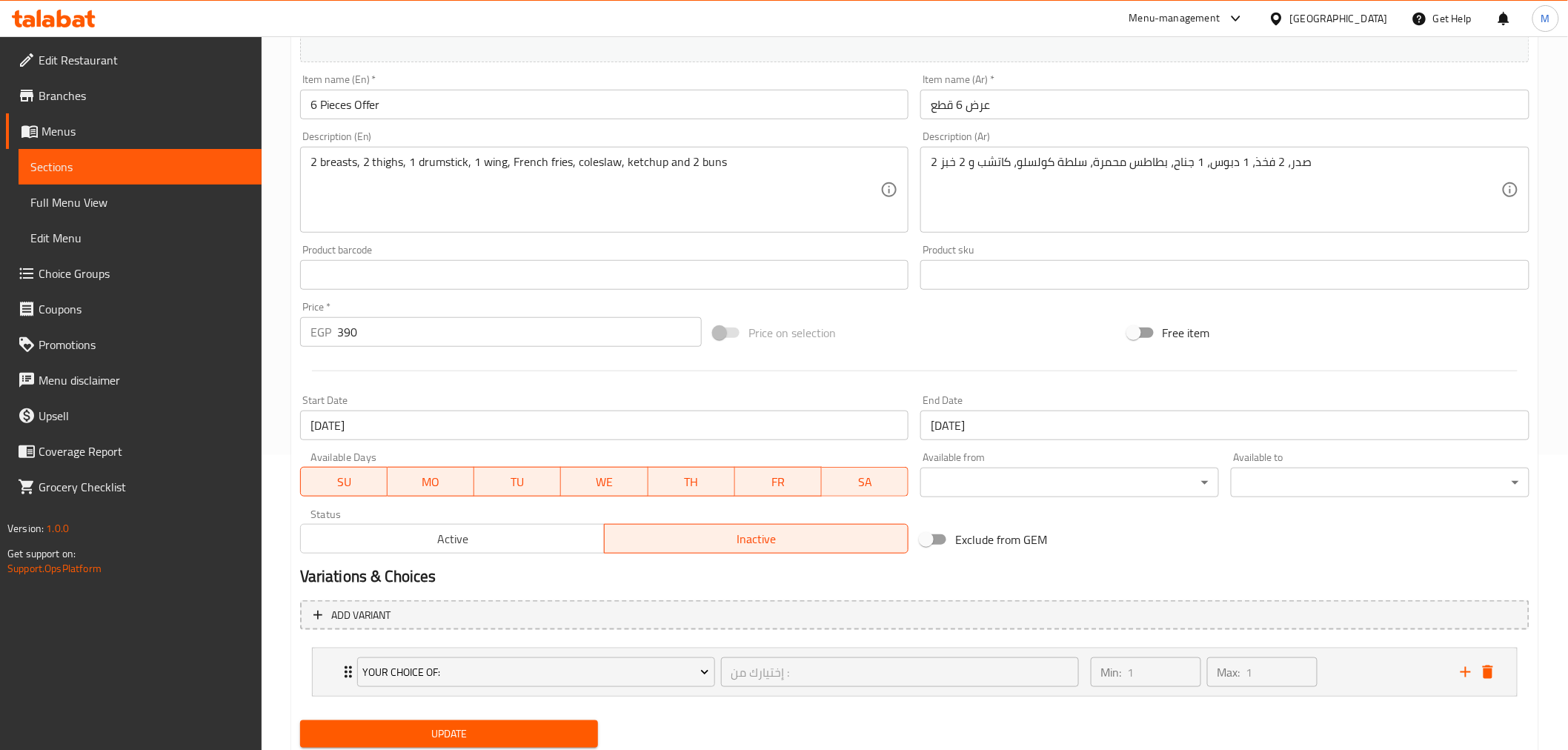
scroll to position [342, 0]
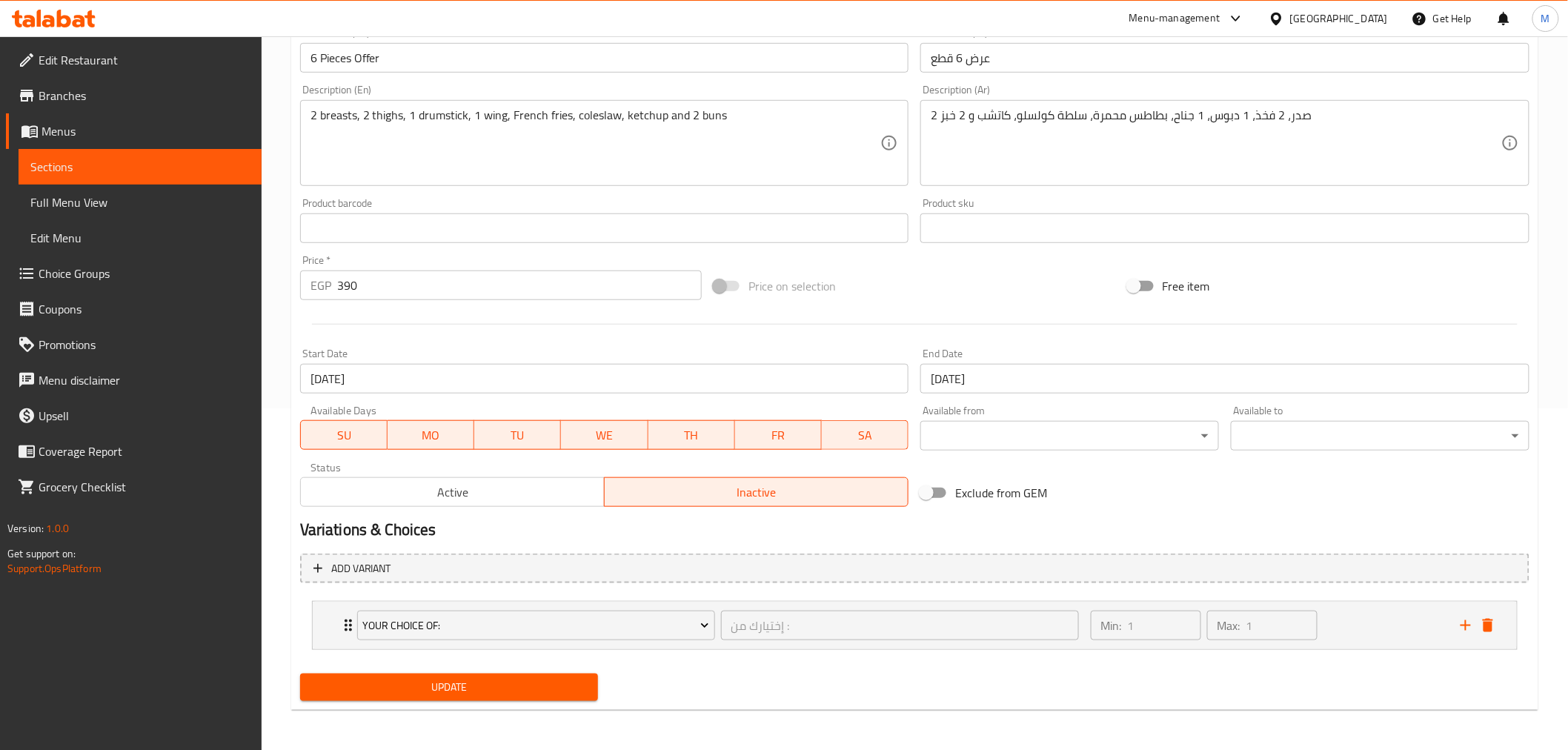
click at [426, 479] on button "Active" at bounding box center [452, 492] width 305 height 30
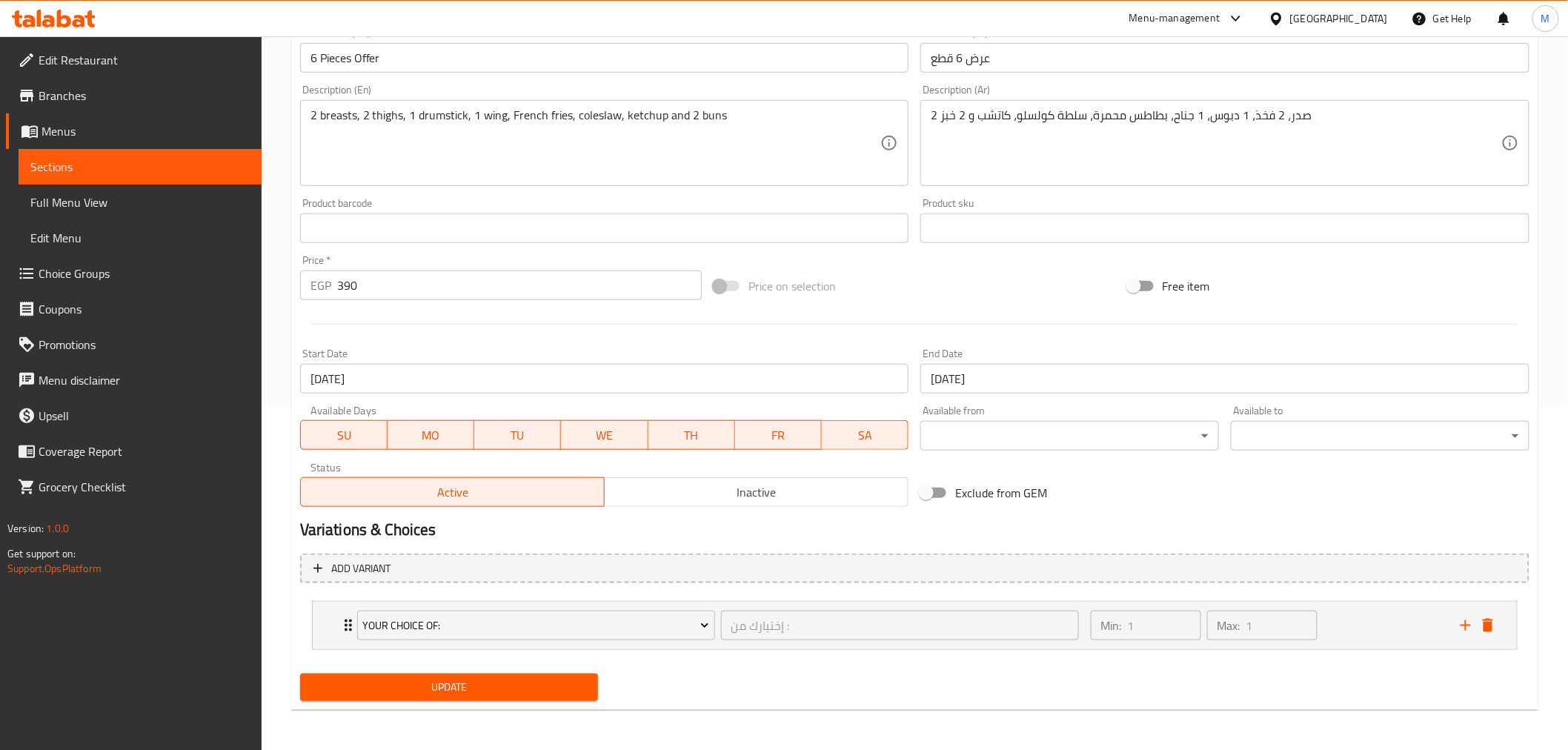
click at [541, 692] on span "Update" at bounding box center [450, 688] width 275 height 19
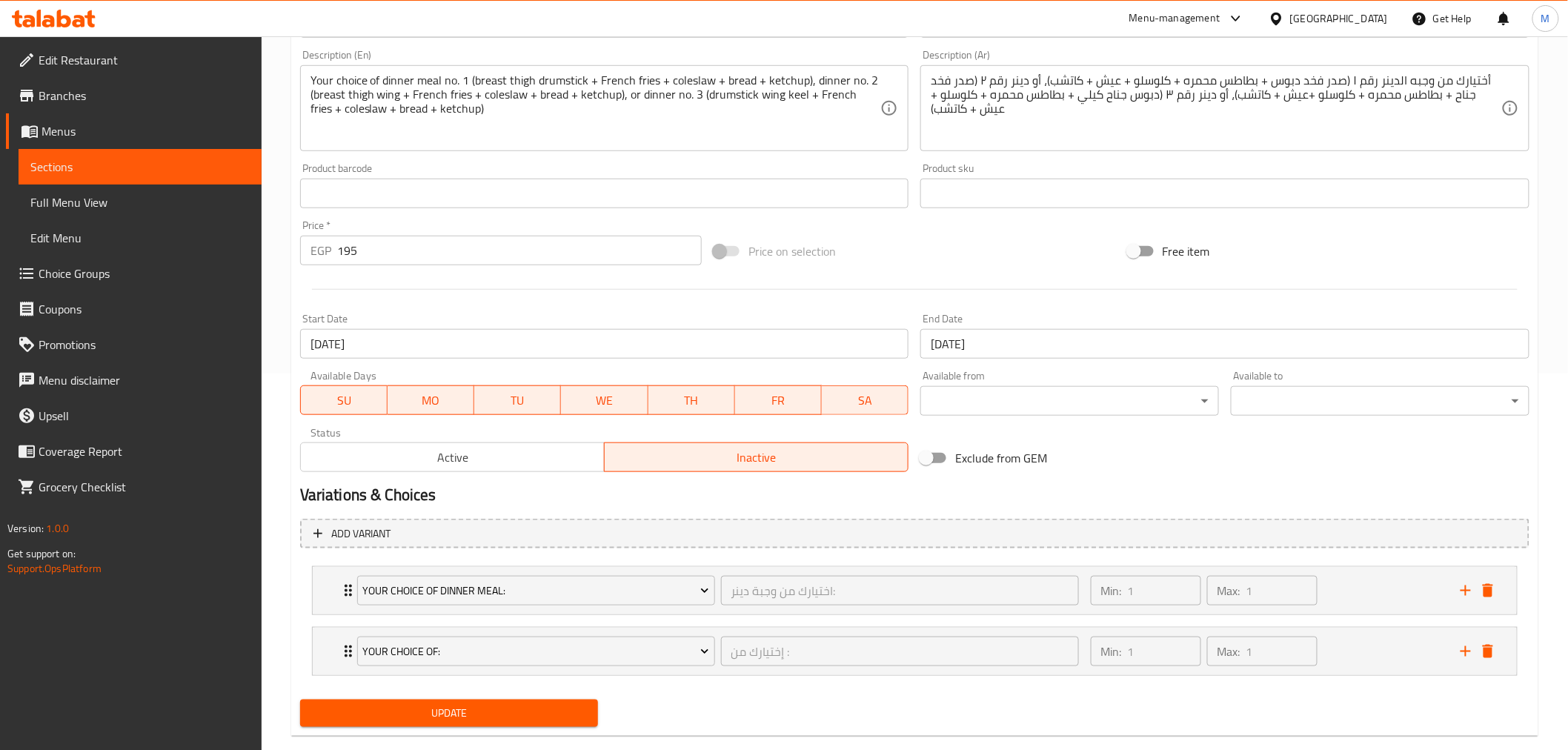
scroll to position [403, 0]
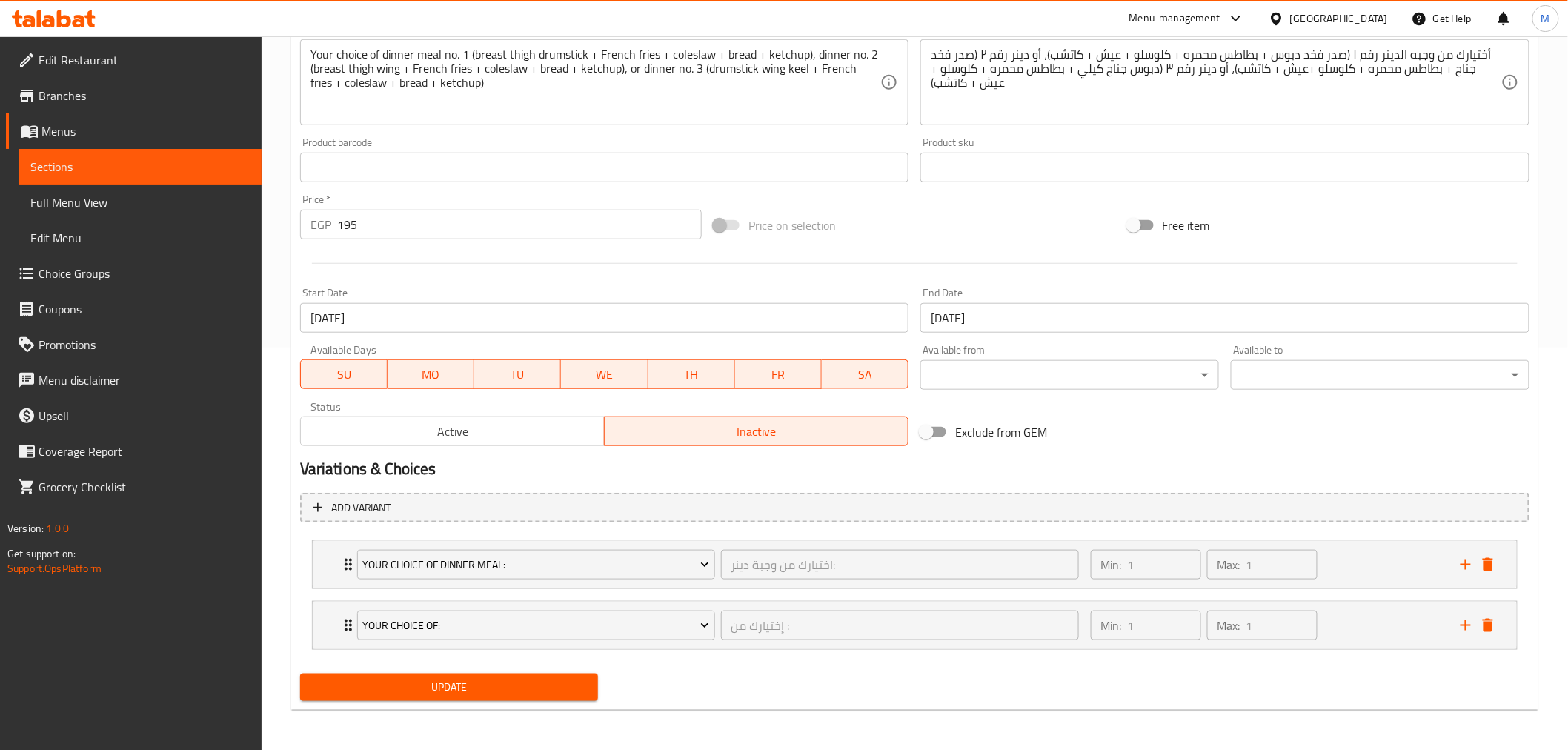
click at [520, 428] on span "Active" at bounding box center [452, 431] width 292 height 22
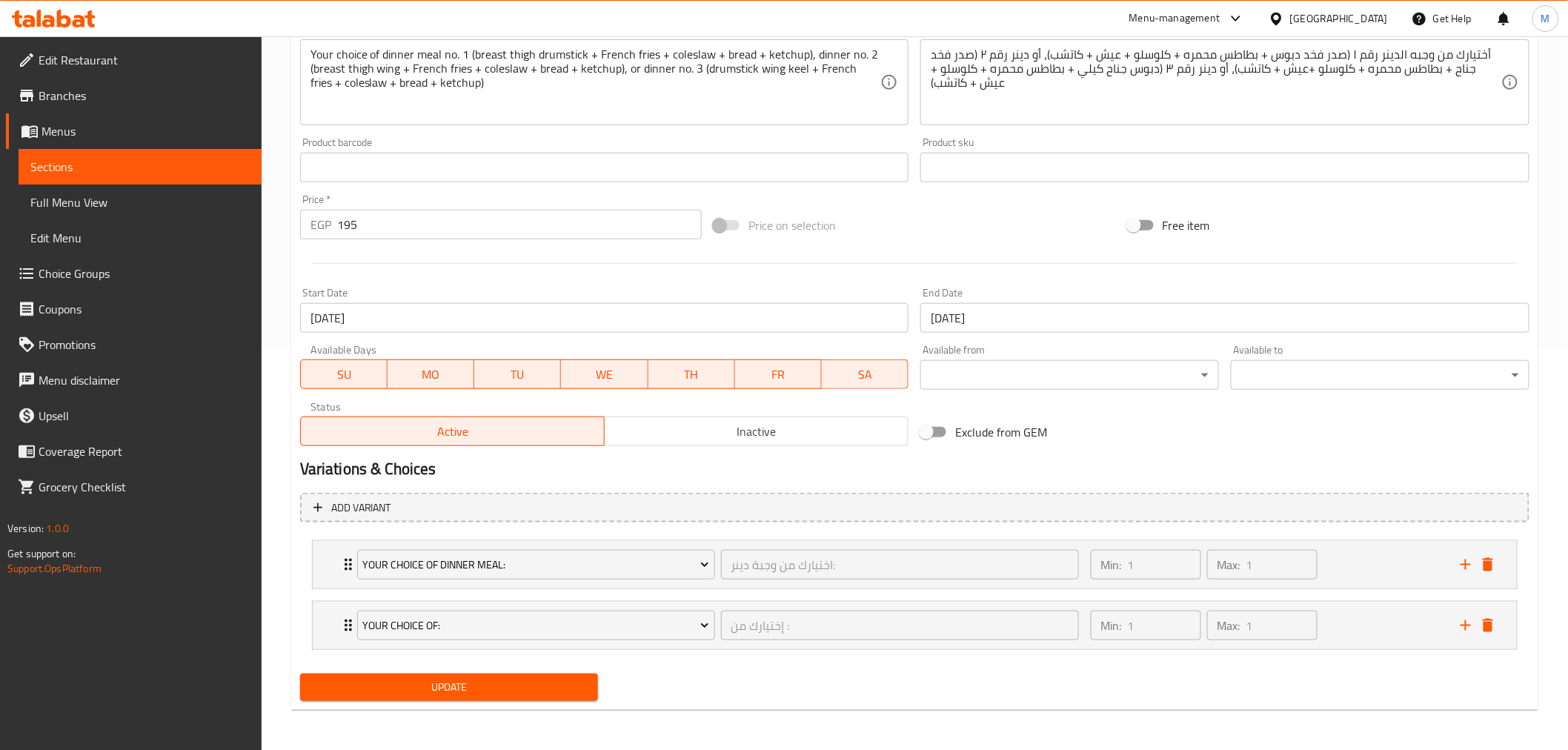
click at [501, 687] on span "Update" at bounding box center [450, 688] width 275 height 19
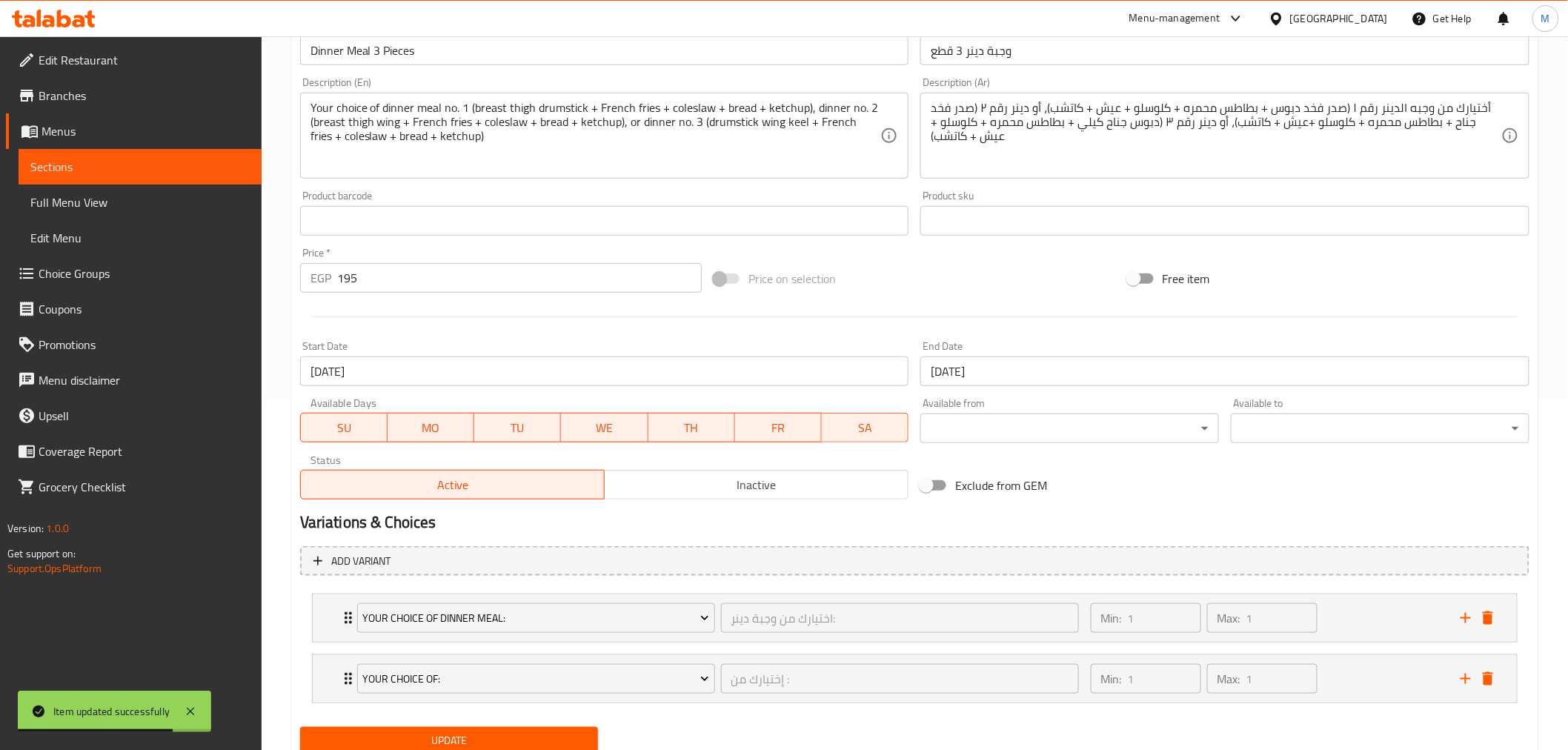
scroll to position [320, 0]
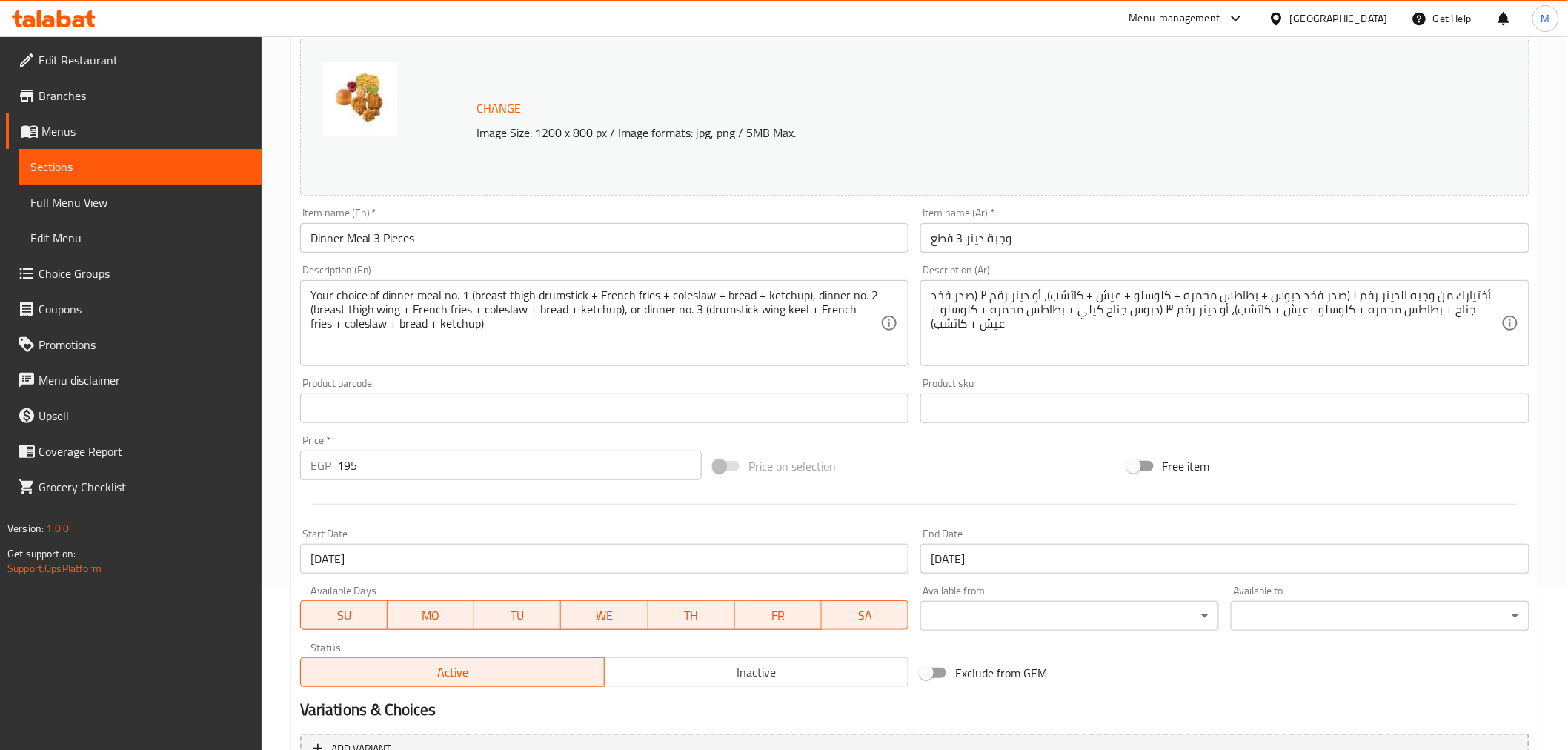
scroll to position [155, 0]
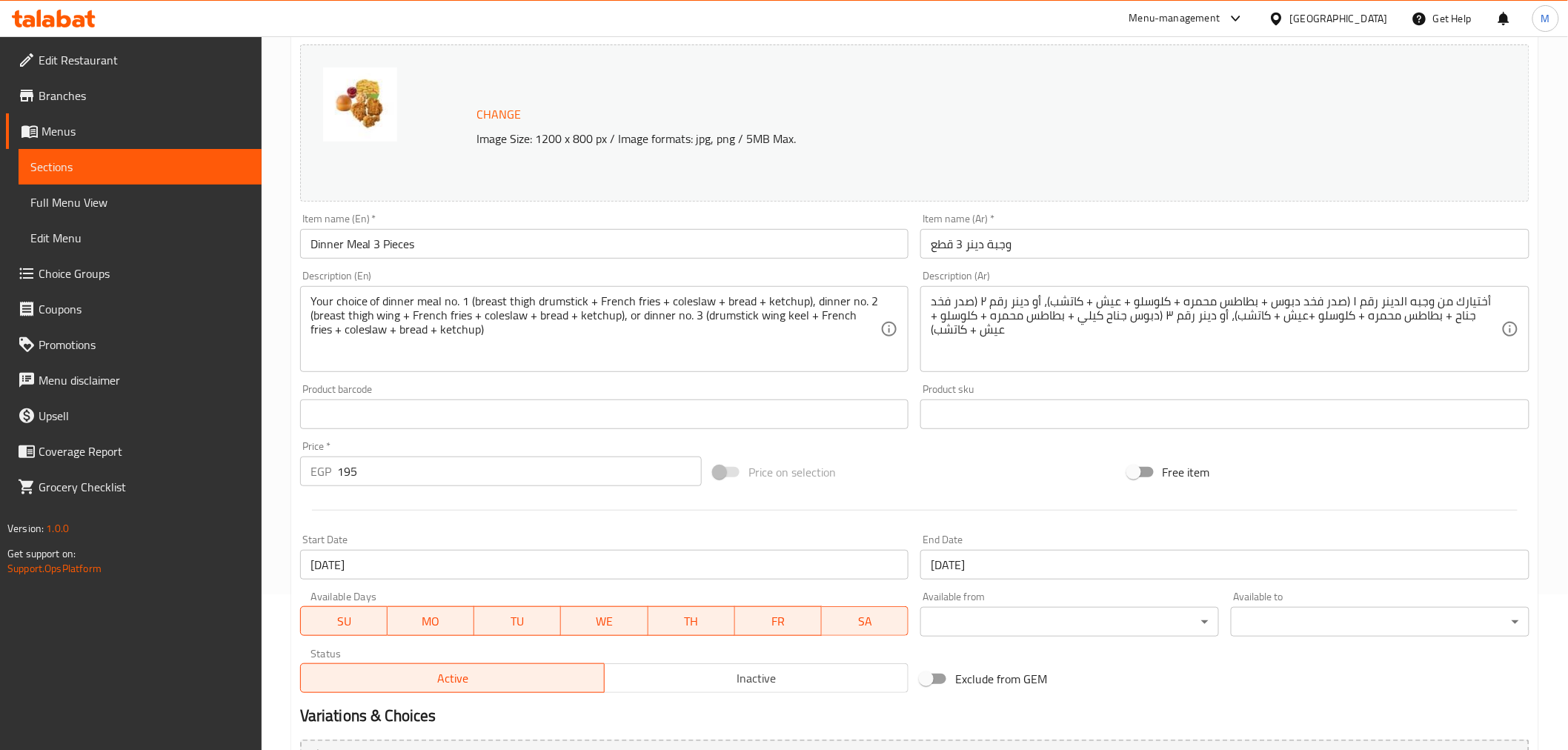
click at [359, 246] on input "Dinner Meal 3 Pieces" at bounding box center [604, 244] width 609 height 30
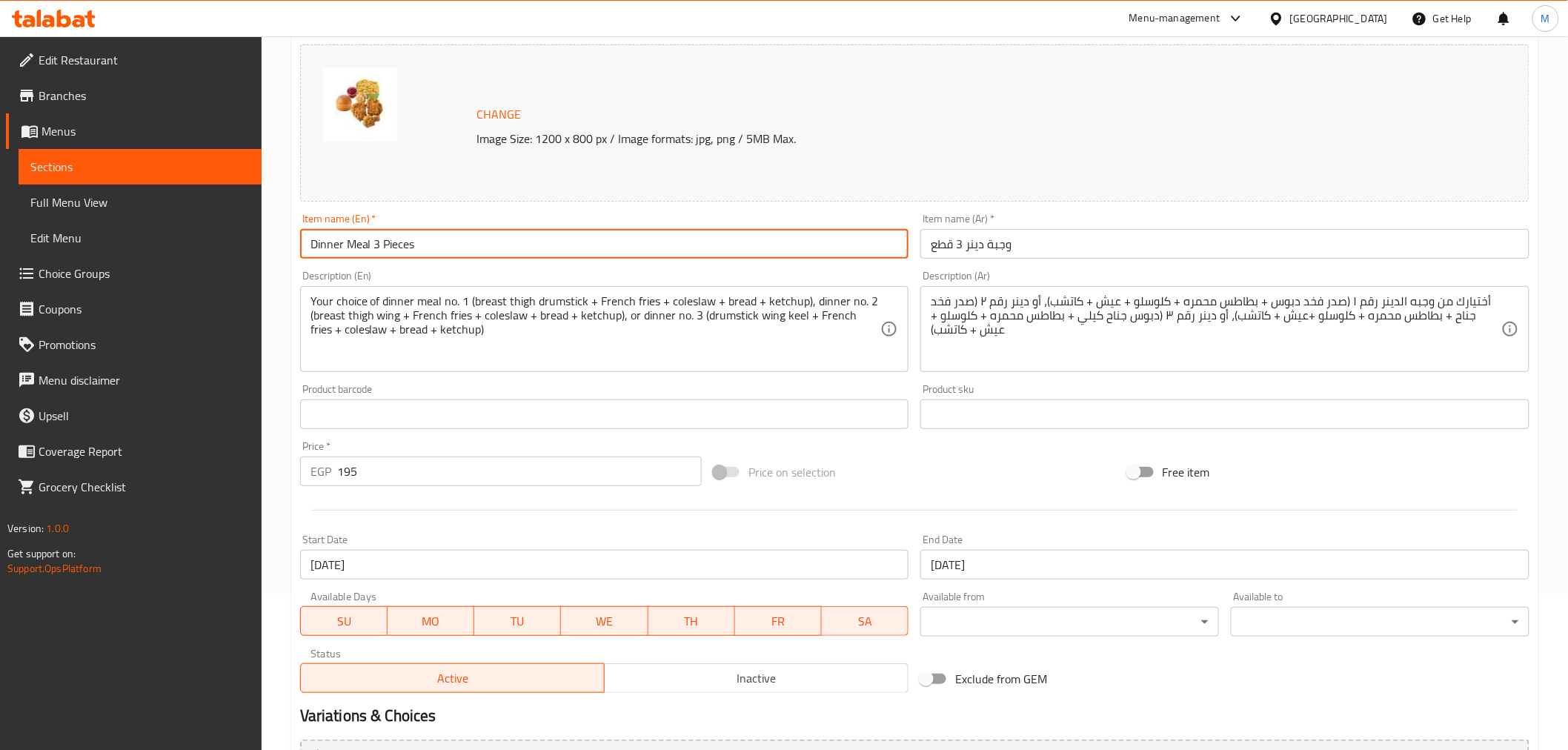
click at [359, 246] on input "Dinner Meal 3 Pieces" at bounding box center [604, 244] width 609 height 30
click at [292, 288] on div "Update Dinner Meal 3 Pieces Change Image Size: 1200 x 800 px / Image formats: j…" at bounding box center [915, 472] width 1247 height 969
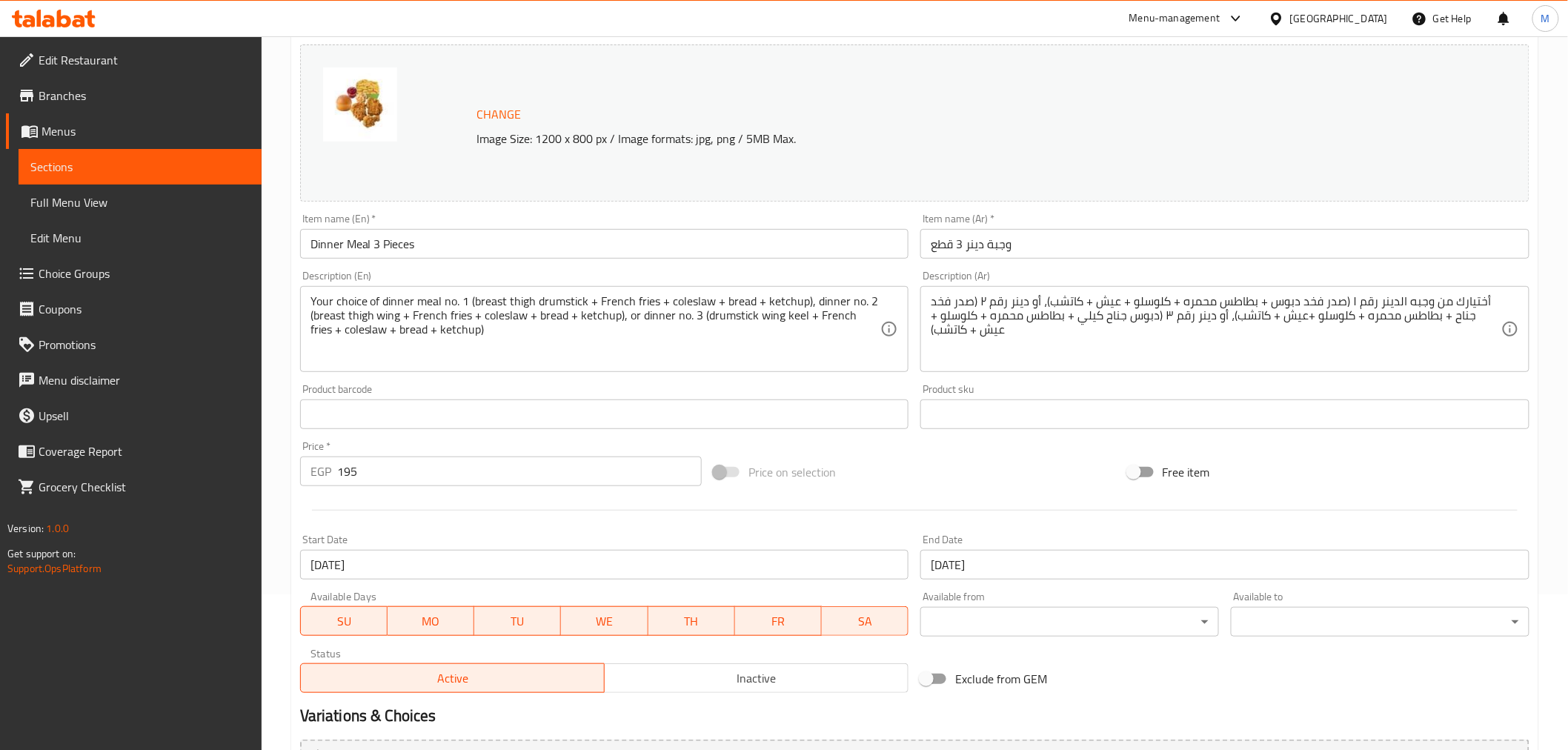
click at [115, 165] on span "Sections" at bounding box center [139, 167] width 219 height 18
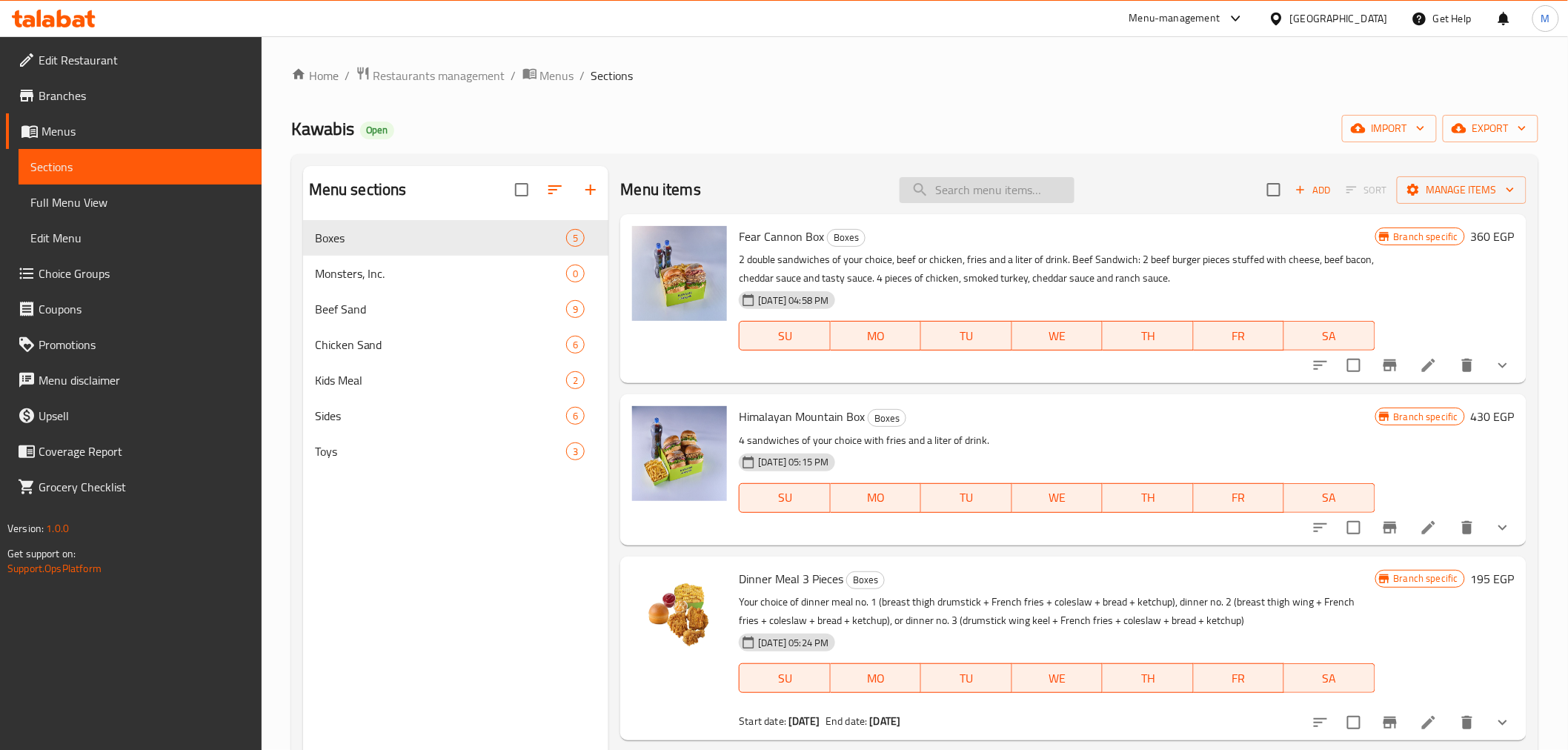
click at [966, 191] on input "search" at bounding box center [987, 190] width 175 height 26
paste input "Dinner Meal 3 Pieces"
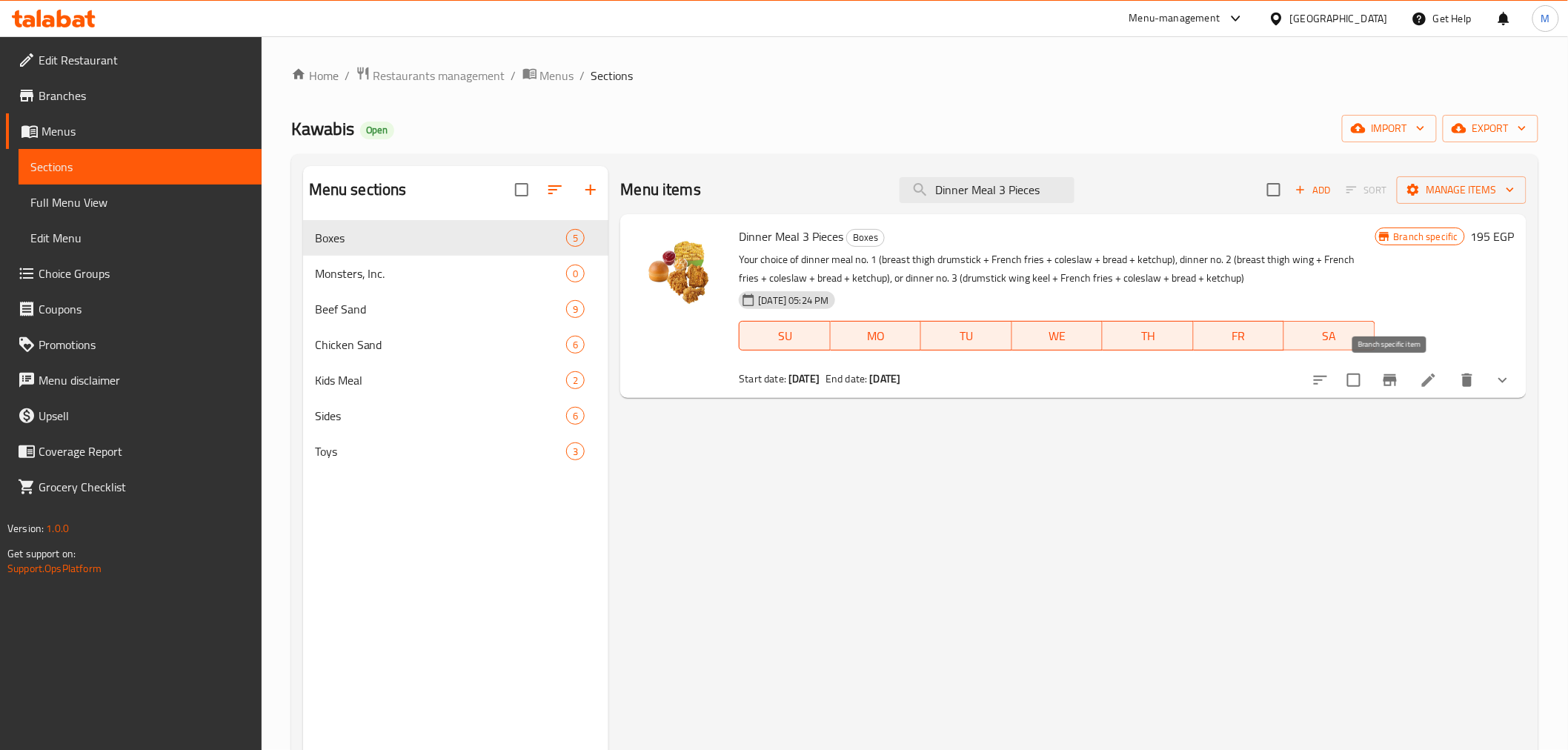
click at [1391, 386] on icon "Branch-specific-item" at bounding box center [1389, 380] width 18 height 18
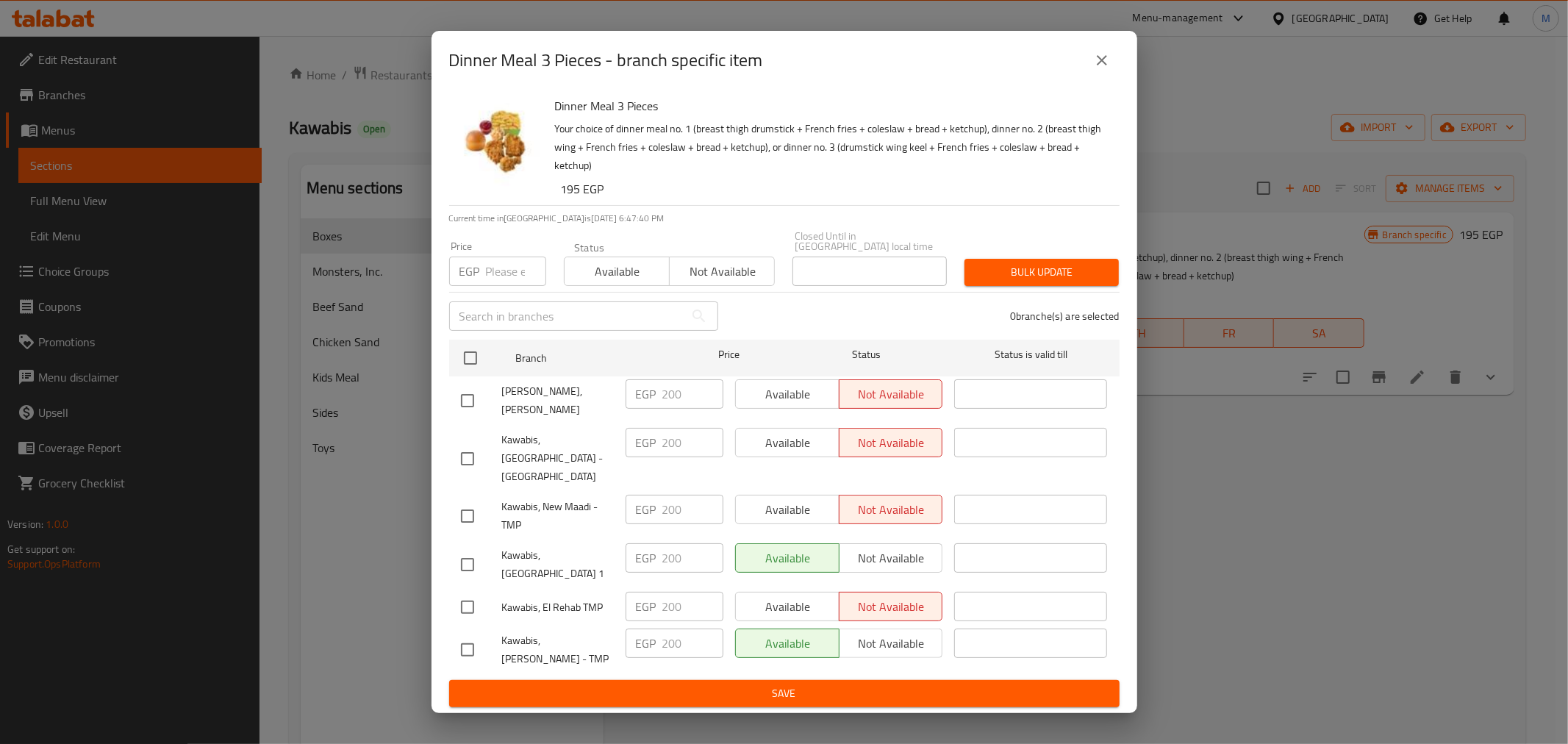
click at [577, 557] on span "Kawabis, [GEOGRAPHIC_DATA] 1" at bounding box center [558, 564] width 112 height 36
copy span "Kawabis, [GEOGRAPHIC_DATA] 1"
click at [1112, 77] on button "close" at bounding box center [1102, 61] width 35 height 35
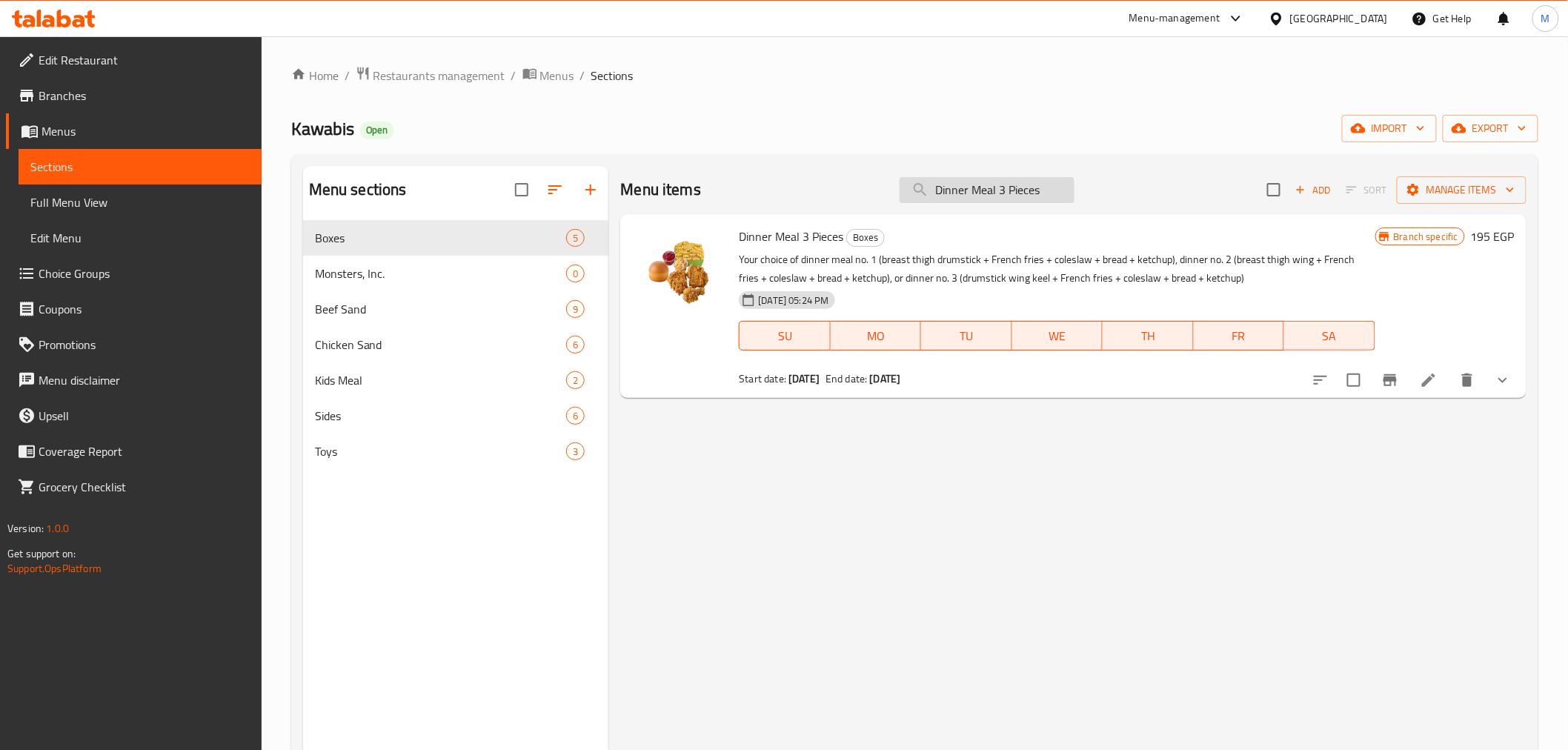
click at [995, 189] on input "Dinner Meal 3 Pieces" at bounding box center [987, 190] width 175 height 26
paste input "9 Pieces Offer"
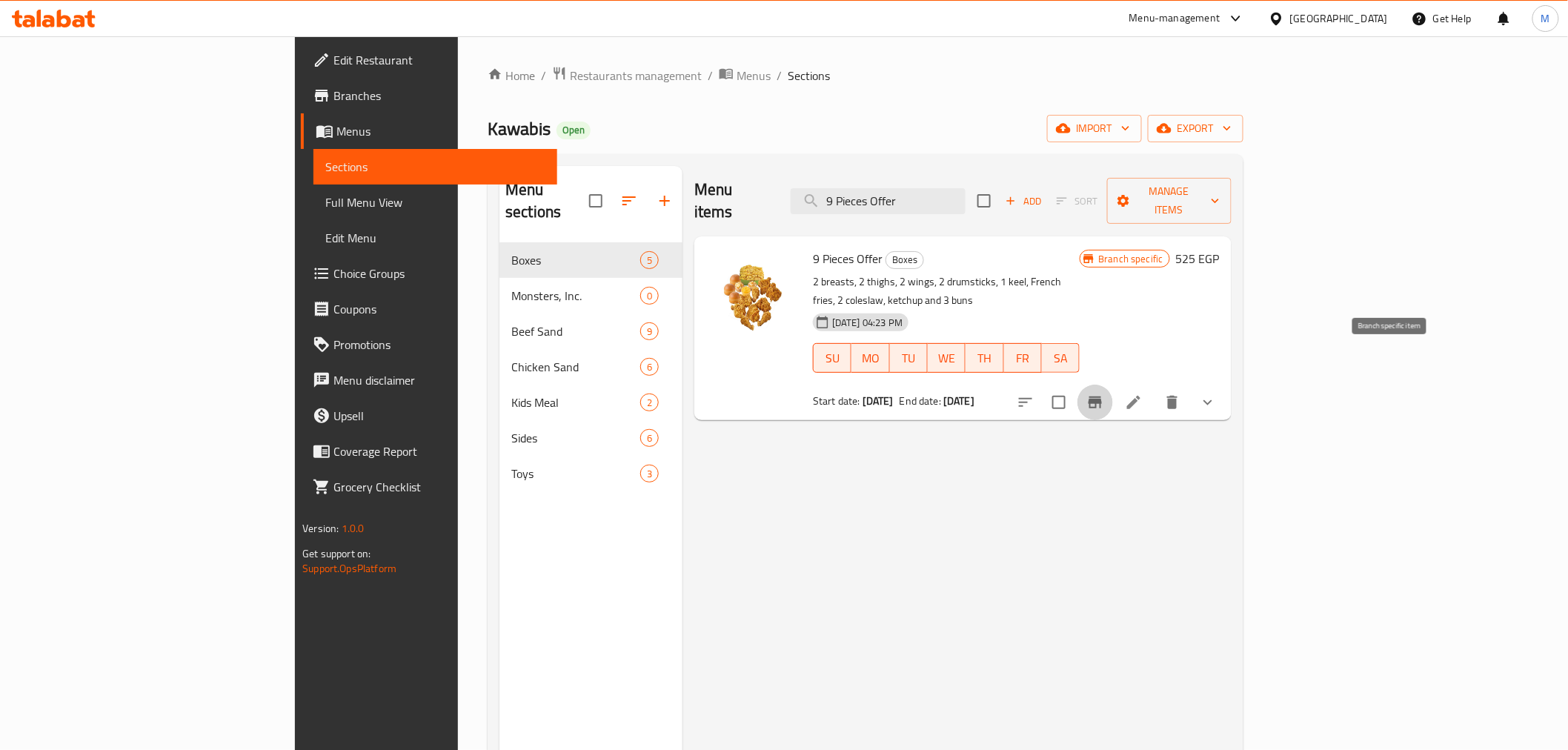
click at [1113, 385] on button "Branch-specific-item" at bounding box center [1095, 403] width 36 height 36
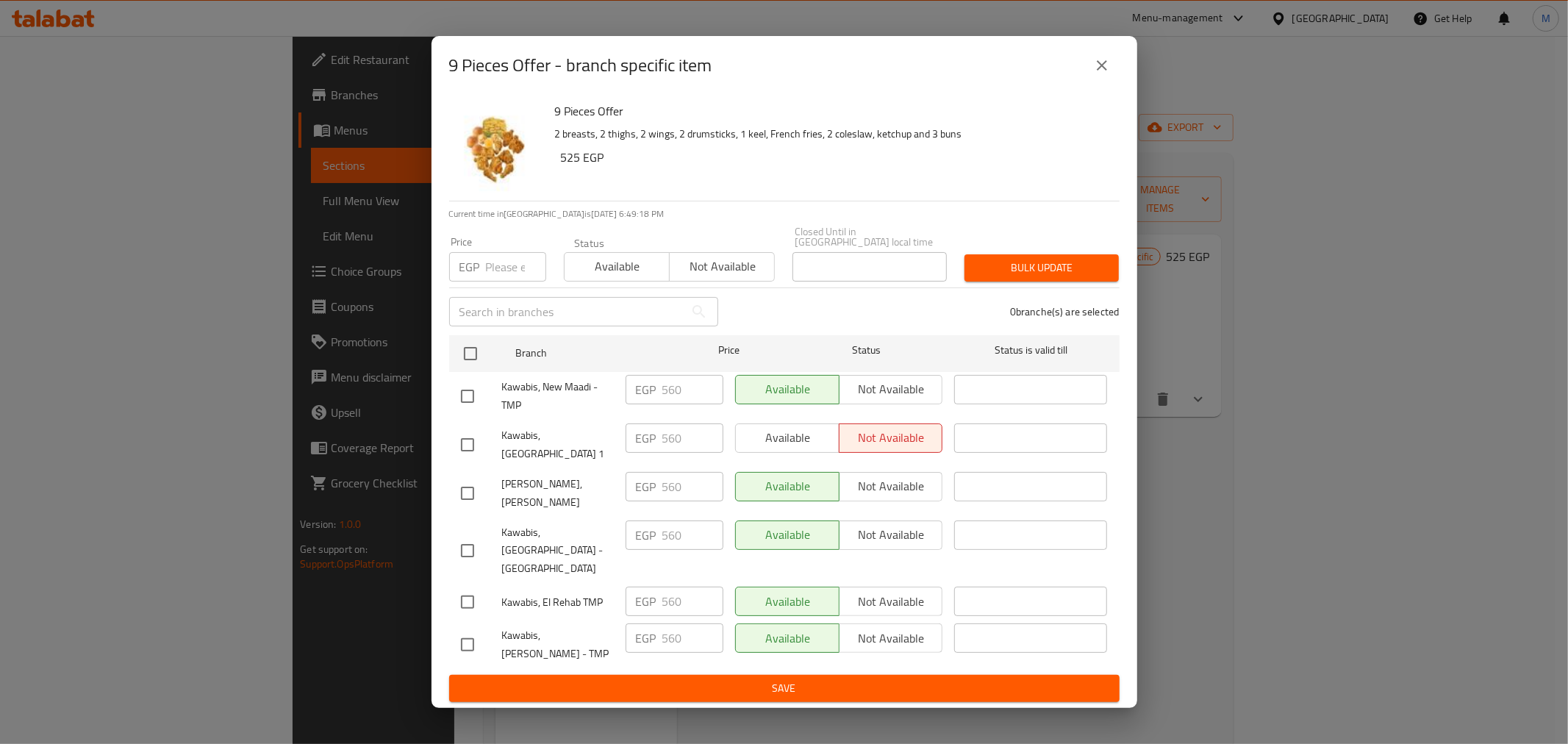
click at [1099, 71] on icon "close" at bounding box center [1101, 65] width 18 height 18
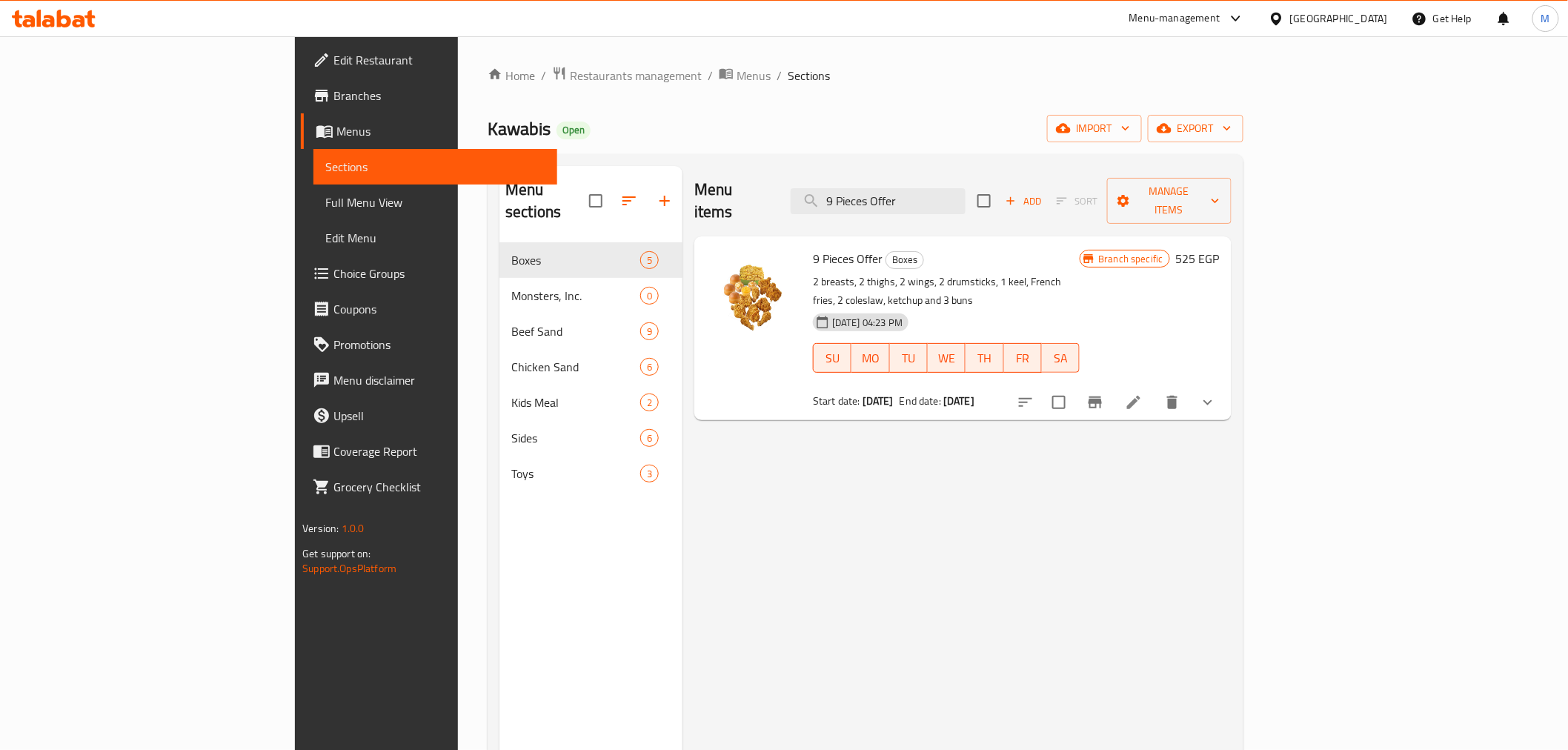
click at [960, 203] on div "Menu items 9 Pieces Offer Add Sort Manage items" at bounding box center [962, 200] width 537 height 71
click at [965, 196] on input "9 Pieces Offer" at bounding box center [878, 201] width 175 height 26
paste input "Dinner Meal 3 Pieces"
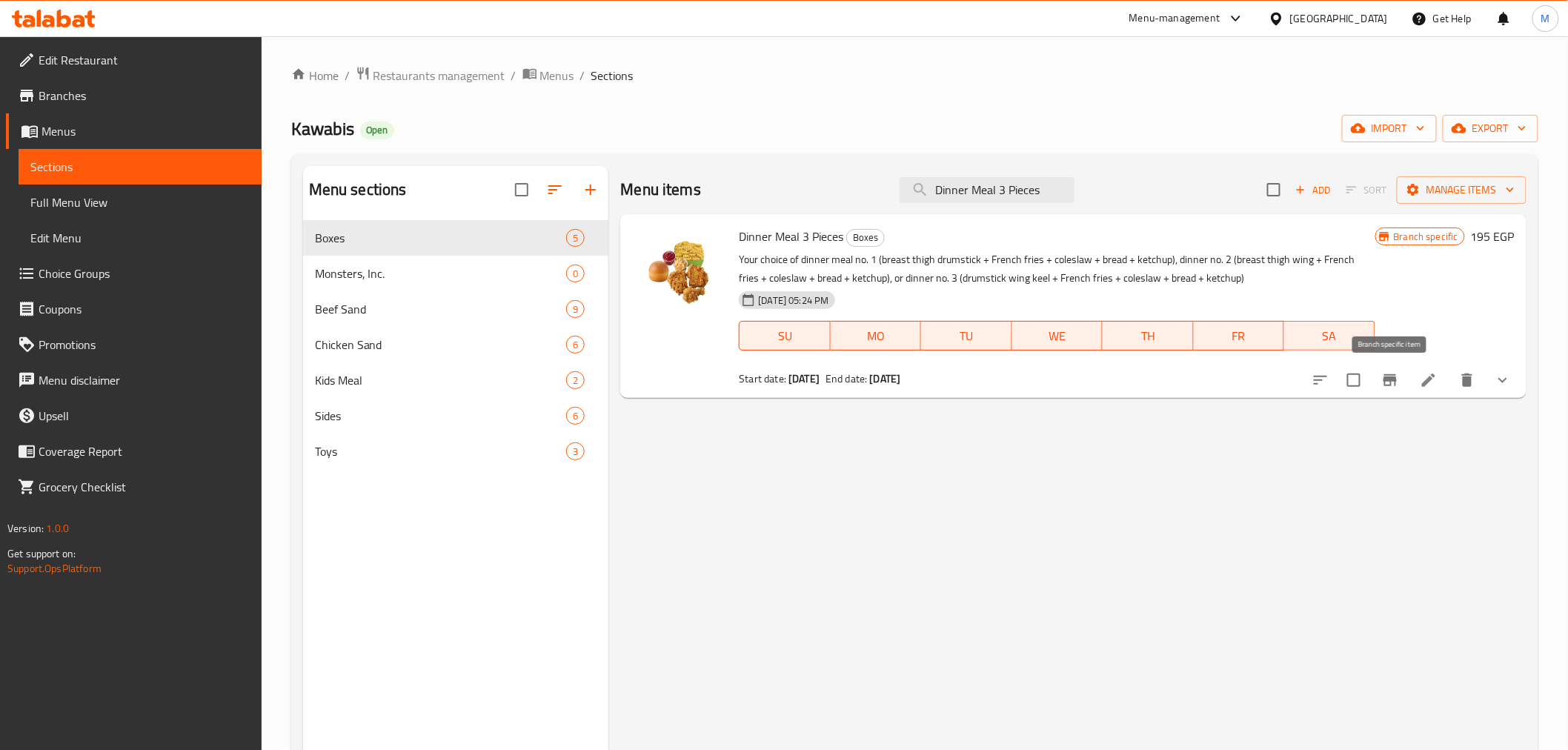
type input "Dinner Meal 3 Pieces"
click at [1386, 375] on icon "Branch-specific-item" at bounding box center [1389, 380] width 18 height 18
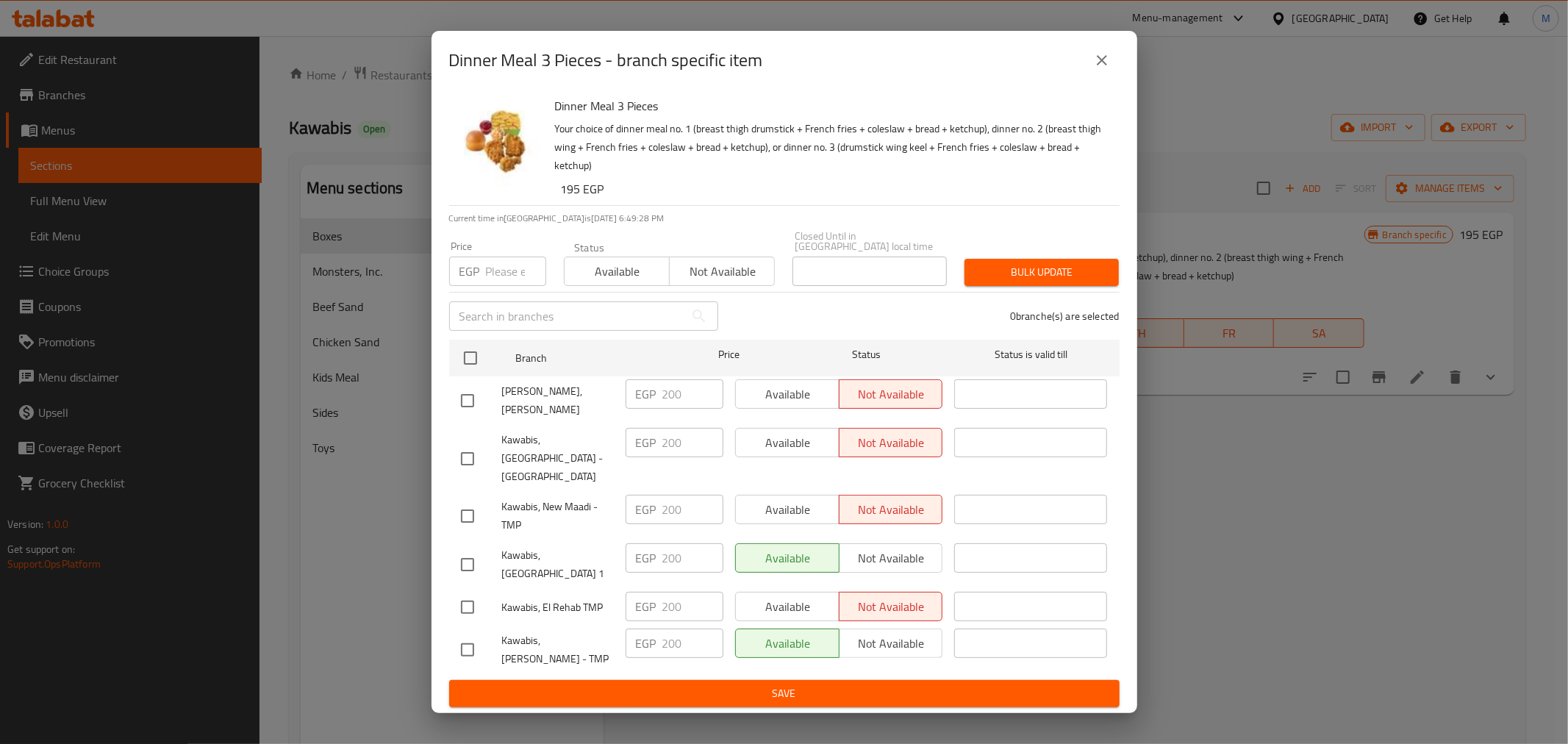
drag, startPoint x: 556, startPoint y: 649, endPoint x: 491, endPoint y: 638, distance: 65.9
click at [491, 638] on div "Kawabis, [PERSON_NAME] - TMP" at bounding box center [538, 650] width 164 height 54
copy span "Kawabis, [PERSON_NAME] - TMP"
click at [1111, 76] on button "close" at bounding box center [1102, 61] width 35 height 35
